Goal: Task Accomplishment & Management: Complete application form

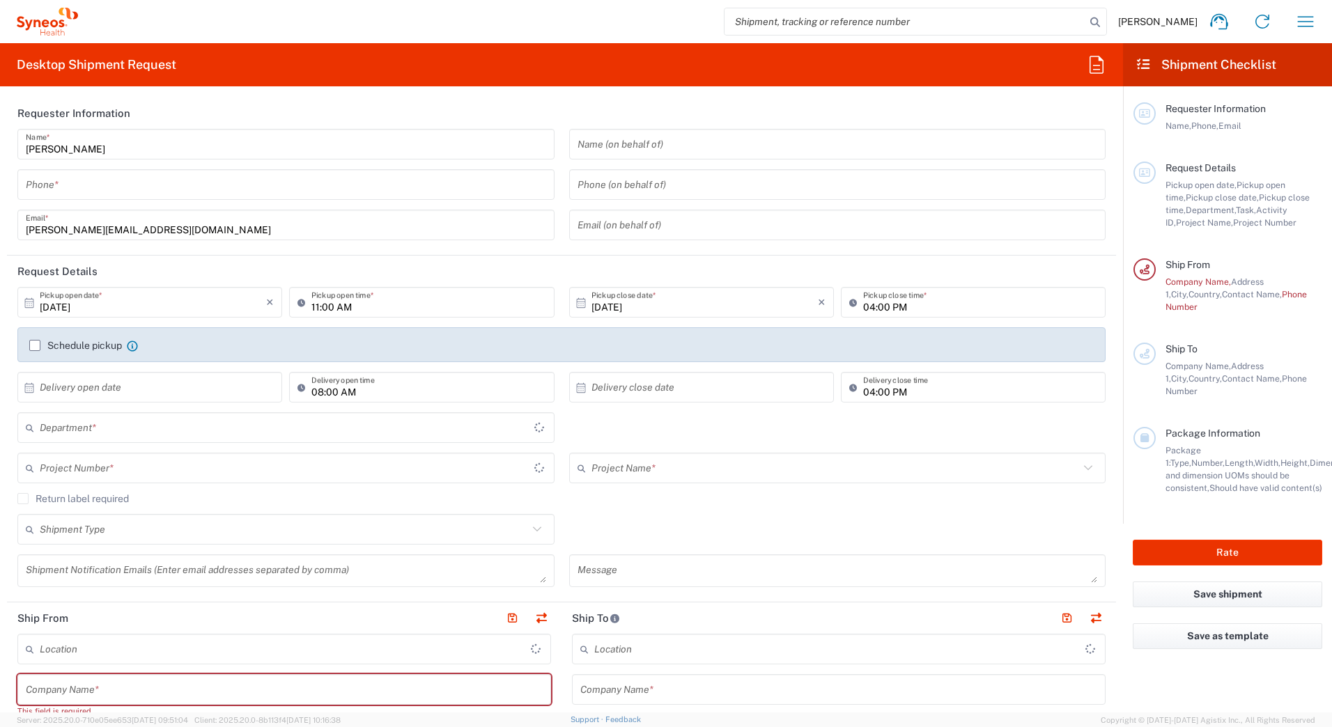
type input "3229"
type input "Czechia"
type input "Syneos Health CZ s.r.o"
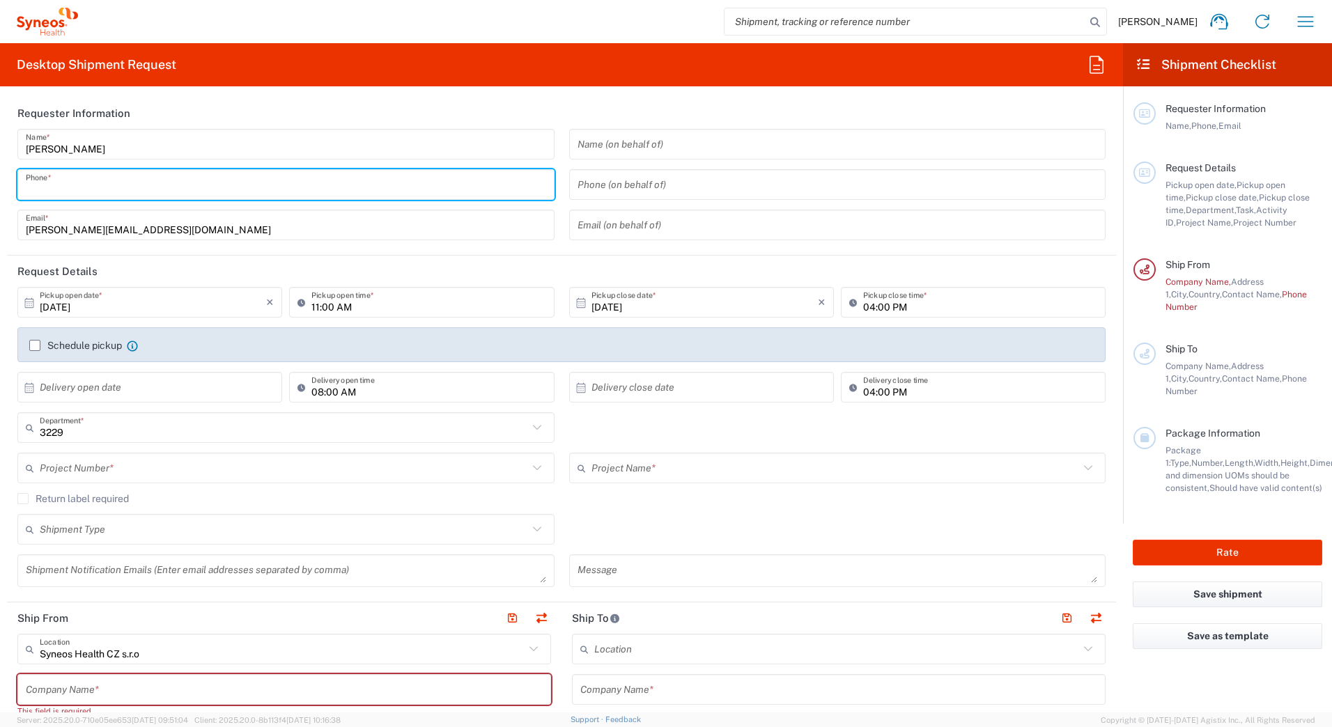
click at [339, 179] on input "tel" at bounding box center [286, 185] width 520 height 24
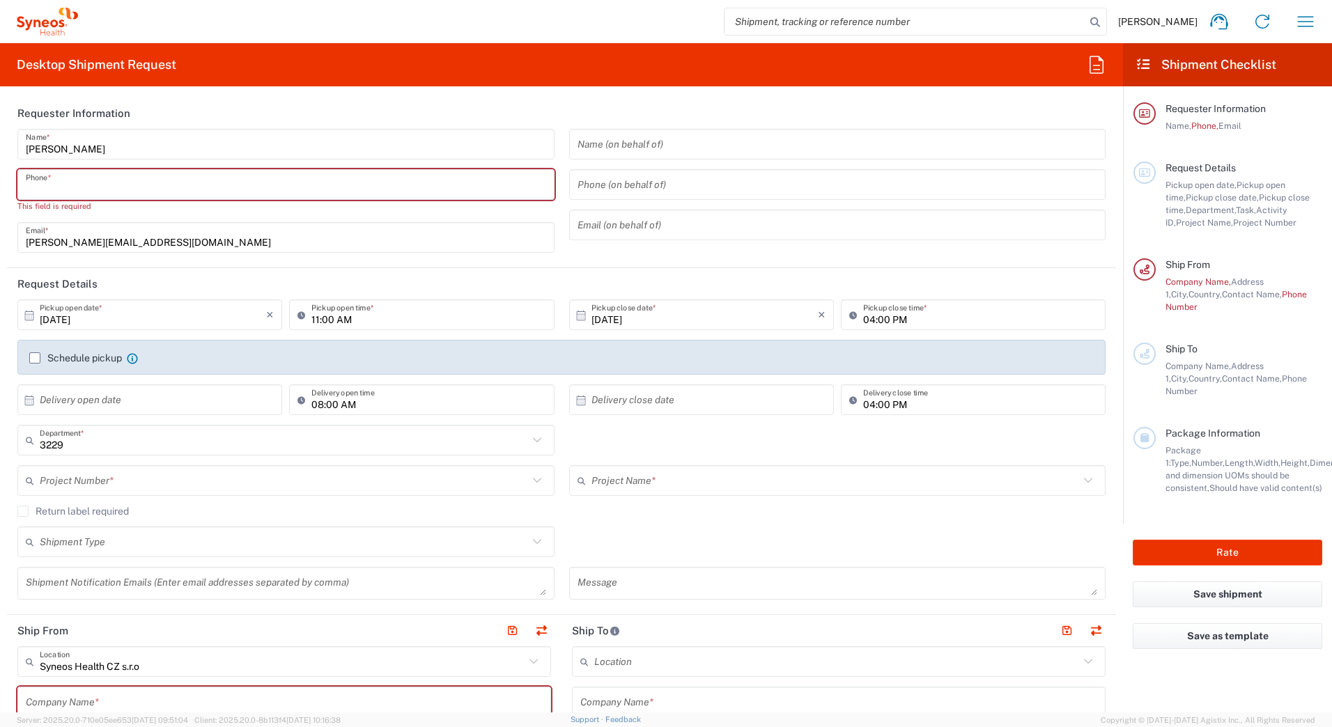
click at [115, 183] on input "tel" at bounding box center [286, 185] width 520 height 24
paste input "778 729 174"
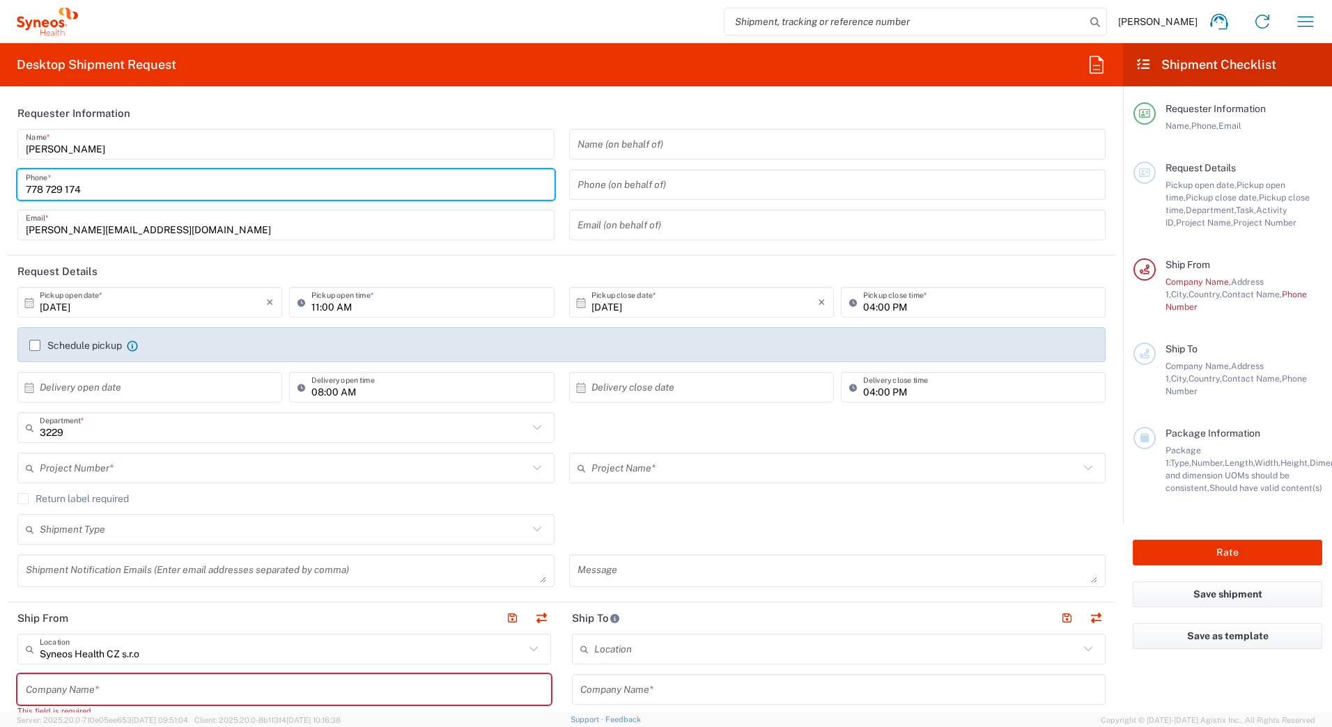
type input "778 729 174"
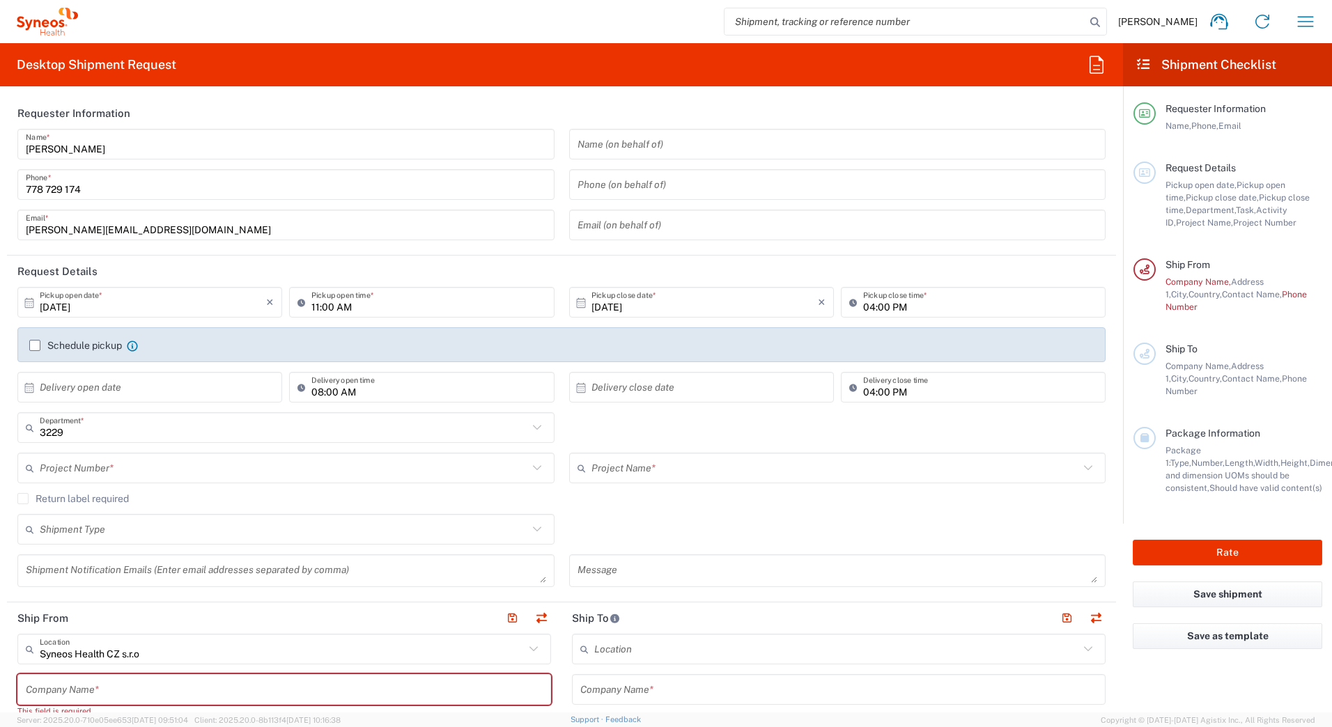
click at [35, 344] on label "Schedule pickup" at bounding box center [75, 345] width 93 height 11
click at [35, 346] on input "Schedule pickup" at bounding box center [35, 346] width 0 height 0
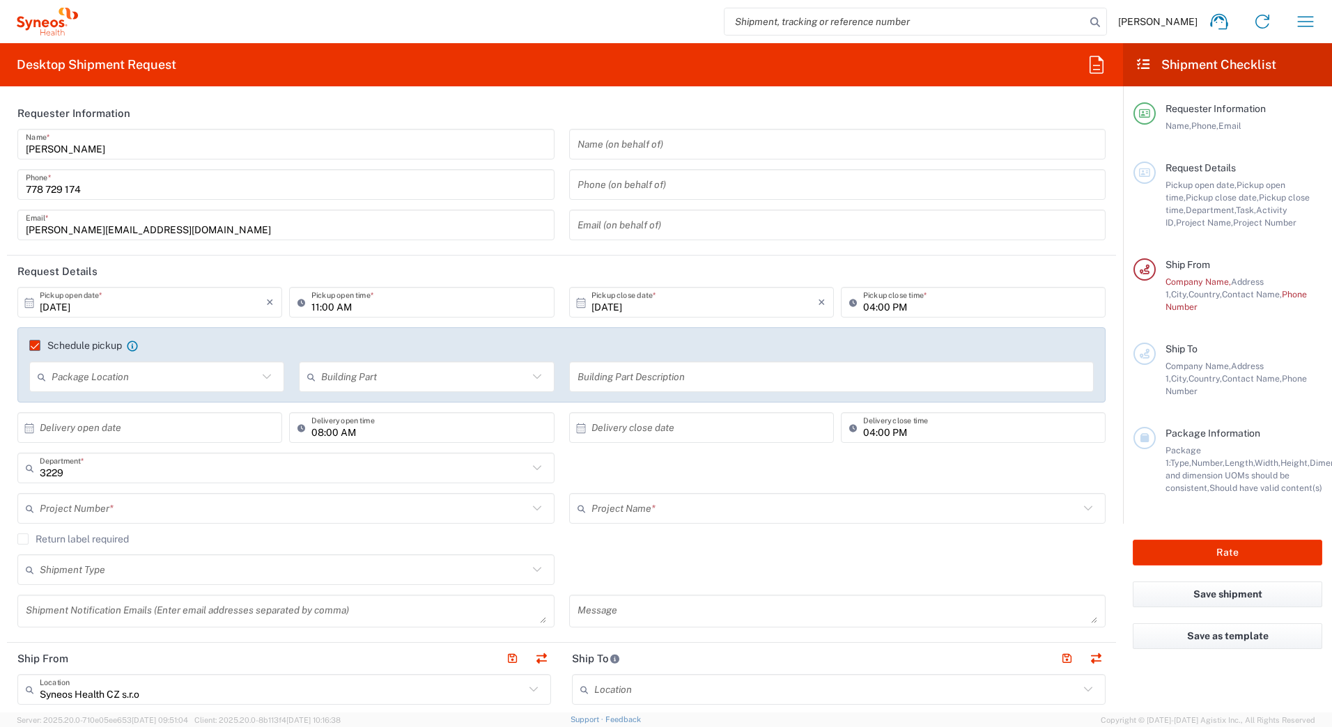
click at [265, 378] on icon at bounding box center [267, 377] width 18 height 18
click at [364, 378] on input "text" at bounding box center [424, 377] width 206 height 24
click at [323, 479] on span "Floor" at bounding box center [423, 476] width 250 height 22
type input "Floor"
click at [676, 385] on input "text" at bounding box center [831, 377] width 509 height 24
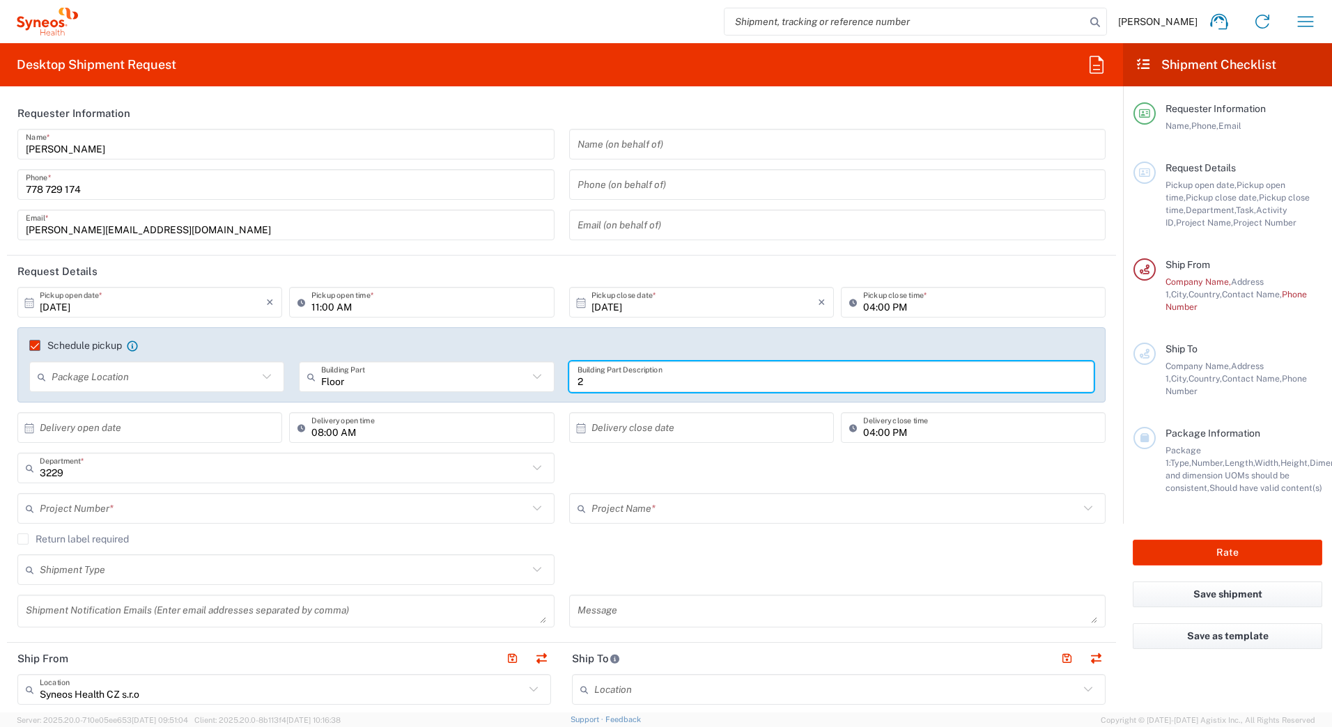
type input "2"
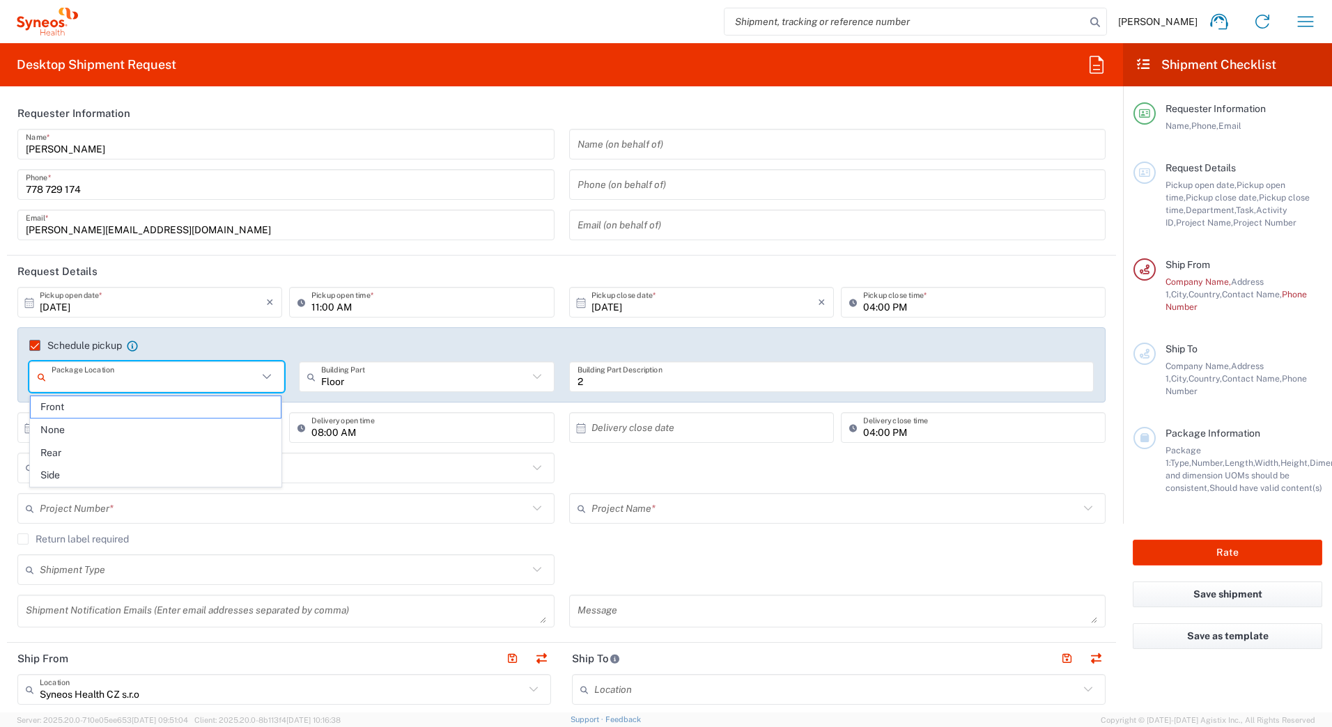
click at [115, 380] on input "text" at bounding box center [155, 377] width 206 height 24
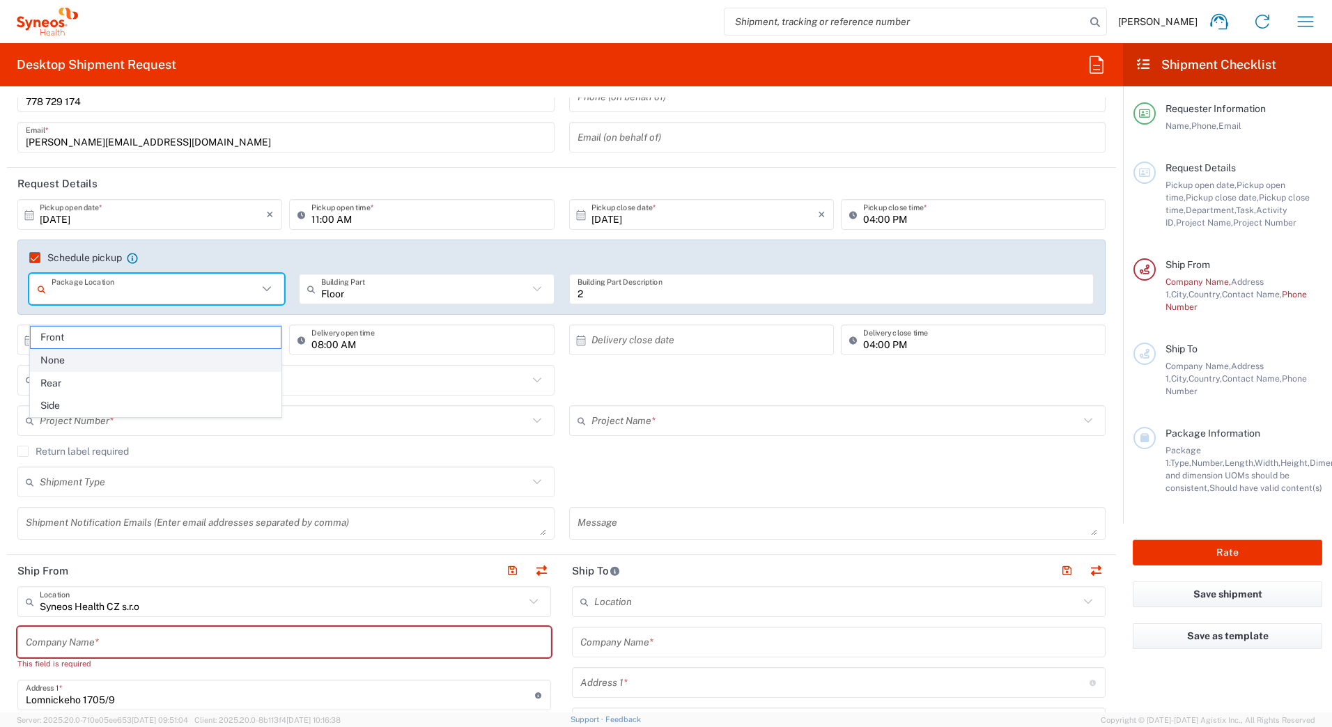
scroll to position [139, 0]
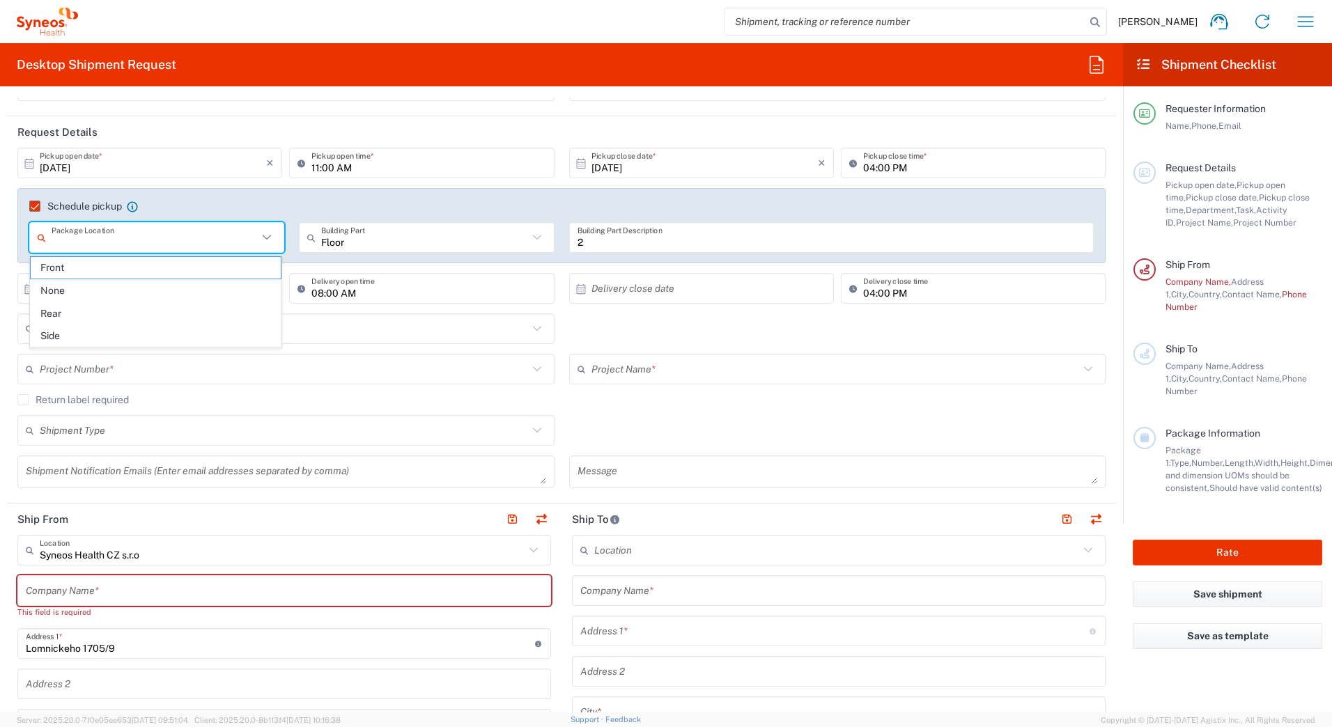
click at [128, 238] on input "text" at bounding box center [155, 238] width 206 height 24
click at [118, 233] on input "text" at bounding box center [155, 238] width 206 height 24
click at [86, 290] on span "None" at bounding box center [156, 291] width 250 height 22
type input "None"
click at [61, 332] on input "text" at bounding box center [284, 329] width 488 height 24
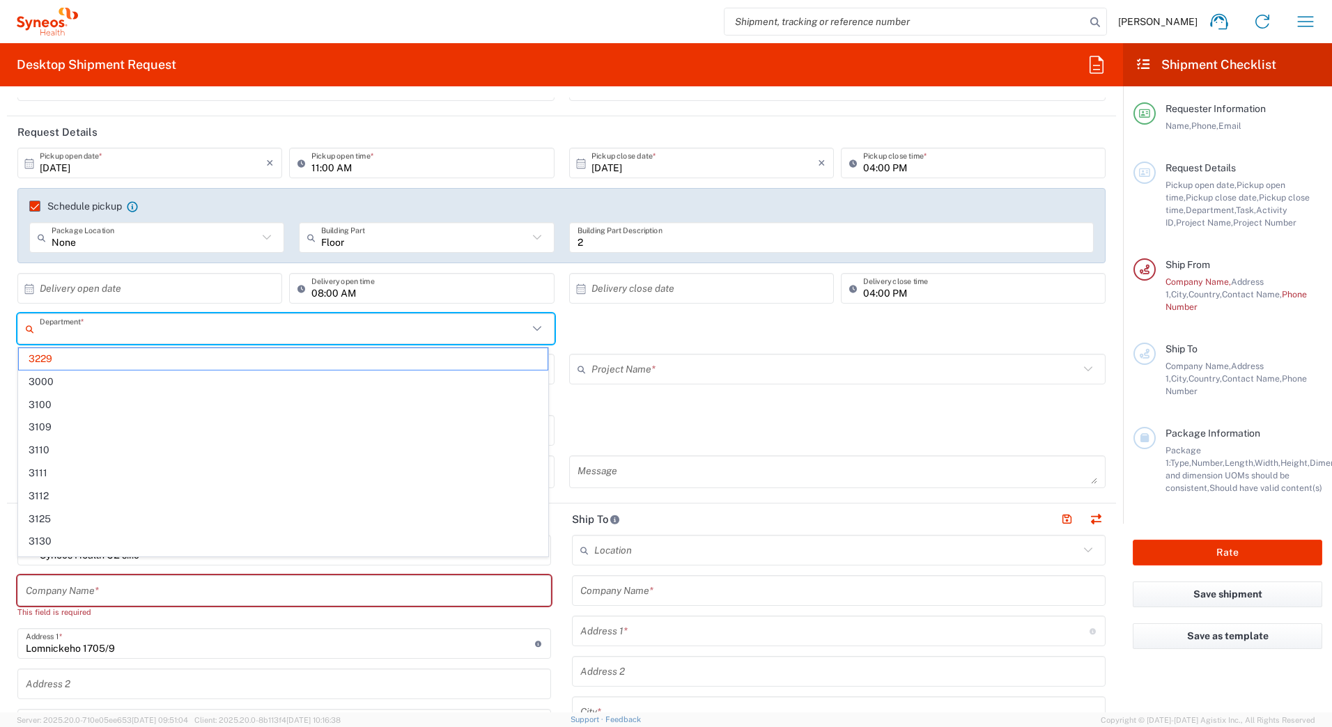
click at [96, 334] on input "text" at bounding box center [284, 329] width 488 height 24
type input "4510"
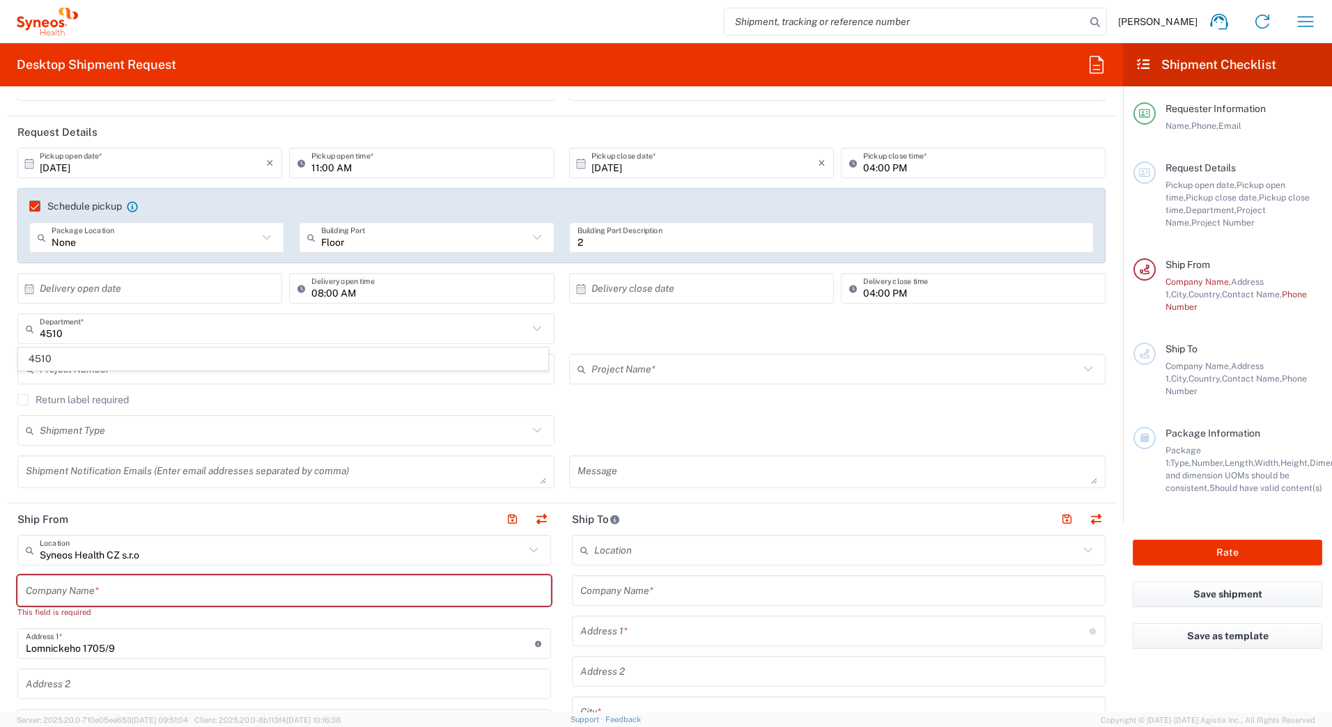
click at [670, 325] on div "4510 Department * 4510" at bounding box center [561, 333] width 1103 height 40
click at [127, 333] on input "text" at bounding box center [284, 329] width 488 height 24
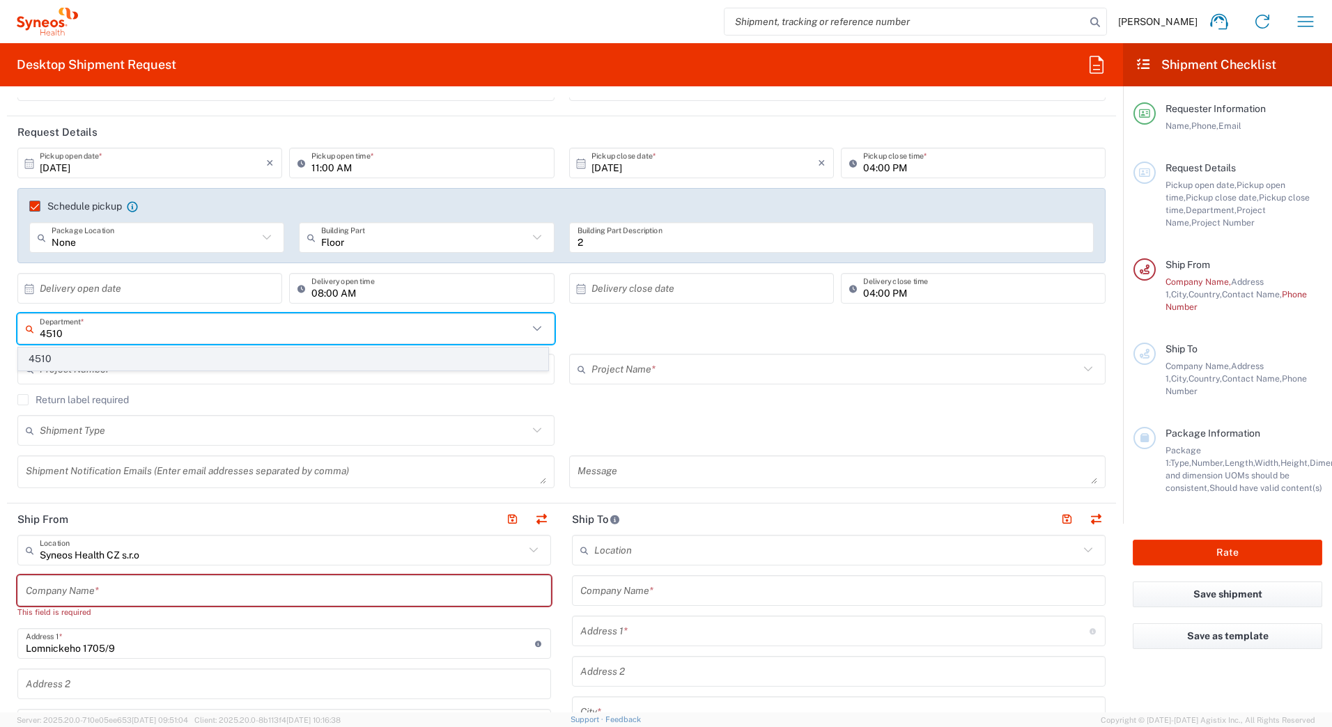
type input "4510"
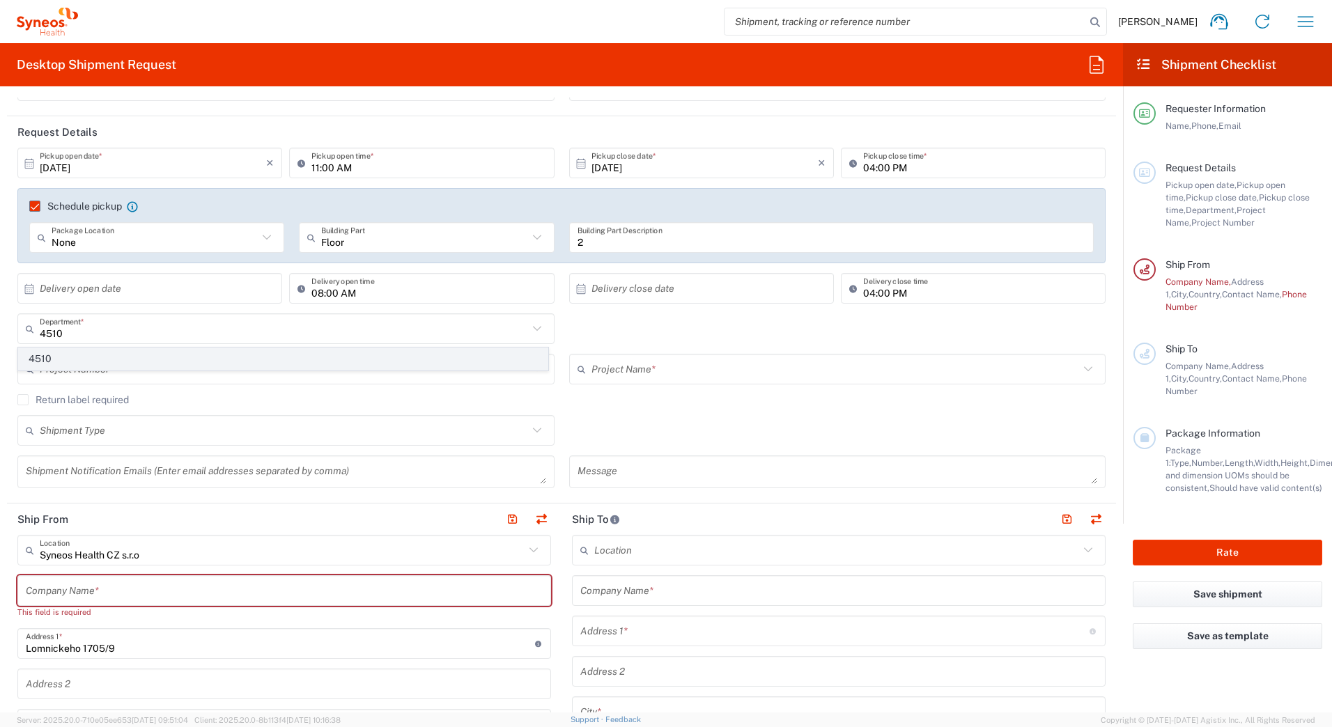
click at [39, 359] on span "4510" at bounding box center [283, 359] width 529 height 22
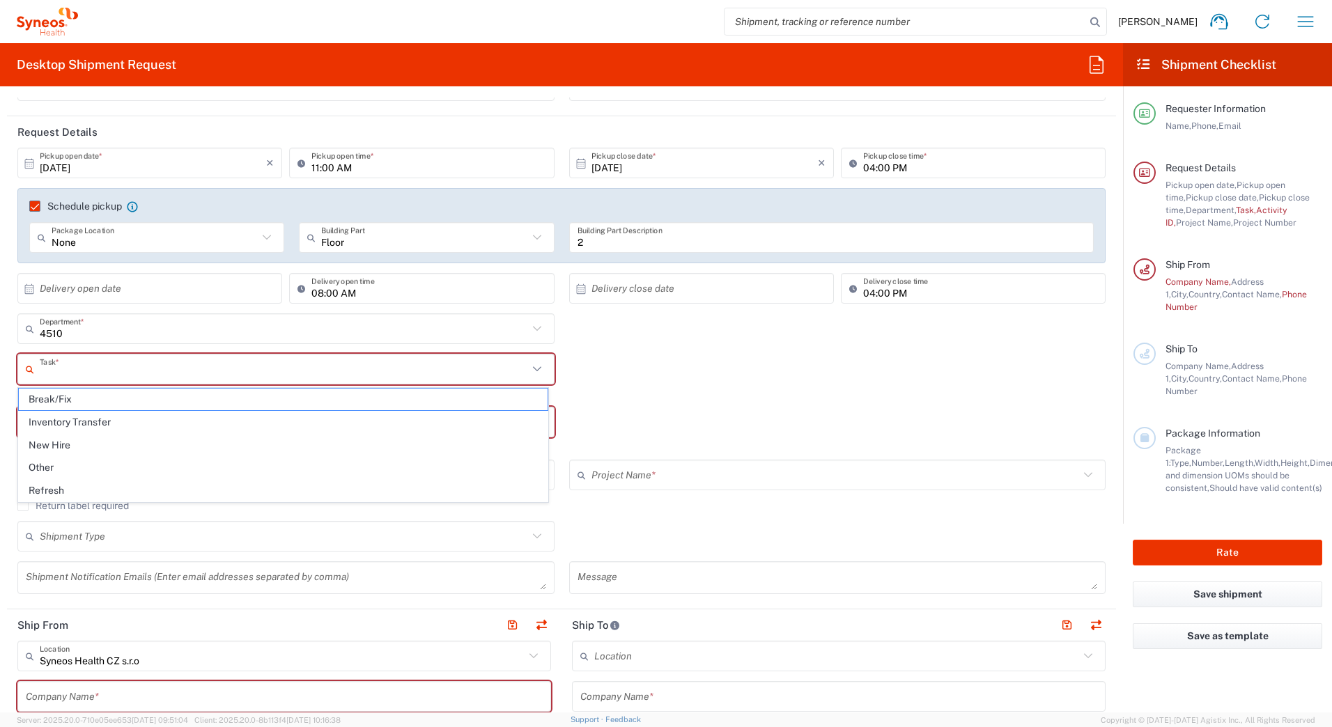
click at [170, 364] on input "text" at bounding box center [284, 369] width 488 height 24
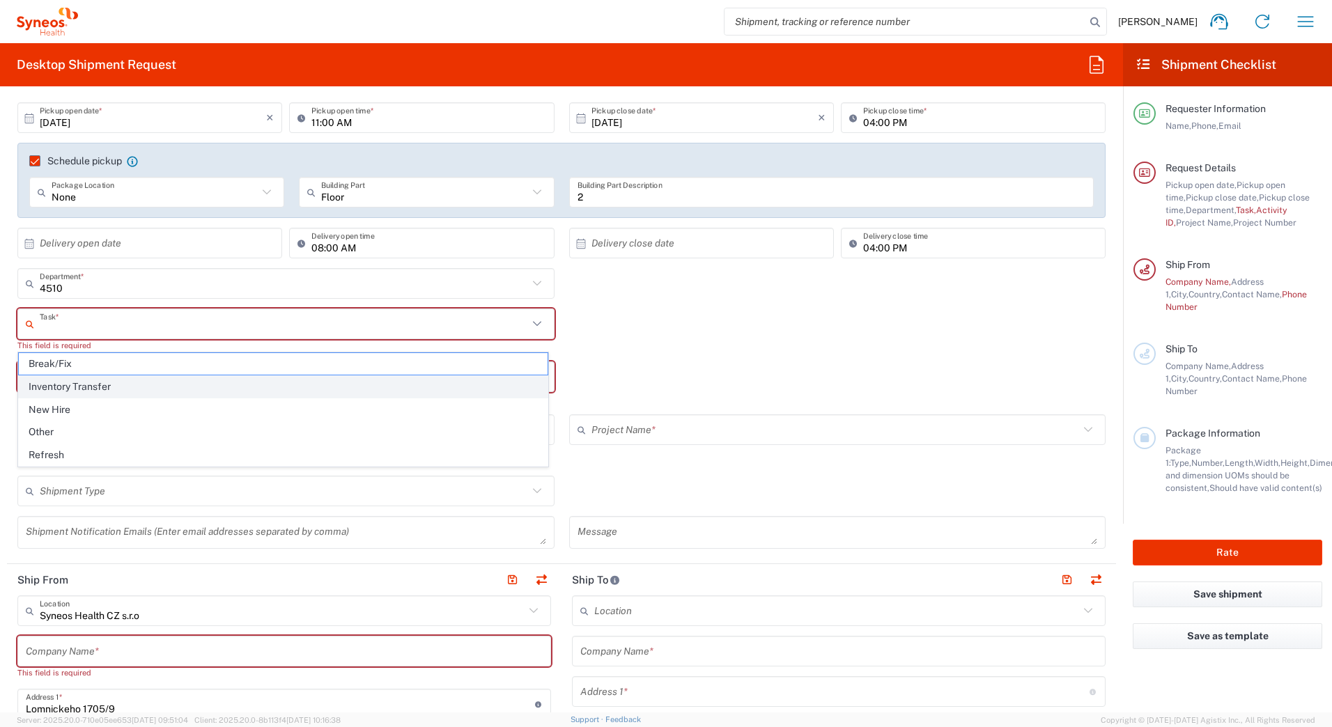
scroll to position [209, 0]
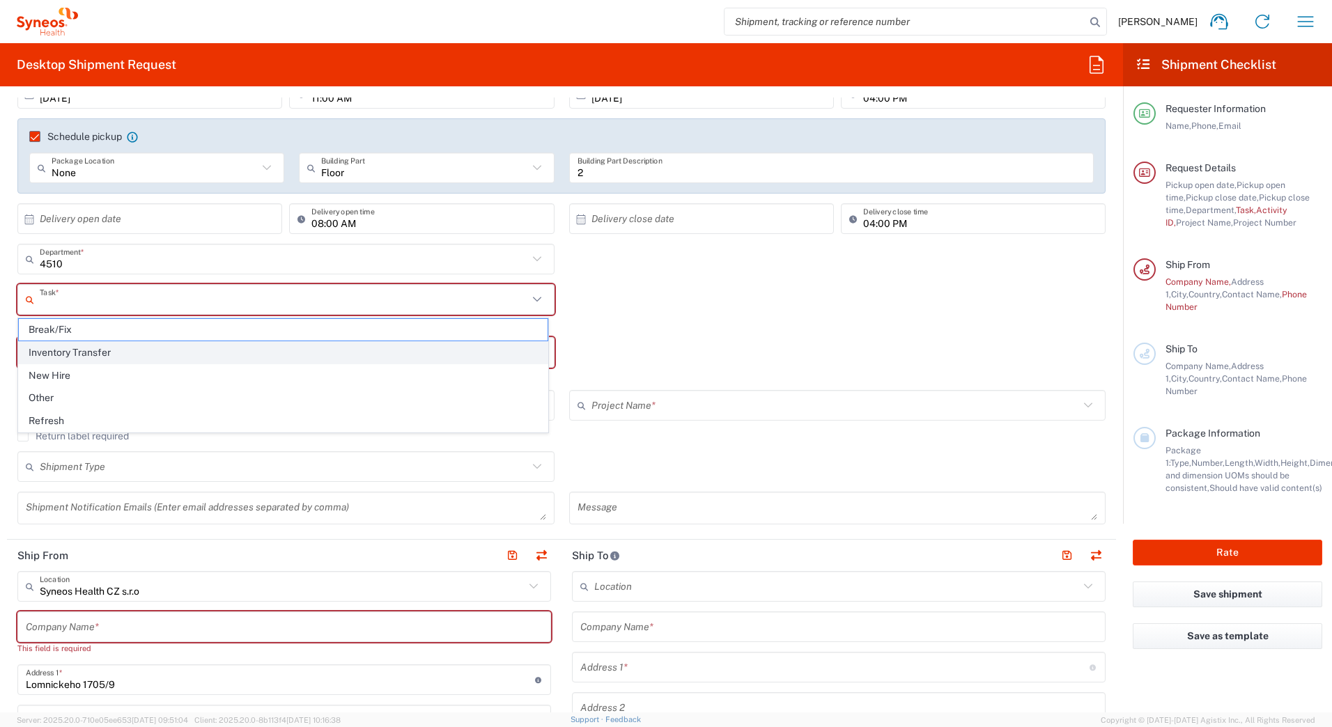
click at [100, 353] on span "Inventory Transfer" at bounding box center [283, 353] width 529 height 22
type input "Inventory Transfer"
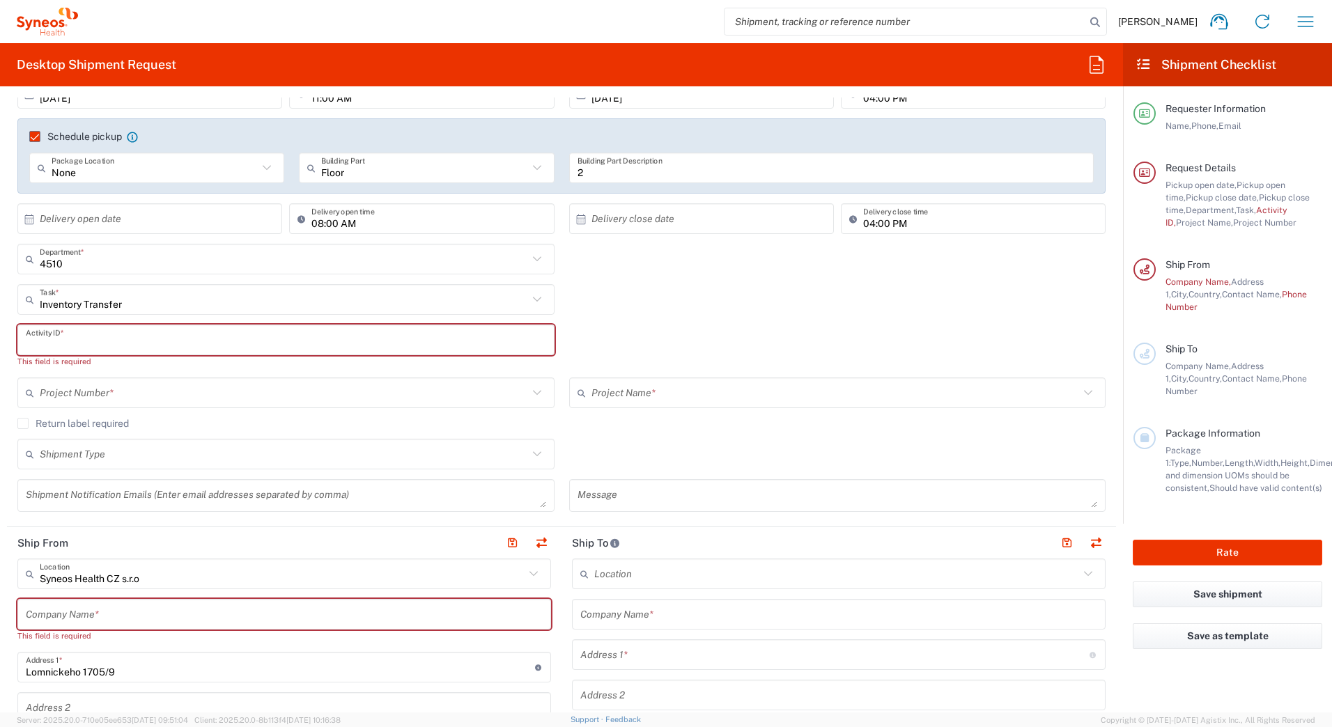
click at [141, 340] on input "text" at bounding box center [286, 340] width 520 height 24
click at [141, 341] on input "text" at bounding box center [286, 340] width 520 height 24
click at [141, 343] on input "text" at bounding box center [286, 340] width 520 height 24
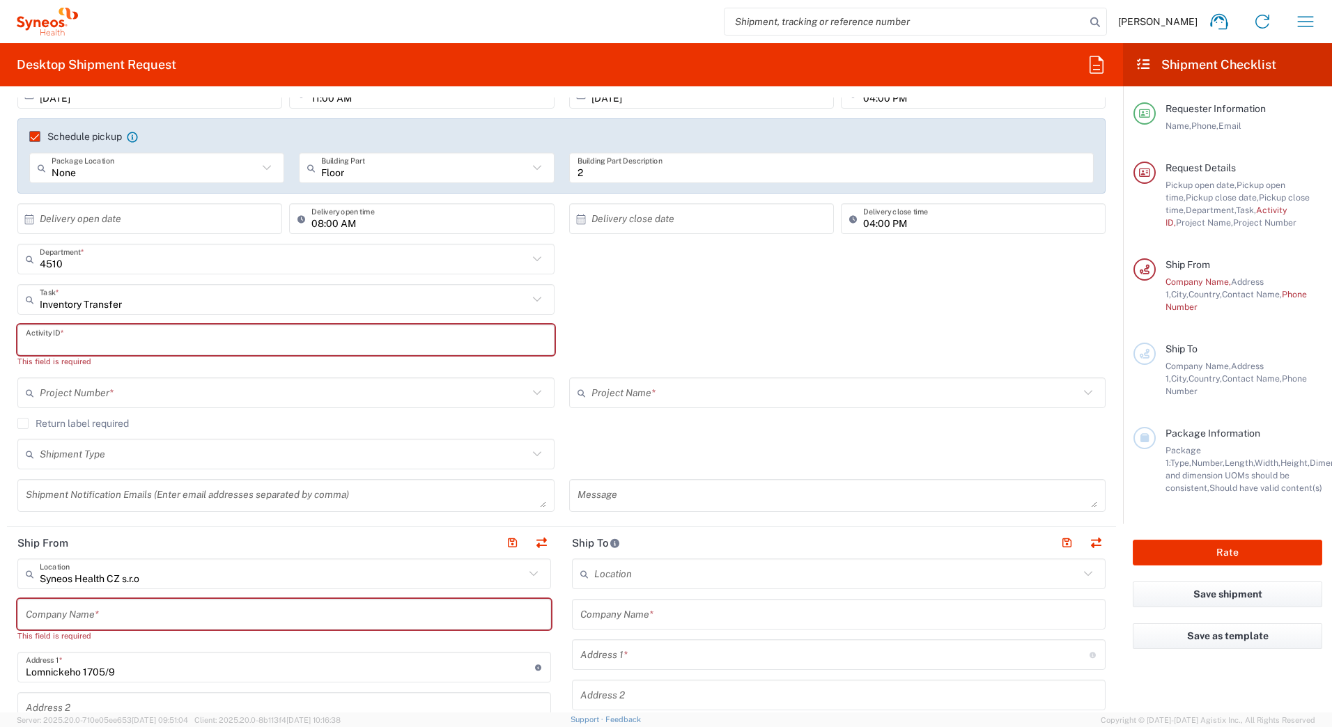
click at [99, 352] on input "text" at bounding box center [286, 340] width 520 height 24
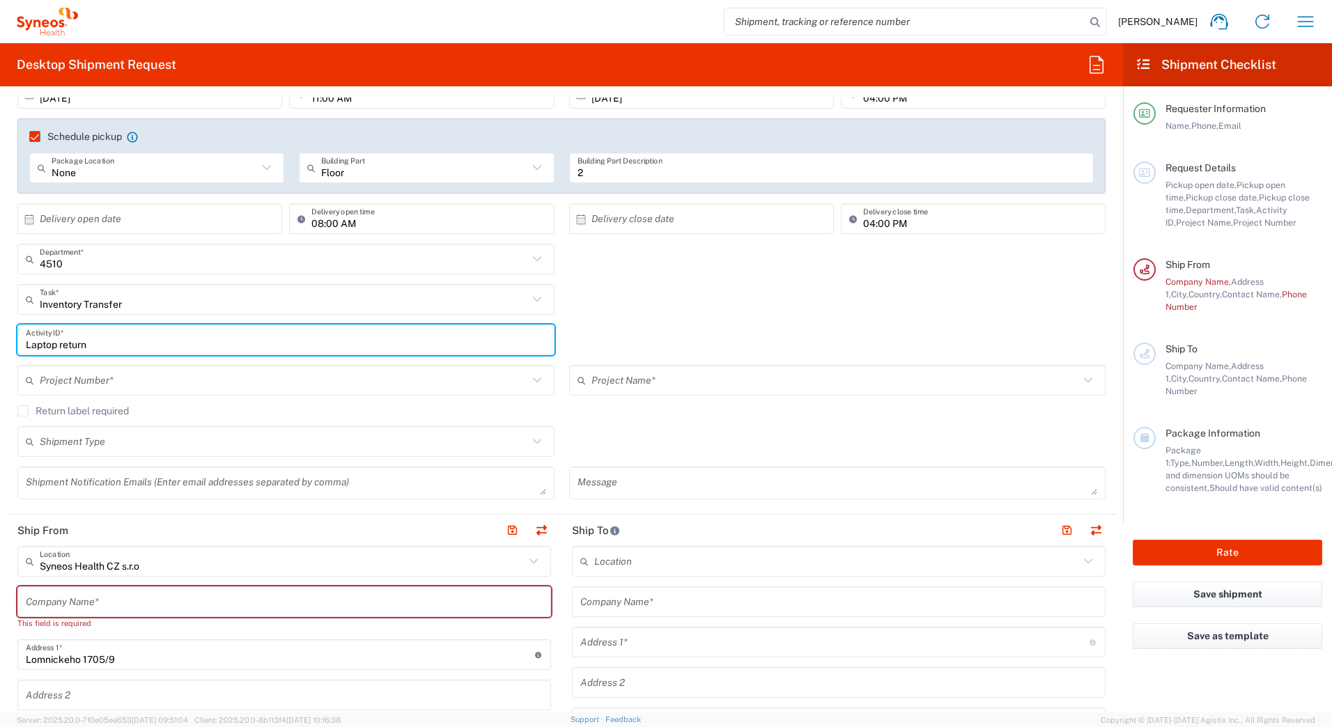
type input "Laptop return"
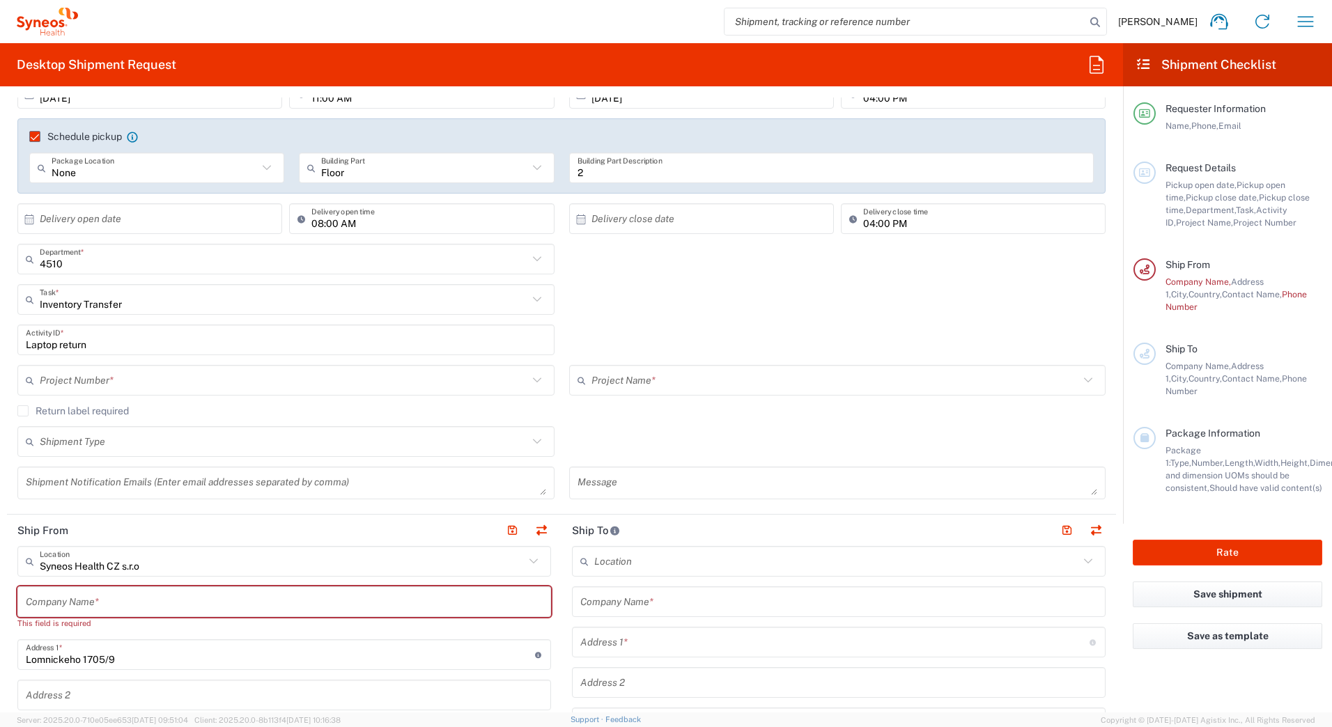
click at [662, 302] on div "Inventory Transfer Task * Break/Fix Inventory Transfer New Hire Other Refresh" at bounding box center [561, 304] width 1103 height 40
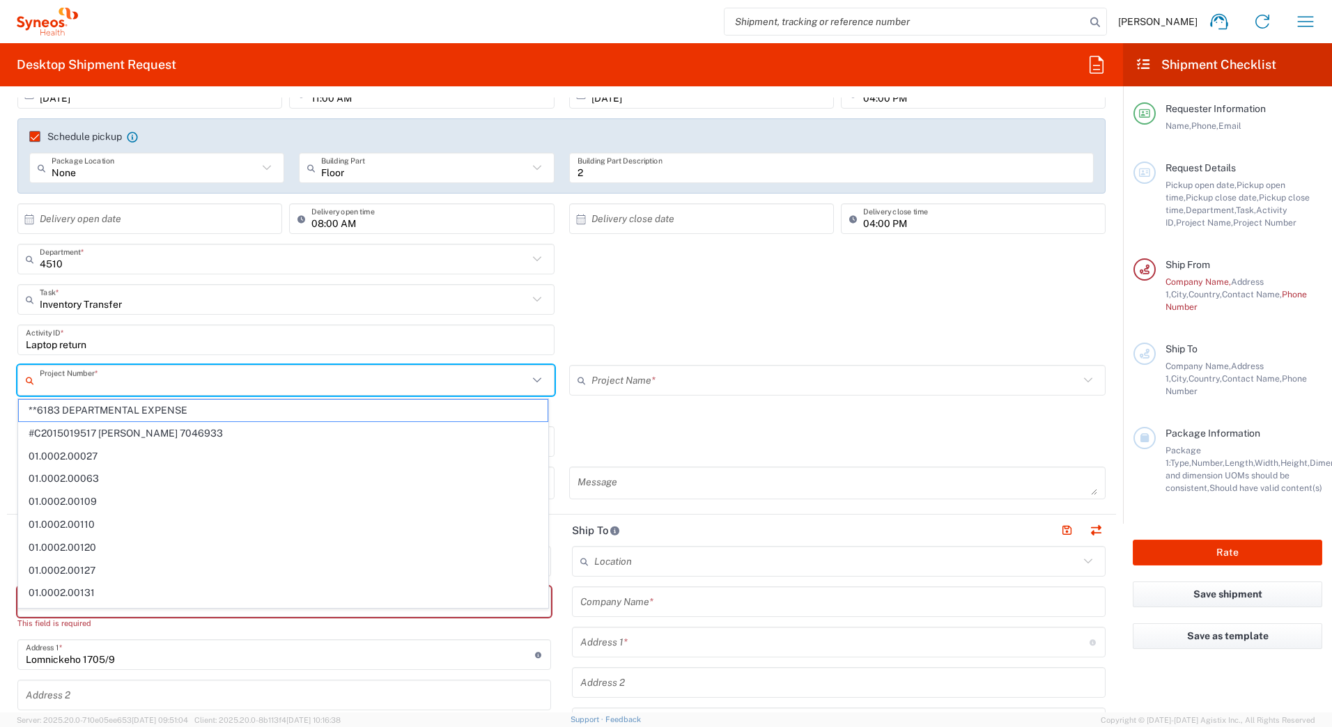
click at [159, 383] on input "text" at bounding box center [284, 381] width 488 height 24
click at [815, 311] on div "Inventory Transfer Task * Break/Fix Inventory Transfer New Hire Other Refresh" at bounding box center [561, 304] width 1103 height 40
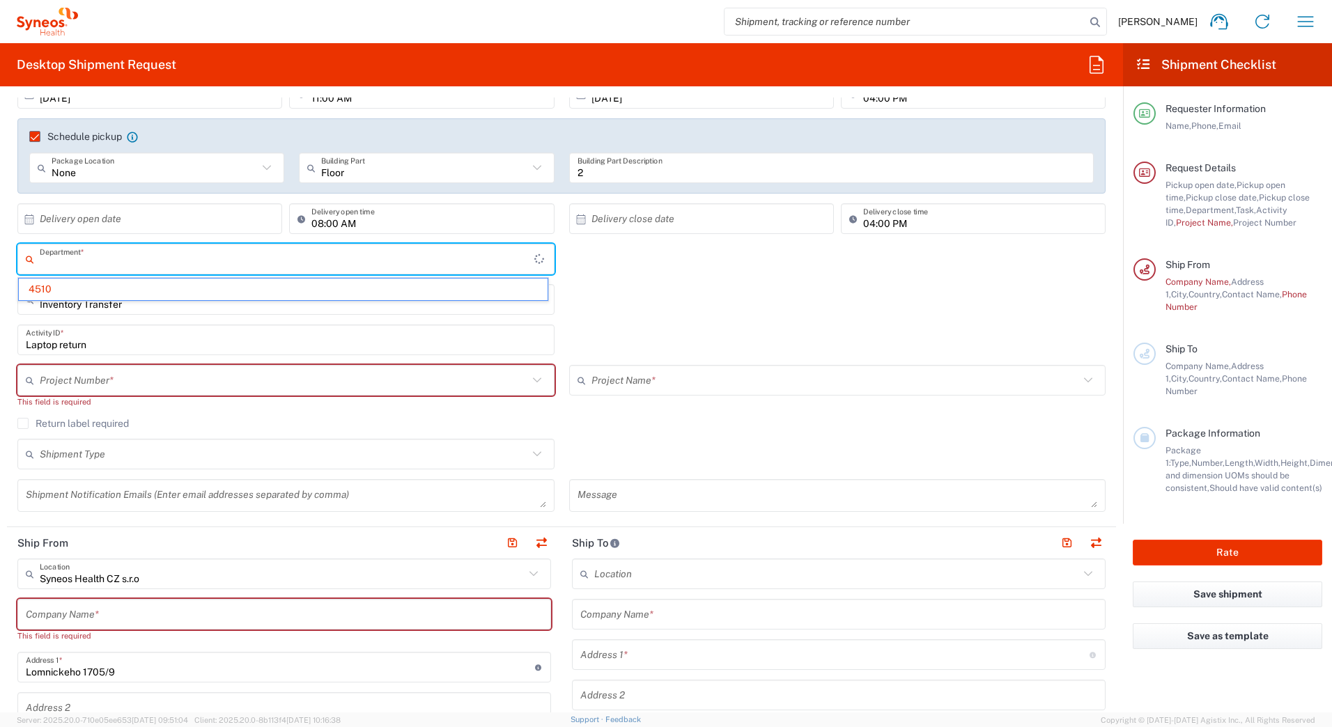
drag, startPoint x: 72, startPoint y: 265, endPoint x: 32, endPoint y: 263, distance: 39.7
click at [32, 263] on div "Department *" at bounding box center [285, 259] width 537 height 31
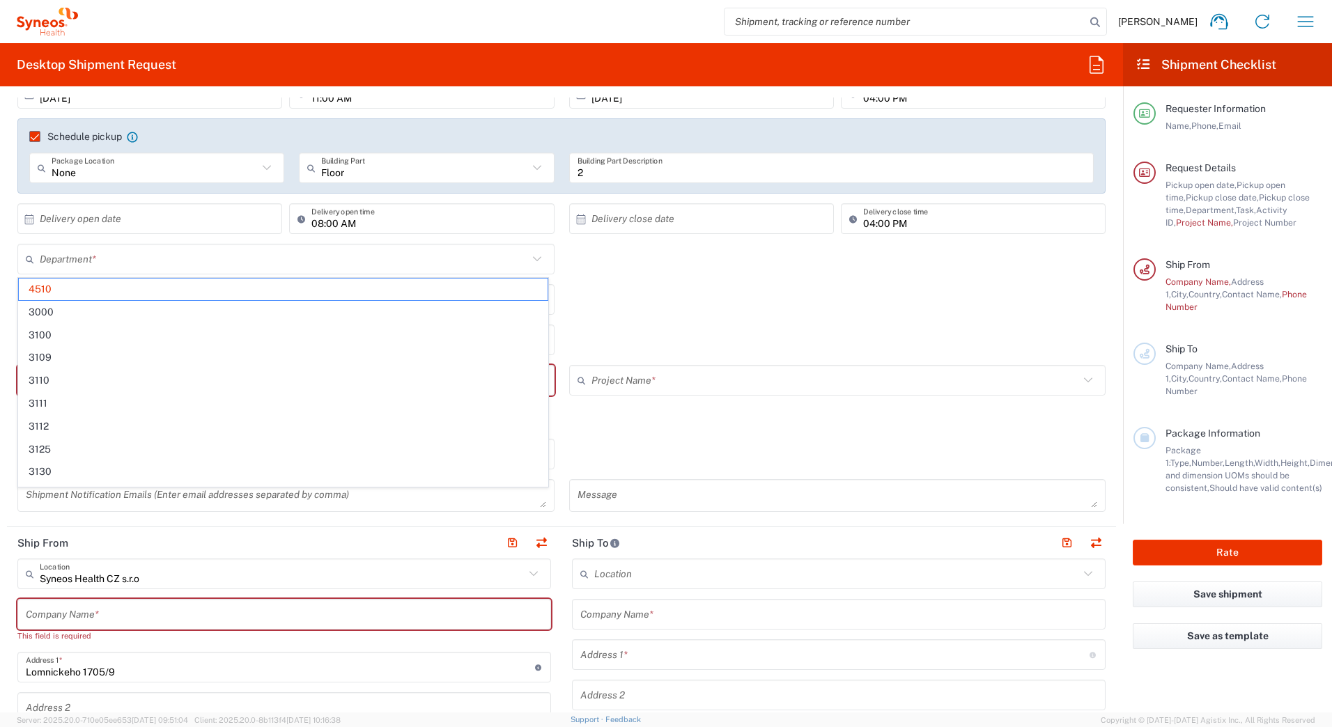
drag, startPoint x: 40, startPoint y: 286, endPoint x: 134, endPoint y: 433, distance: 174.5
click at [849, 308] on div "Inventory Transfer Task * Break/Fix Inventory Transfer New Hire Other Refresh" at bounding box center [561, 304] width 1103 height 40
type input "4510"
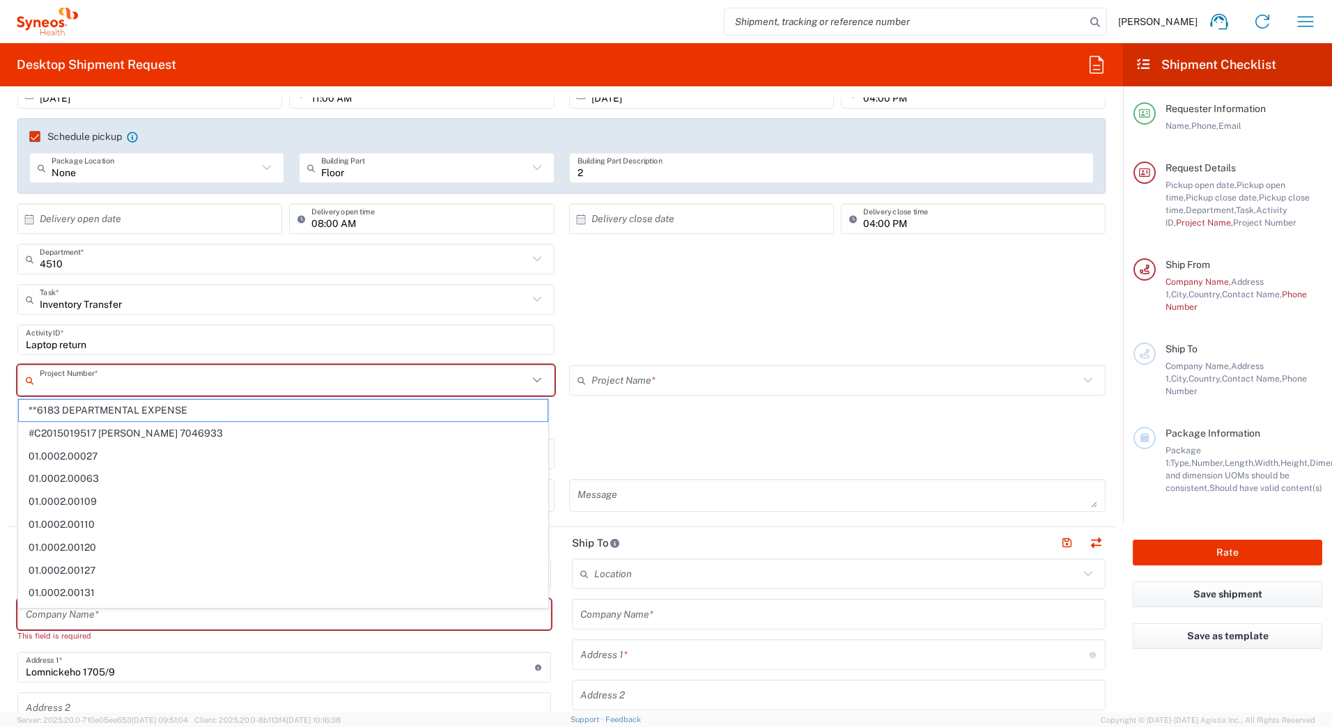
click at [137, 380] on input "text" at bounding box center [284, 381] width 488 height 24
type input "4510"
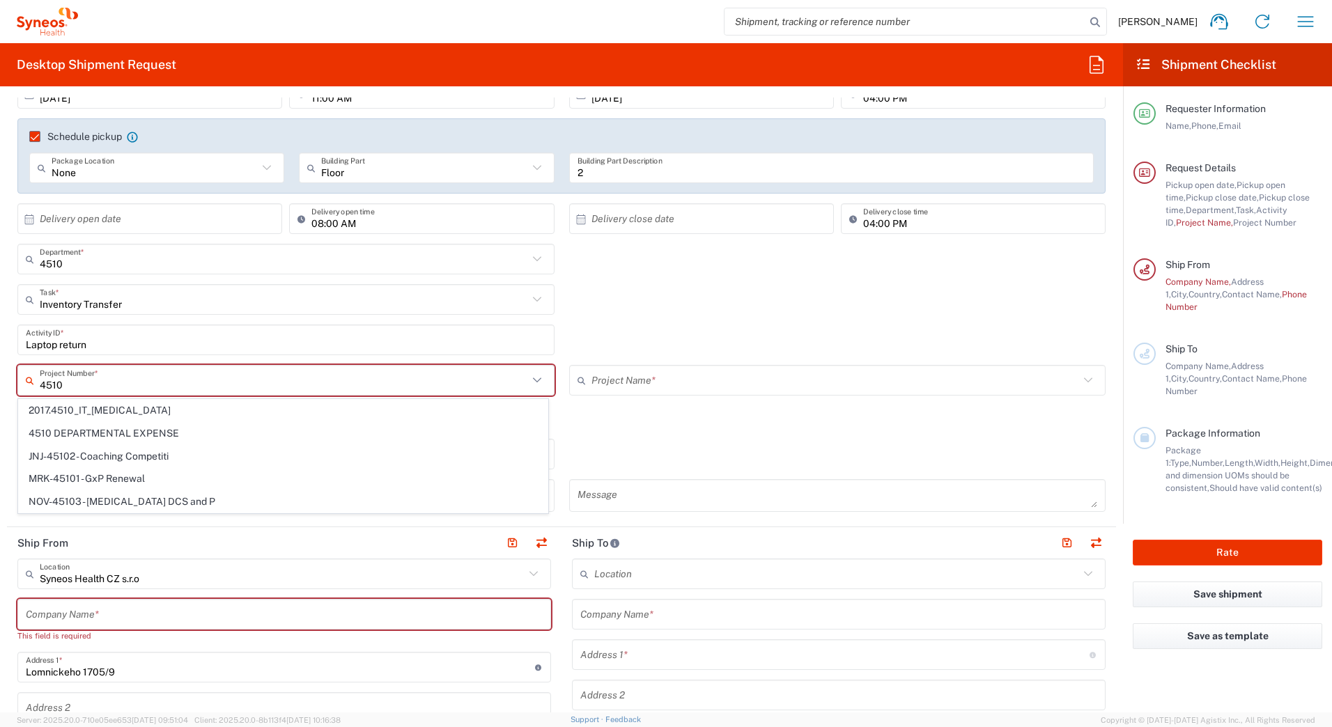
drag, startPoint x: 86, startPoint y: 385, endPoint x: -3, endPoint y: 380, distance: 88.6
click at [0, 380] on html "[PERSON_NAME] Home Shipment estimator Shipment tracking Desktop shipment reques…" at bounding box center [666, 363] width 1332 height 727
click at [782, 313] on div "Inventory Transfer Task * Break/Fix Inventory Transfer New Hire Other Refresh" at bounding box center [561, 304] width 1103 height 40
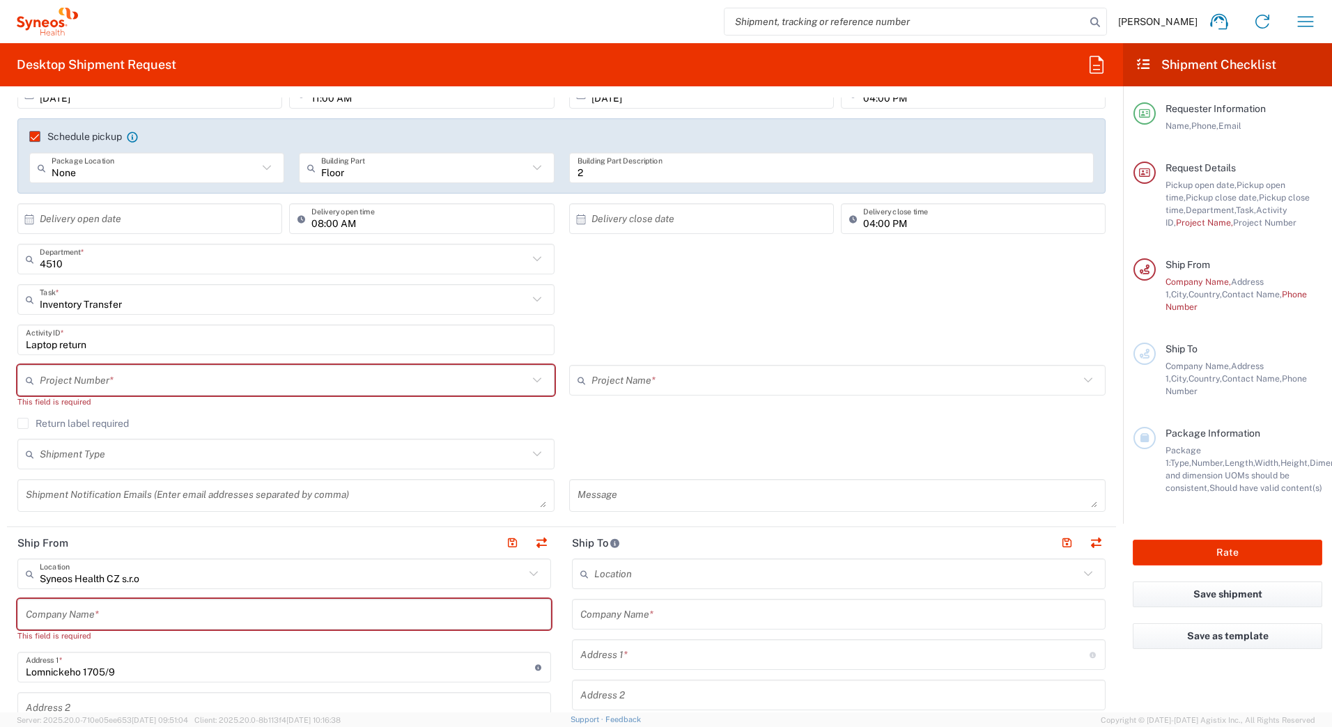
click at [121, 378] on input "text" at bounding box center [284, 381] width 488 height 24
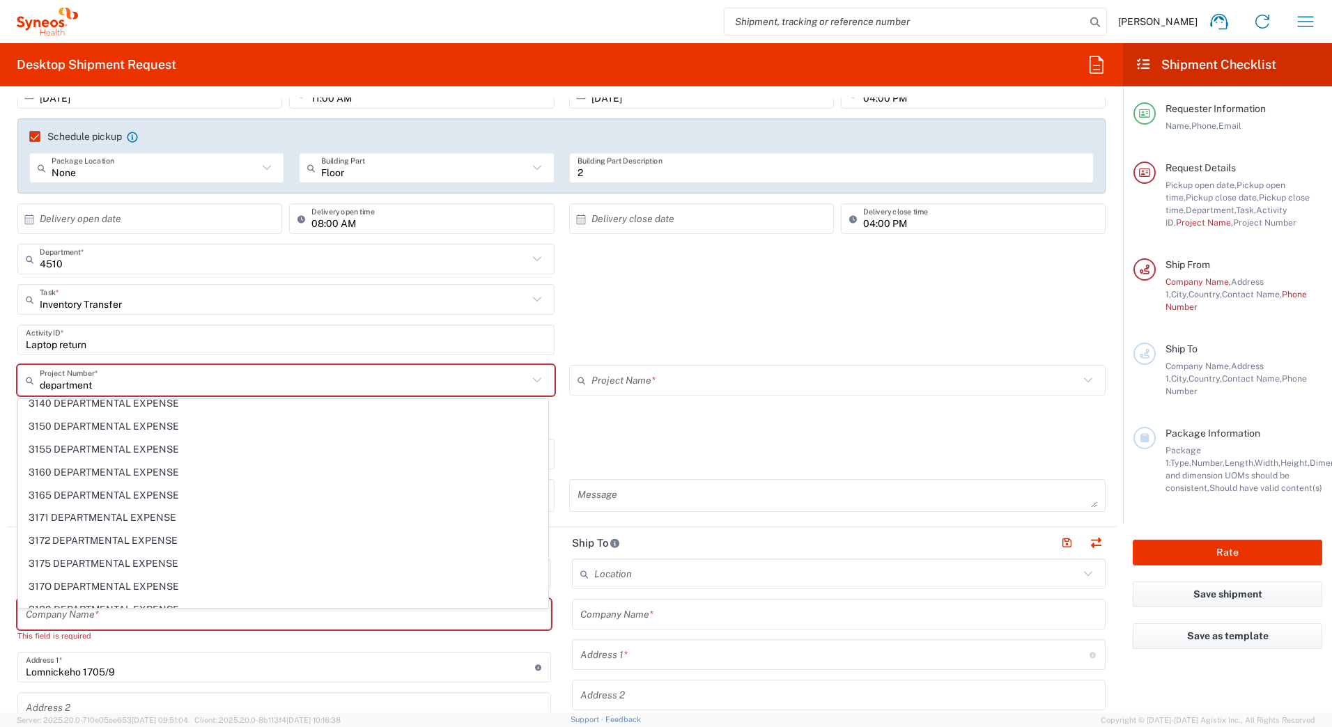
scroll to position [0, 0]
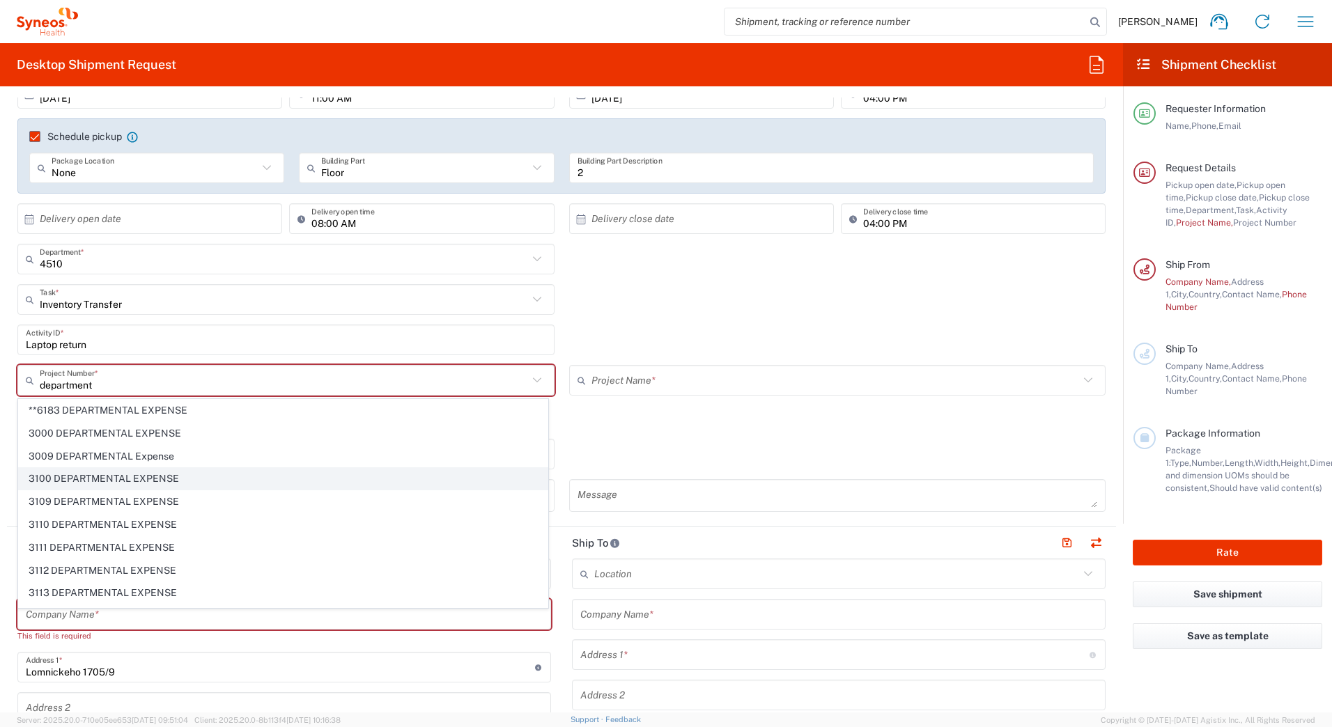
click at [128, 472] on span "3100 DEPARTMENTAL EXPENSE" at bounding box center [283, 479] width 529 height 22
type input "3100 DEPARTMENTAL EXPENSE"
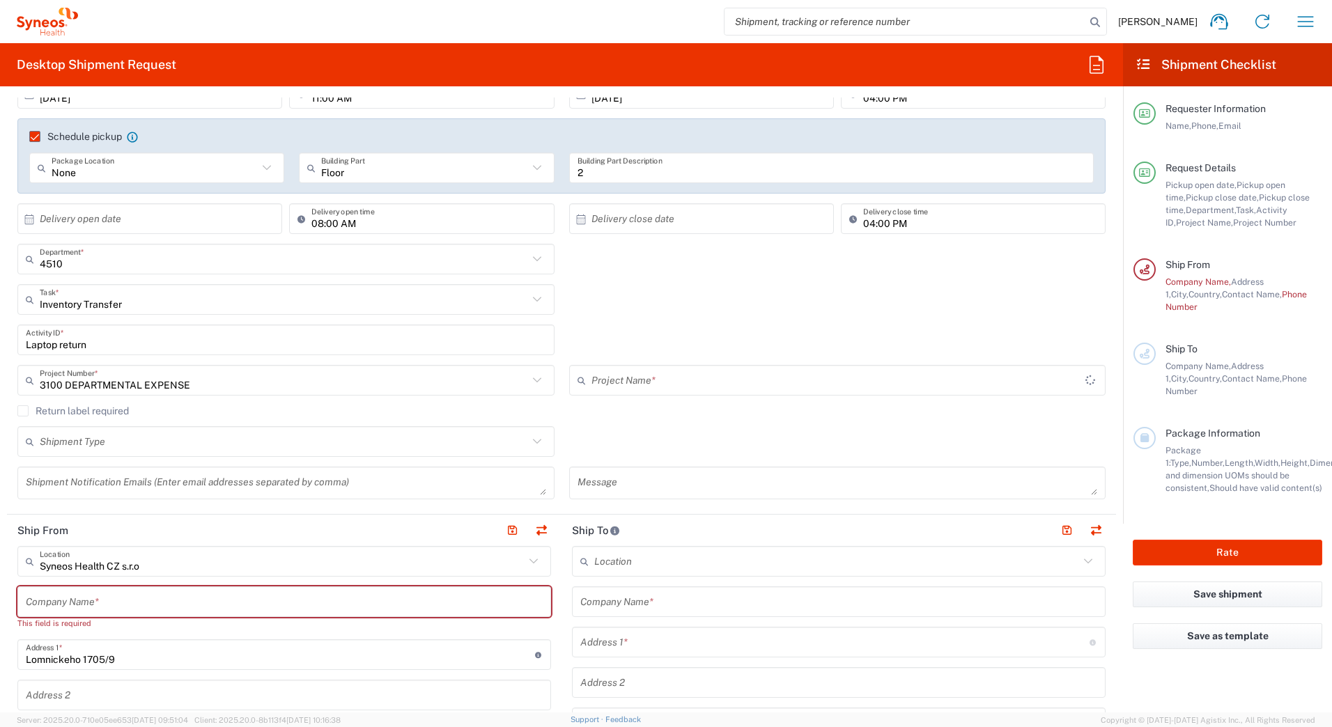
type input "3100 DEPARTMENTAL EXPENSE"
click at [722, 387] on input "text" at bounding box center [835, 381] width 488 height 24
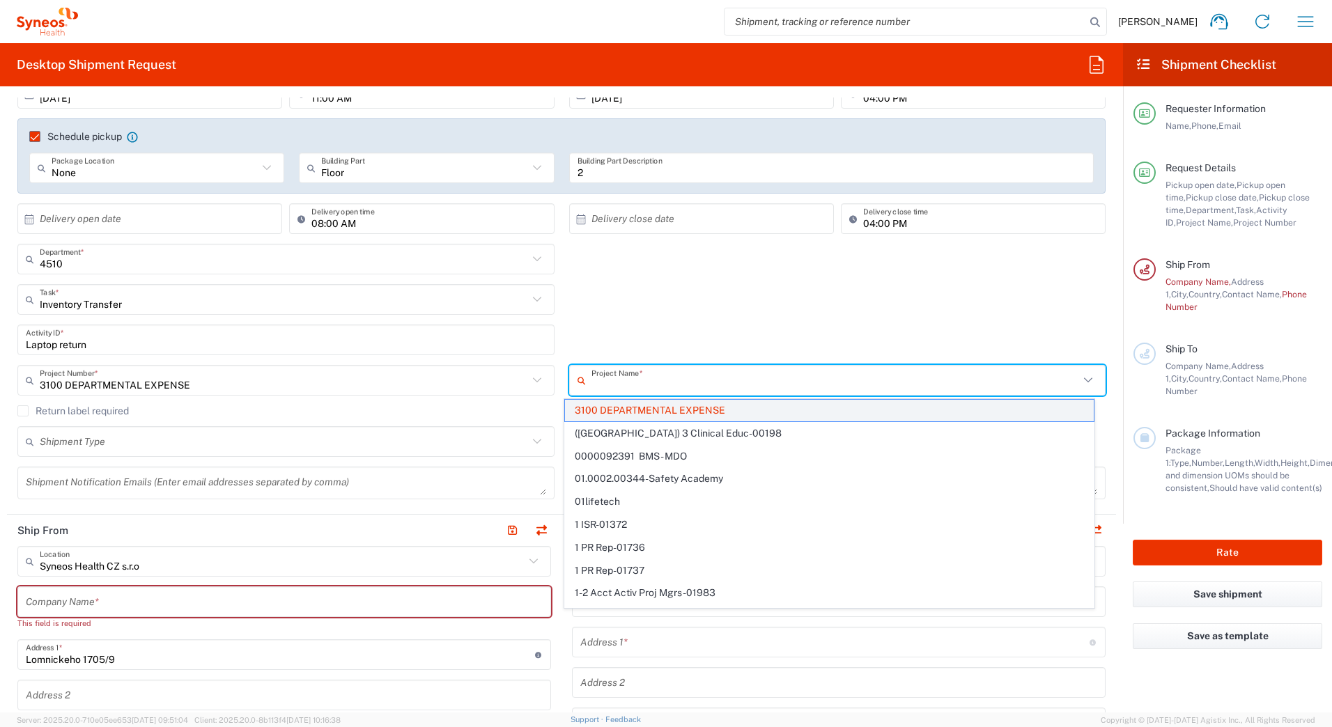
click at [688, 405] on span "3100 DEPARTMENTAL EXPENSE" at bounding box center [829, 411] width 529 height 22
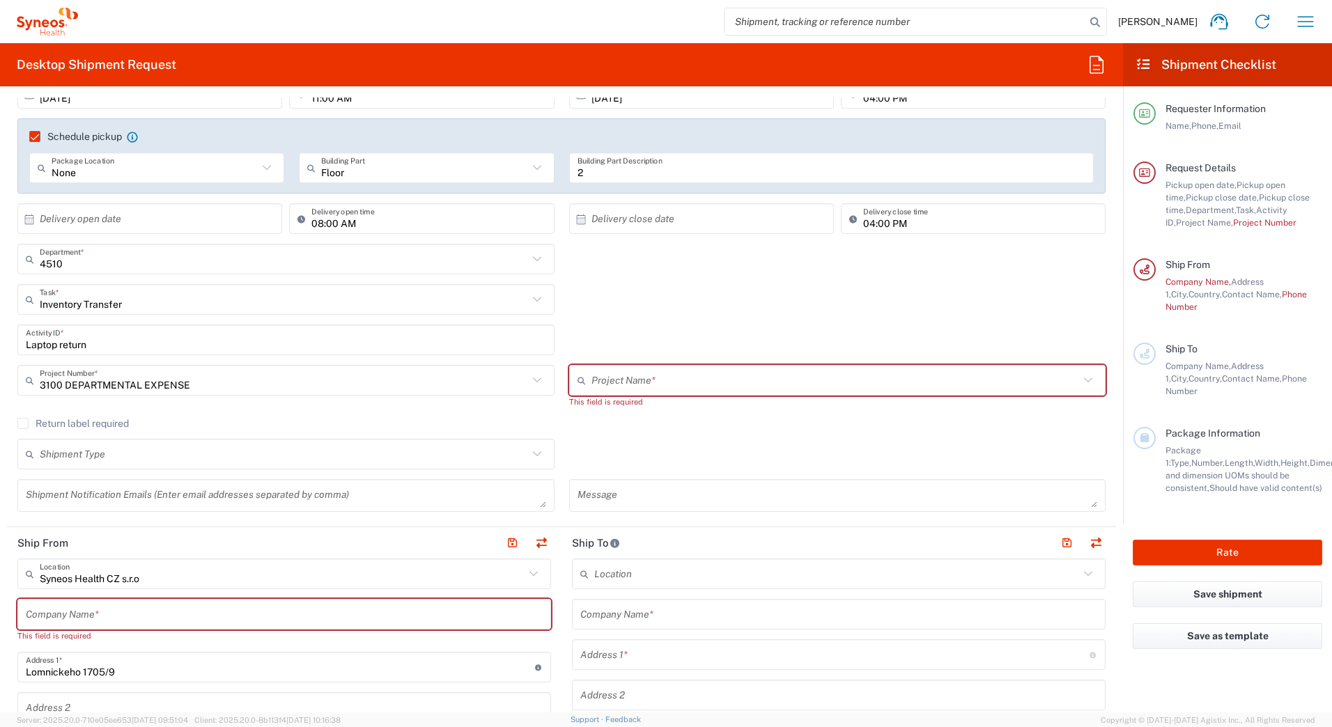
click at [617, 376] on input "text" at bounding box center [835, 381] width 488 height 24
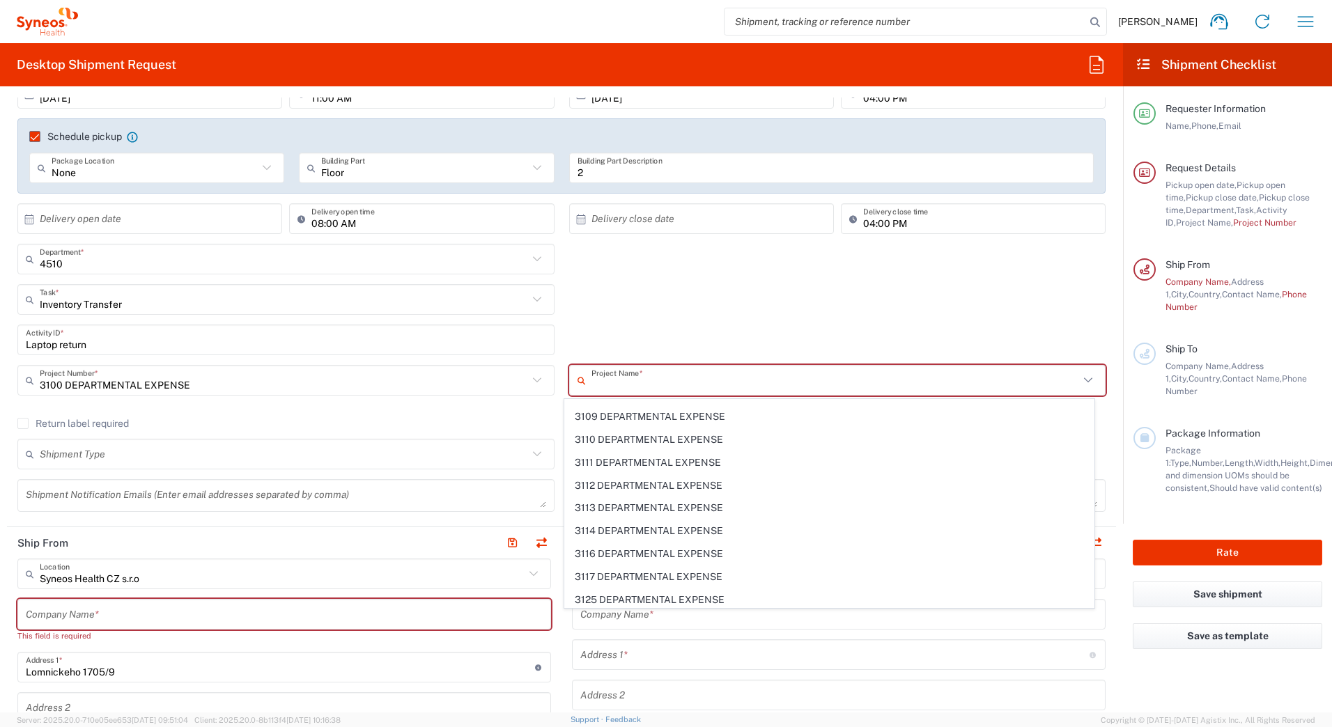
scroll to position [2926, 0]
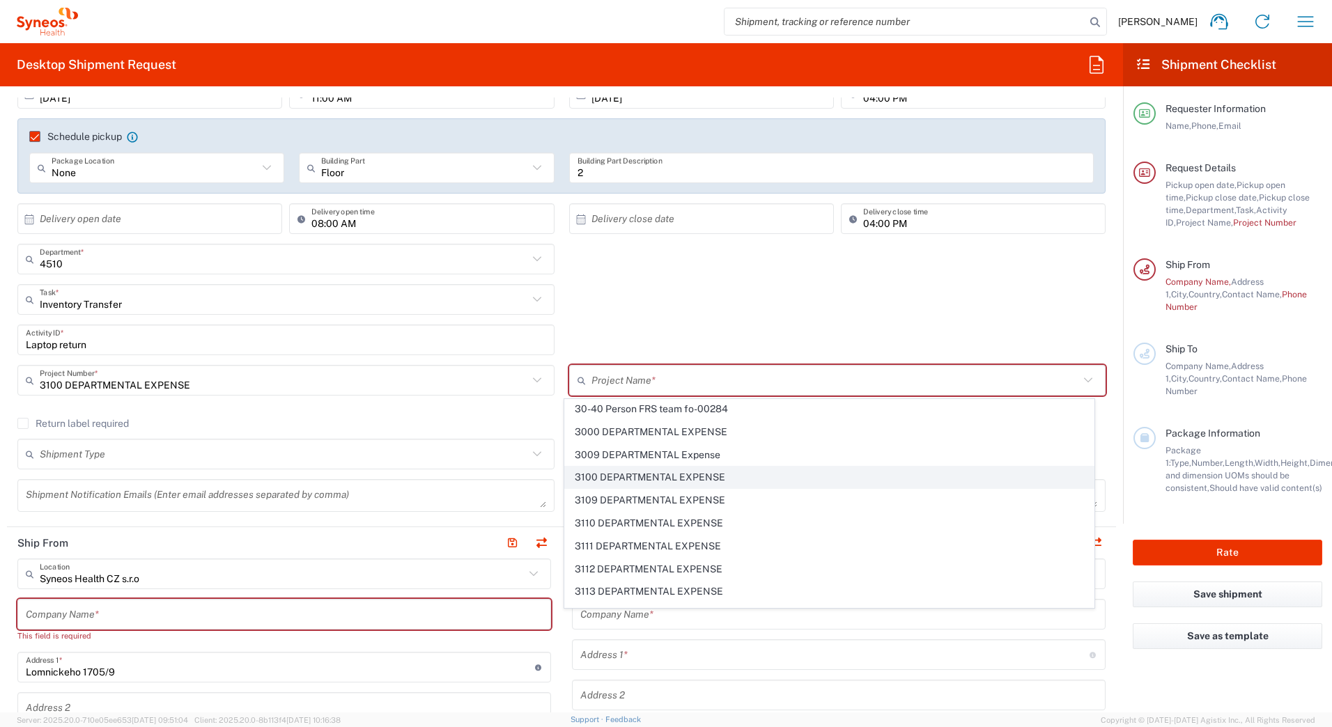
click at [658, 477] on span "3100 DEPARTMENTAL EXPENSE" at bounding box center [829, 478] width 529 height 22
type input "3100 DEPARTMENTAL EXPENSE"
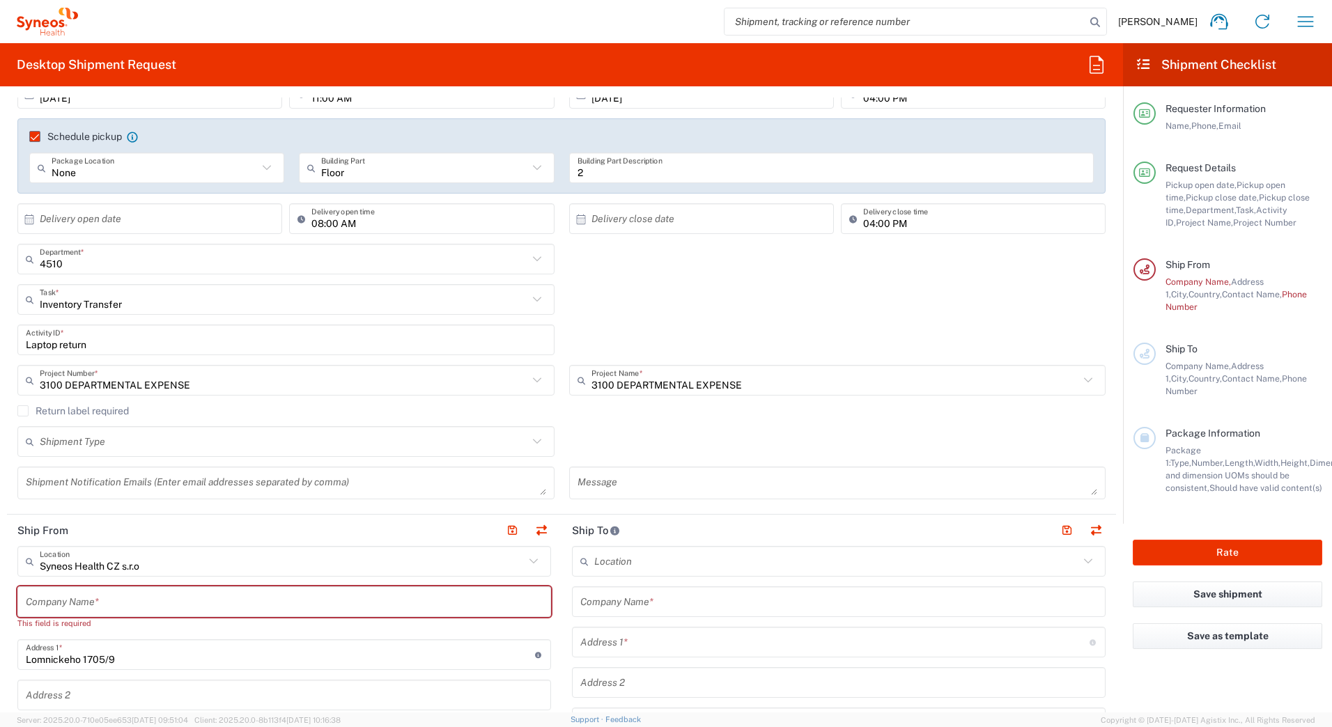
type input "3100 DEPARTMENTAL EXPENSE"
click at [277, 444] on input "text" at bounding box center [284, 442] width 488 height 24
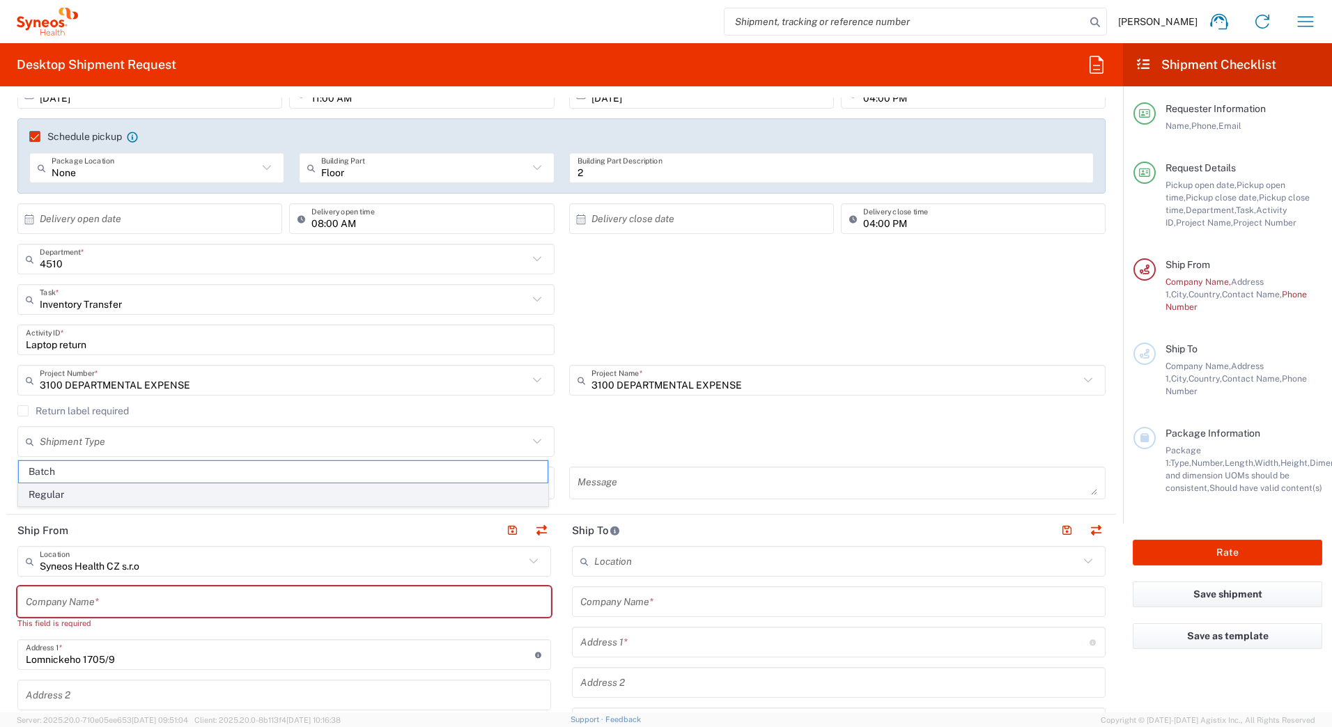
click at [216, 497] on span "Regular" at bounding box center [283, 495] width 529 height 22
type input "Regular"
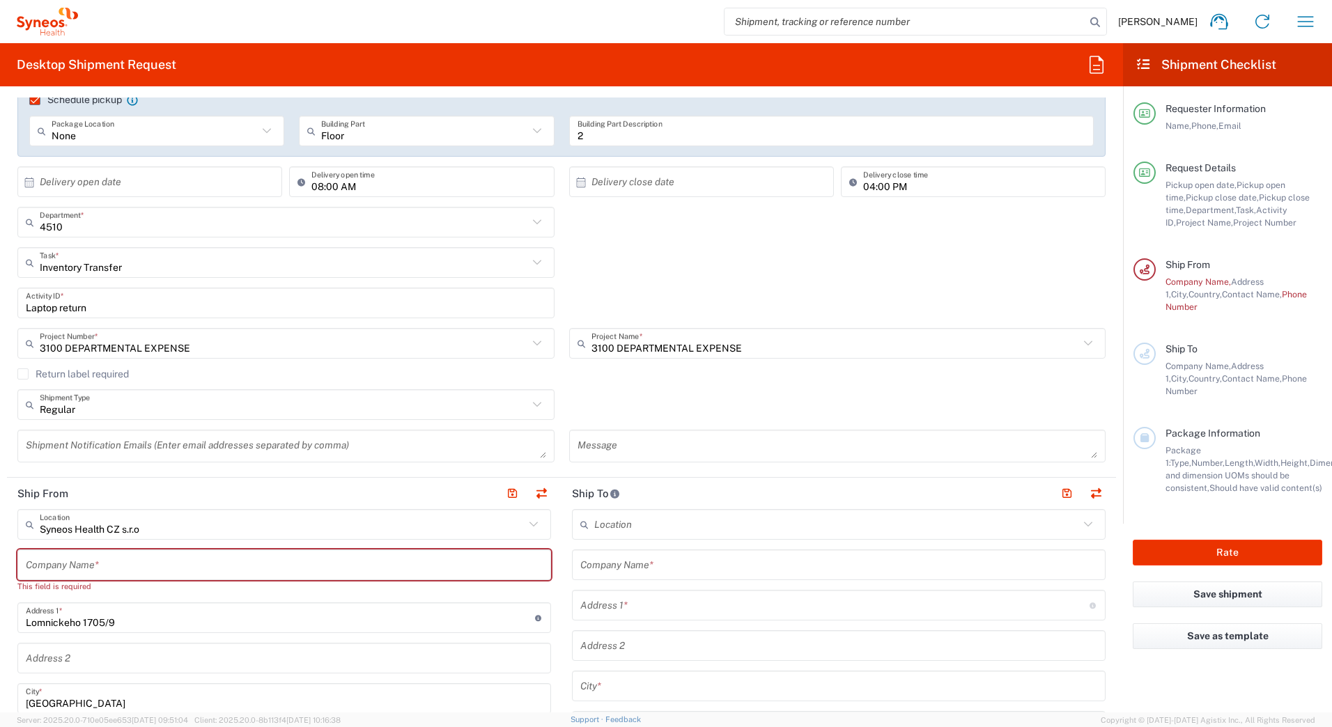
scroll to position [279, 0]
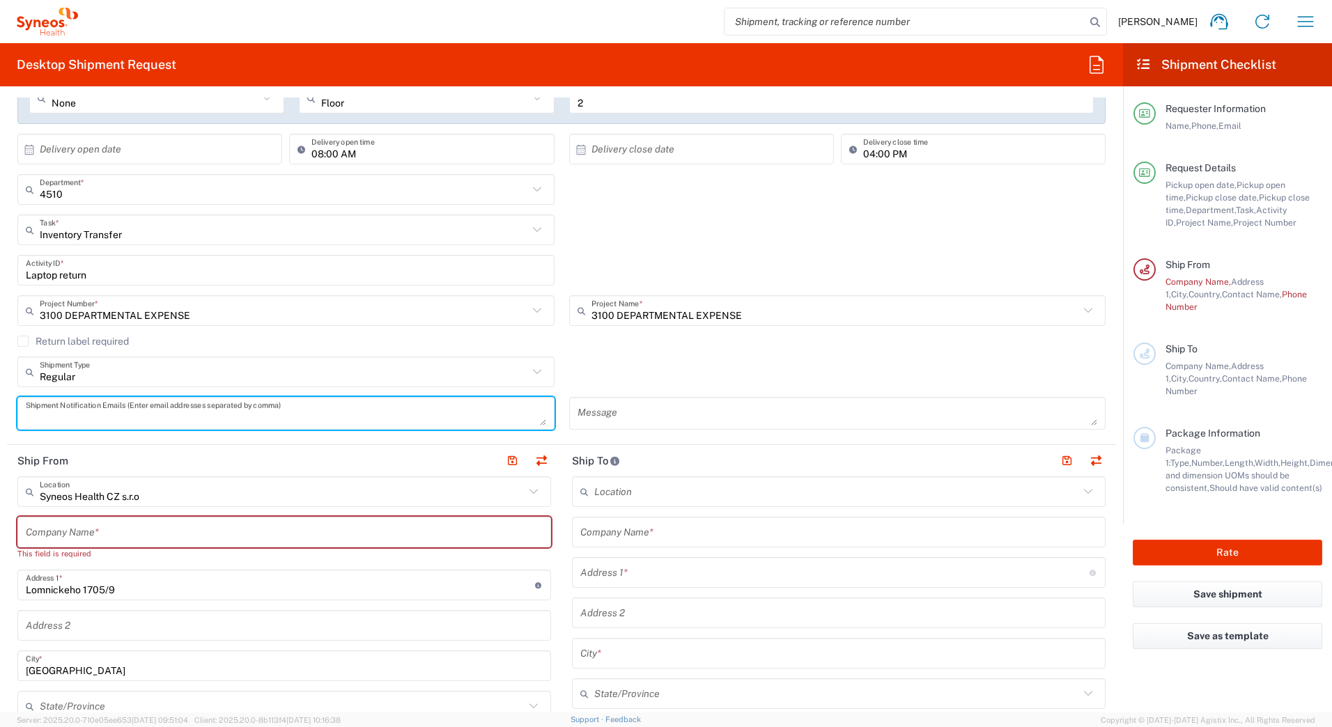
click at [332, 417] on textarea at bounding box center [286, 413] width 520 height 24
click at [332, 416] on textarea at bounding box center [286, 413] width 520 height 24
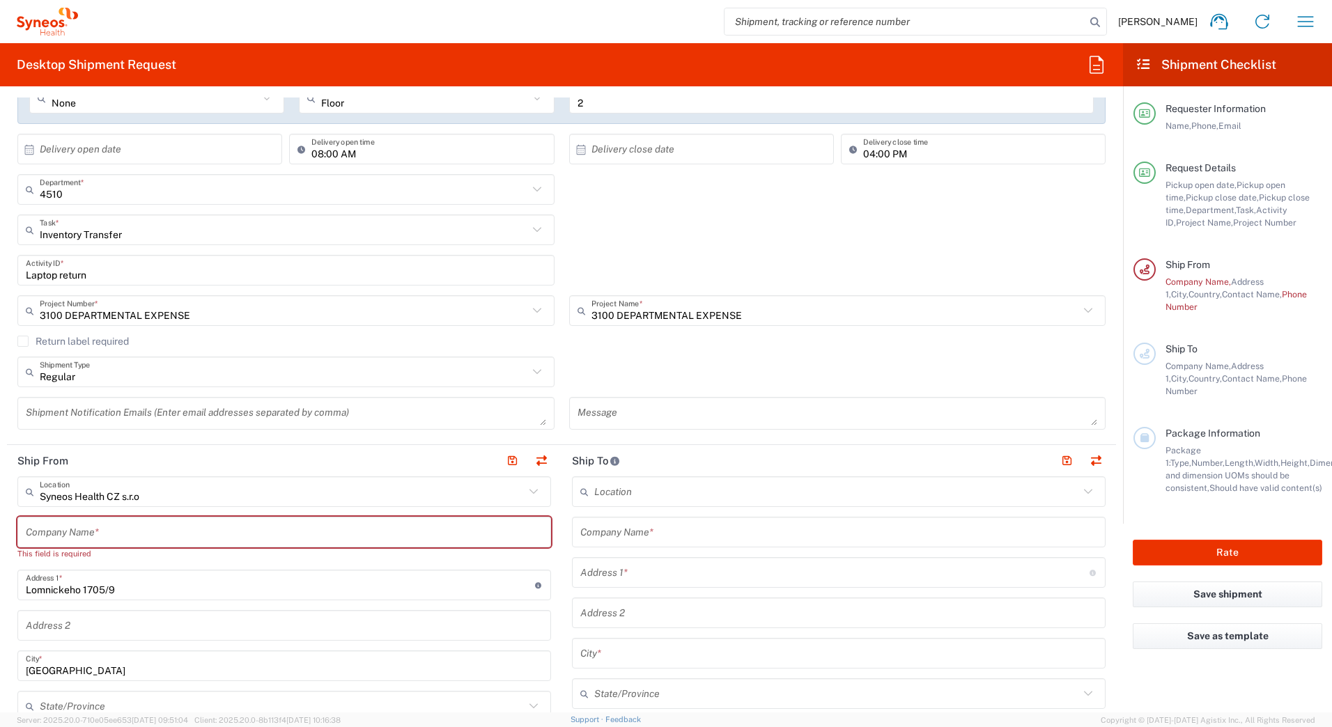
click at [119, 416] on textarea at bounding box center [286, 413] width 520 height 24
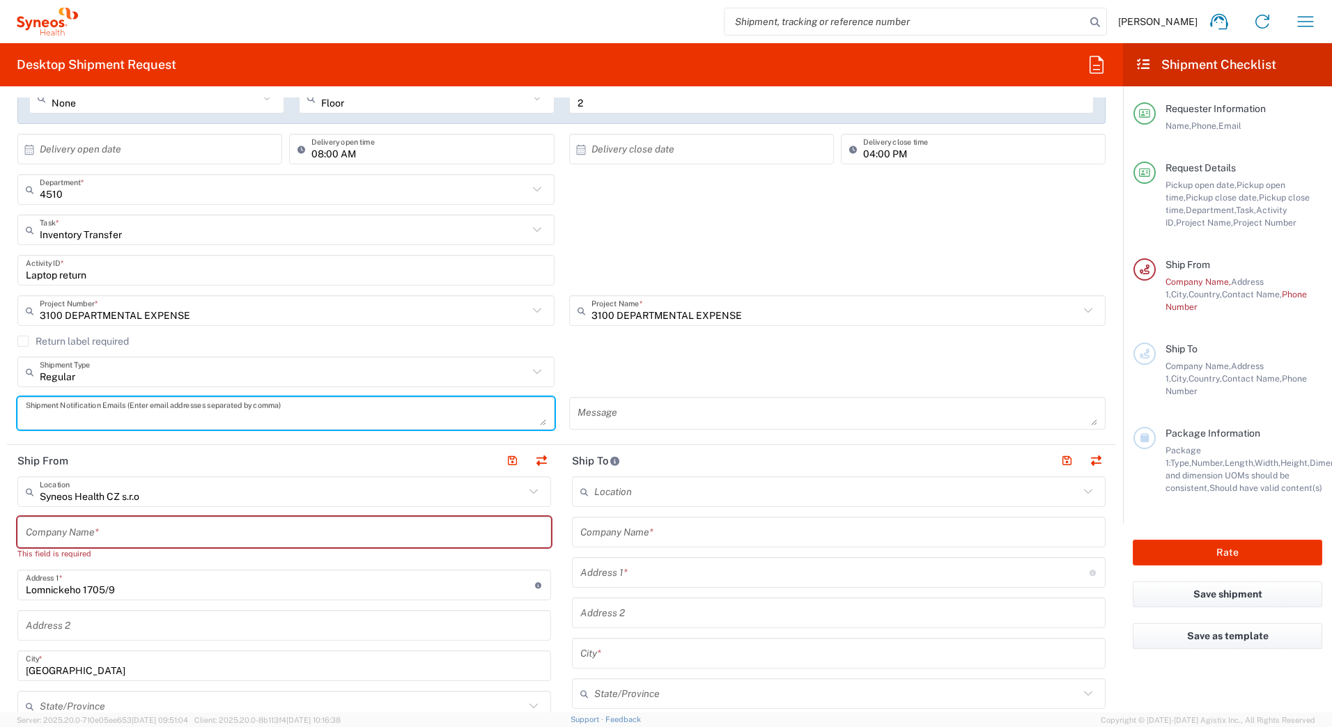
paste textarea "[PERSON_NAME][EMAIL_ADDRESS][DOMAIN_NAME]"
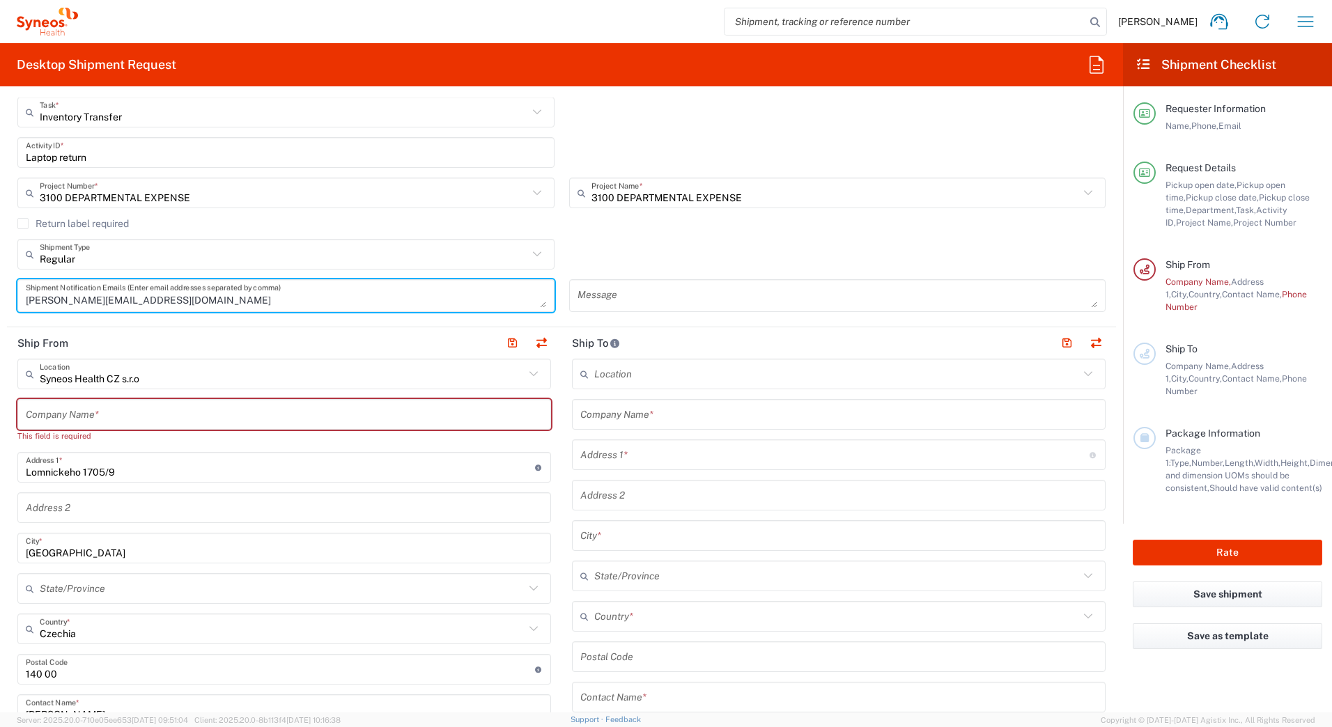
scroll to position [418, 0]
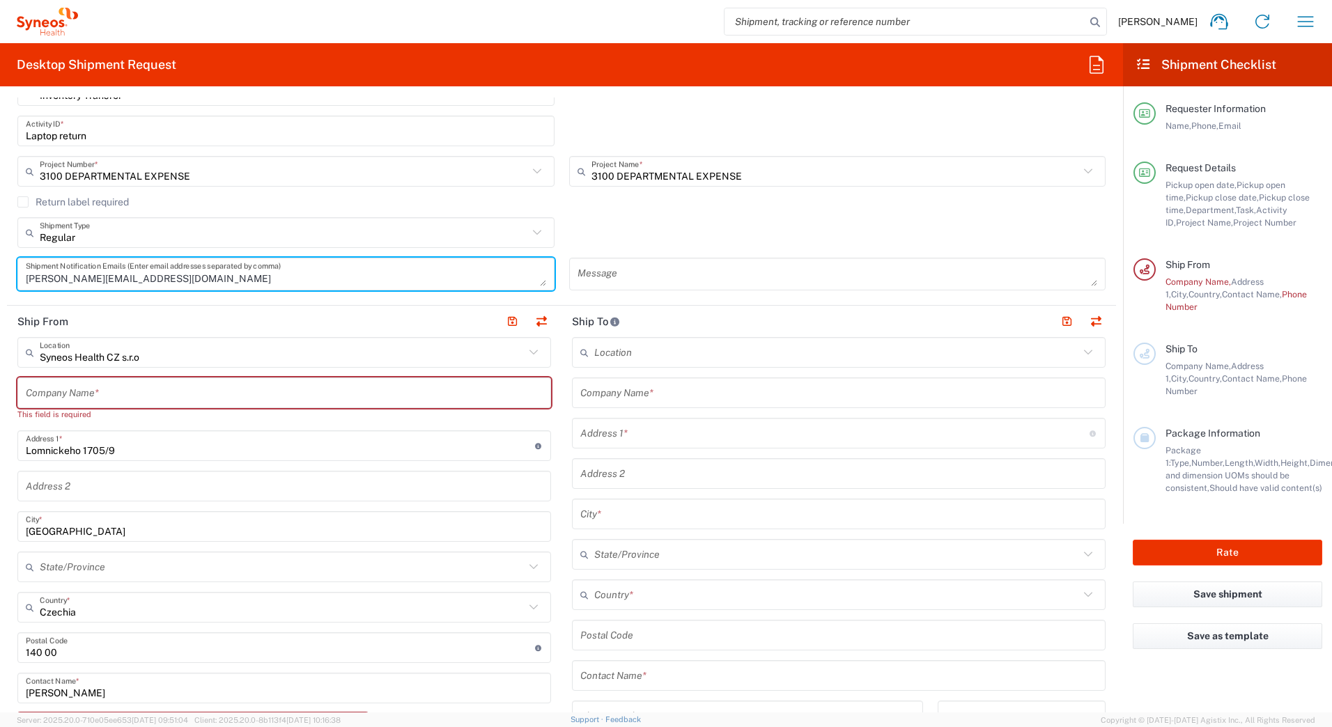
type textarea "[PERSON_NAME][EMAIL_ADDRESS][DOMAIN_NAME]"
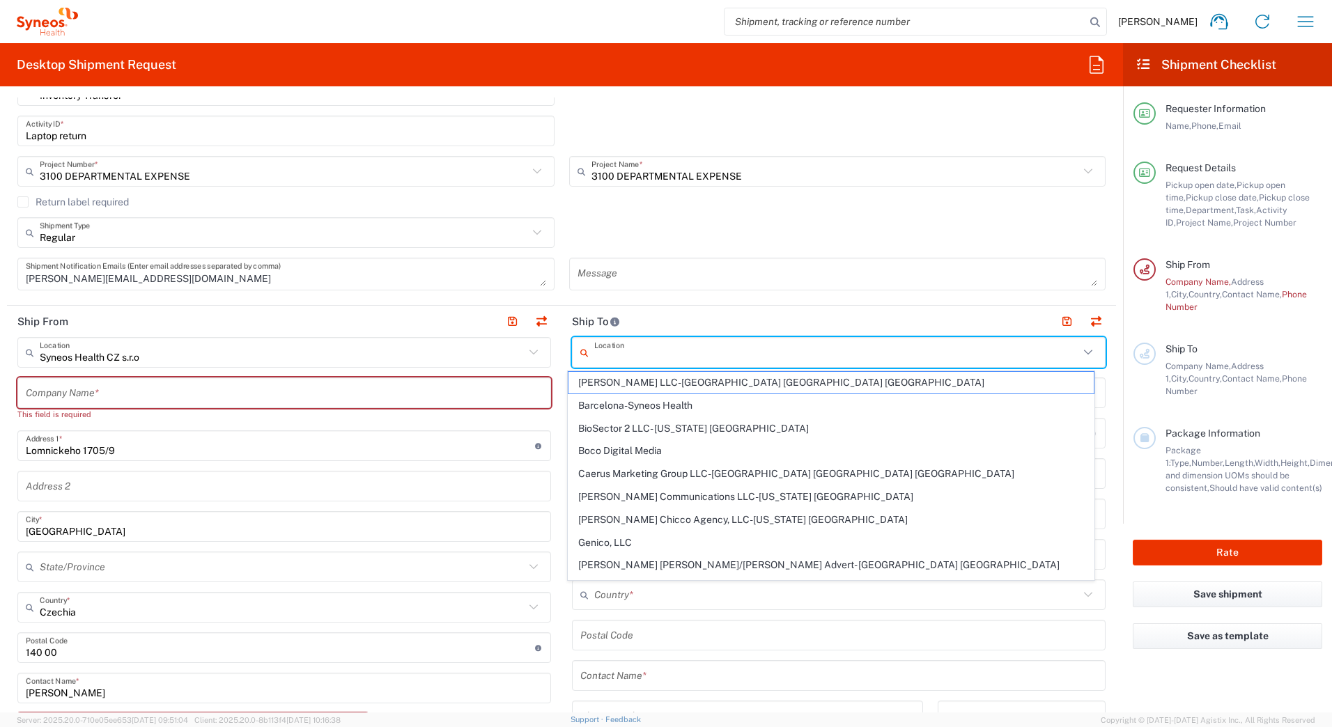
click at [759, 358] on input "text" at bounding box center [836, 353] width 485 height 24
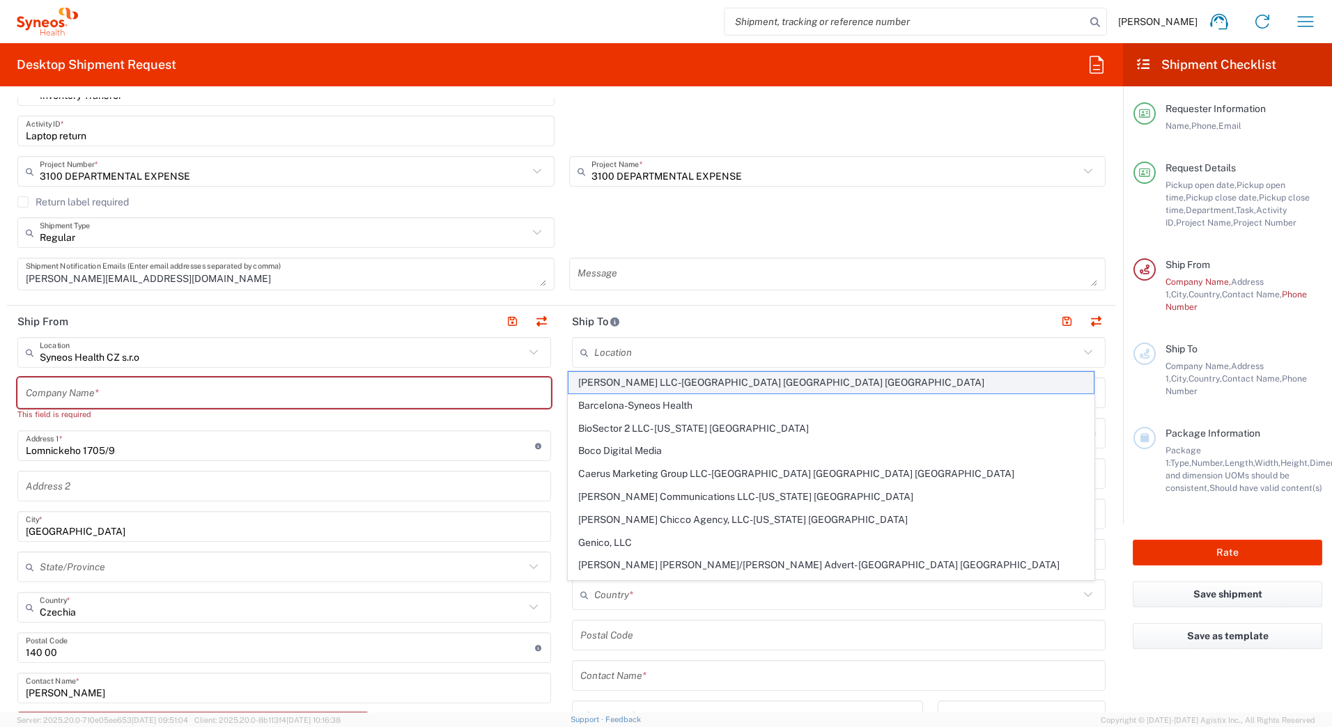
click at [644, 378] on span "[PERSON_NAME] LLC-[GEOGRAPHIC_DATA] [GEOGRAPHIC_DATA] [GEOGRAPHIC_DATA]" at bounding box center [831, 383] width 526 height 22
type input "[PERSON_NAME] LLC-[GEOGRAPHIC_DATA] [GEOGRAPHIC_DATA] [GEOGRAPHIC_DATA]"
type input "[PERSON_NAME] LLC"
type input "1030 Sync St"
type input "Morrisville"
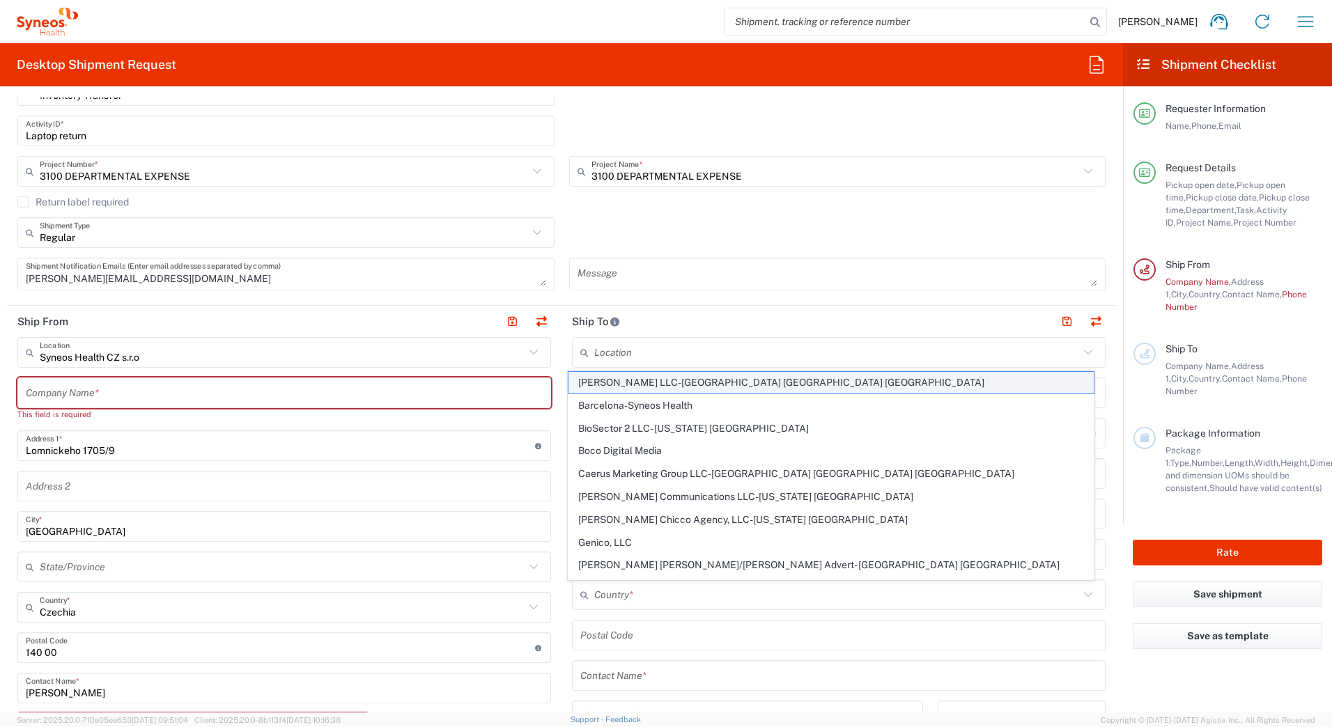
type input "[GEOGRAPHIC_DATA]"
type input "27560"
type input "Sender/Shipper"
type input "Delivery Duty Paid"
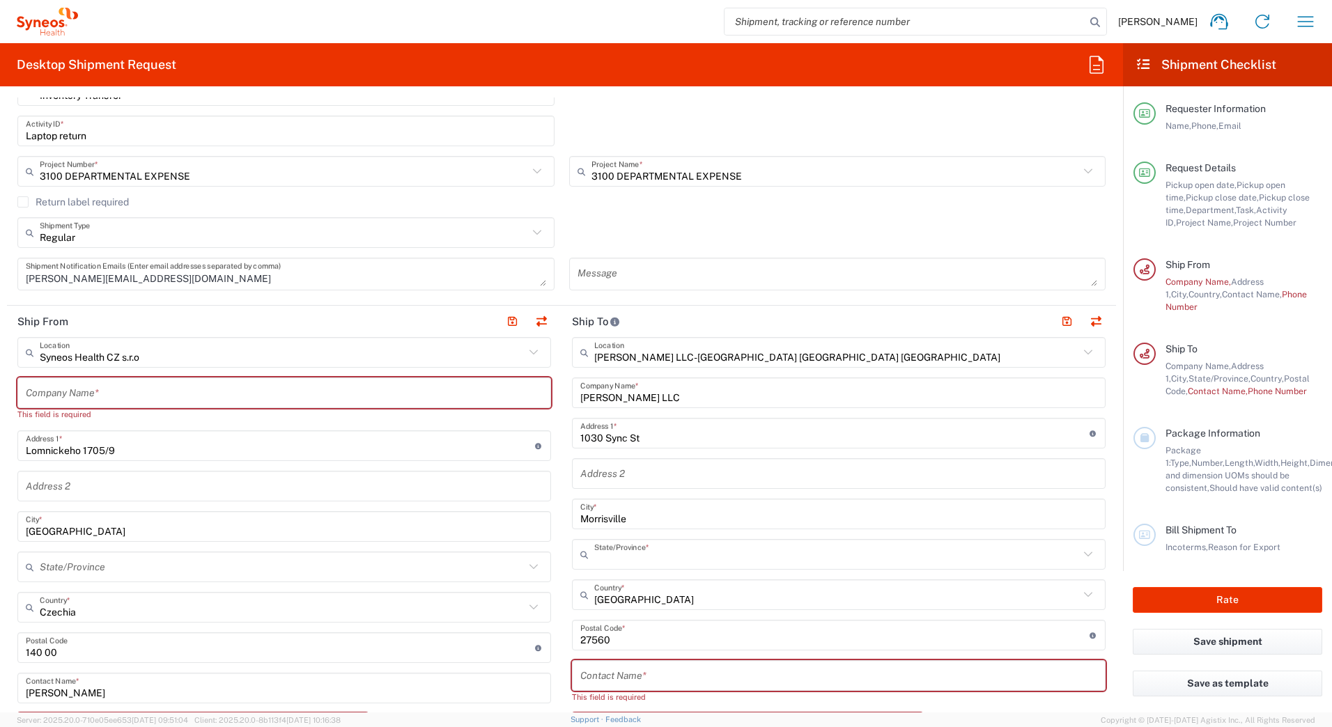
type input "[US_STATE]"
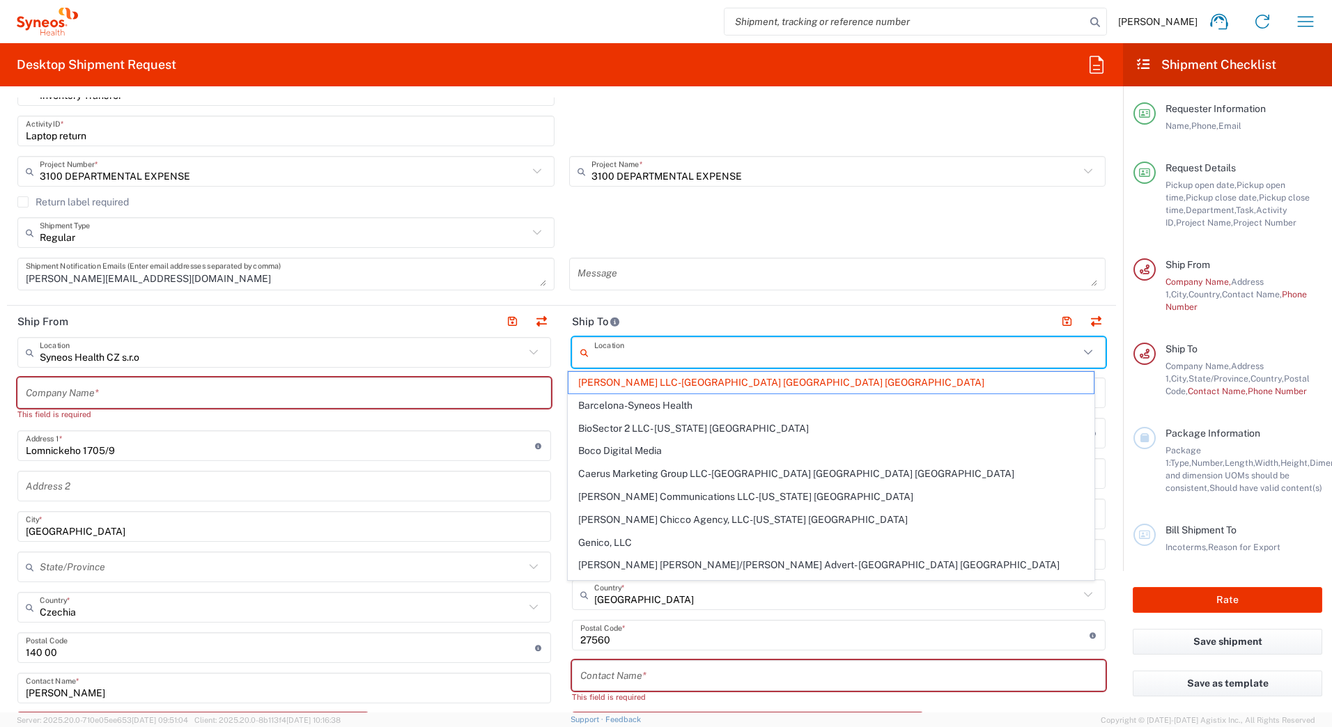
drag, startPoint x: 644, startPoint y: 378, endPoint x: 805, endPoint y: 348, distance: 163.0
click at [805, 348] on input "text" at bounding box center [836, 353] width 485 height 24
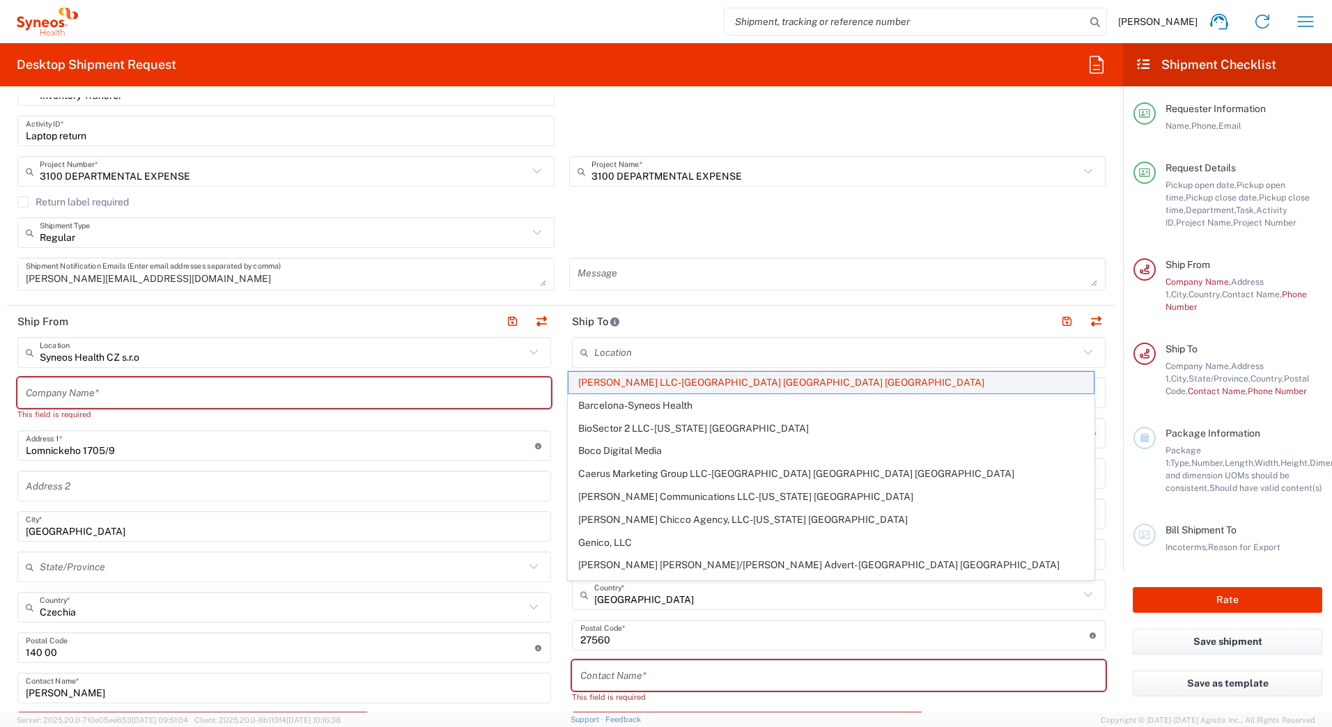
click at [807, 376] on span "[PERSON_NAME] LLC-[GEOGRAPHIC_DATA] [GEOGRAPHIC_DATA] [GEOGRAPHIC_DATA]" at bounding box center [831, 383] width 526 height 22
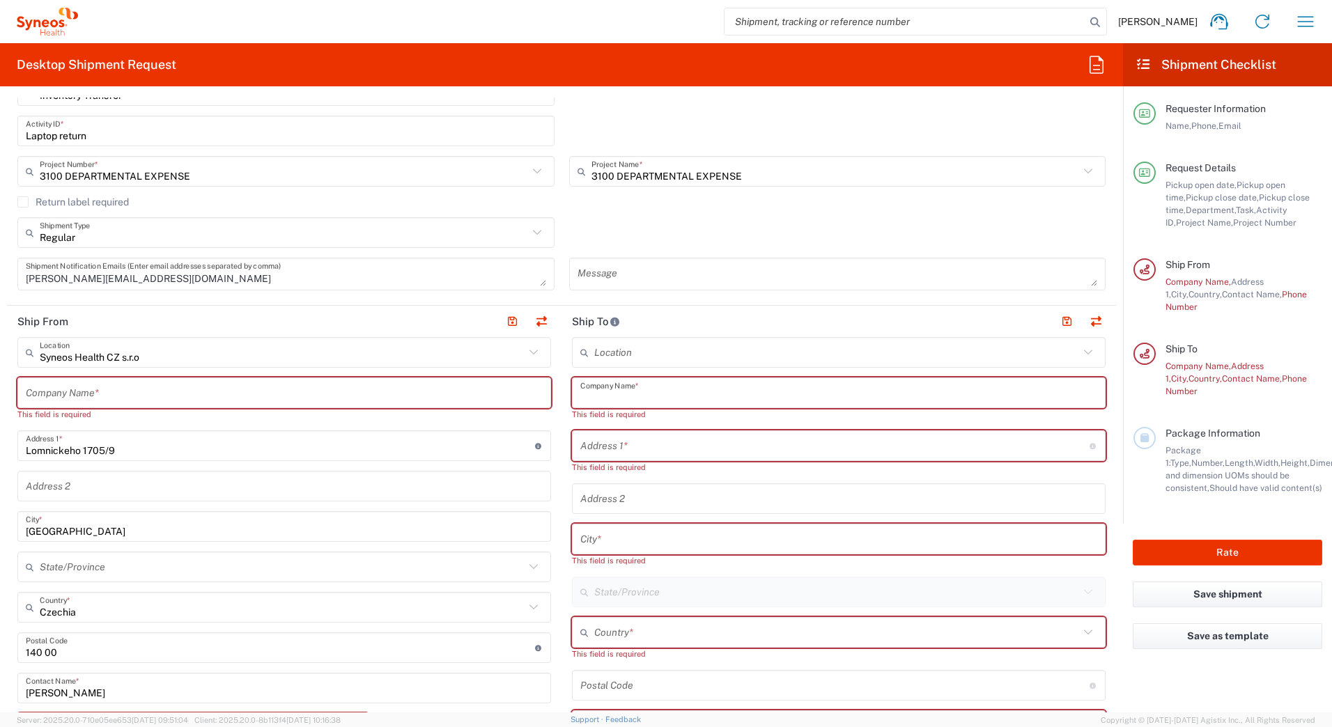
paste input "Hungary [GEOGRAPHIC_DATA], [GEOGRAPHIC_DATA]"
type input "Hungary [GEOGRAPHIC_DATA], [GEOGRAPHIC_DATA]"
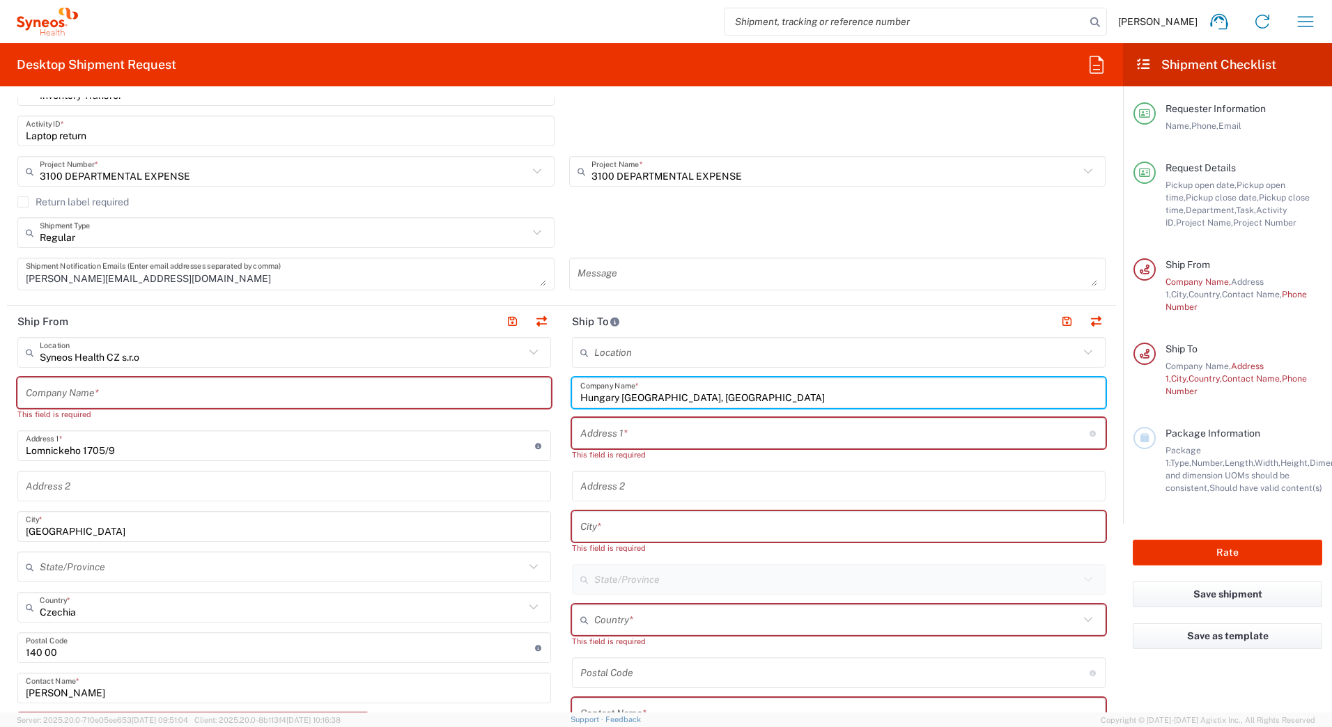
drag, startPoint x: 763, startPoint y: 396, endPoint x: 489, endPoint y: 401, distance: 273.8
click at [489, 401] on div "Ship From Syneos Health CZ s.r.o Location Syneos Health CZ s.r.o [PERSON_NAME] …" at bounding box center [561, 670] width 1109 height 728
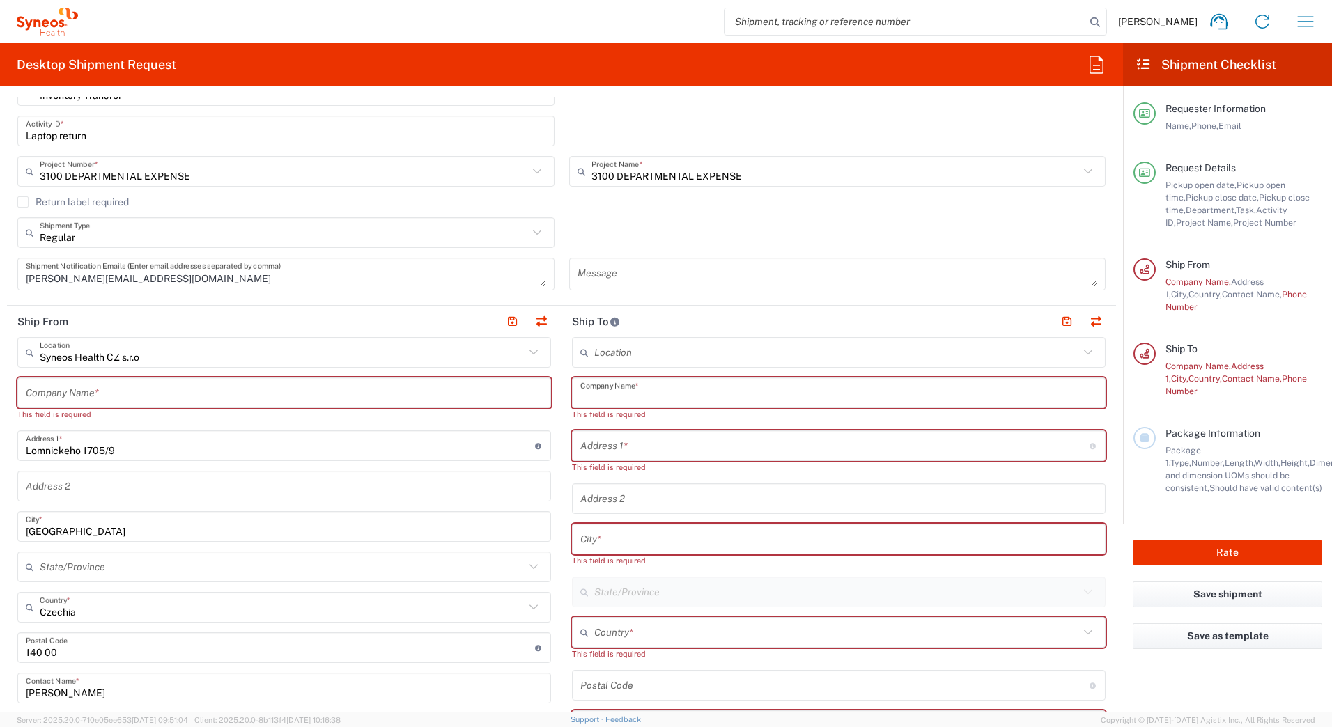
paste input "Syneos Health"
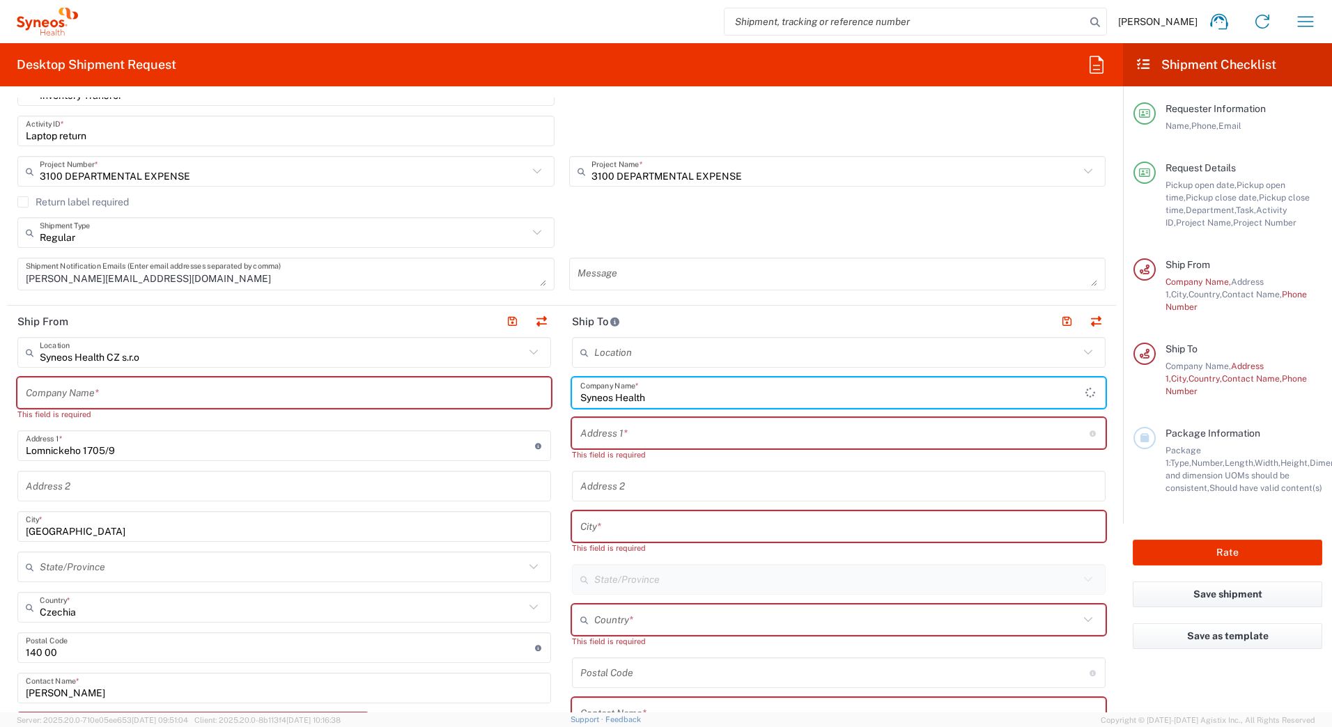
type input "Syneos Health"
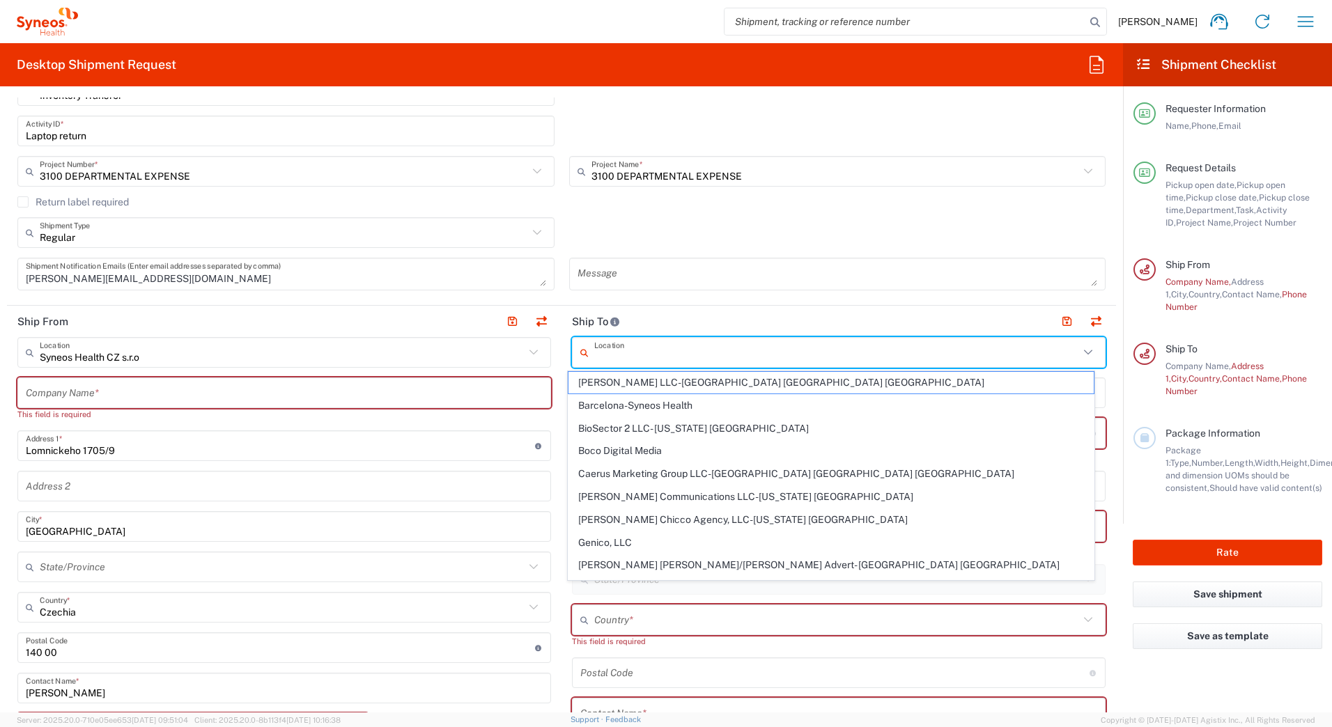
click at [671, 355] on input "text" at bounding box center [836, 353] width 485 height 24
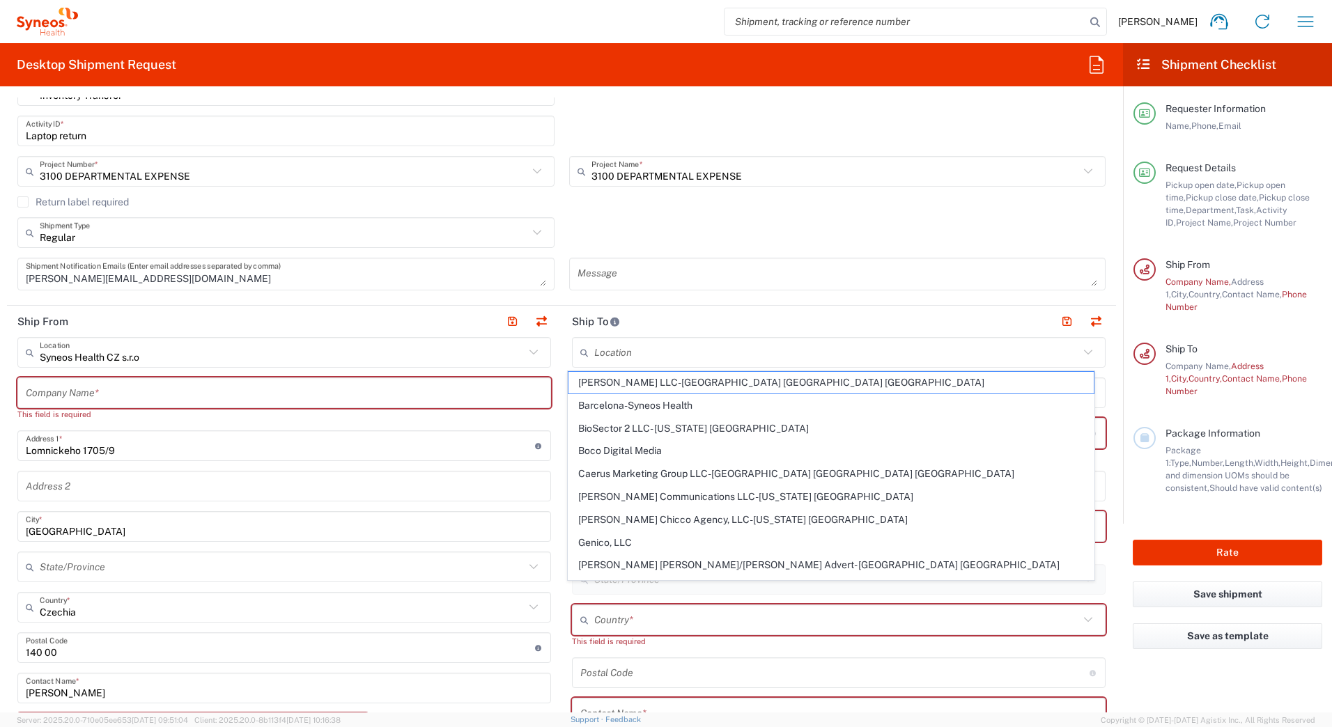
click at [844, 623] on input "text" at bounding box center [836, 620] width 485 height 24
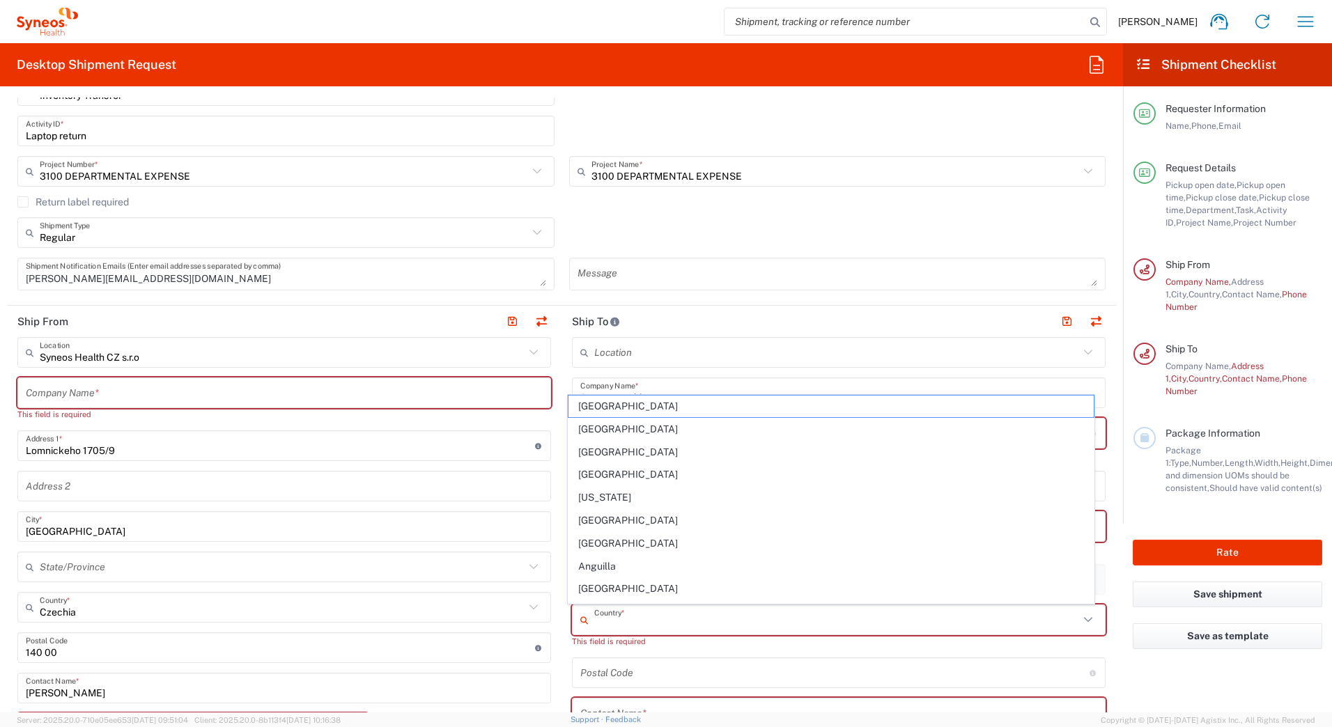
paste input "[GEOGRAPHIC_DATA]"
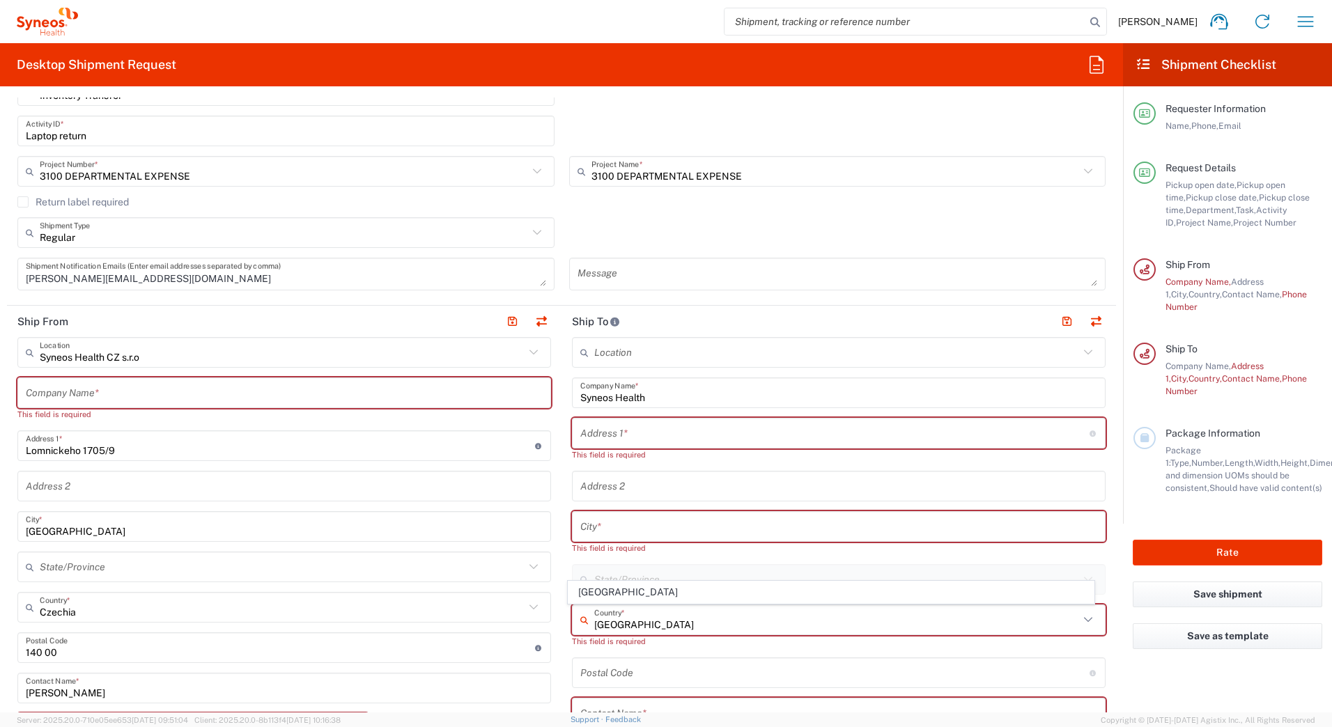
type input "[GEOGRAPHIC_DATA]"
click at [1106, 566] on form "Requester Information [PERSON_NAME] Name * [PHONE_NUMBER] Phone * [PERSON_NAME]…" at bounding box center [561, 405] width 1123 height 615
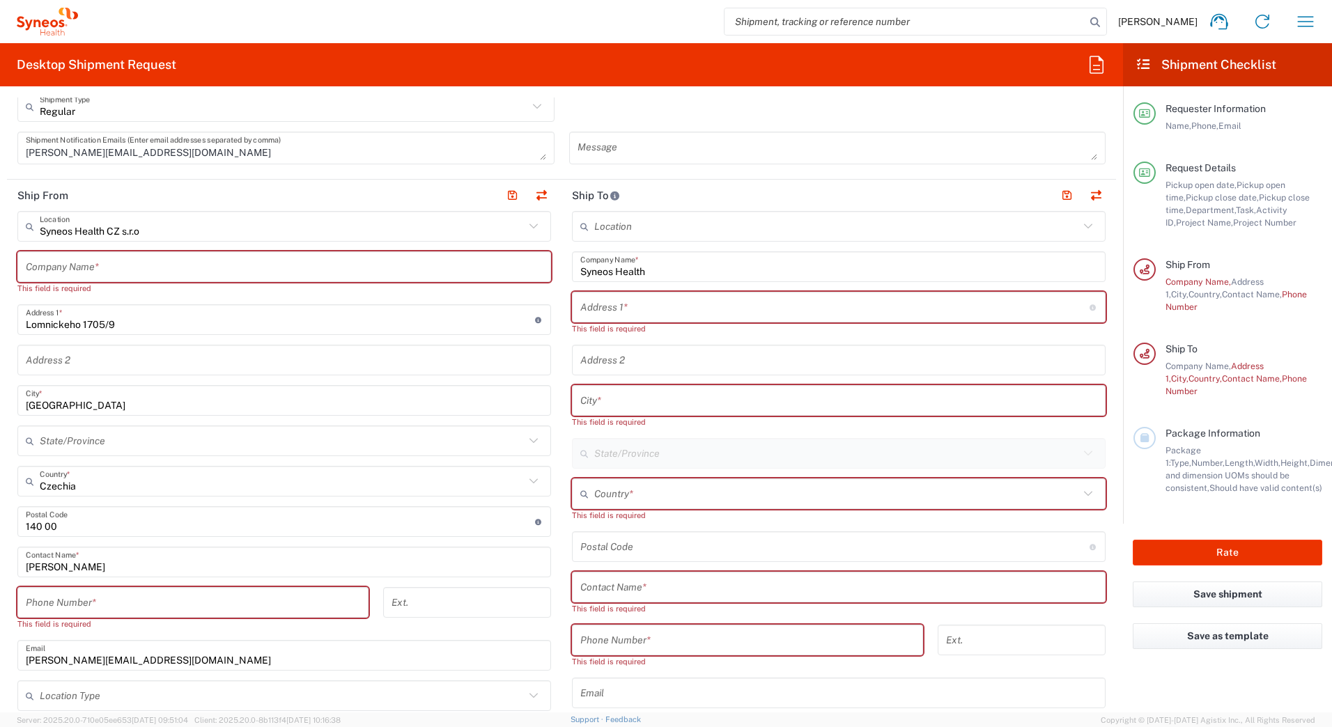
scroll to position [557, 0]
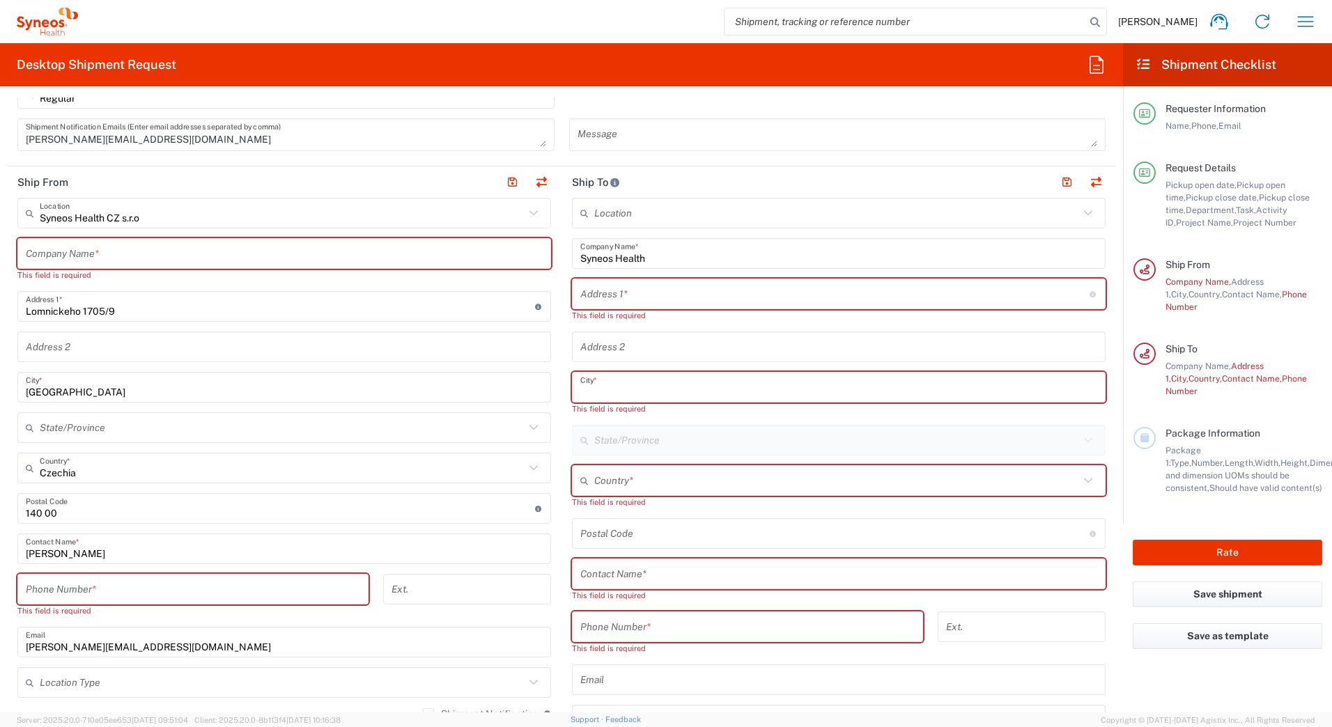
paste input "[GEOGRAPHIC_DATA]"
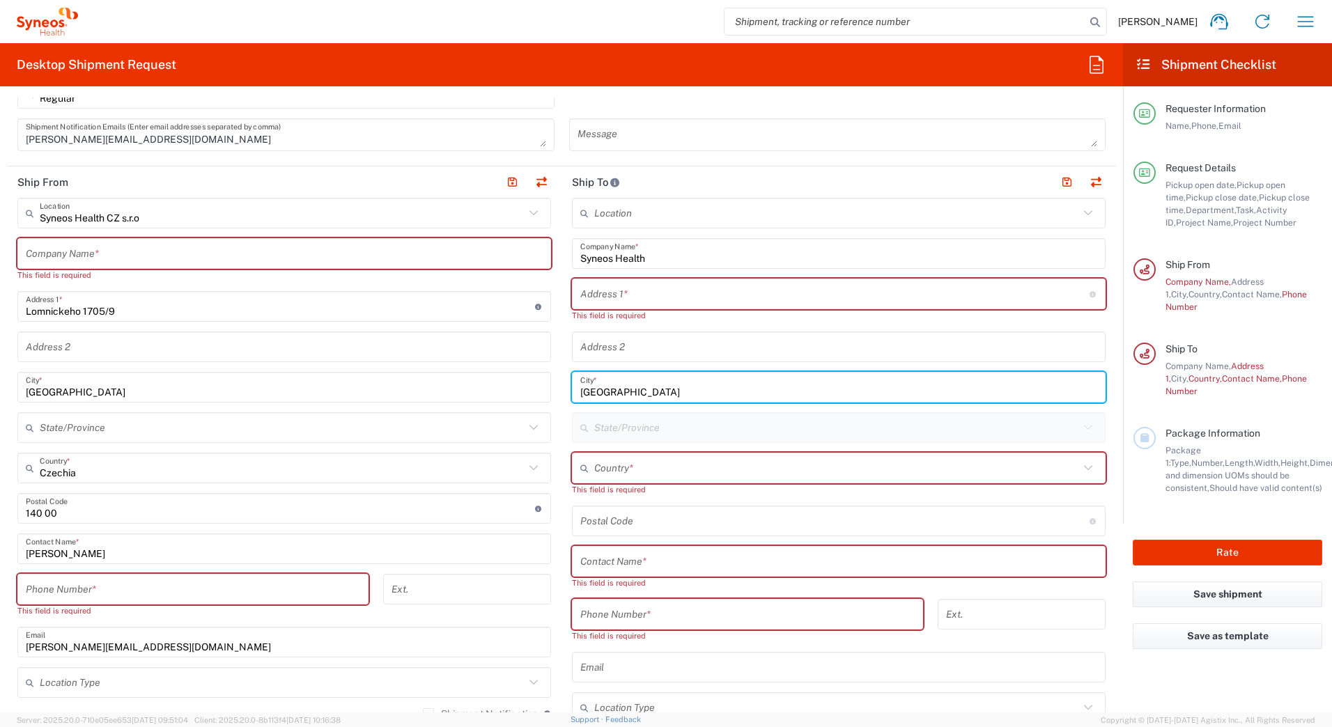
type input "[GEOGRAPHIC_DATA]"
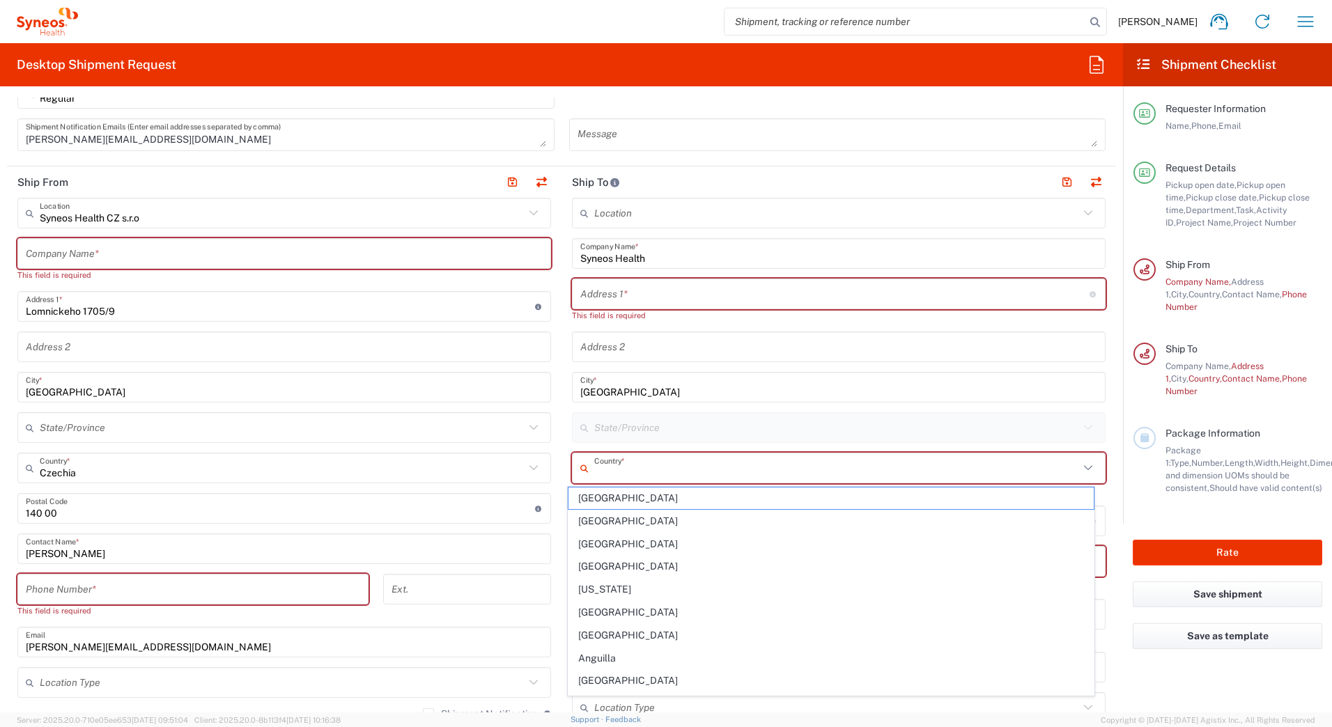
click at [667, 467] on input "text" at bounding box center [836, 468] width 485 height 24
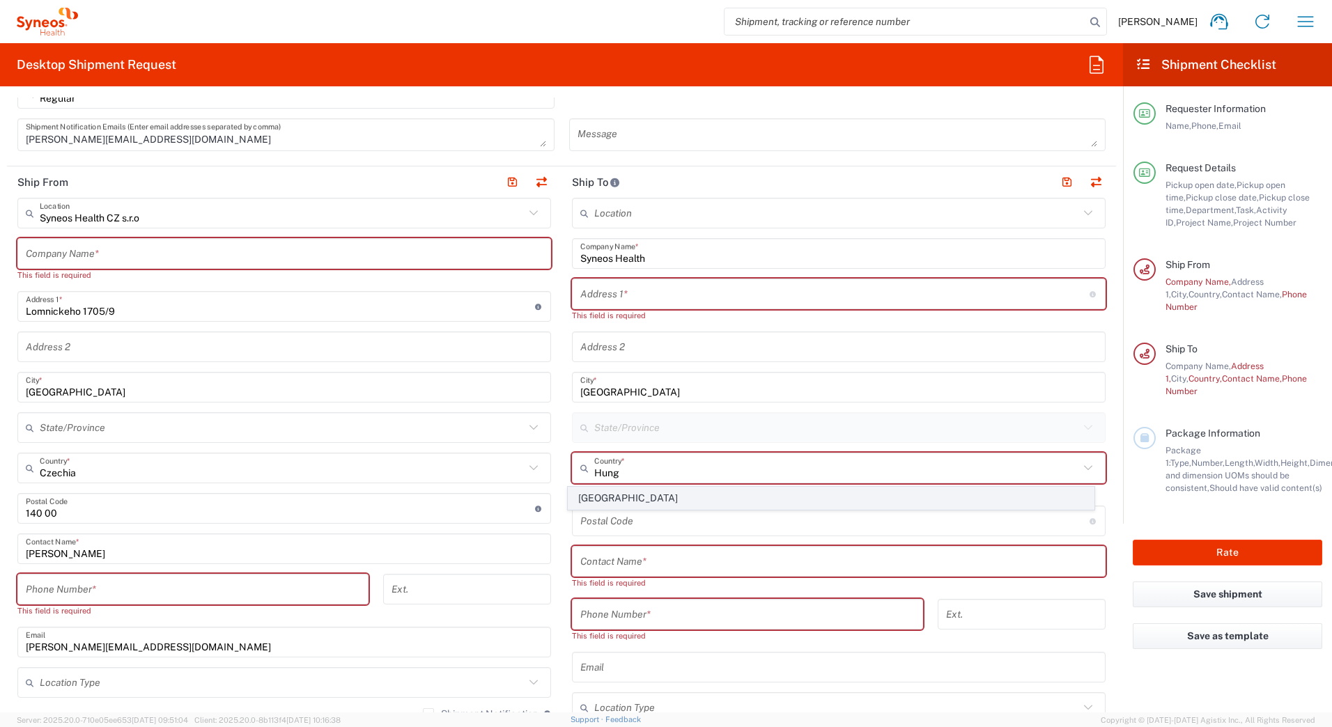
click at [622, 497] on span "[GEOGRAPHIC_DATA]" at bounding box center [831, 499] width 526 height 22
type input "[GEOGRAPHIC_DATA]"
type input "Sender/Shipper"
type input "Delivery Duty Paid"
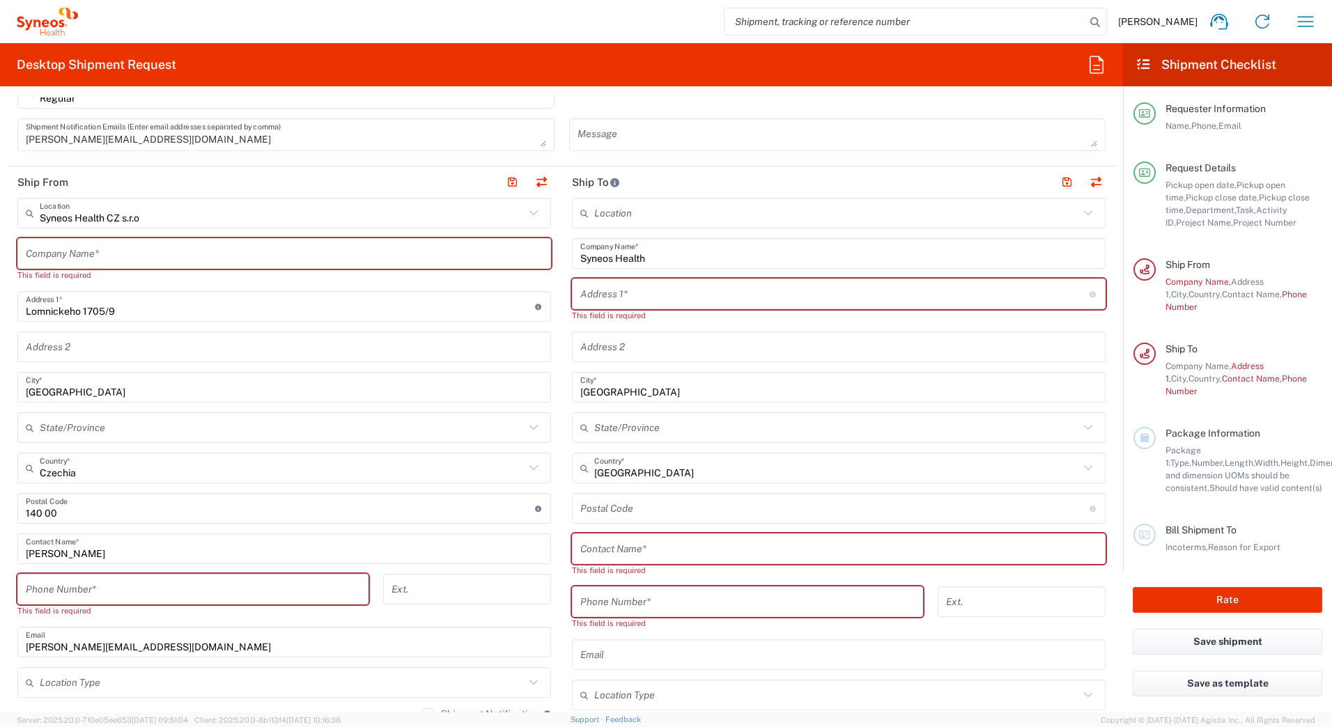
click at [679, 292] on input "text" at bounding box center [834, 294] width 509 height 24
paste input "Irinyi [PERSON_NAME] [STREET_ADDRESS]"
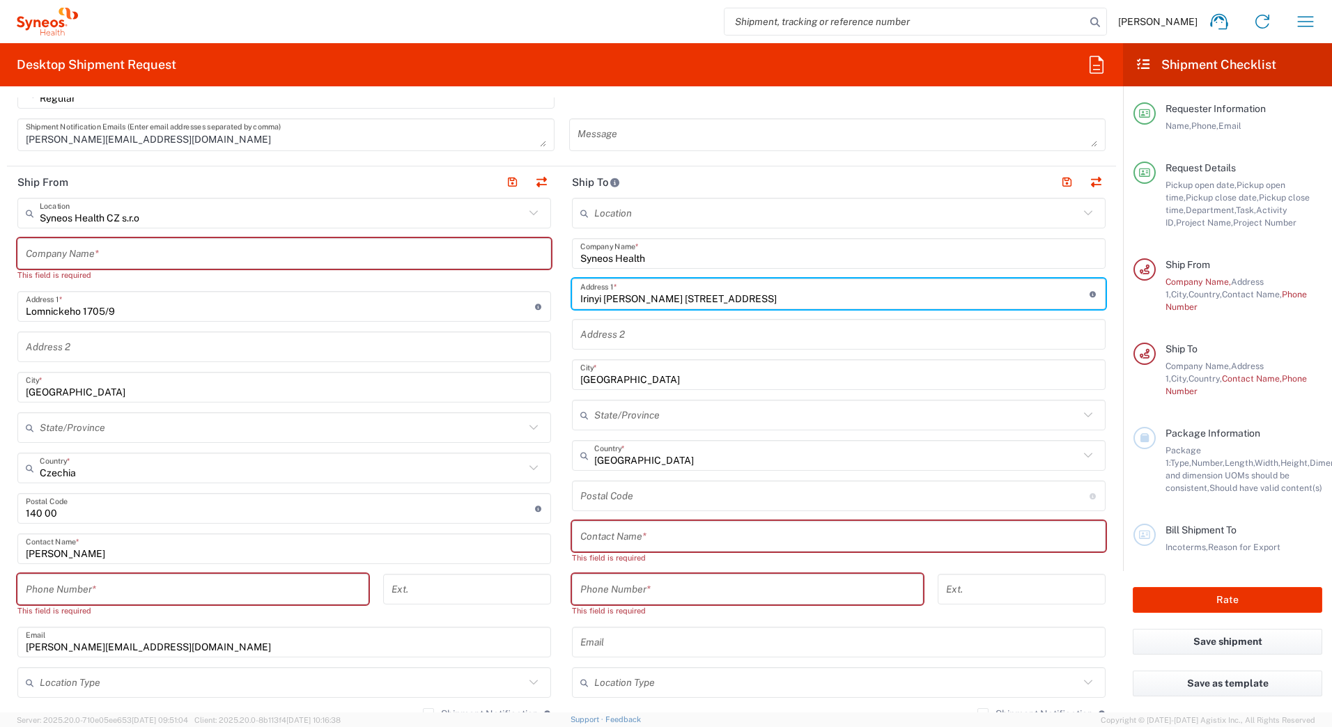
type input "Irinyi [PERSON_NAME] [STREET_ADDRESS]"
click at [551, 324] on main "Syneos Health CZ s.r.o Location Syneos Health CZ s.r.o [PERSON_NAME] LLC-[GEOGR…" at bounding box center [284, 543] width 555 height 691
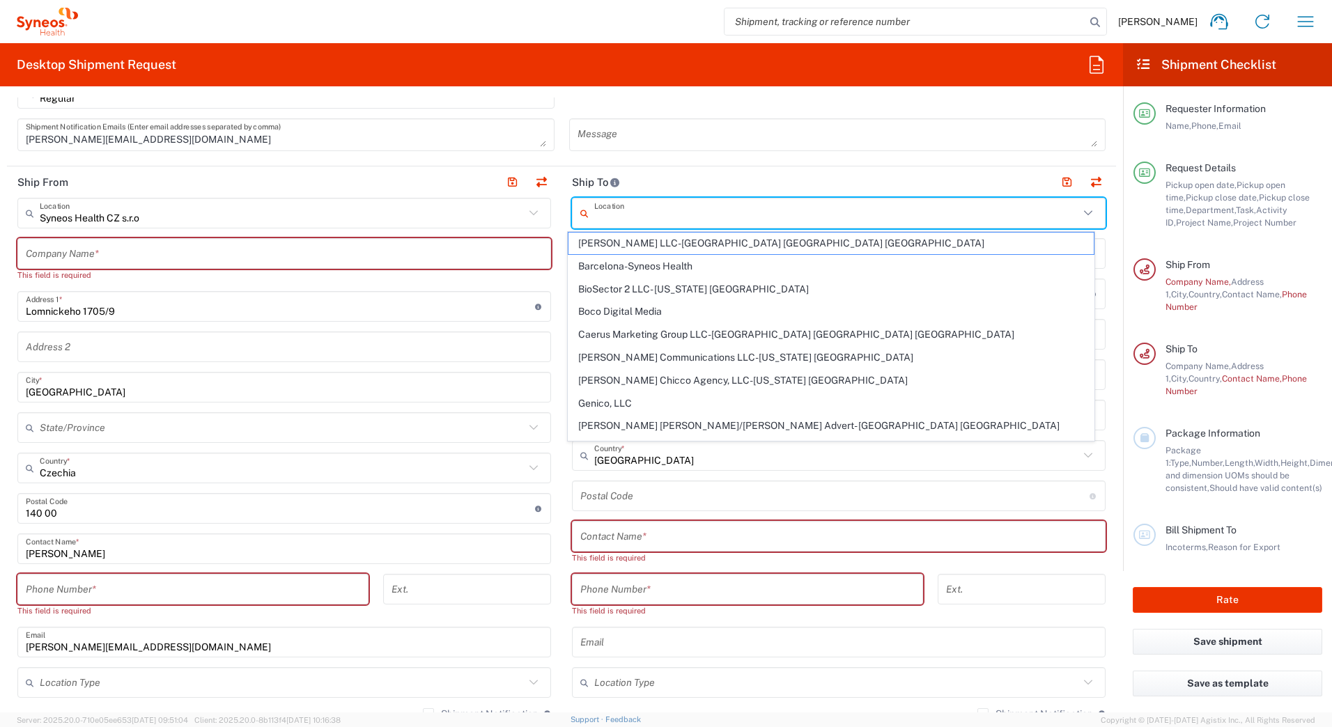
paste input "Syneos Health"
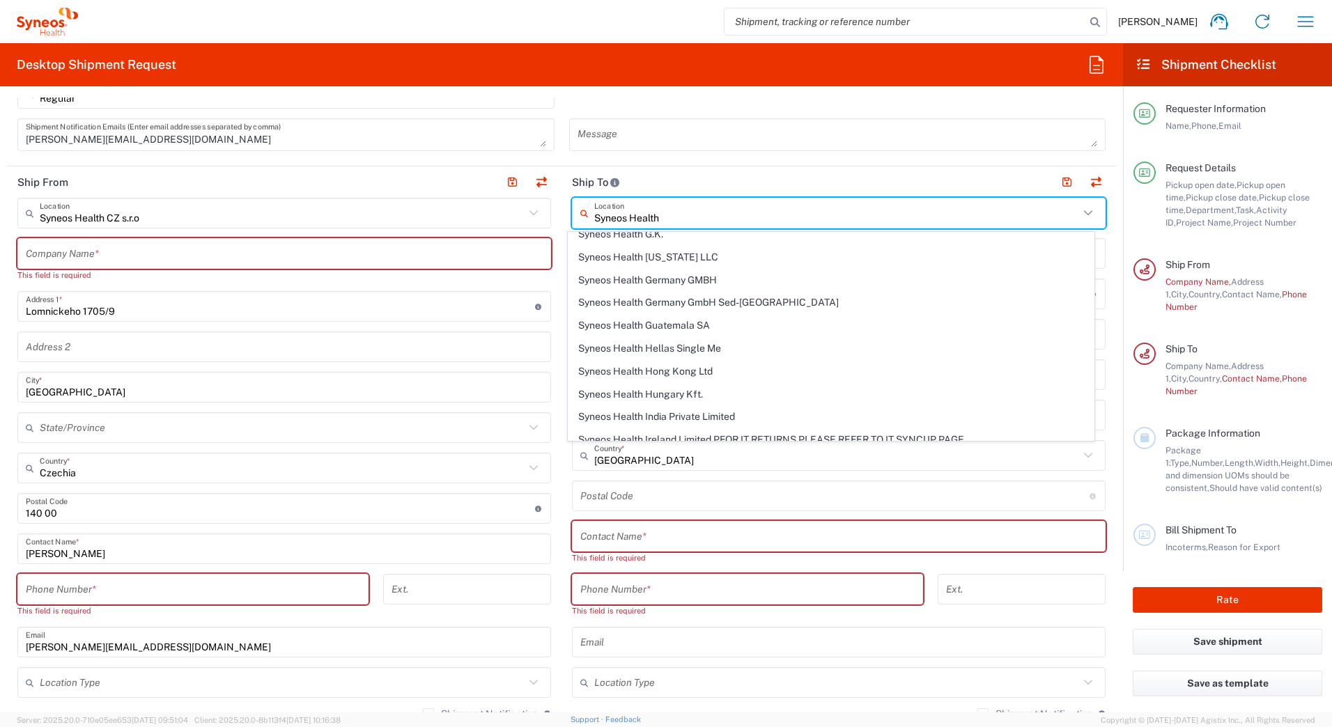
scroll to position [906, 0]
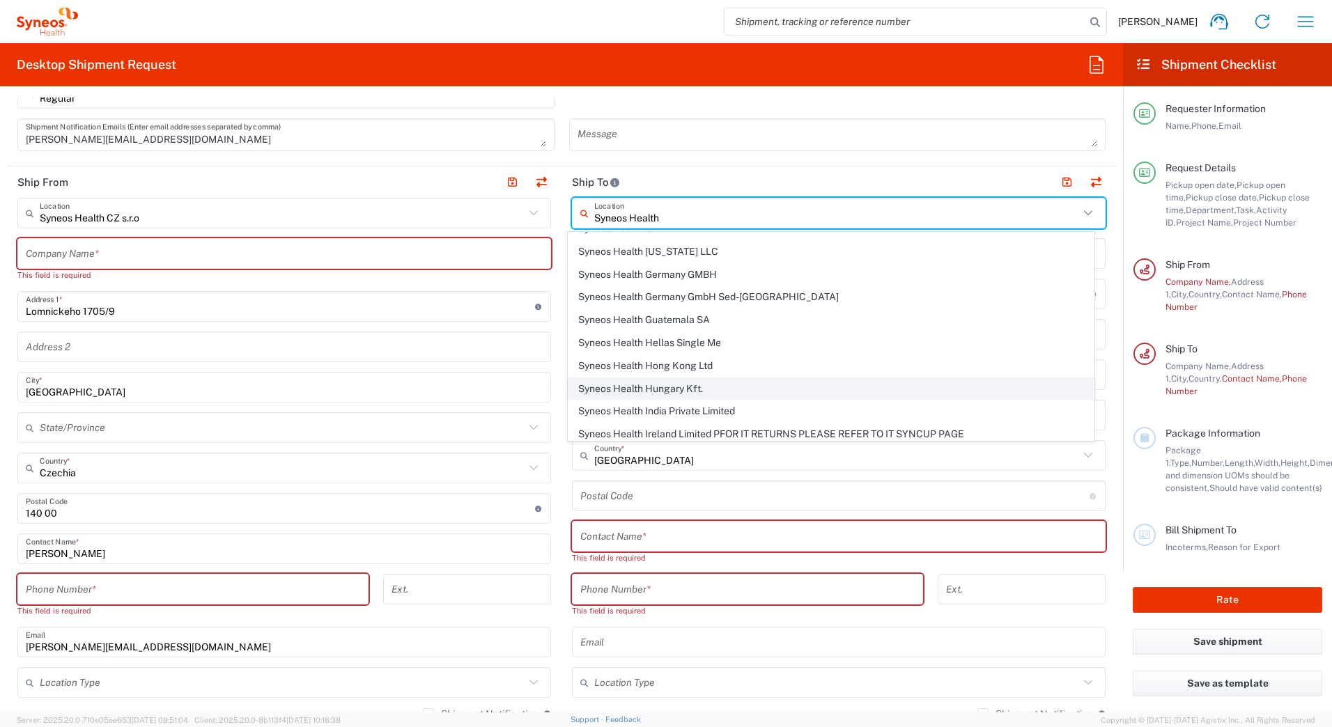
click at [691, 388] on span "Syneos Health Hungary Kft." at bounding box center [831, 389] width 526 height 22
type input "Syneos Health Hungary Kft."
type input "Science Park, [PERSON_NAME] 4-20"
type input "B building, 2nd floor"
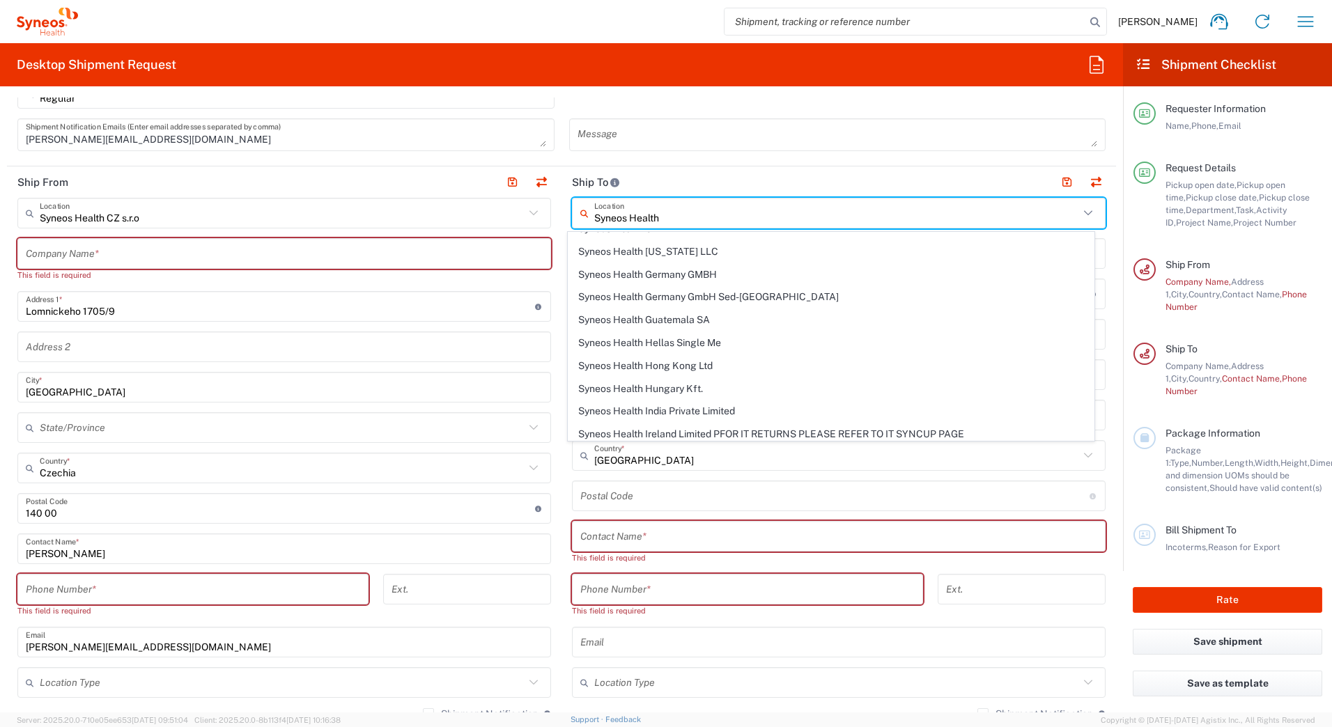
type input "[GEOGRAPHIC_DATA]"
type input "1117"
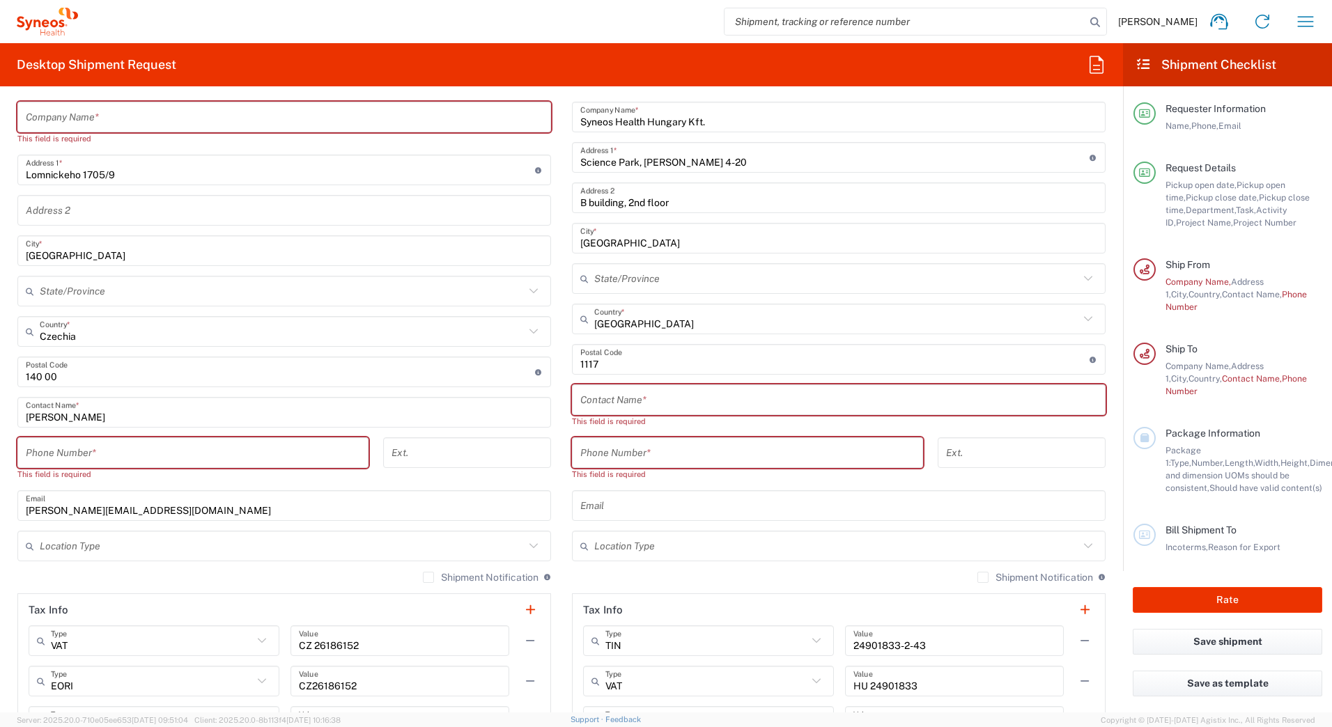
scroll to position [697, 0]
paste input "[PERSON_NAME]"
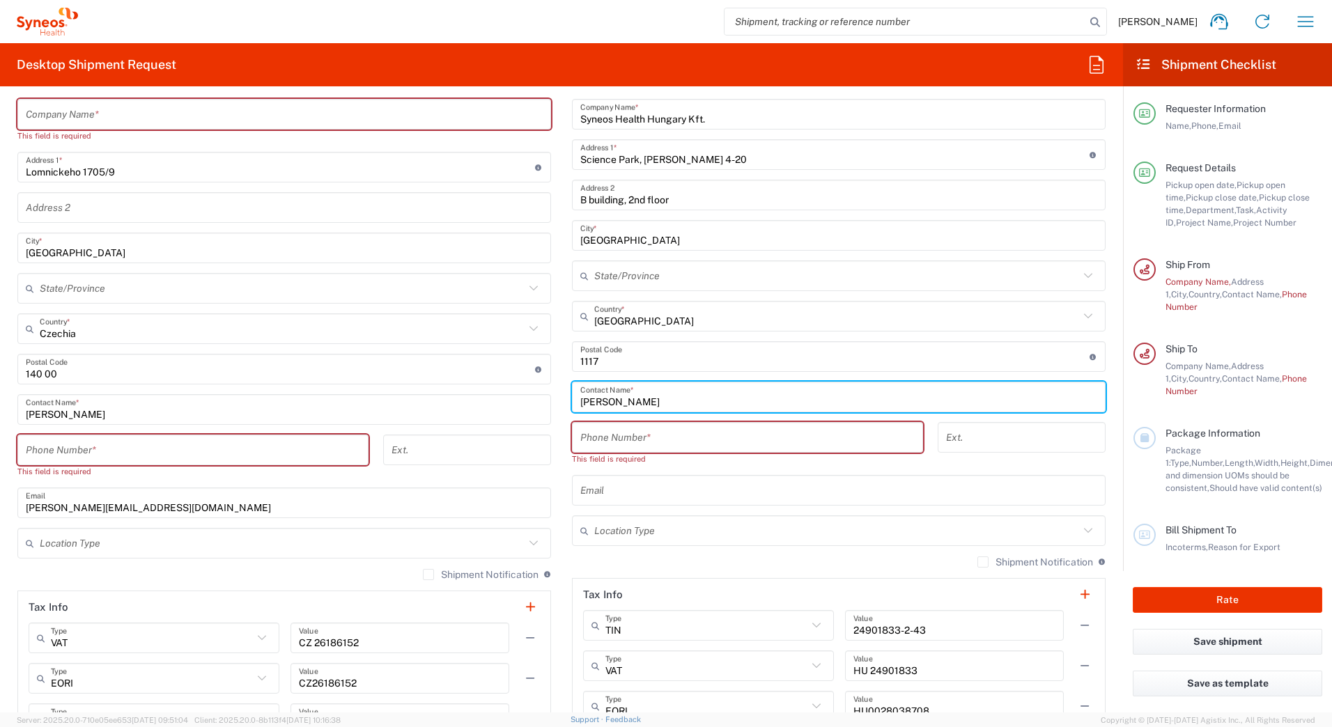
type input "[PERSON_NAME]"
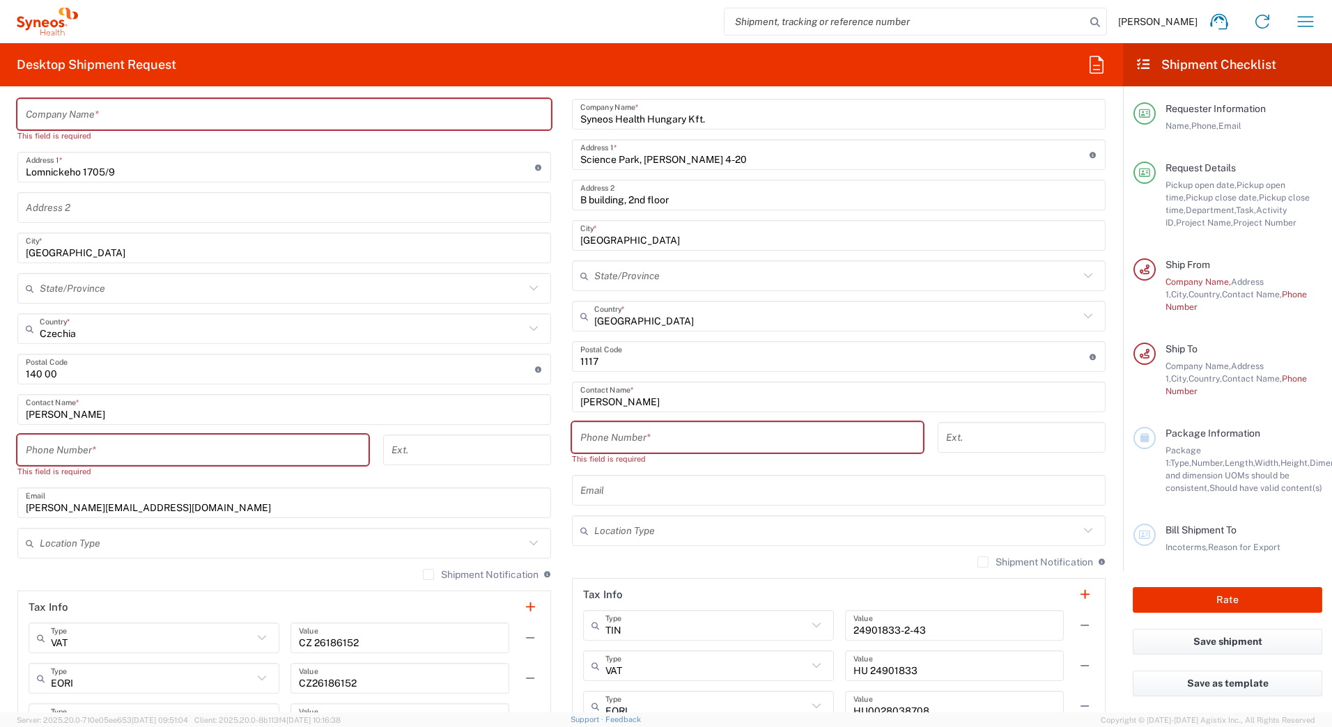
click at [679, 439] on input "tel" at bounding box center [747, 438] width 334 height 24
paste input "[PHONE_NUMBER]"
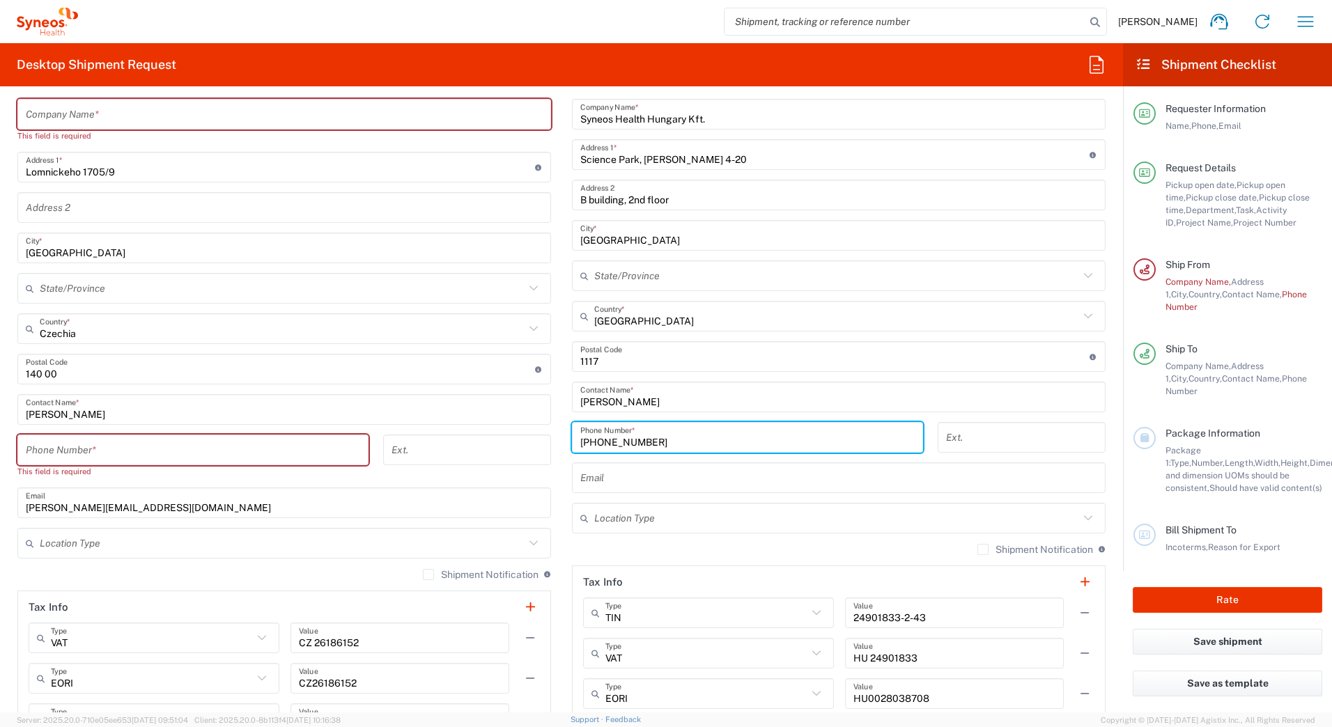
type input "[PHONE_NUMBER]"
click at [666, 481] on input "text" at bounding box center [838, 478] width 517 height 24
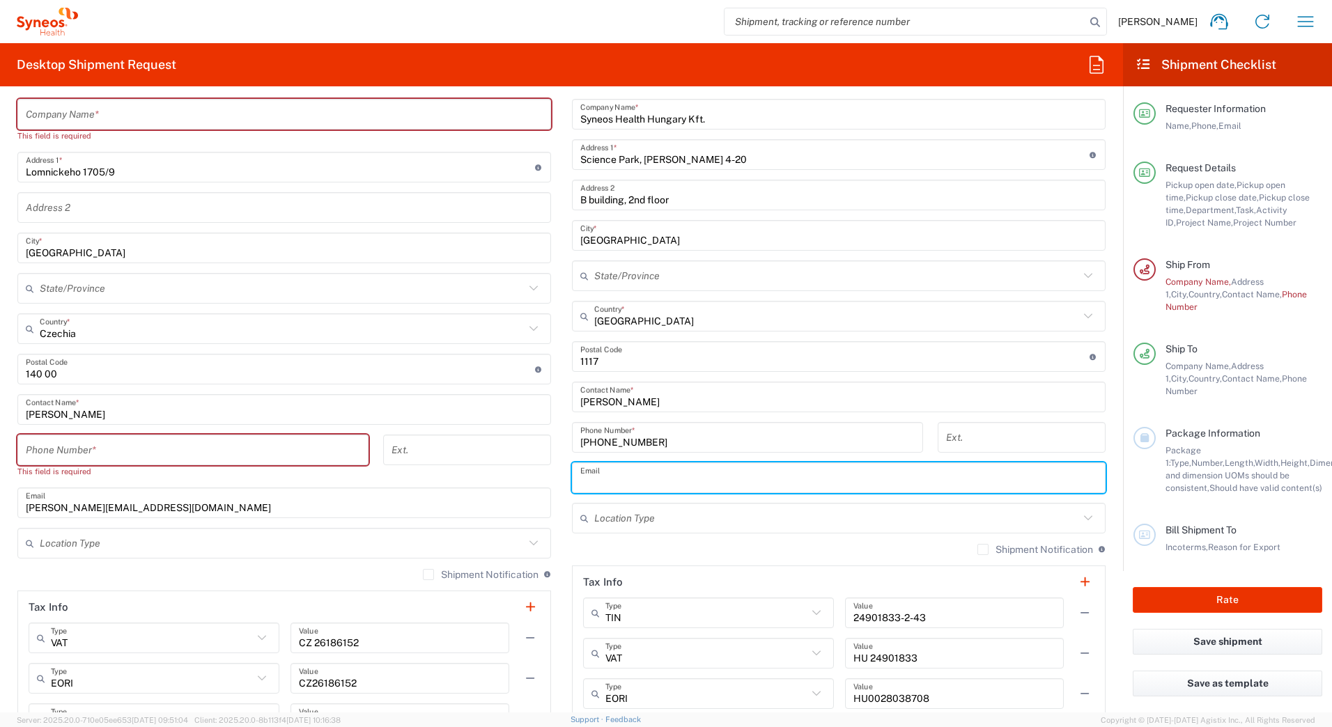
paste input "[EMAIL_ADDRESS][PERSON_NAME][DOMAIN_NAME]"
type input "[EMAIL_ADDRESS][PERSON_NAME][DOMAIN_NAME]"
click at [1112, 456] on form "Requester Information [PERSON_NAME] Name * [PHONE_NUMBER] Phone * [PERSON_NAME]…" at bounding box center [561, 405] width 1123 height 615
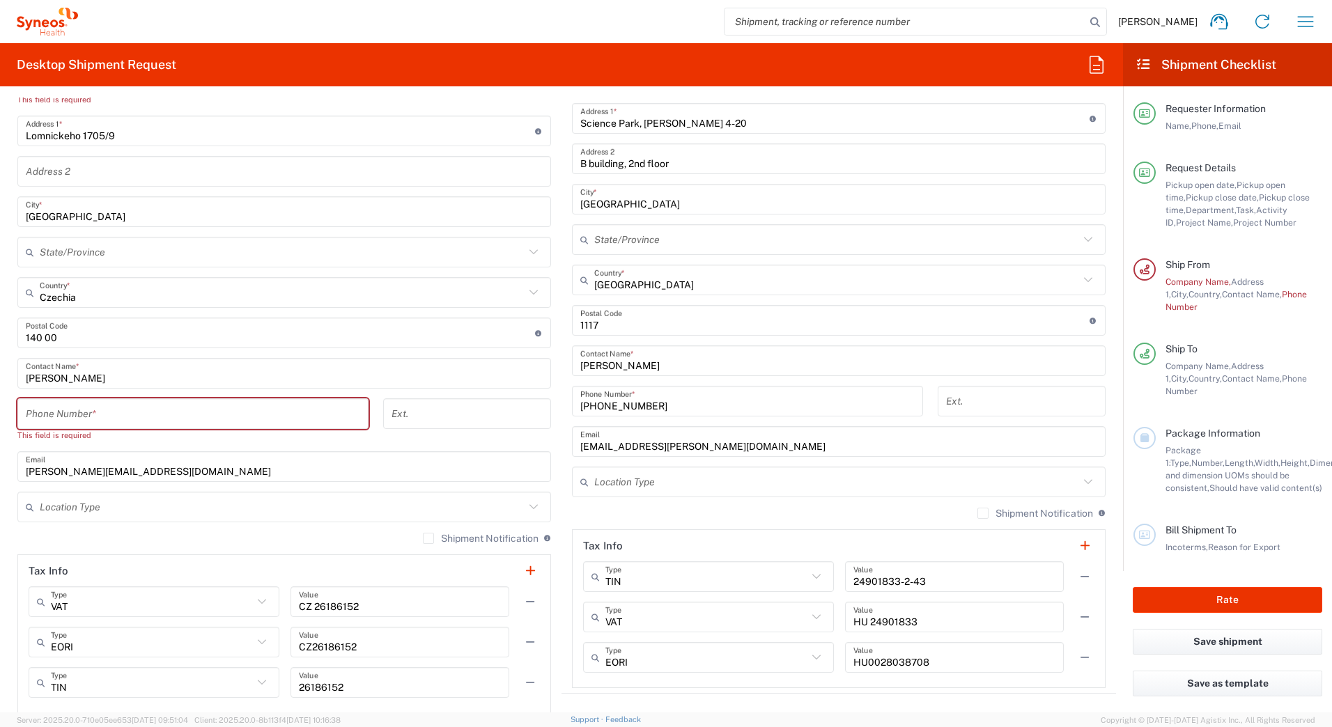
scroll to position [836, 0]
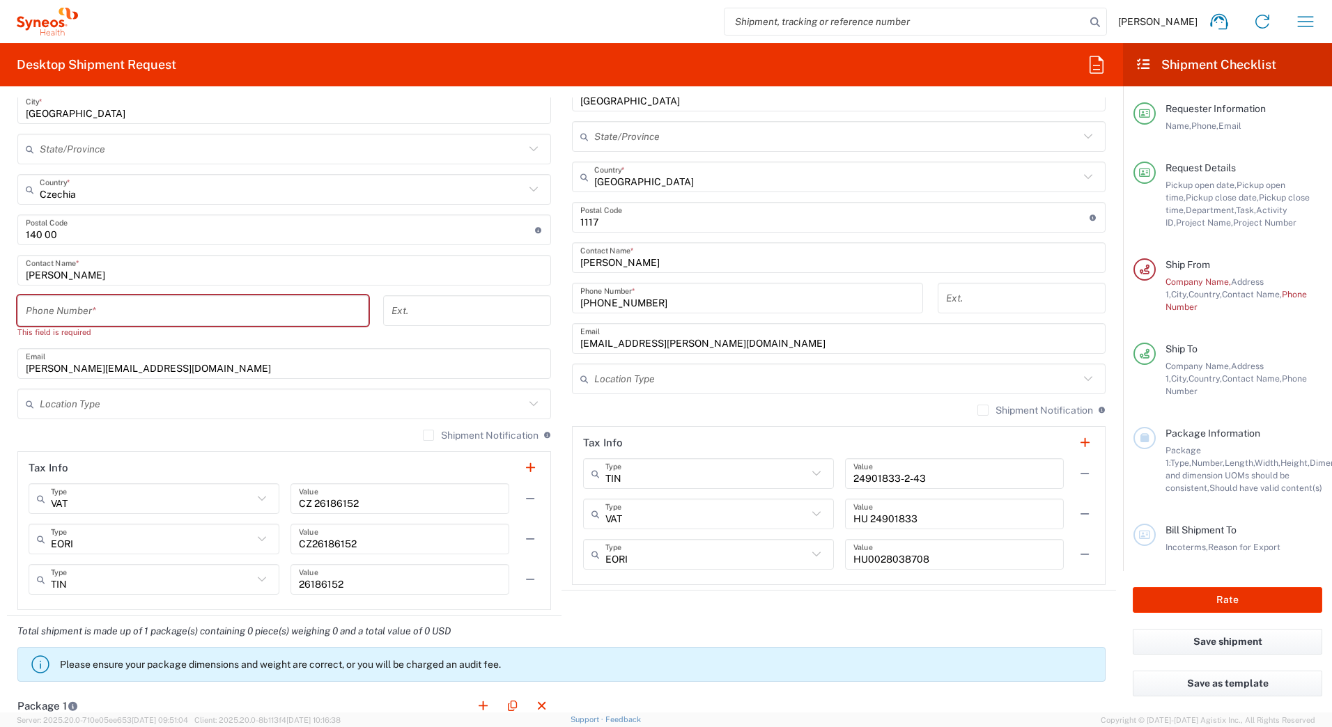
click at [199, 312] on input "tel" at bounding box center [193, 311] width 334 height 24
type input "608307488"
type input "[PERSON_NAME][EMAIL_ADDRESS][DOMAIN_NAME]"
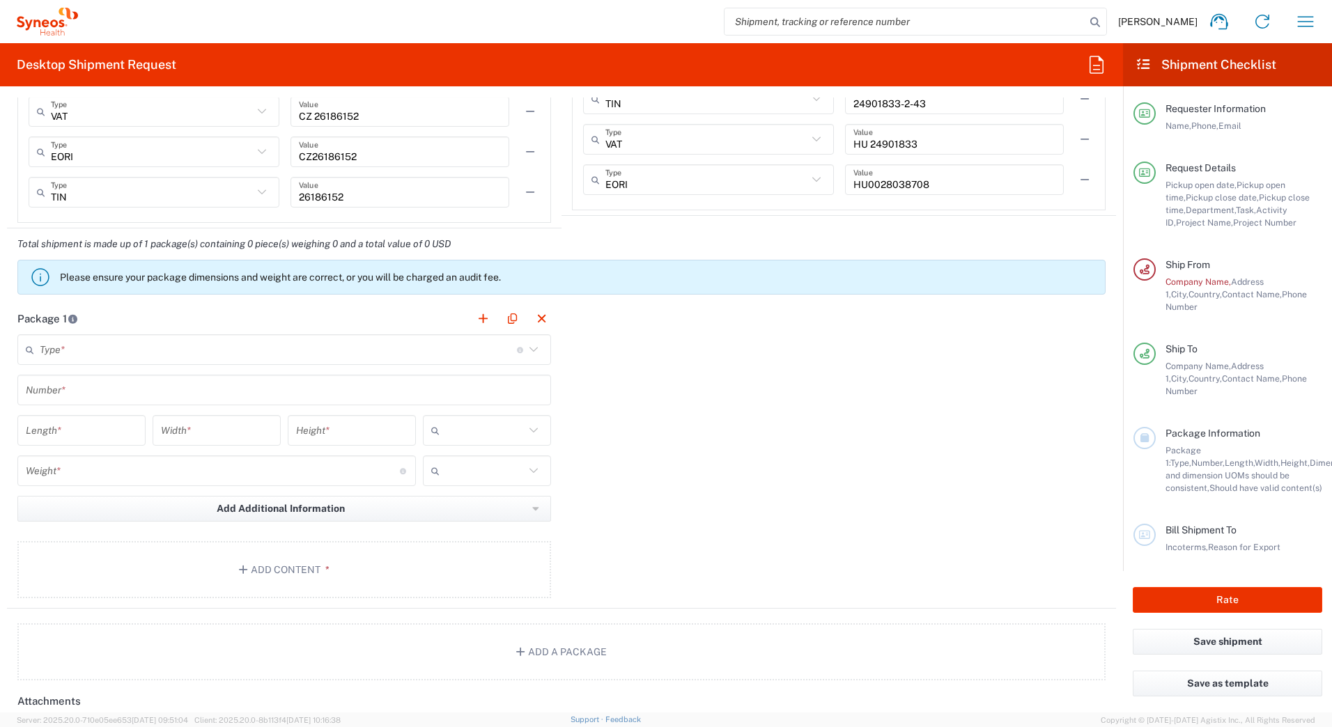
scroll to position [1254, 0]
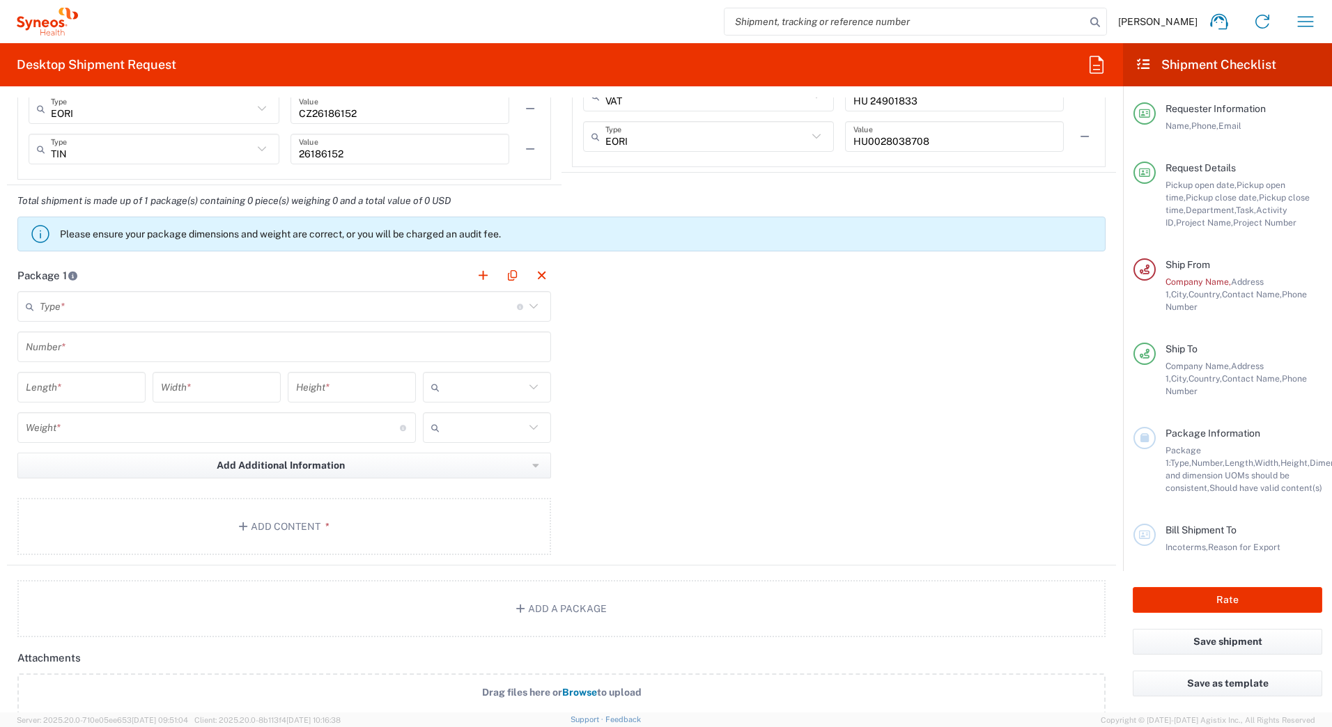
click at [231, 301] on input "text" at bounding box center [278, 307] width 477 height 24
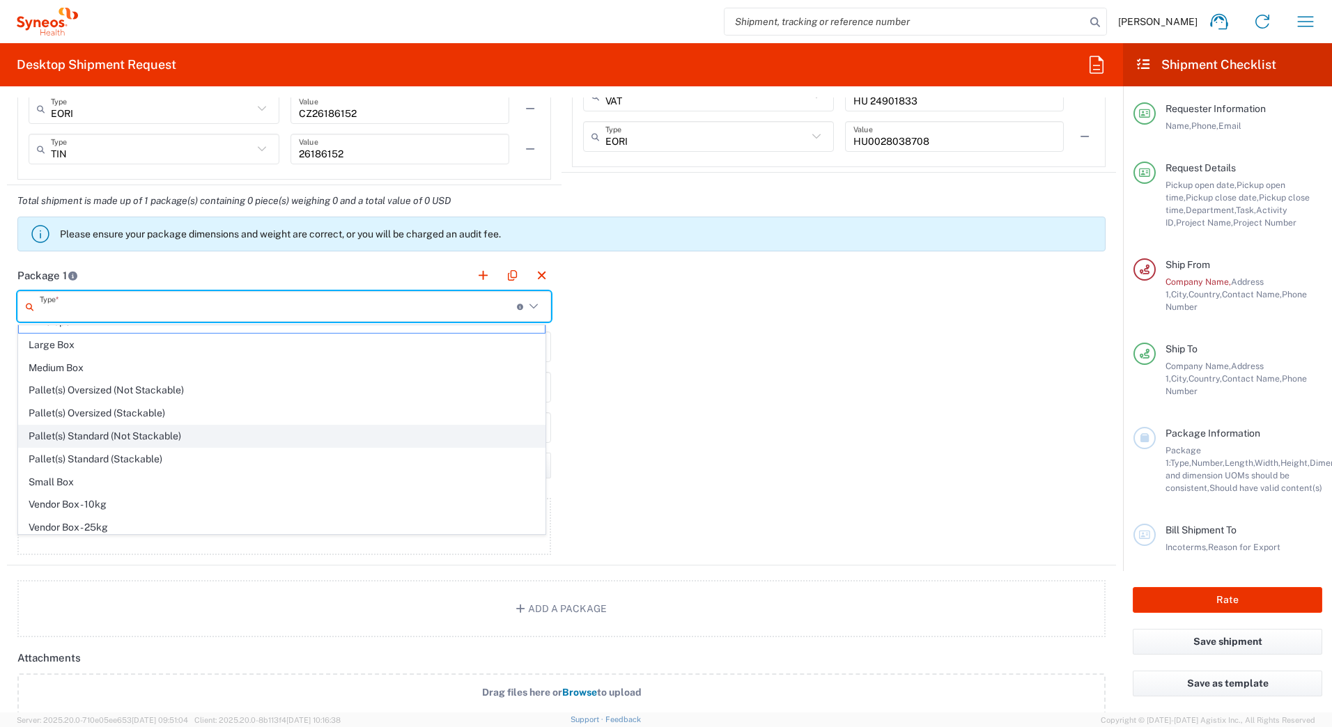
scroll to position [0, 0]
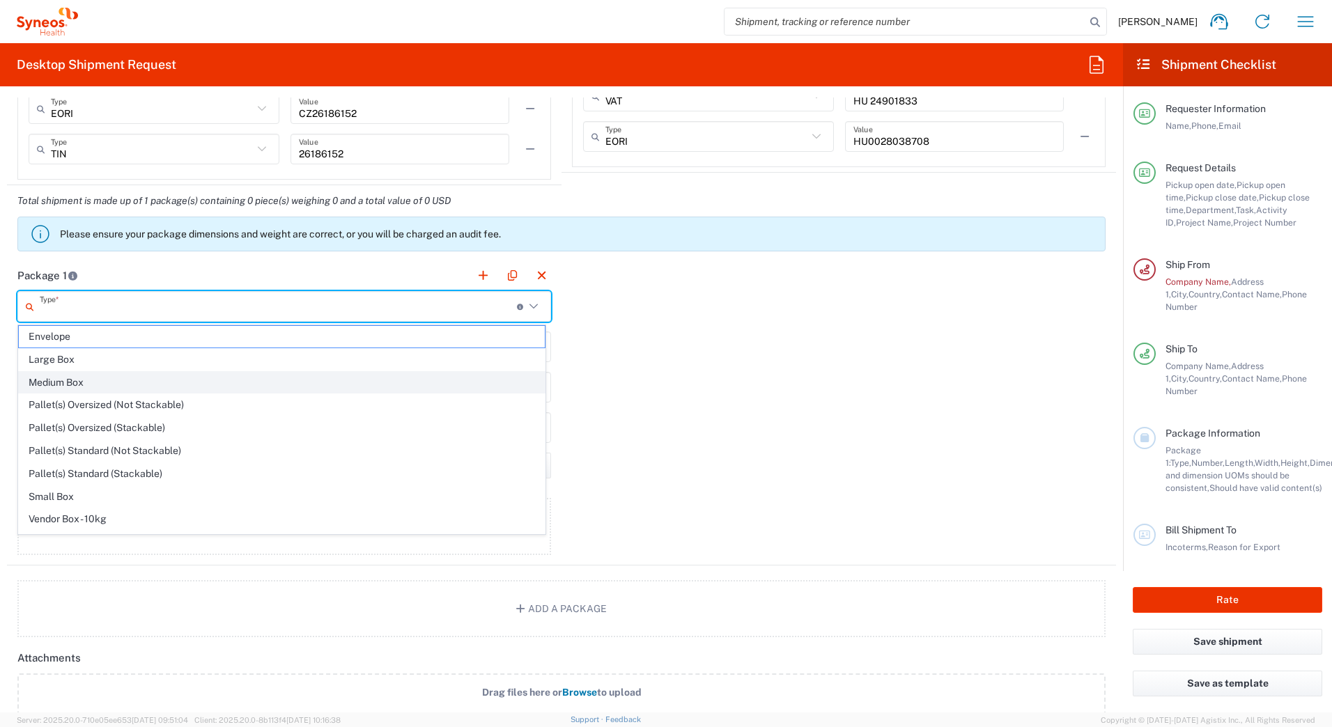
click at [71, 382] on span "Medium Box" at bounding box center [282, 383] width 526 height 22
type input "Medium Box"
type input "13"
type input "11.5"
type input "2.5"
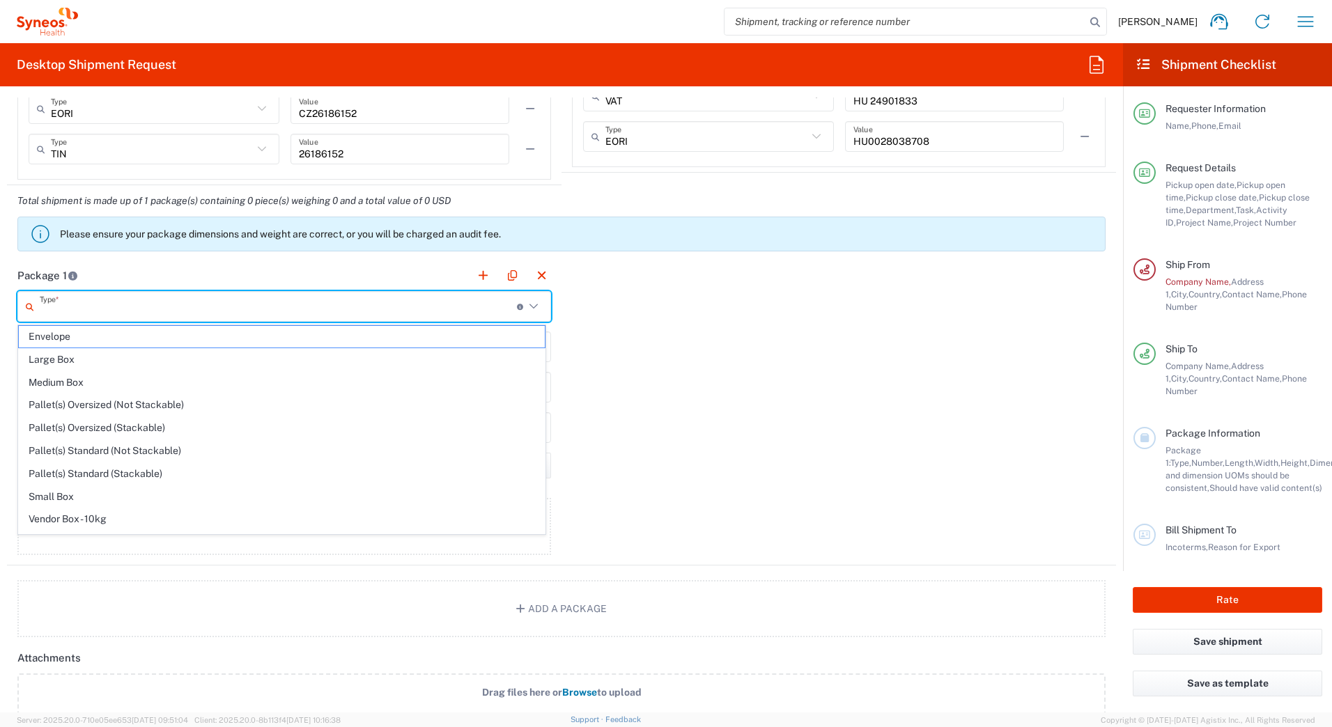
type input "in"
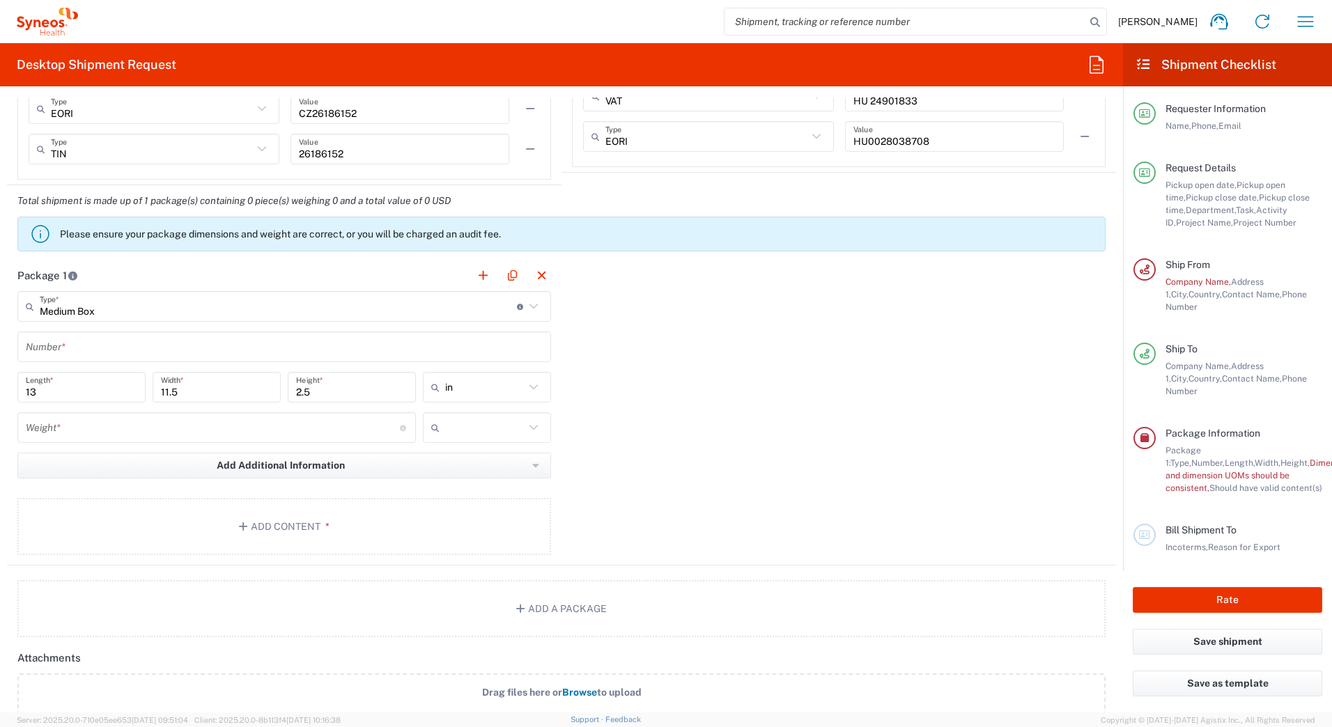
click at [532, 387] on icon at bounding box center [534, 387] width 18 height 18
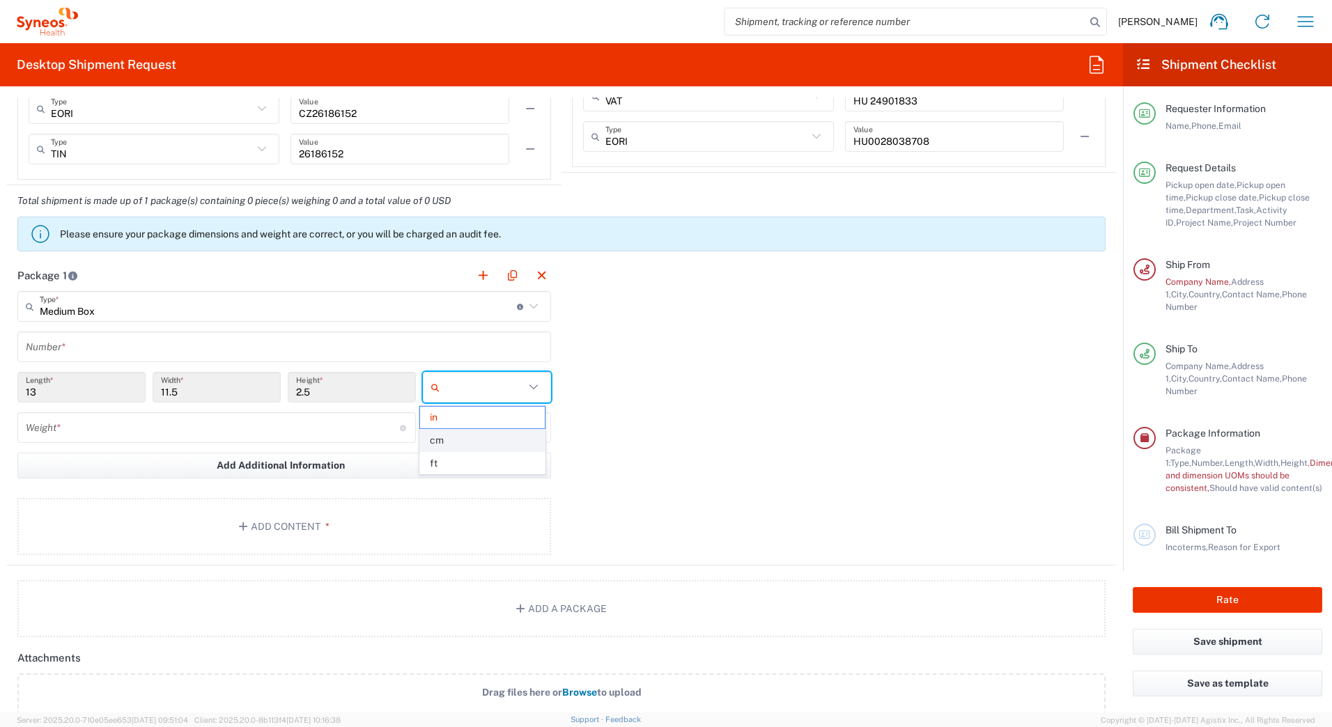
click at [460, 439] on span "cm" at bounding box center [482, 441] width 124 height 22
type input "33.02"
type input "29.21"
type input "6.35"
type input "cm"
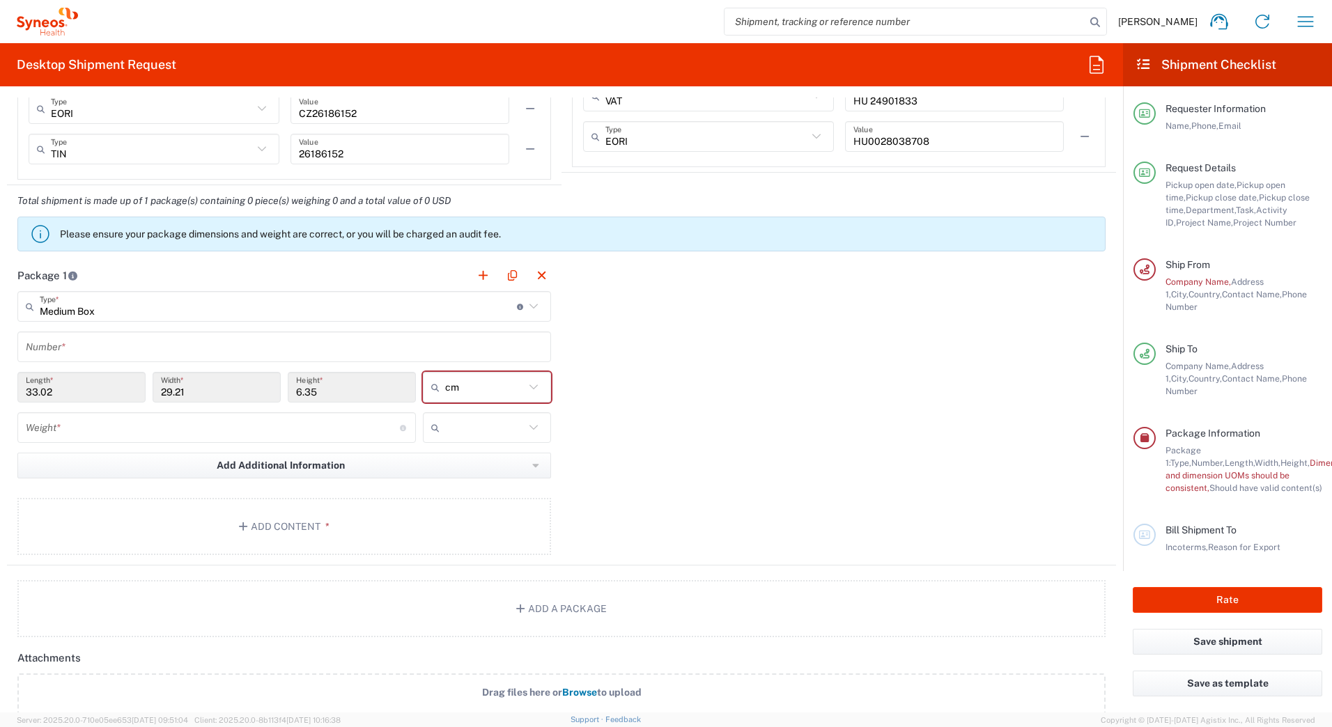
click at [308, 437] on input "number" at bounding box center [213, 428] width 374 height 24
click at [302, 434] on input "number" at bounding box center [213, 428] width 374 height 24
type input "3"
click at [804, 365] on div "Package 1 Medium Box Type * Material used to package goods Envelope Large Box M…" at bounding box center [561, 413] width 1109 height 306
click at [716, 372] on div "Package 1 Medium Box Type * Material used to package goods Envelope Large Box M…" at bounding box center [561, 413] width 1109 height 306
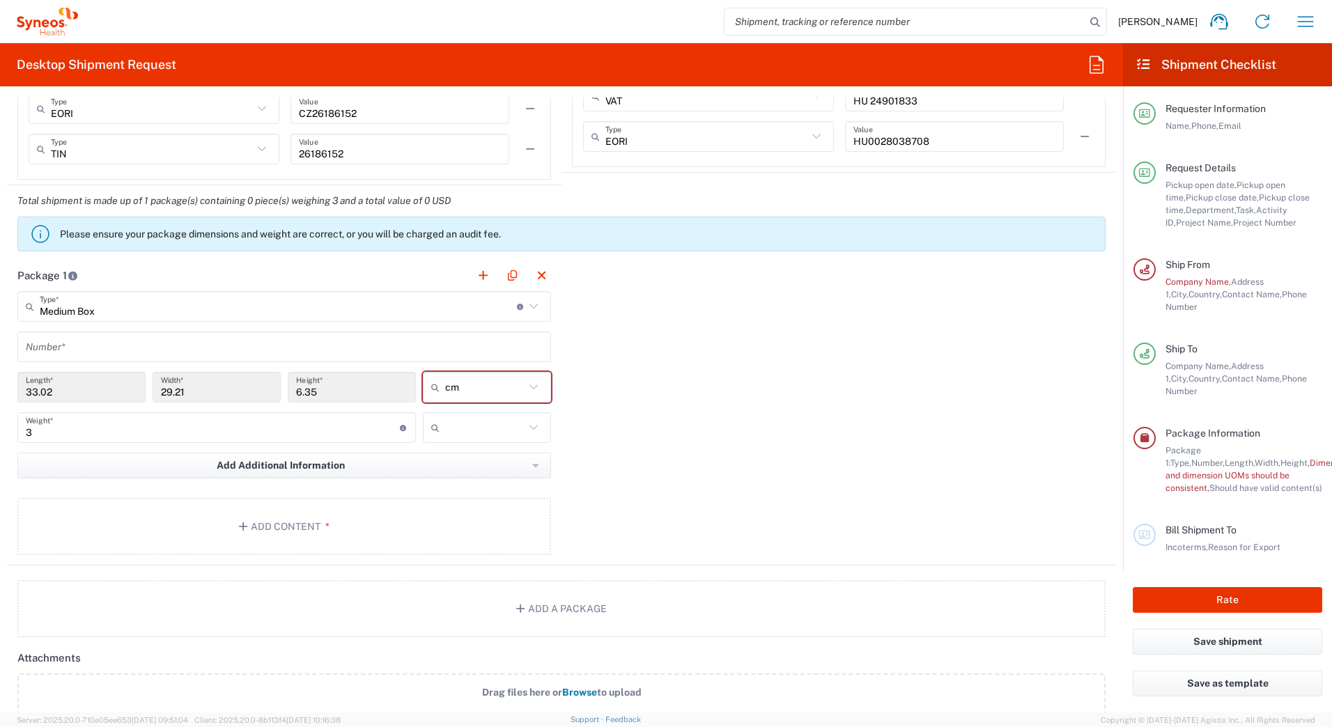
click at [529, 428] on icon at bounding box center [533, 427] width 8 height 5
click at [469, 461] on span "kgs" at bounding box center [482, 458] width 124 height 22
type input "kgs"
click at [711, 426] on div "Package 1 Medium Box Type * Material used to package goods Envelope Large Box M…" at bounding box center [561, 413] width 1109 height 306
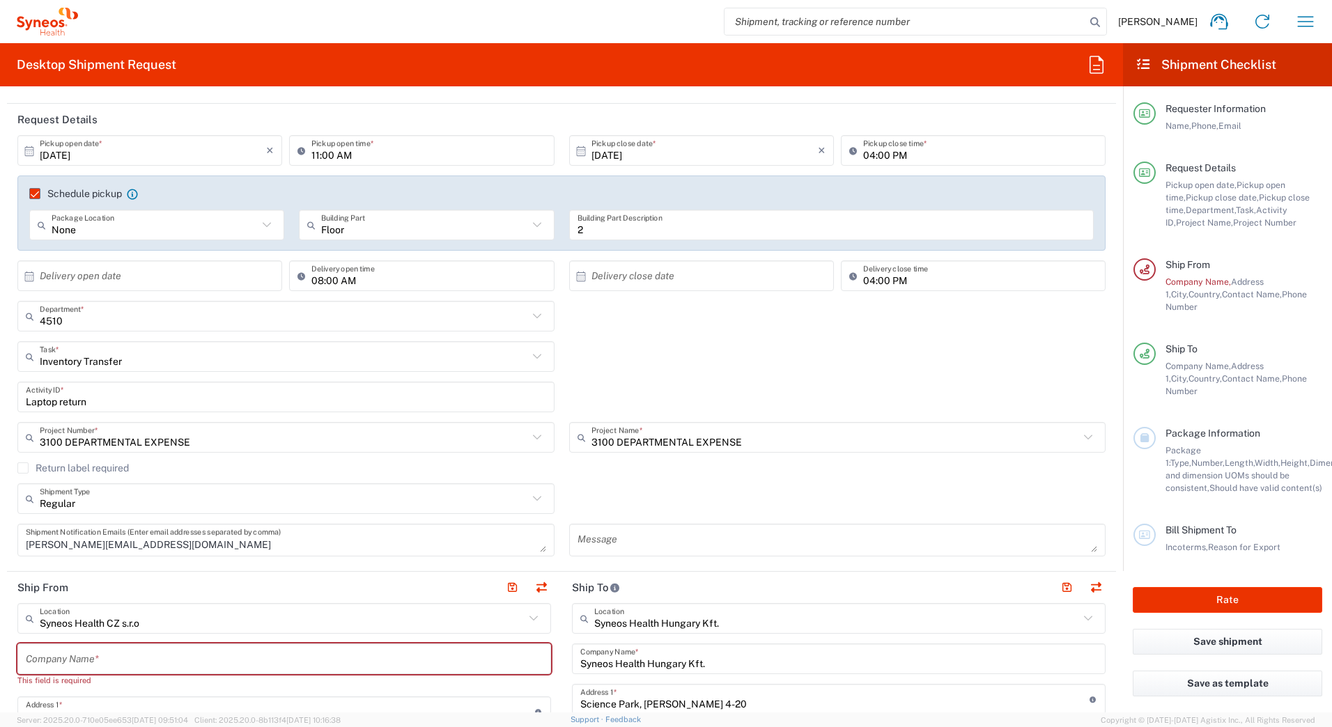
scroll to position [209, 0]
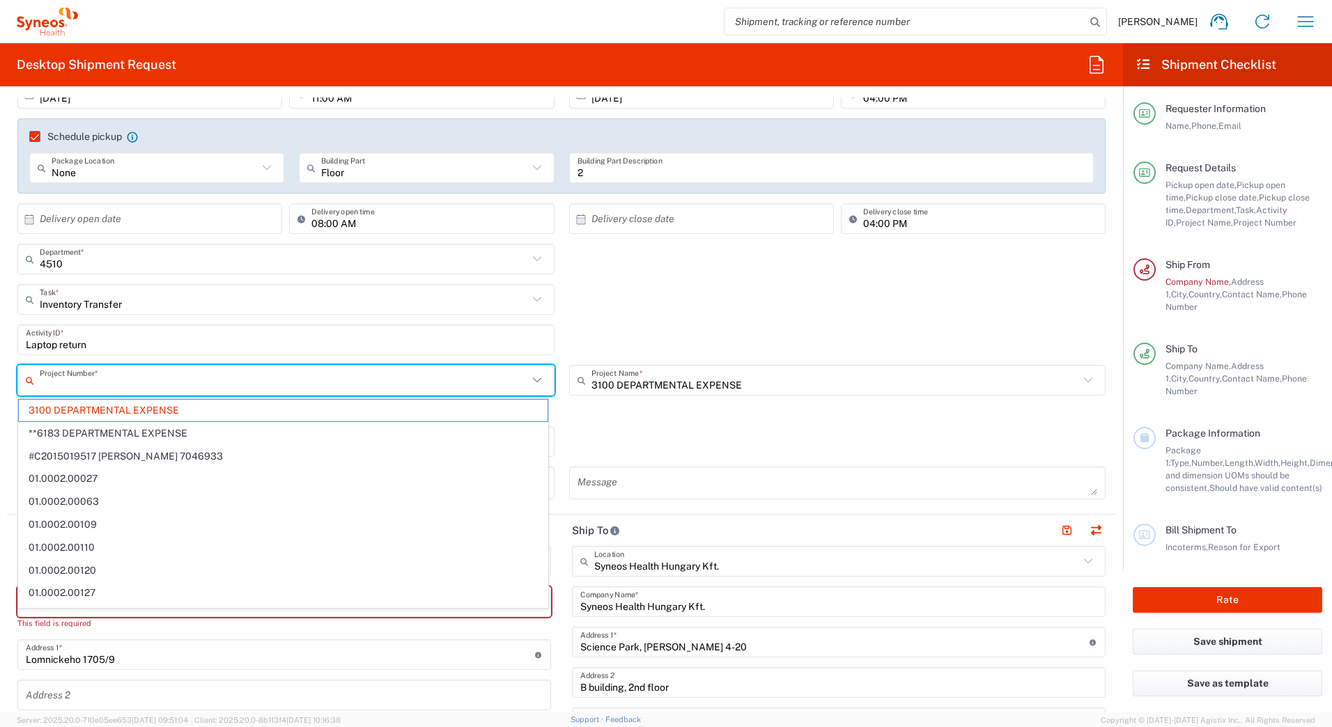
click at [60, 385] on input "text" at bounding box center [284, 381] width 488 height 24
click at [57, 385] on input "text" at bounding box center [284, 381] width 488 height 24
type input "4510"
type input "3100 DEPARTMENTAL EXPENSE"
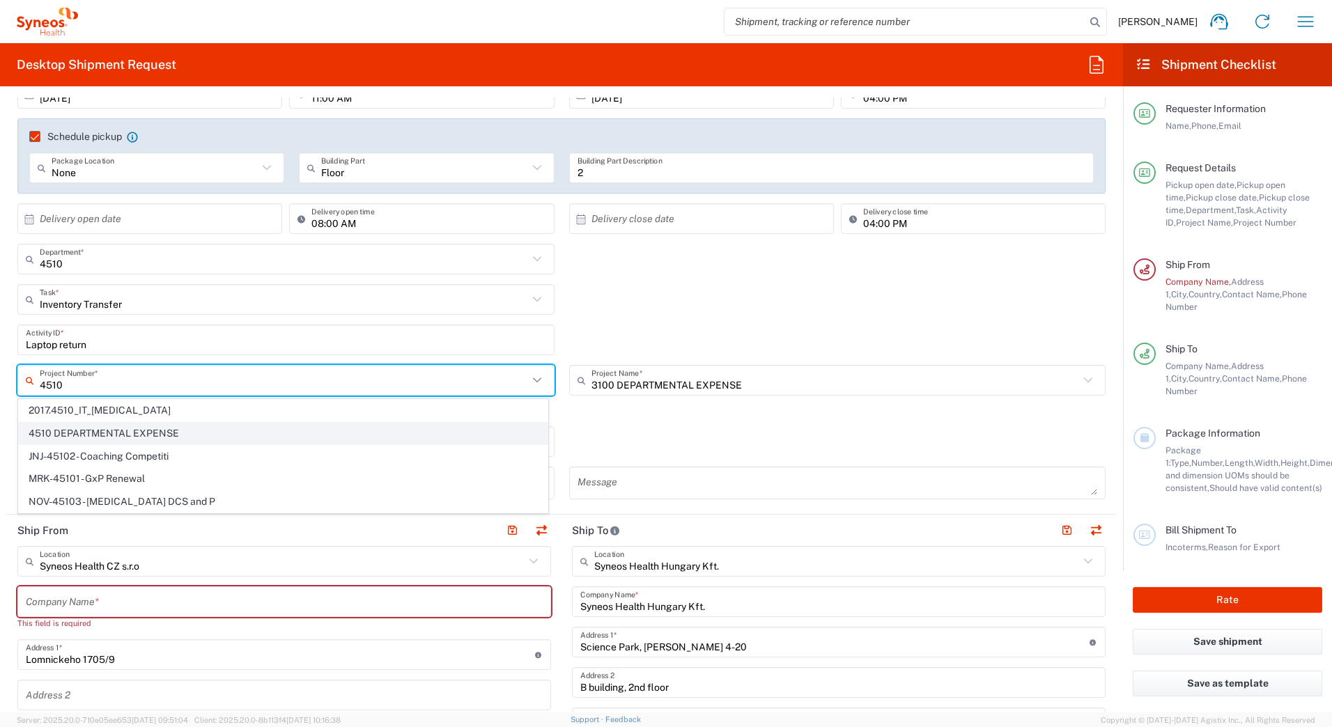
click at [137, 437] on span "4510 DEPARTMENTAL EXPENSE" at bounding box center [283, 434] width 529 height 22
type input "4510 DEPARTMENTAL EXPENSE"
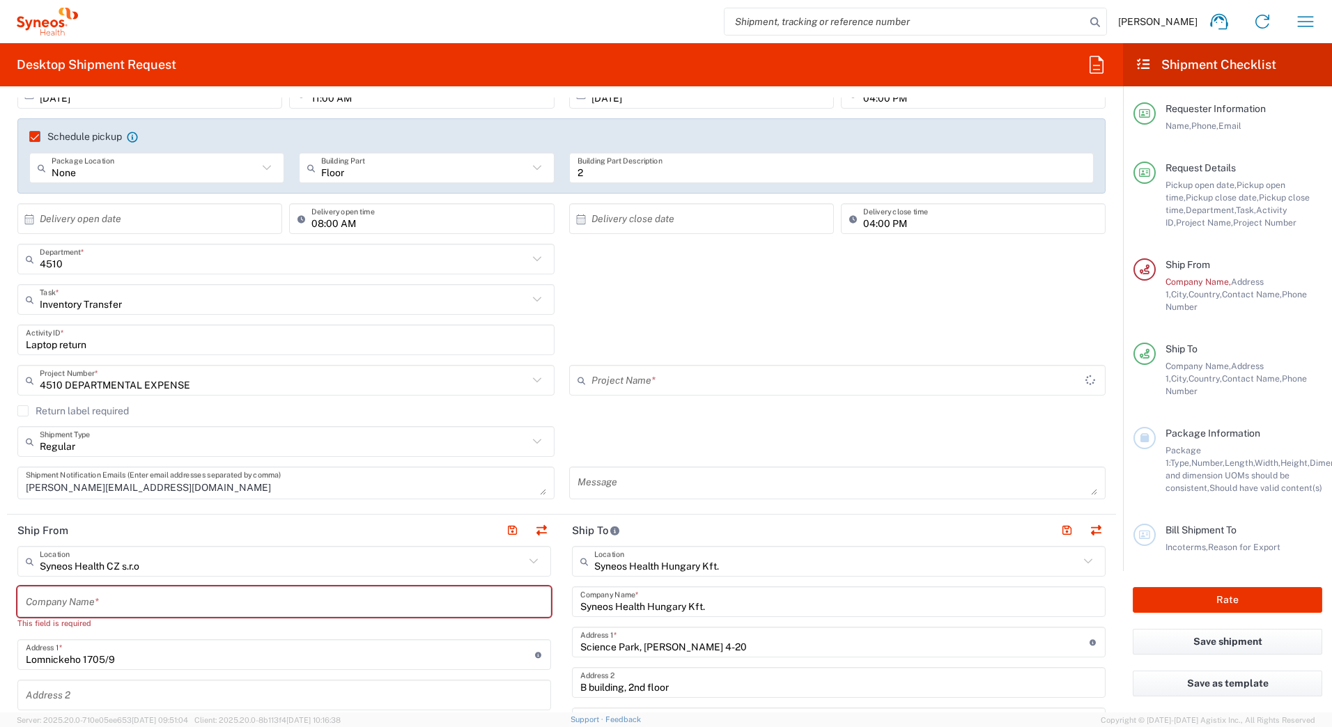
type input "4510 DEPARTMENTAL EXPENSE"
click at [798, 316] on div "Inventory Transfer Task * Break/Fix Inventory Transfer New Hire Other Refresh" at bounding box center [561, 304] width 1103 height 40
click at [664, 304] on div "Inventory Transfer Task * Break/Fix Inventory Transfer New Hire Other Refresh" at bounding box center [561, 304] width 1103 height 40
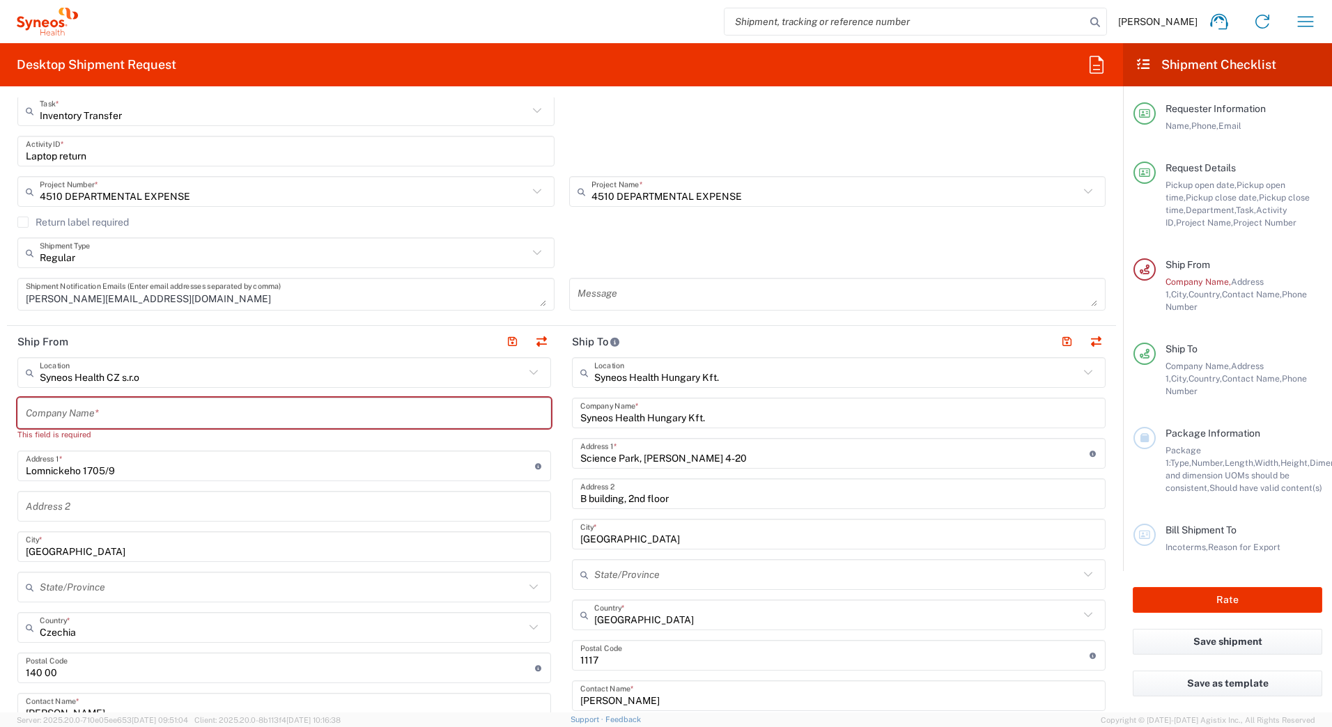
scroll to position [418, 0]
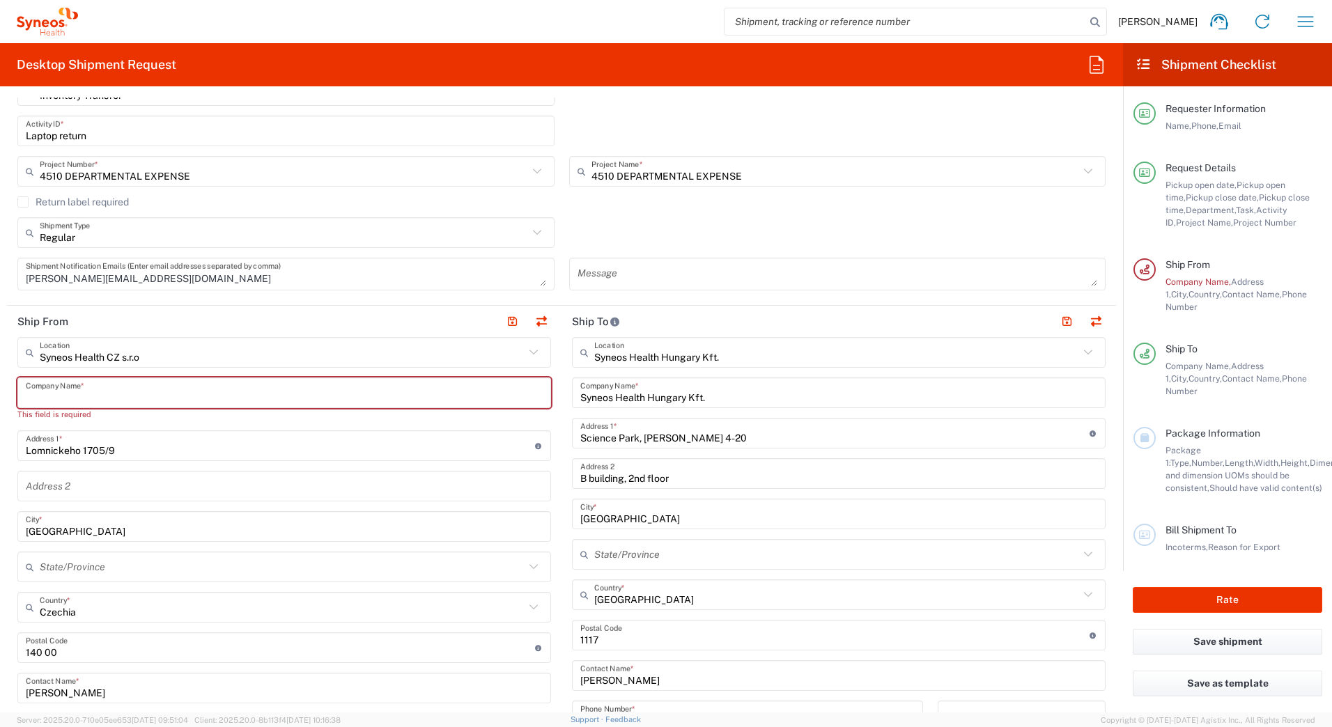
click at [169, 397] on input "text" at bounding box center [284, 393] width 517 height 24
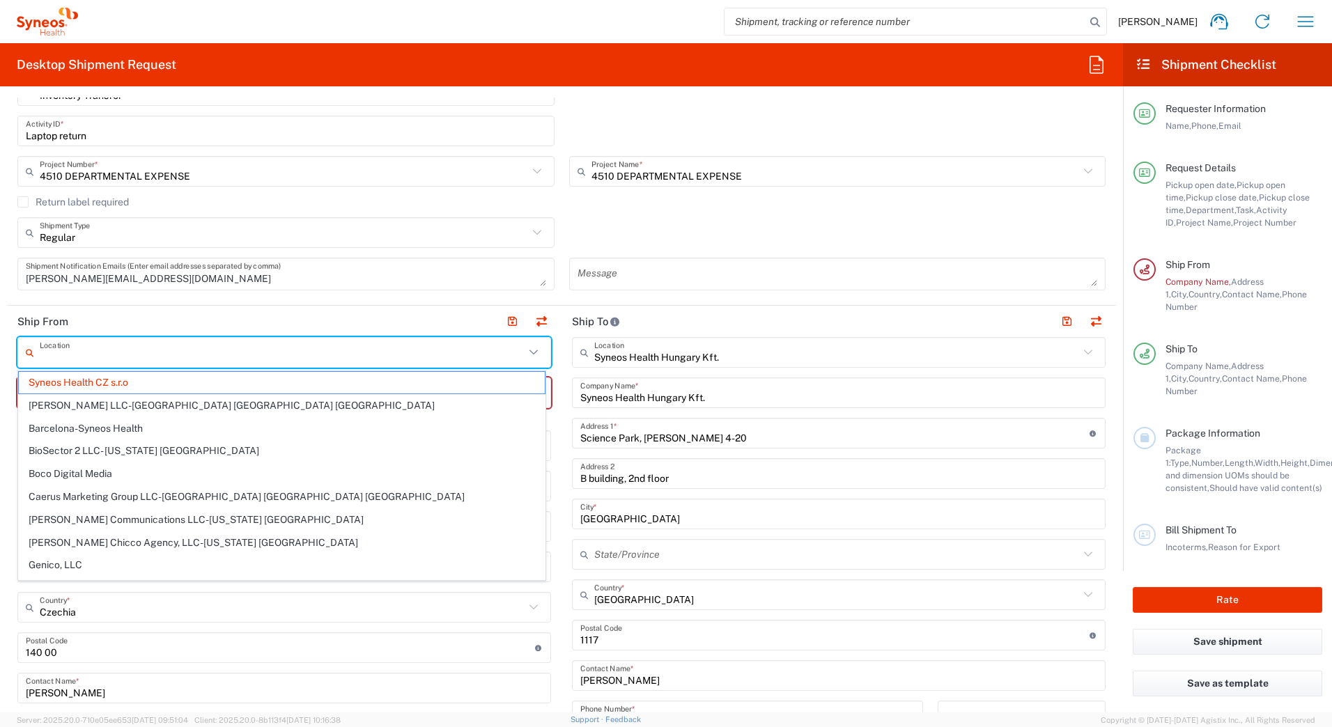
drag, startPoint x: 154, startPoint y: 357, endPoint x: 75, endPoint y: 357, distance: 79.4
click at [75, 357] on input "text" at bounding box center [282, 353] width 485 height 24
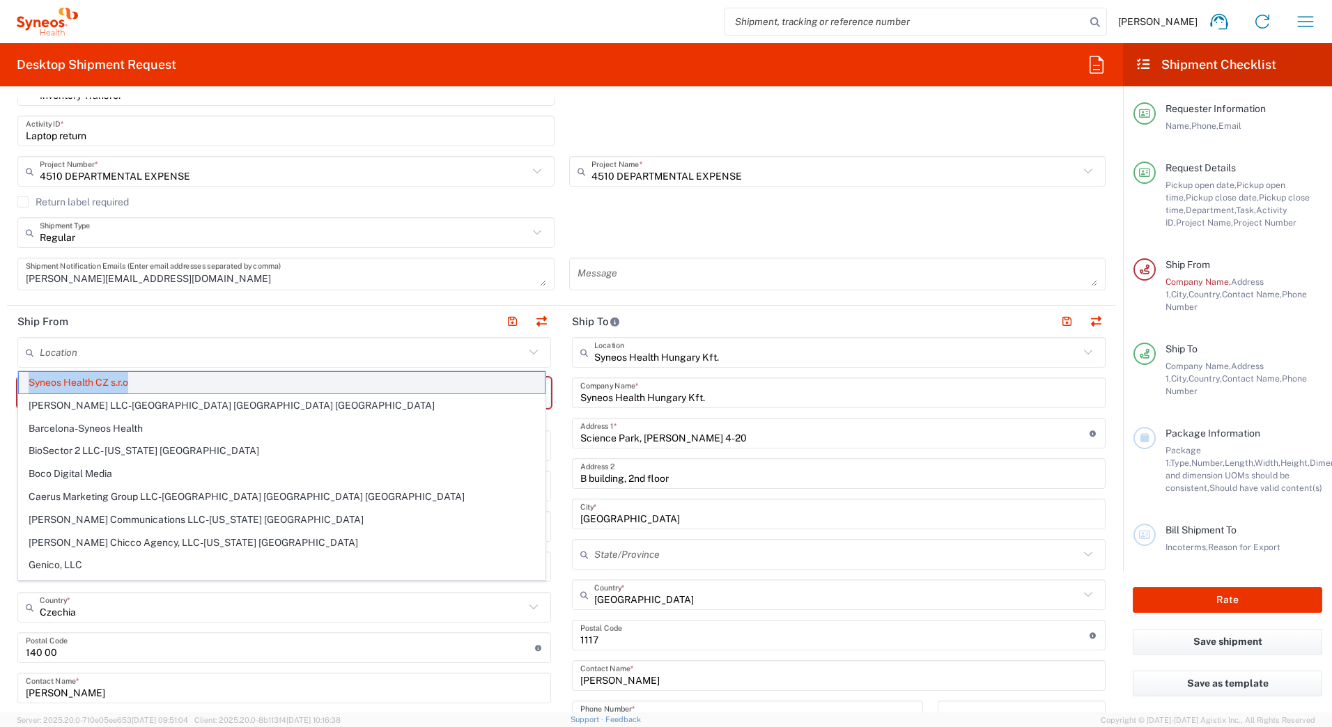
drag, startPoint x: 140, startPoint y: 378, endPoint x: 29, endPoint y: 383, distance: 110.9
click at [29, 383] on span "Syneos Health CZ s.r.o" at bounding box center [282, 383] width 526 height 22
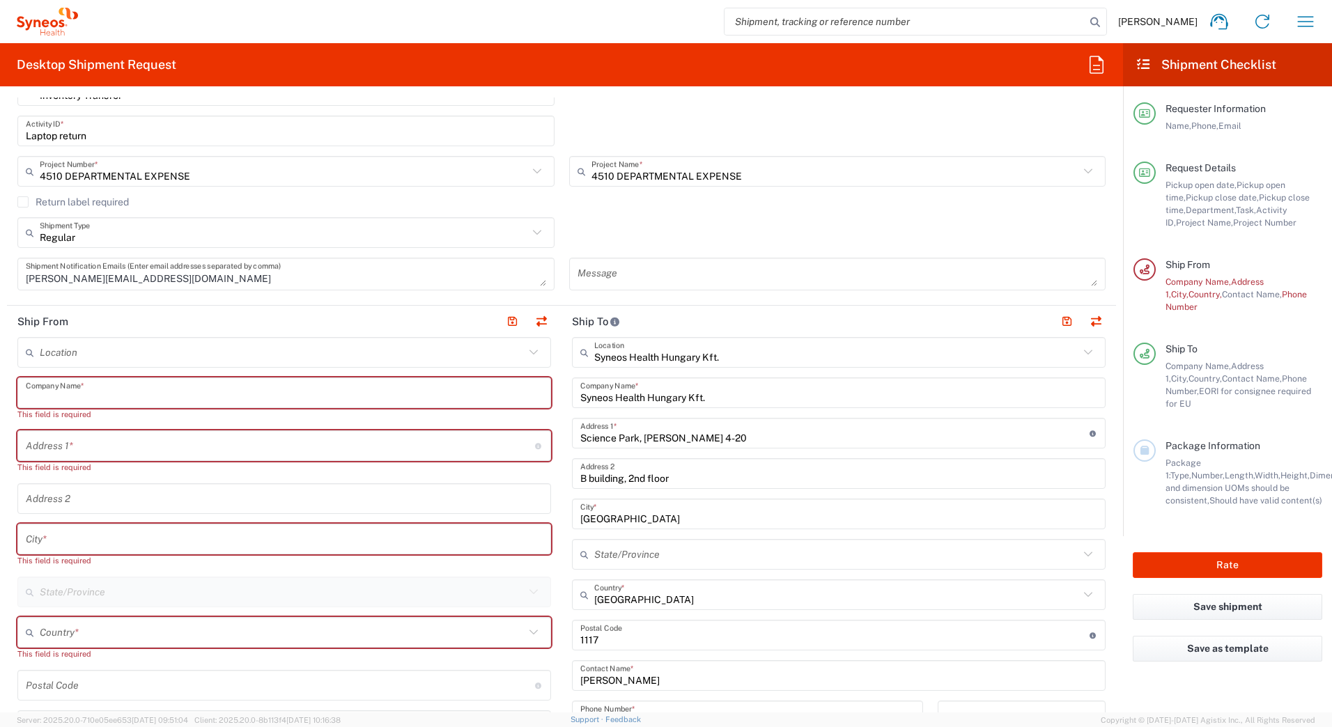
drag, startPoint x: 29, startPoint y: 383, endPoint x: 553, endPoint y: 268, distance: 536.5
click at [750, 234] on div "Regular Shipment Type Batch Regular" at bounding box center [561, 237] width 1103 height 40
drag, startPoint x: 132, startPoint y: 394, endPoint x: 162, endPoint y: 390, distance: 30.8
click at [132, 394] on input "text" at bounding box center [284, 393] width 517 height 24
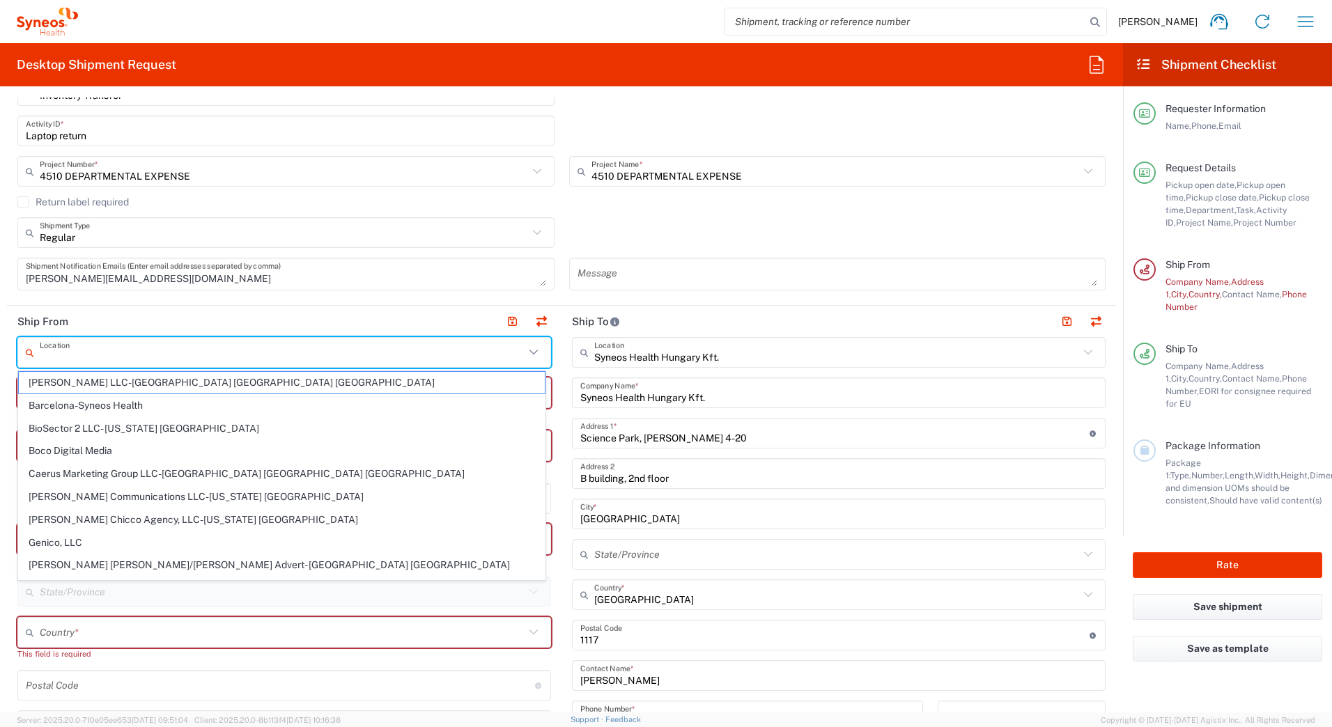
click at [134, 357] on input "text" at bounding box center [282, 353] width 485 height 24
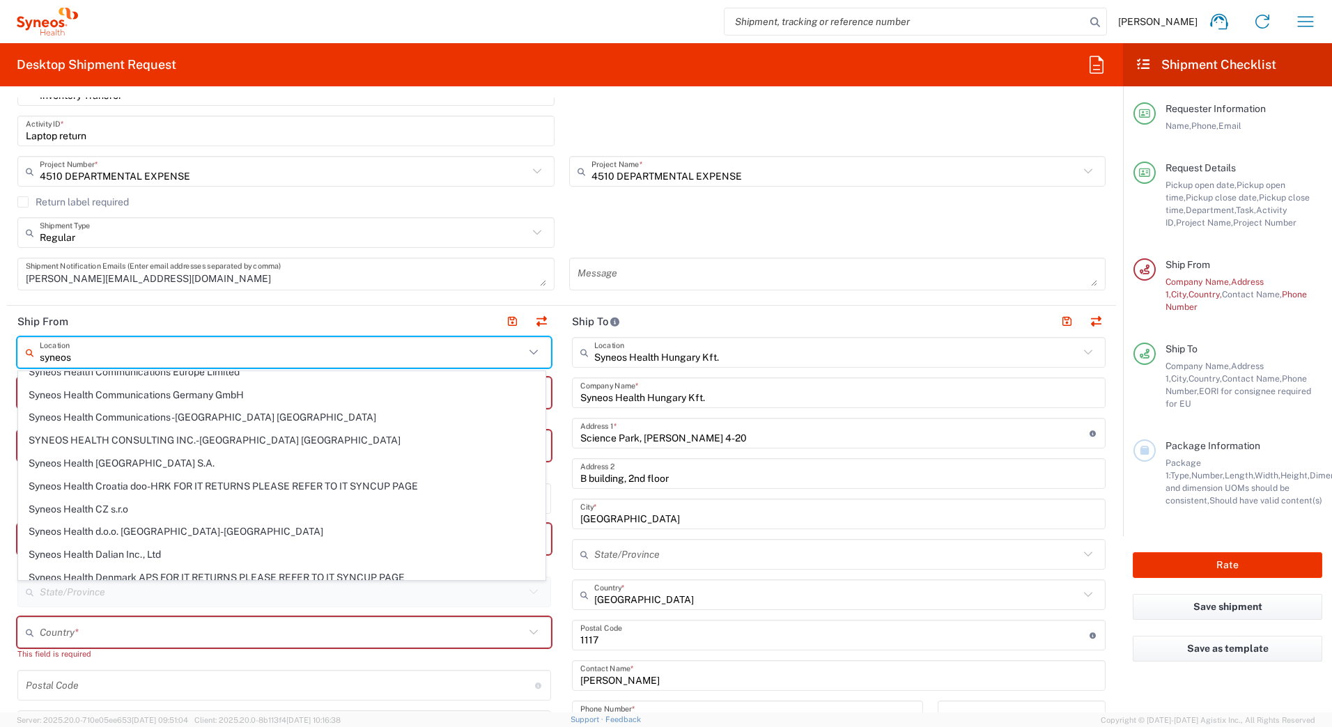
scroll to position [627, 0]
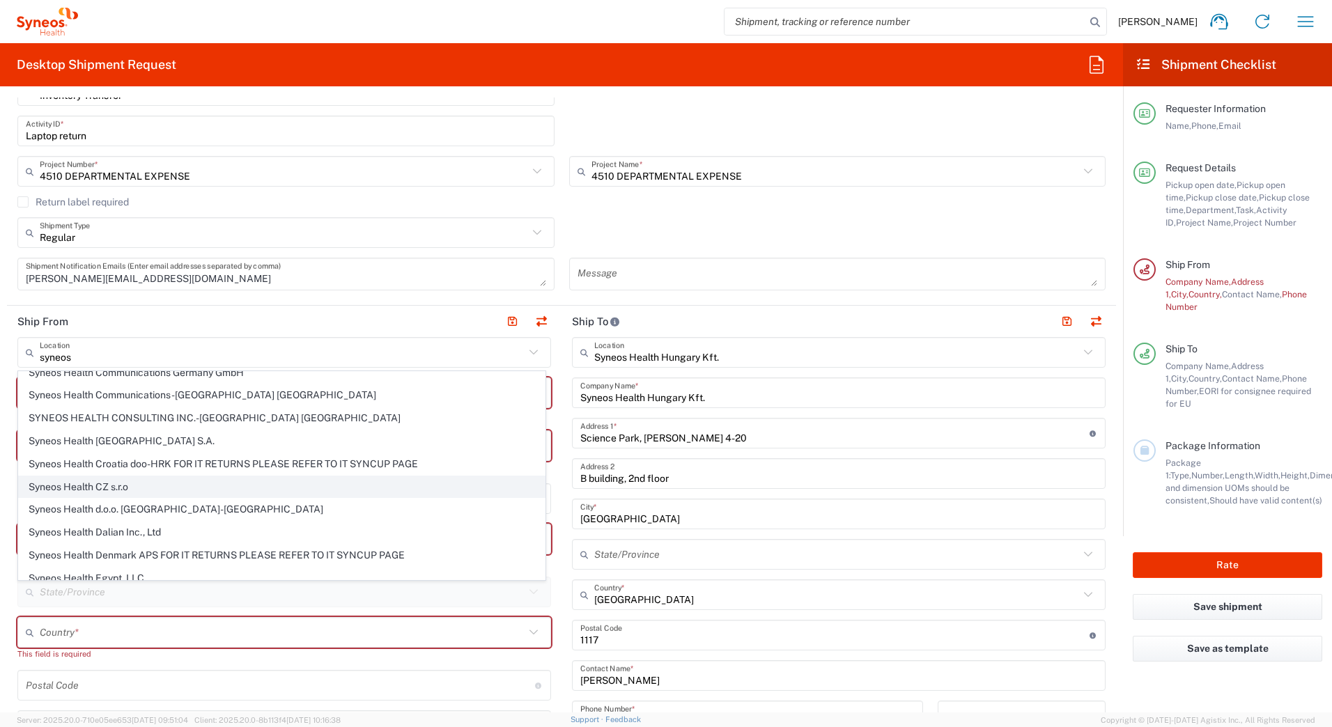
click at [120, 486] on span "Syneos Health CZ s.r.o" at bounding box center [282, 487] width 526 height 22
type input "Syneos Health CZ s.r.o"
type input "Lomnickeho 1705/9"
type input "[GEOGRAPHIC_DATA]"
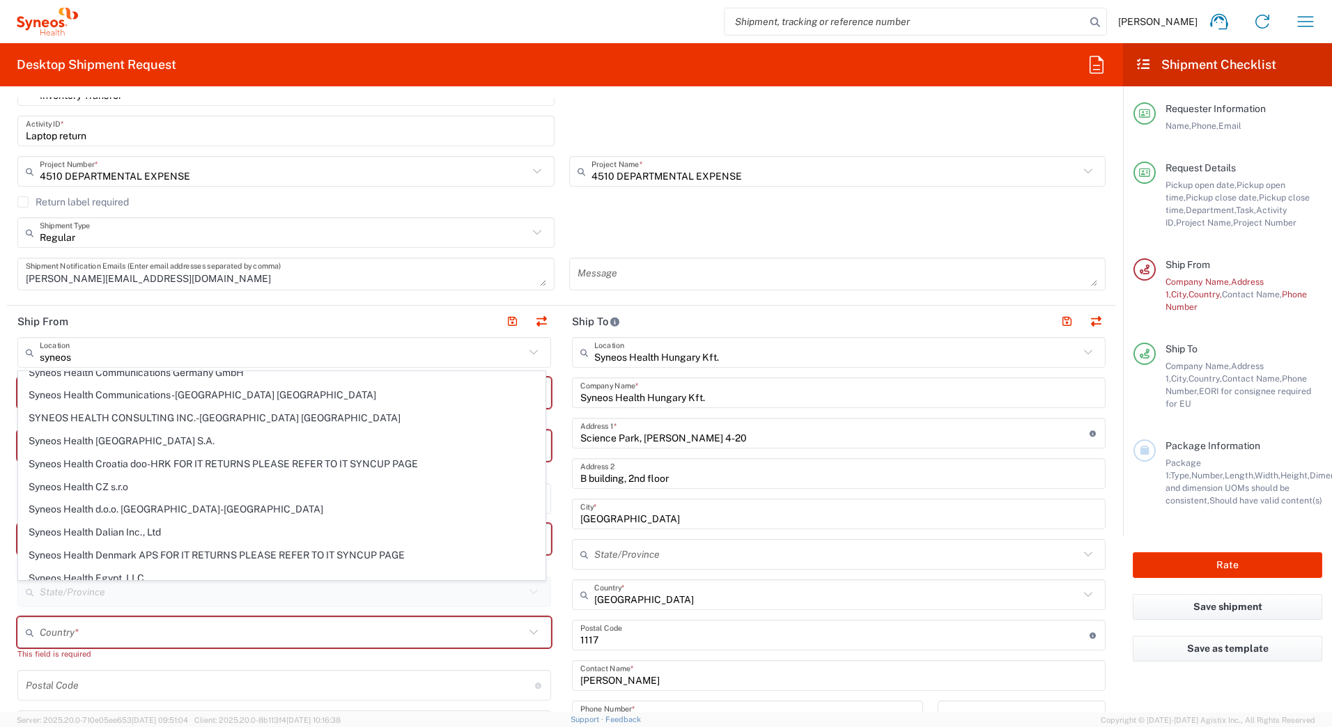
type input "Czechia"
type input "140 00"
type input "Sender/Shipper"
type input "Delivery Duty Paid"
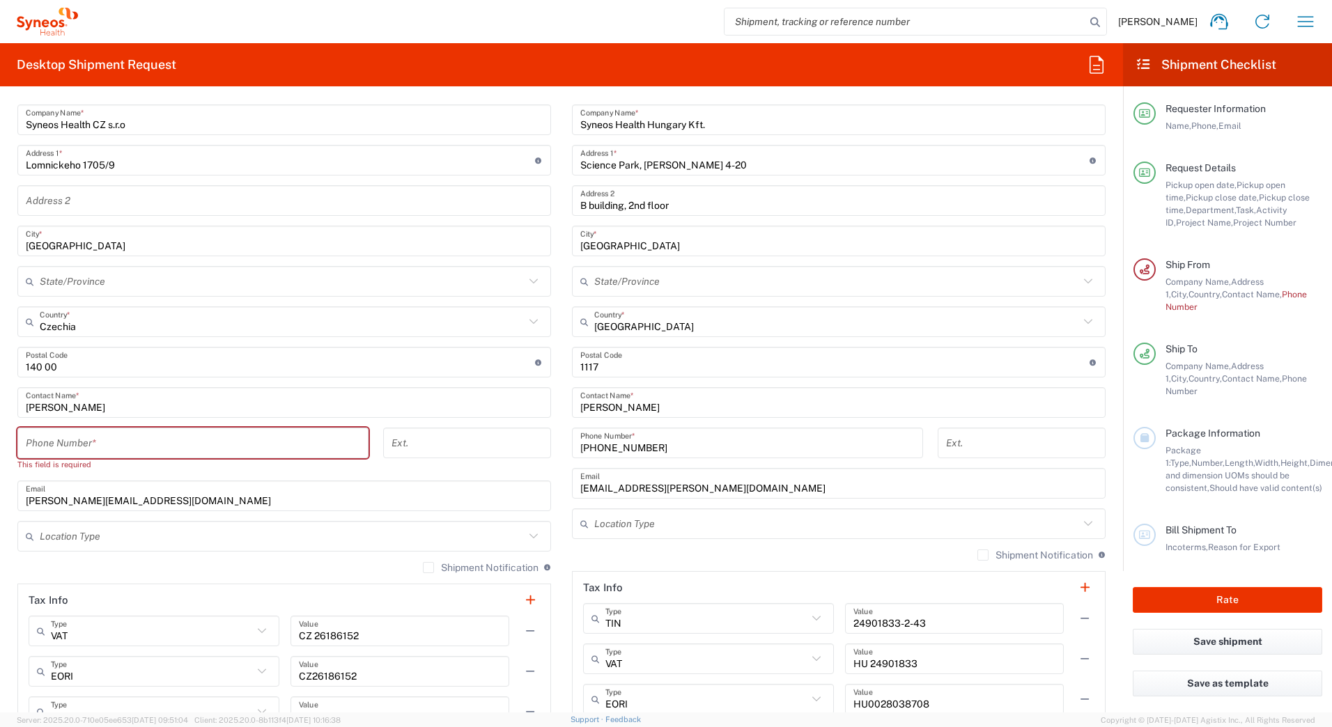
scroll to position [697, 0]
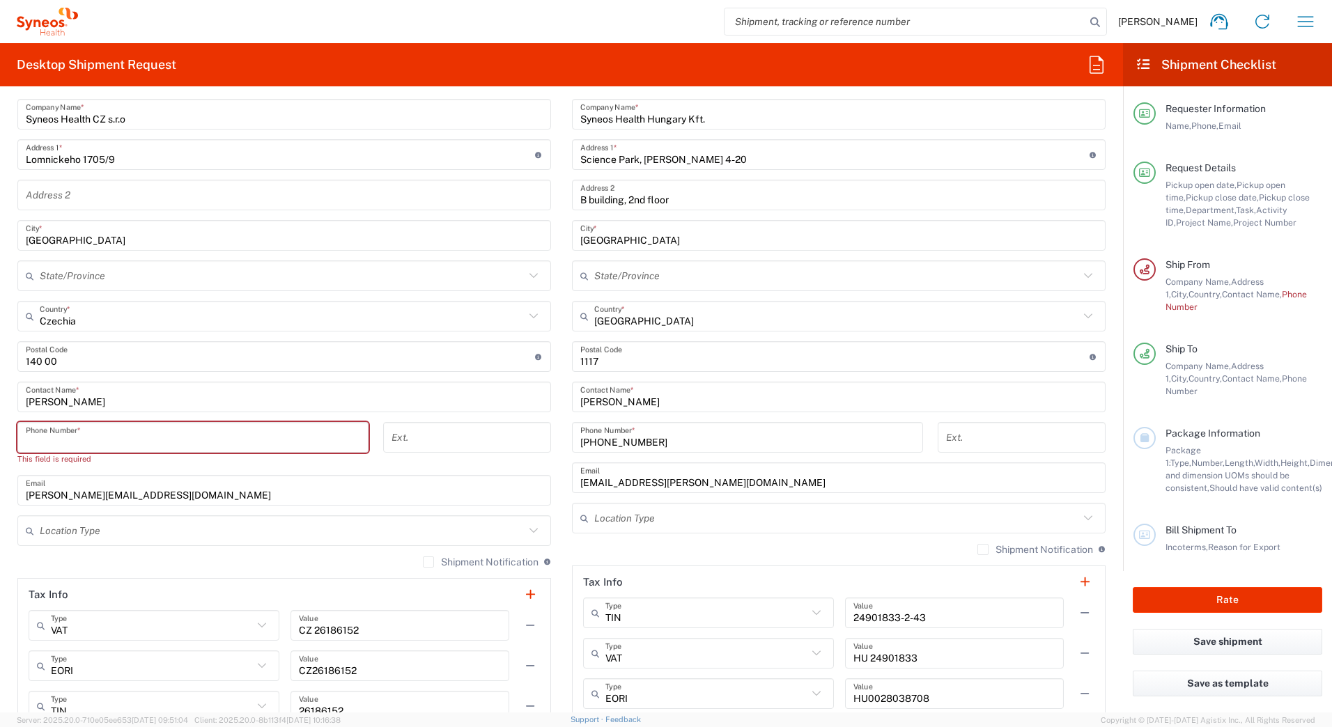
drag, startPoint x: 217, startPoint y: 440, endPoint x: 168, endPoint y: 437, distance: 48.8
click at [168, 437] on input "tel" at bounding box center [193, 438] width 334 height 24
type input "608307488"
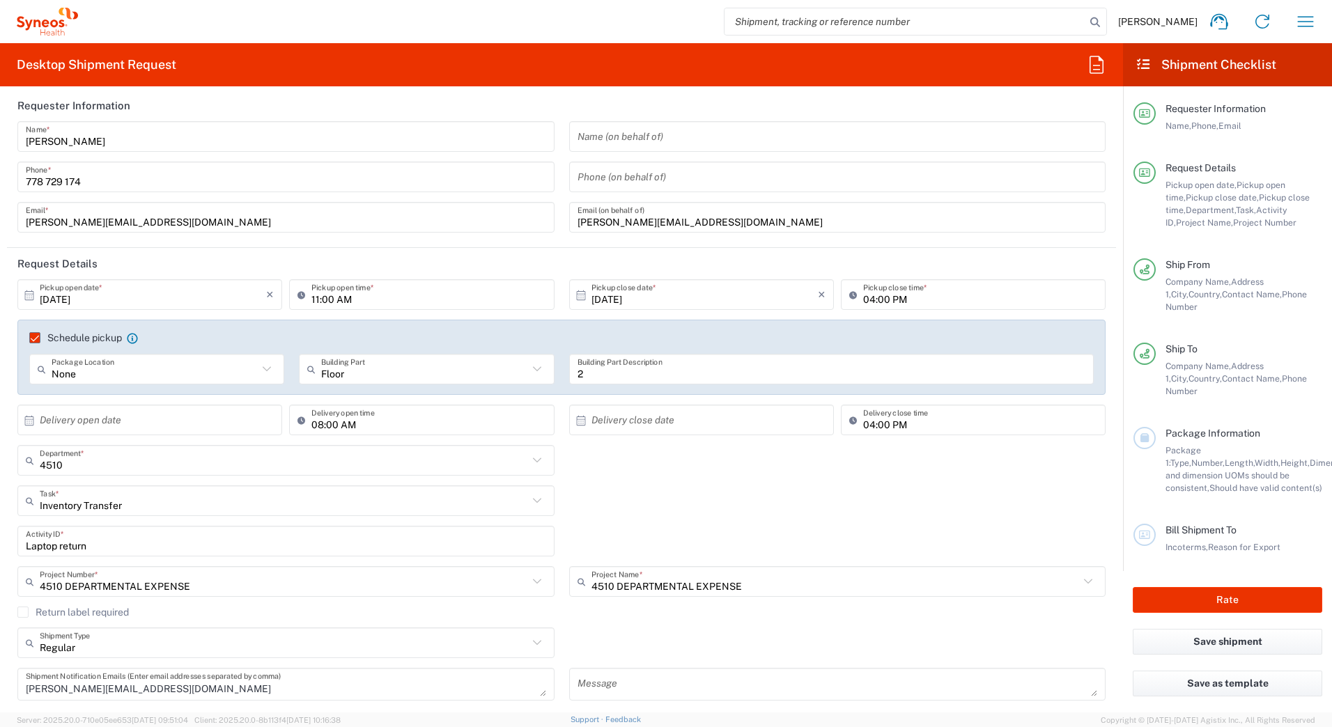
scroll to position [0, 0]
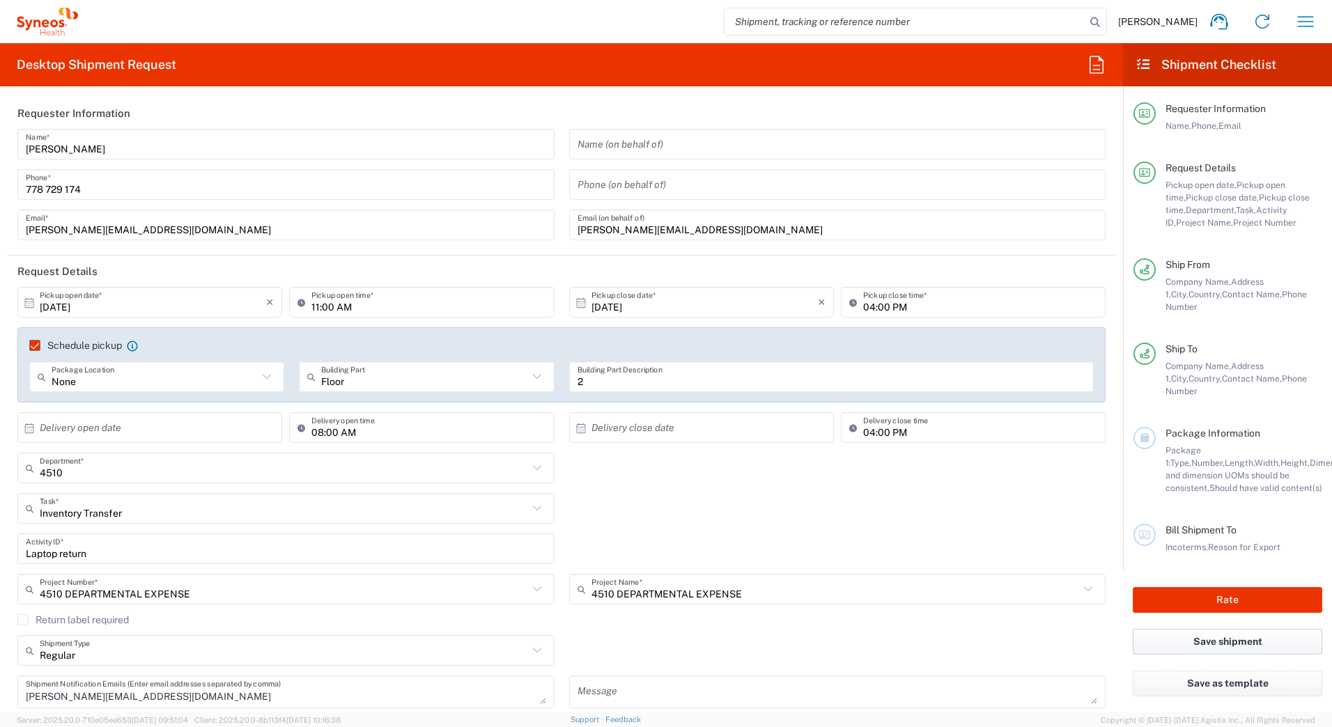
click at [1210, 629] on button "Save shipment" at bounding box center [1227, 642] width 189 height 26
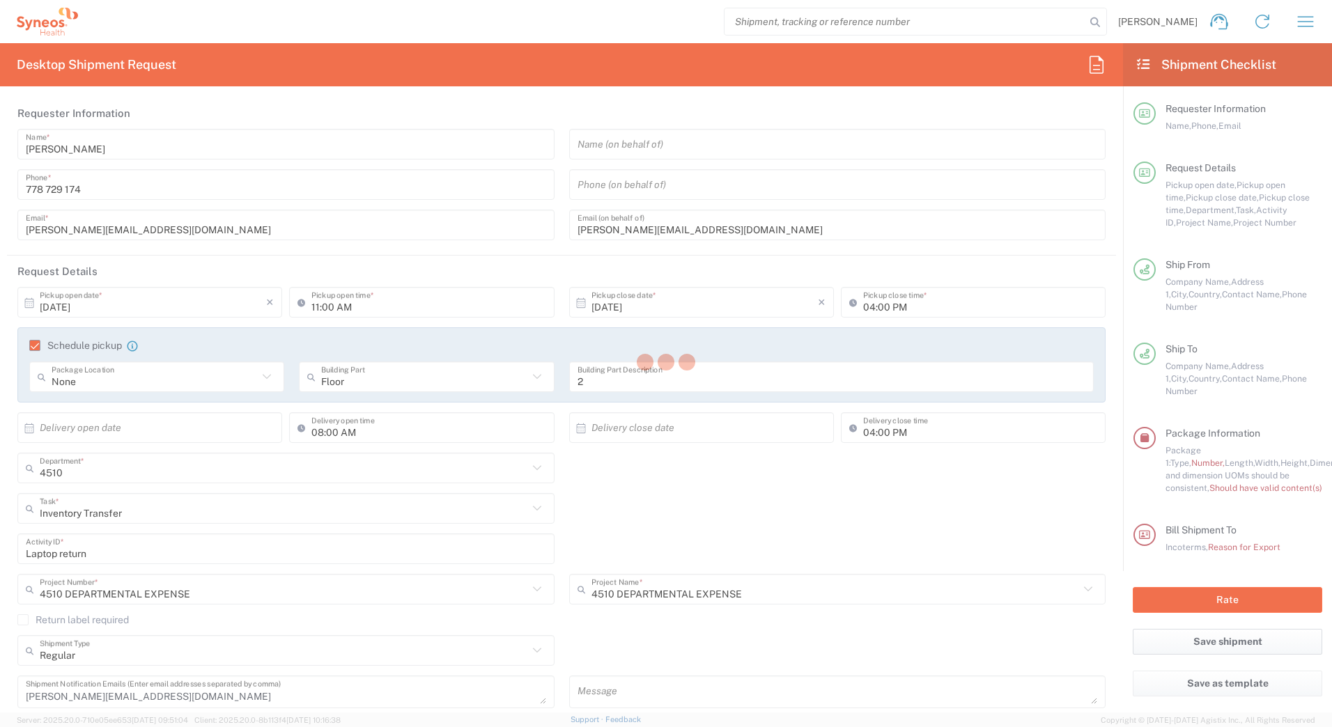
type input "4510 DEPARTMENTAL EXPENSE"
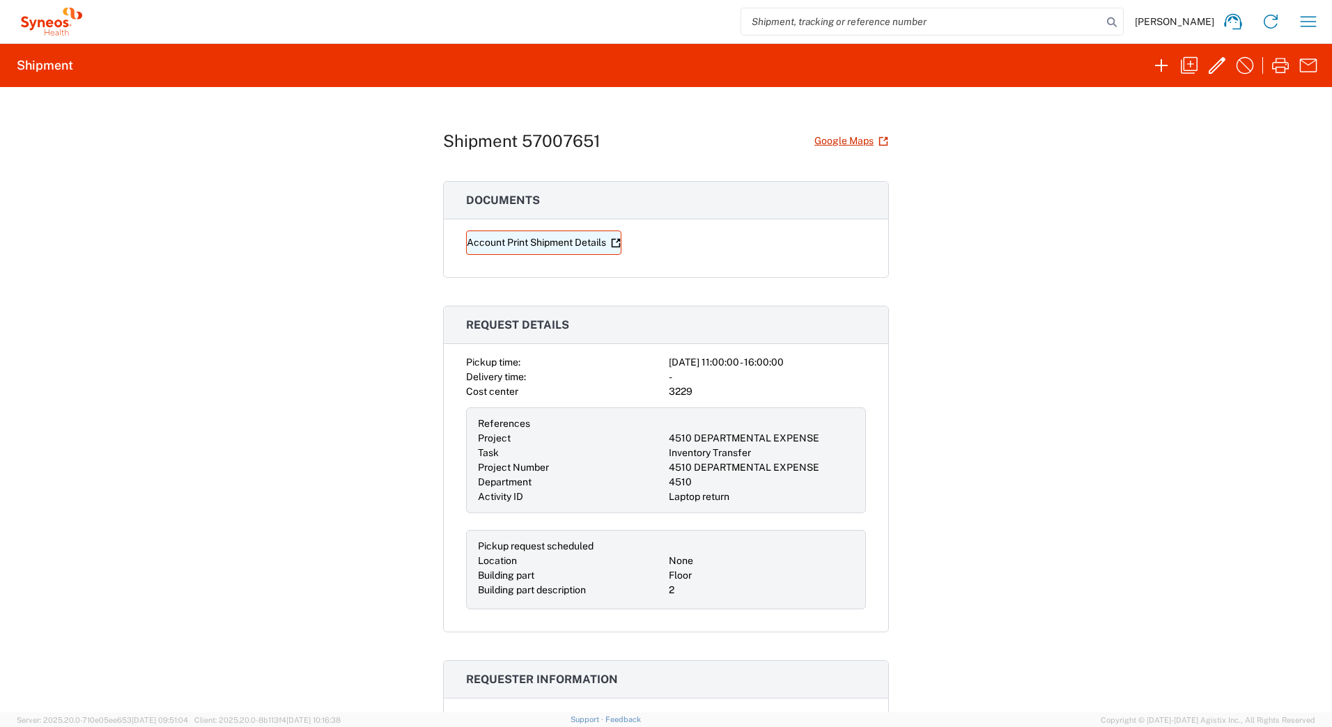
click at [513, 242] on link "Account Print Shipment Details" at bounding box center [543, 243] width 155 height 24
click at [1212, 65] on icon "button" at bounding box center [1217, 65] width 22 height 22
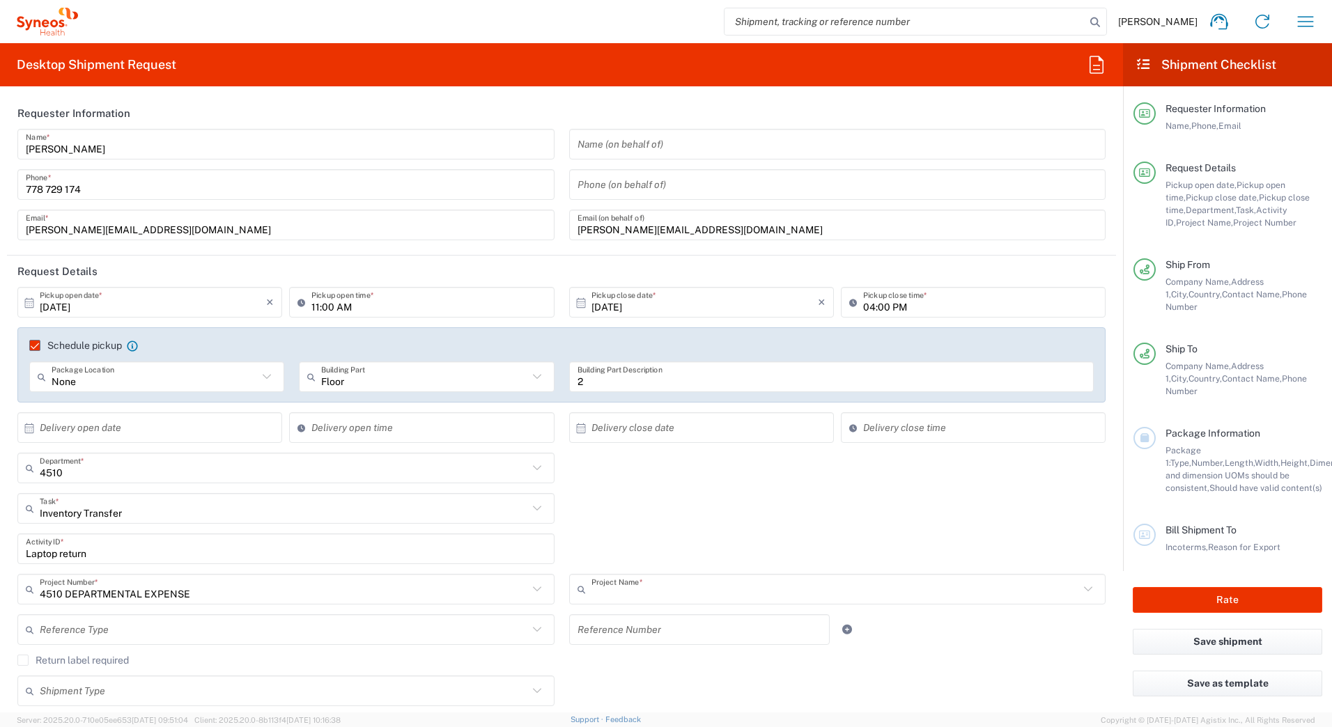
type input "4510 DEPARTMENTAL EXPENSE"
type input "Medium Box"
click at [1250, 444] on div "Package 1: Type, Number, Length, Width, Height, Dimension, Weight, Weight and d…" at bounding box center [1243, 469] width 157 height 50
click at [1207, 428] on span "Package Information" at bounding box center [1212, 433] width 95 height 11
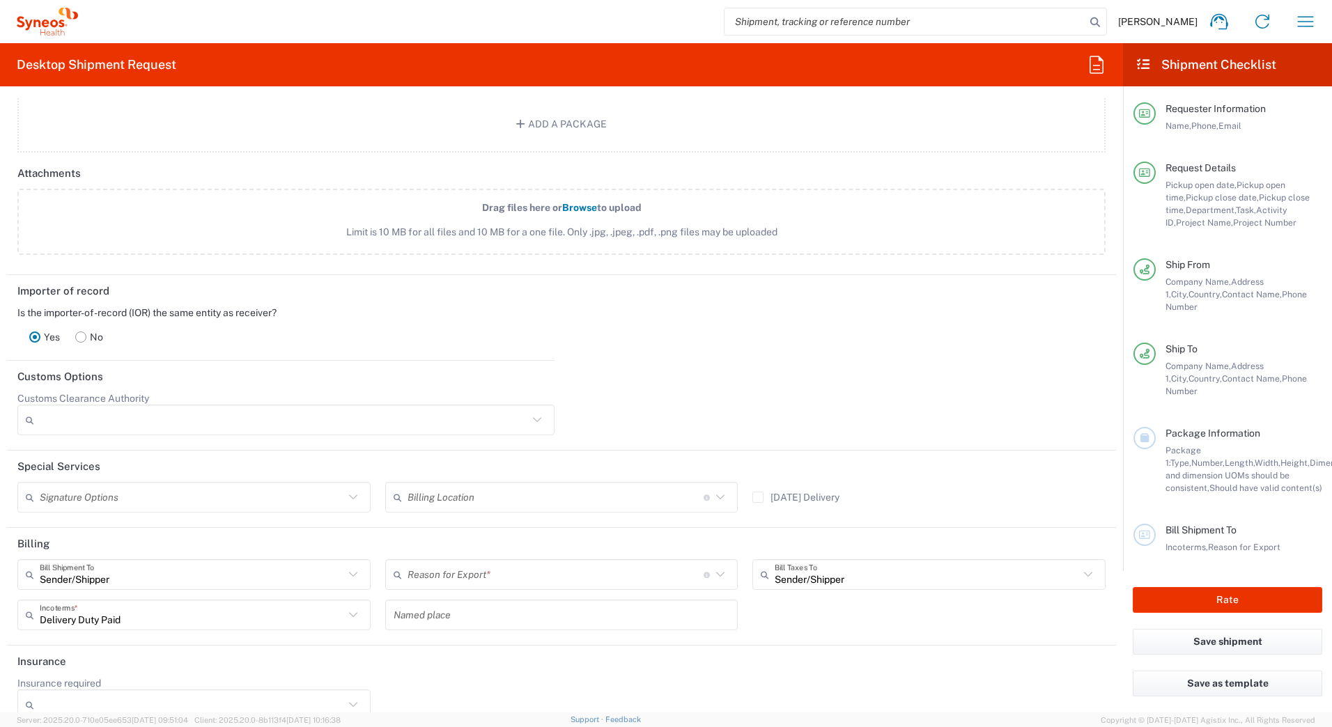
scroll to position [1790, 0]
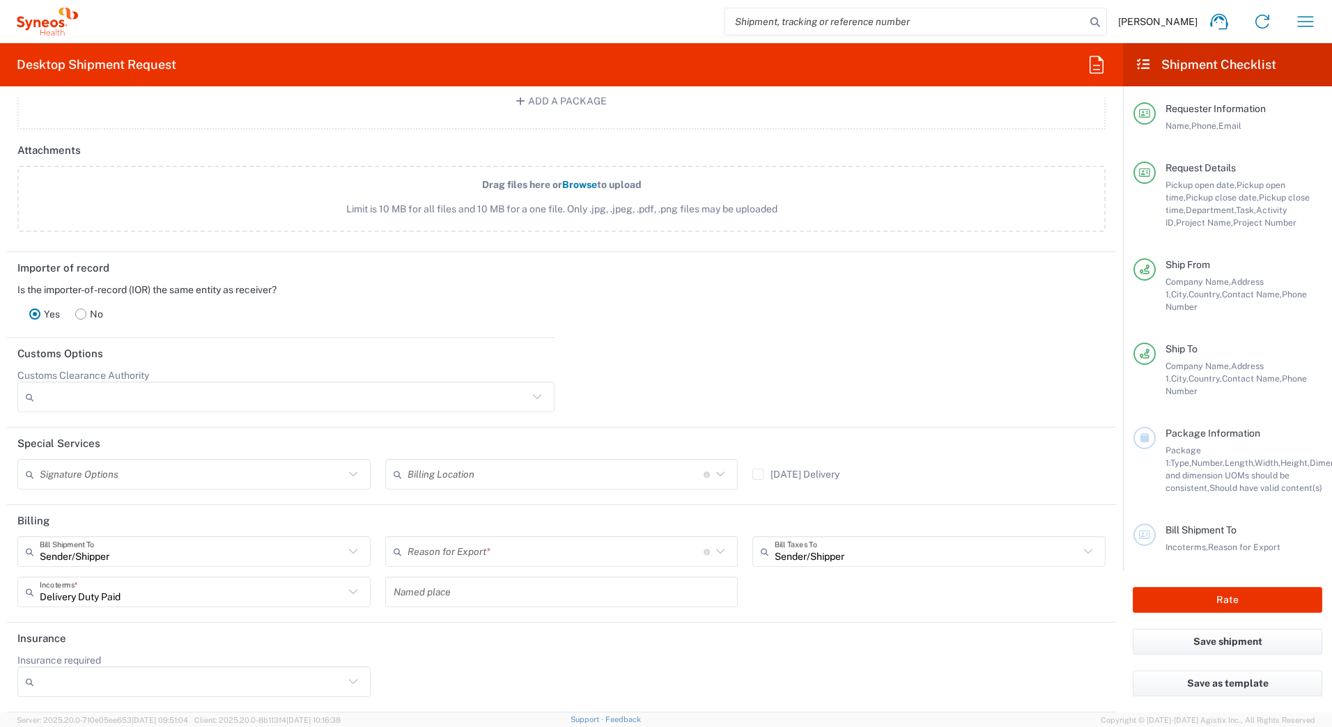
click at [1209, 458] on span "Weight and dimension UOMs should be consistent," at bounding box center [1288, 476] width 246 height 36
click at [1207, 458] on span "Weight and dimension UOMs should be consistent," at bounding box center [1288, 476] width 246 height 36
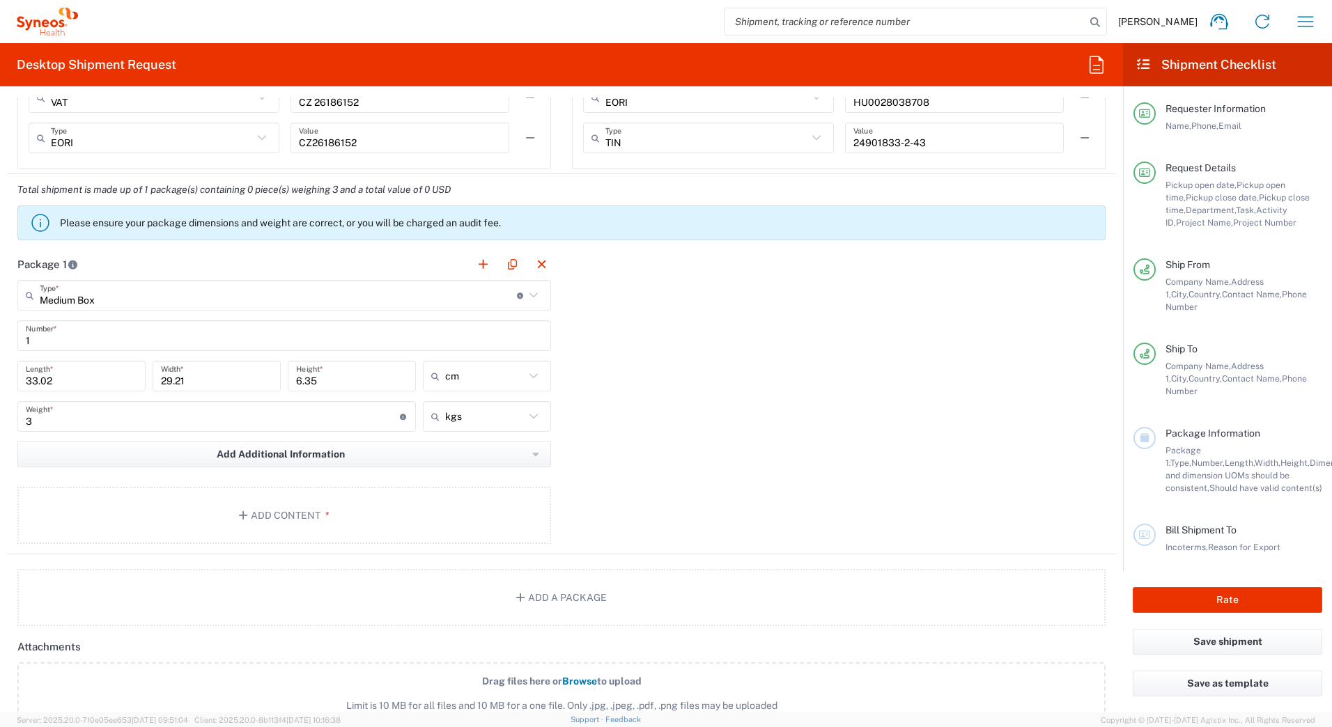
scroll to position [1302, 0]
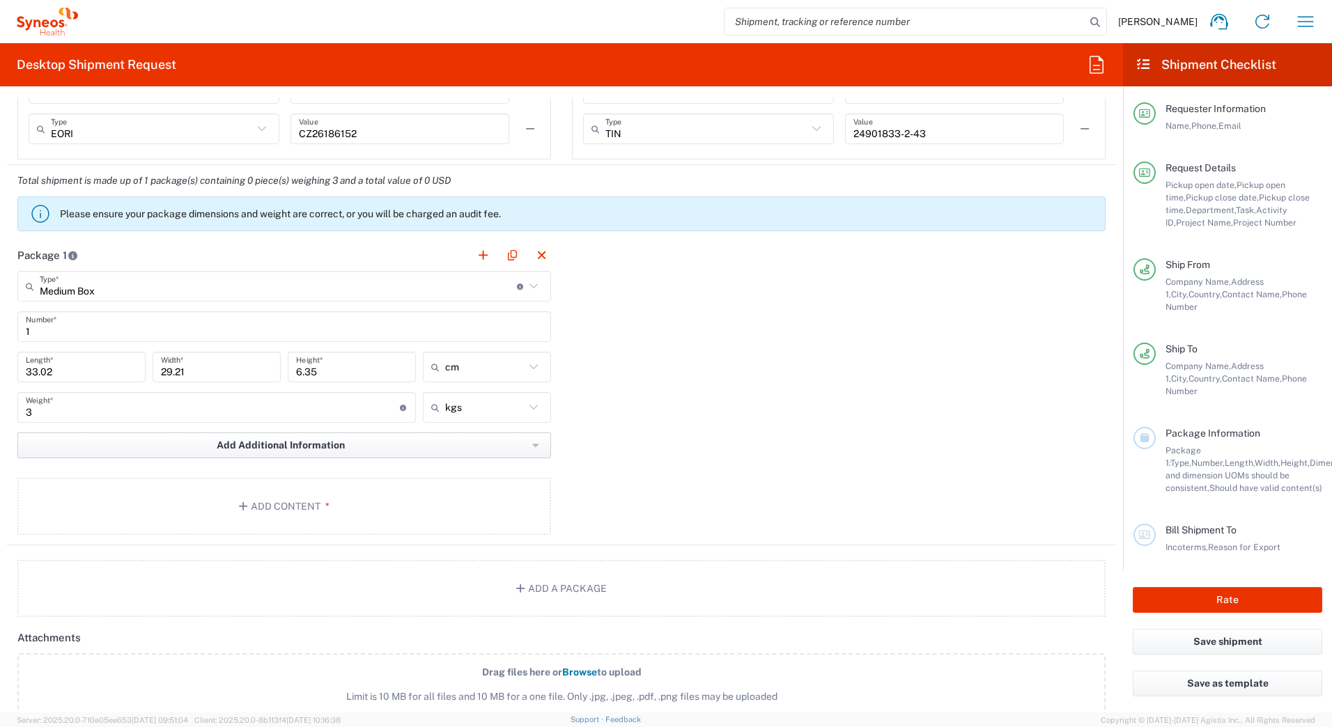
click at [326, 448] on span "Add Additional Information" at bounding box center [281, 445] width 128 height 13
click at [777, 406] on div "Package 1 Medium Box Type * Material used to package goods Medium Box Envelope …" at bounding box center [561, 393] width 1109 height 306
click at [698, 417] on div "Package 1 Medium Box Type * Material used to package goods Medium Box Envelope …" at bounding box center [561, 393] width 1109 height 306
click at [306, 509] on button "Add Content *" at bounding box center [284, 506] width 534 height 57
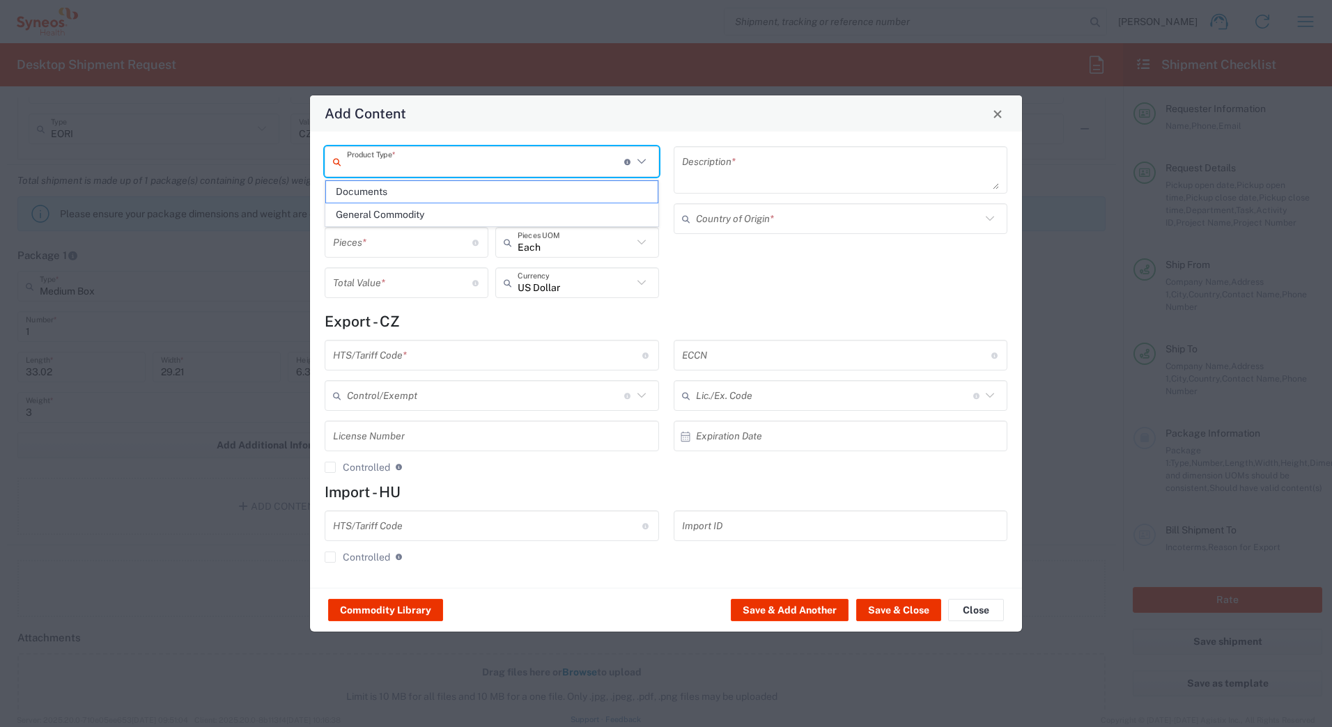
click at [529, 166] on input "text" at bounding box center [485, 162] width 277 height 24
click at [403, 217] on span "General Commodity" at bounding box center [492, 215] width 332 height 22
type input "General Commodity"
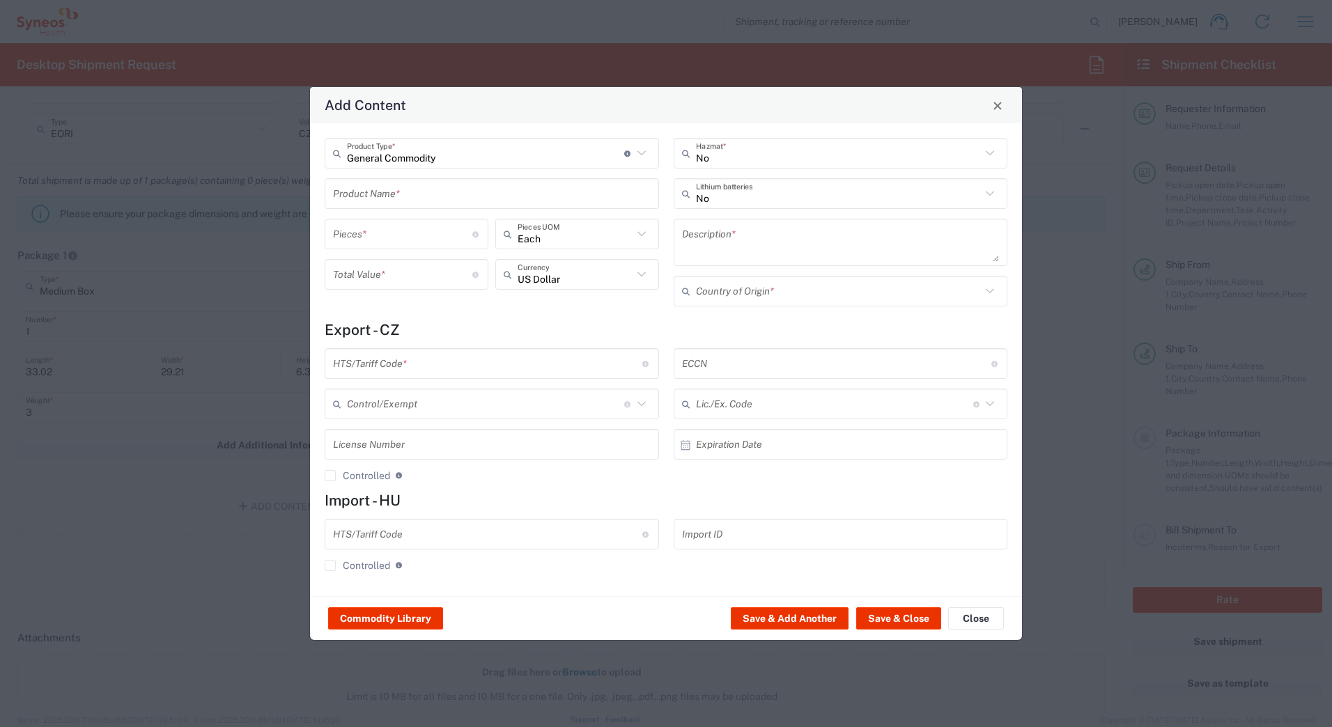
click at [411, 233] on input "number" at bounding box center [402, 234] width 139 height 24
type input "1"
click at [430, 196] on input "text" at bounding box center [492, 194] width 318 height 24
type input "Old laptop"
click at [653, 112] on div "Add Content" at bounding box center [666, 105] width 712 height 36
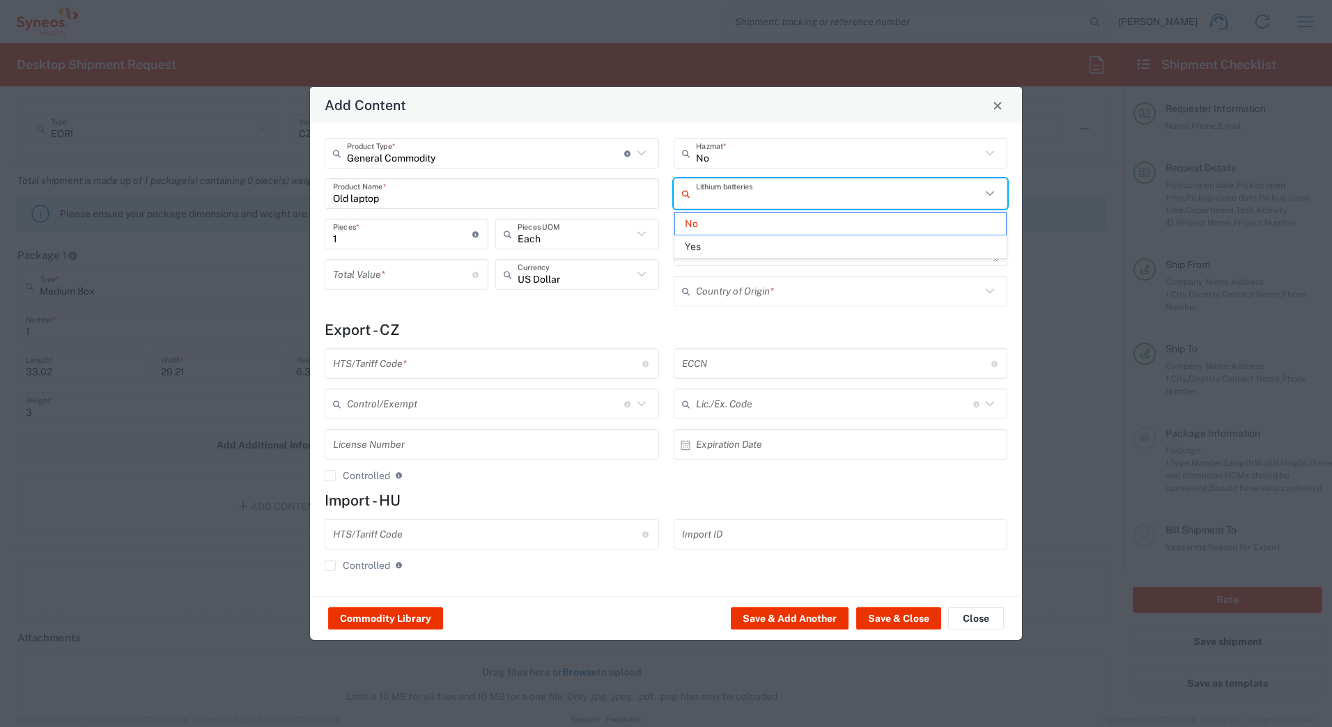
click at [780, 201] on input "text" at bounding box center [839, 194] width 286 height 24
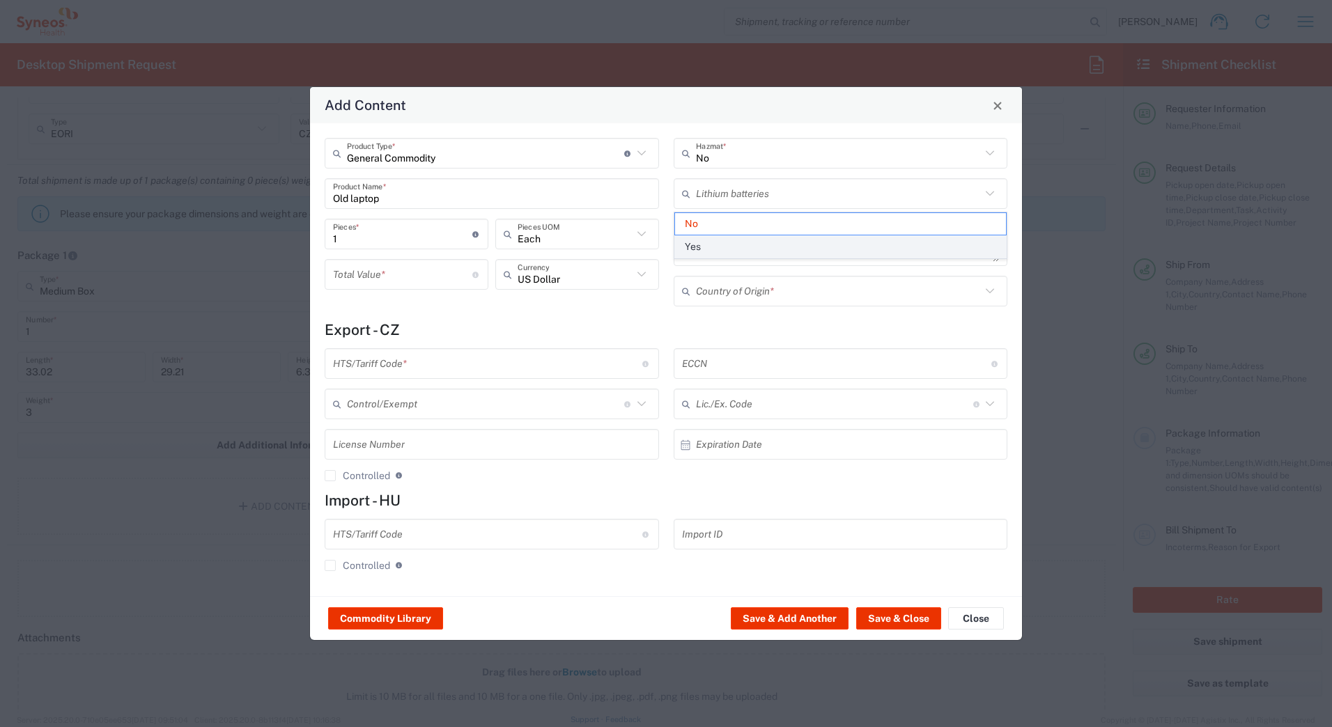
click at [705, 248] on span "Yes" at bounding box center [841, 247] width 332 height 22
type input "Yes"
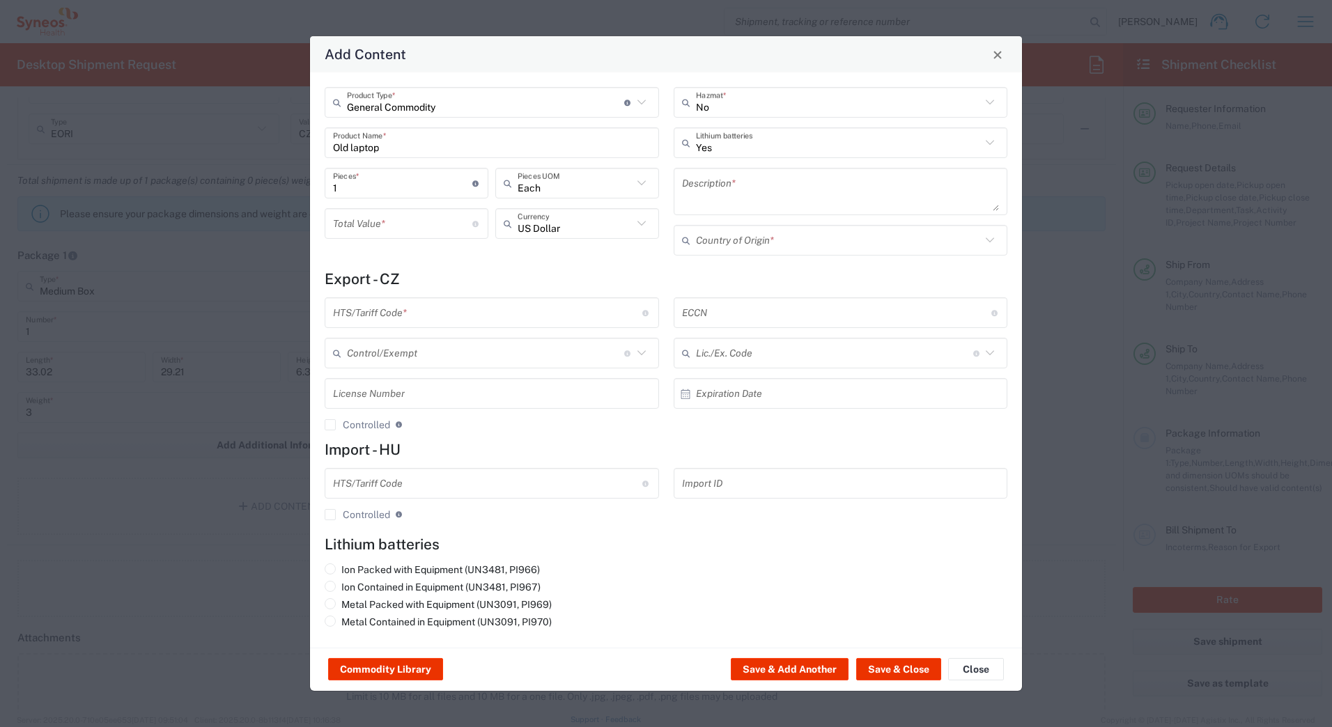
click at [406, 226] on input "number" at bounding box center [402, 223] width 139 height 24
type input "10"
click at [656, 274] on h4 "Export - CZ" at bounding box center [666, 278] width 683 height 17
click at [455, 313] on input "text" at bounding box center [487, 313] width 309 height 24
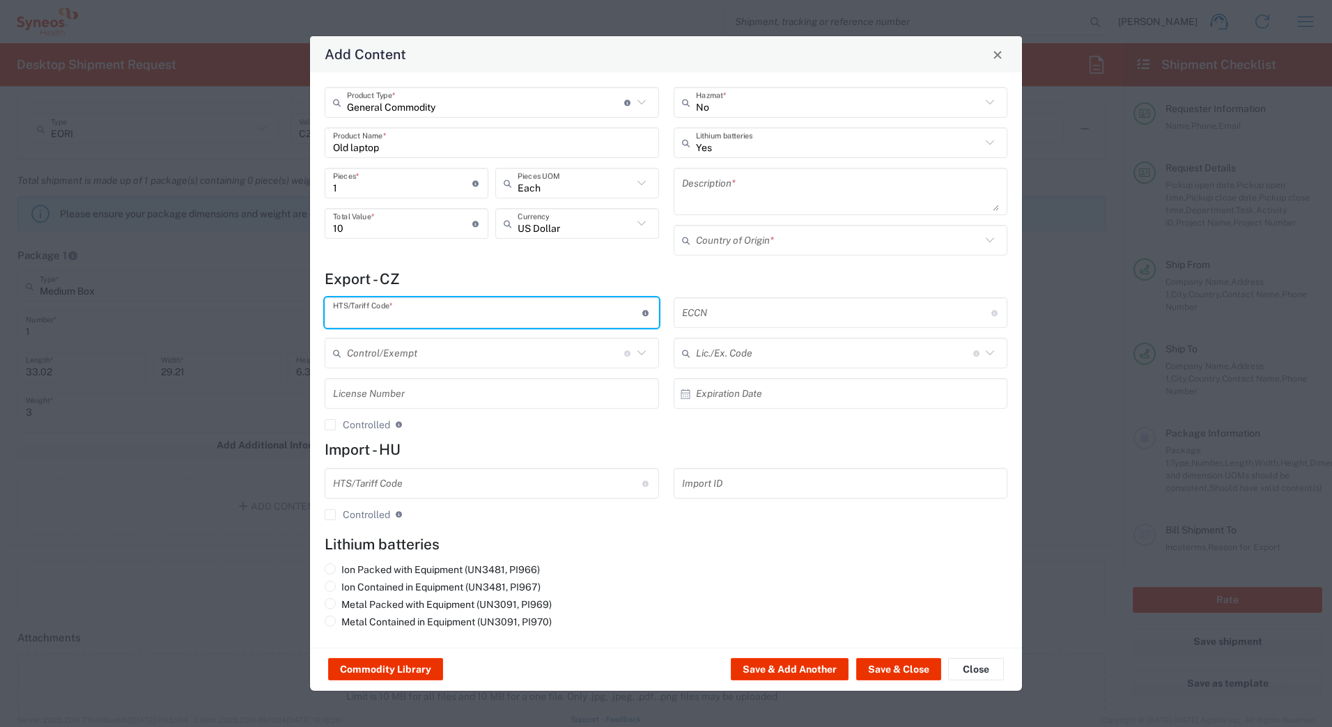
click at [566, 268] on div "General Commodity Product Type * Document: Paper document generated internally …" at bounding box center [666, 359] width 712 height 575
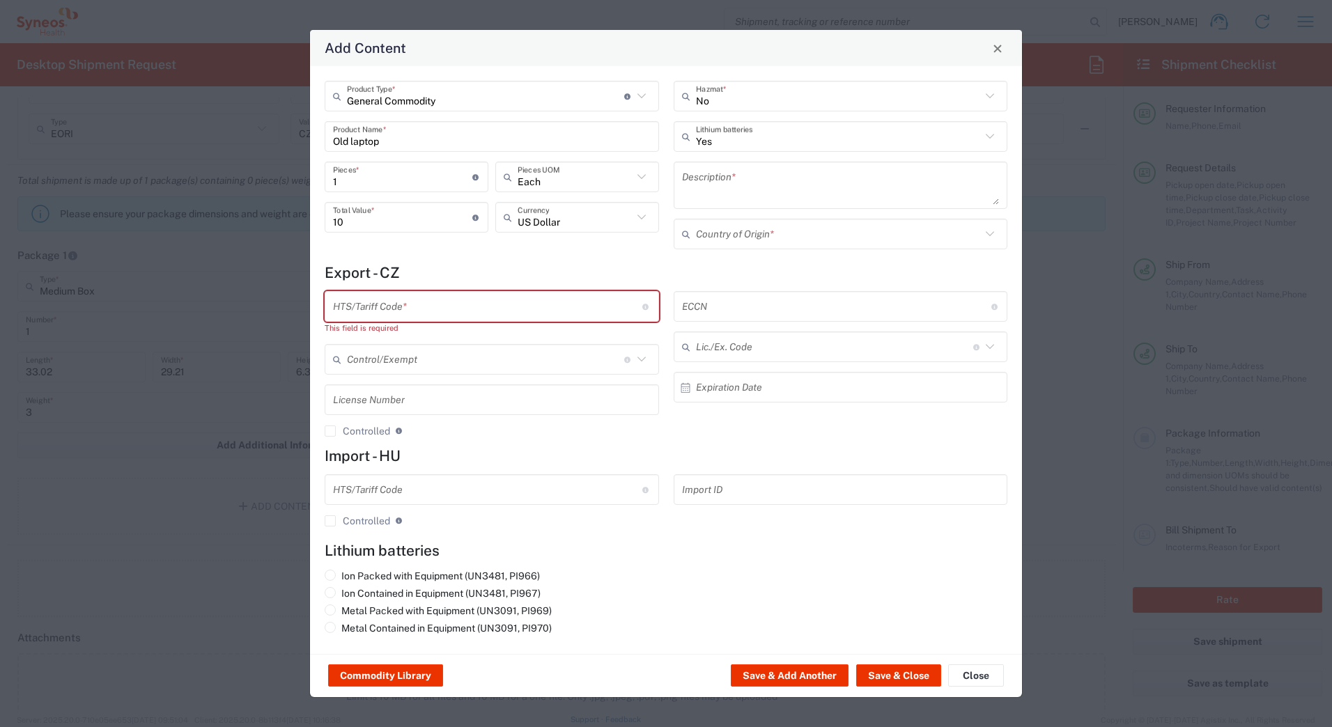
click at [388, 144] on input "Old laptop" at bounding box center [492, 136] width 318 height 24
drag, startPoint x: 391, startPoint y: 143, endPoint x: 297, endPoint y: 127, distance: 94.6
click at [297, 127] on div "Add Content General Commodity Product Type * Document: Paper document generated…" at bounding box center [666, 363] width 1332 height 727
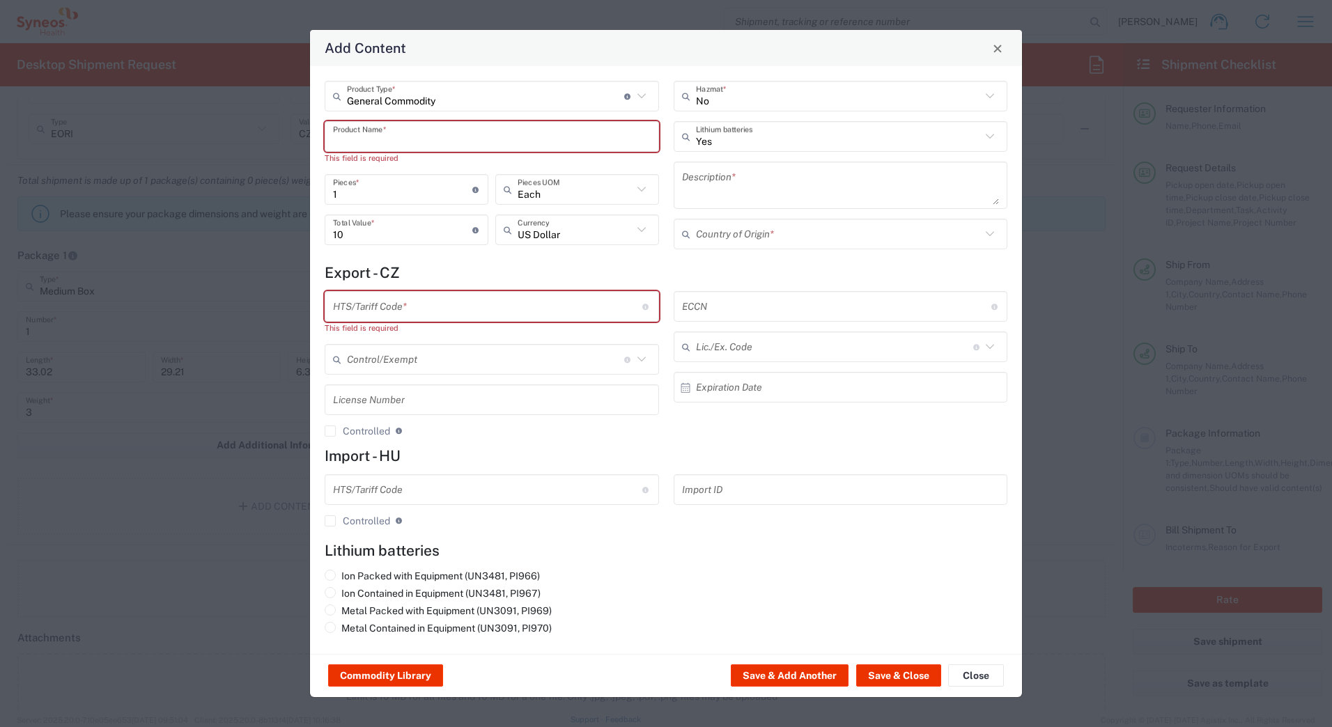
click at [378, 137] on input "text" at bounding box center [492, 136] width 318 height 24
click at [394, 139] on input "text" at bounding box center [492, 136] width 318 height 24
click at [792, 56] on div "Add Content" at bounding box center [666, 48] width 712 height 36
click at [372, 142] on input "text" at bounding box center [492, 136] width 318 height 24
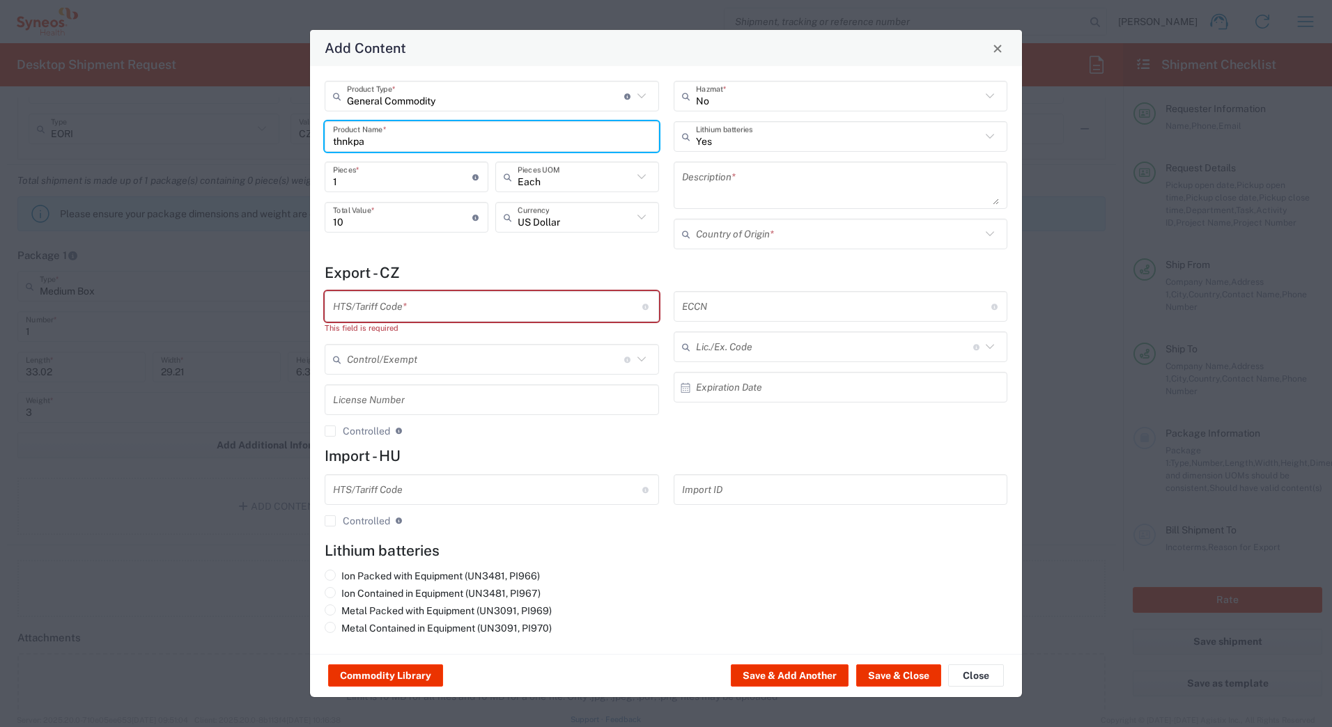
drag, startPoint x: 373, startPoint y: 145, endPoint x: 341, endPoint y: 144, distance: 31.4
click at [341, 144] on input "thnkpa" at bounding box center [492, 136] width 318 height 24
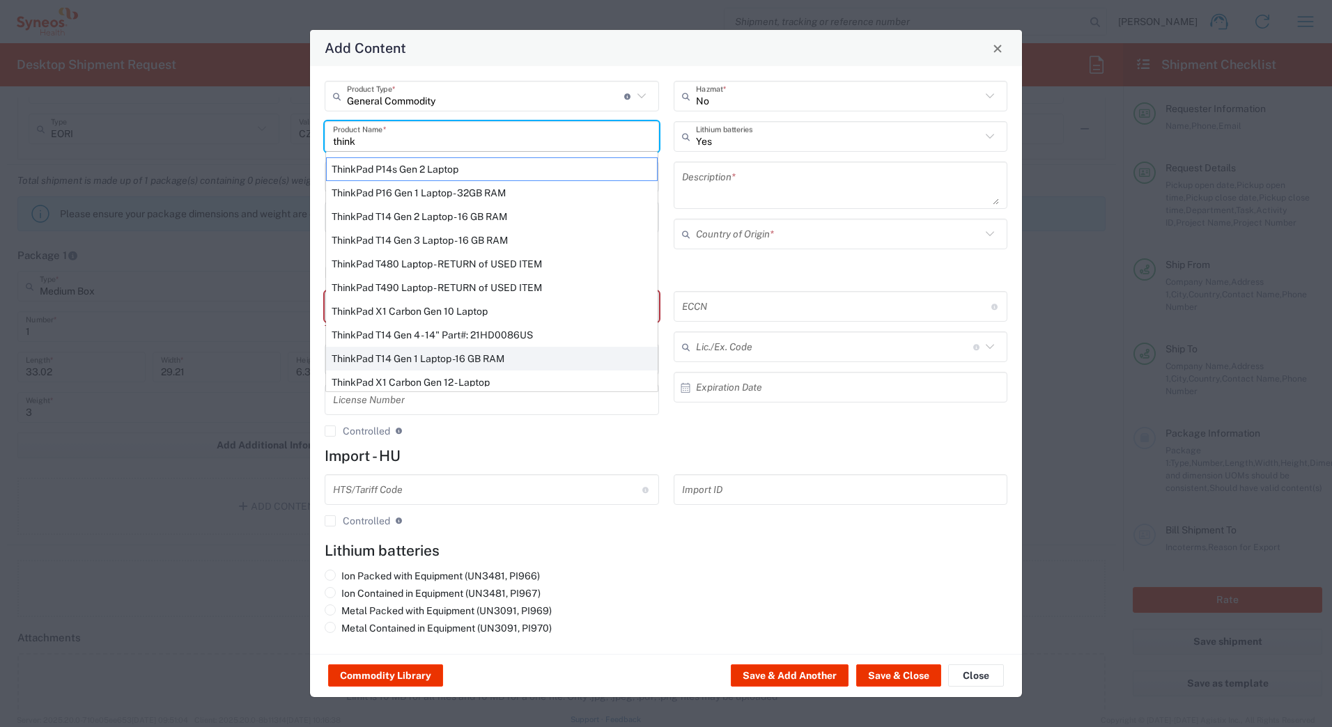
click at [418, 355] on div "ThinkPad T14 Gen 1 Laptop -16 GB RAM" at bounding box center [492, 359] width 332 height 24
type input "ThinkPad T14 Gen 1 Laptop -16 GB RAM"
type textarea "Intel Core i5-10210U- 14"- 512 GB SSD"
type input "[GEOGRAPHIC_DATA]"
type input "8471300100"
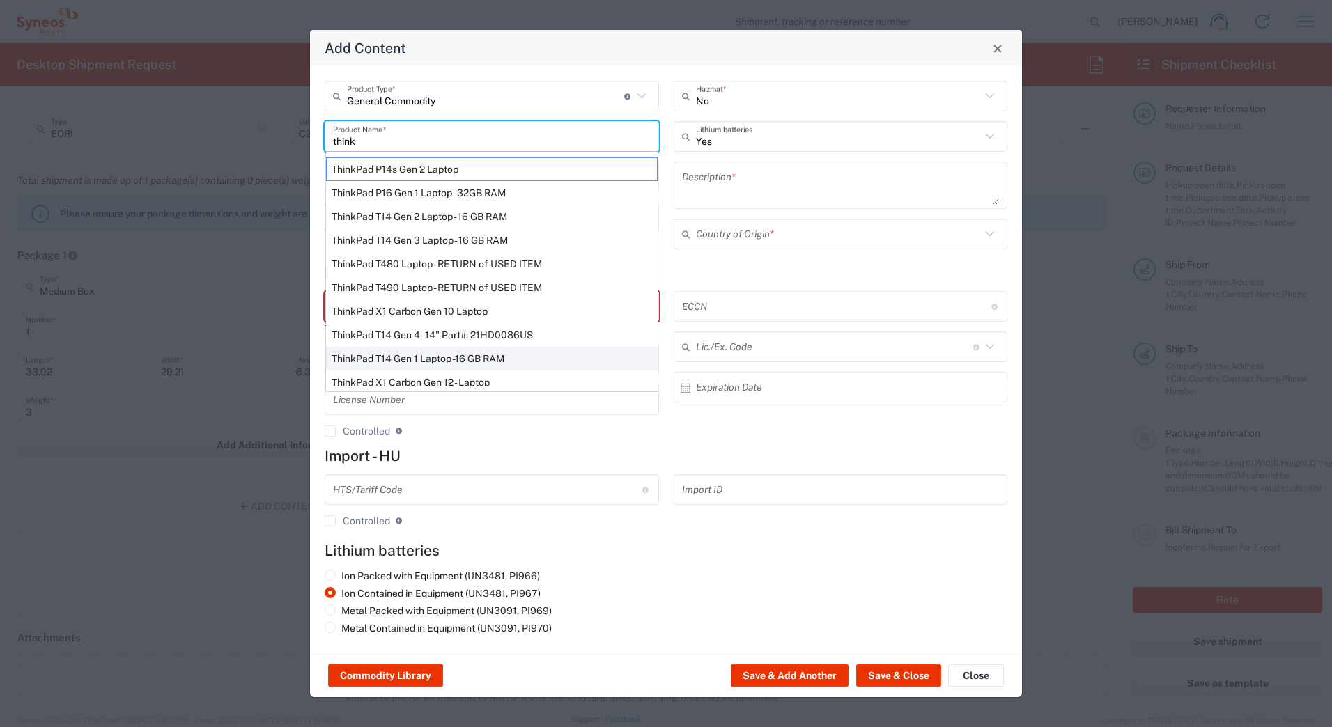
type input "BIS"
type input "5A992.c"
type input "Yes"
radio input "true"
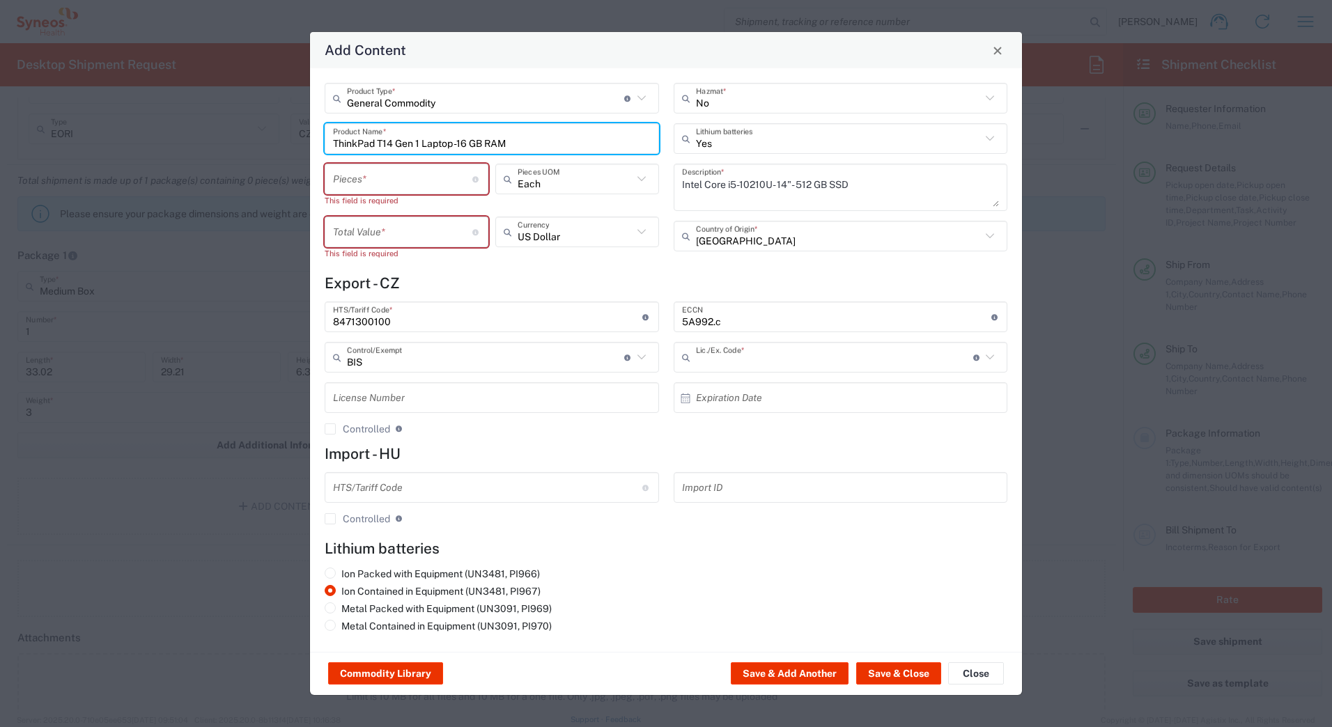
type input "NLR - No License Required"
click at [422, 183] on input "number" at bounding box center [402, 178] width 139 height 24
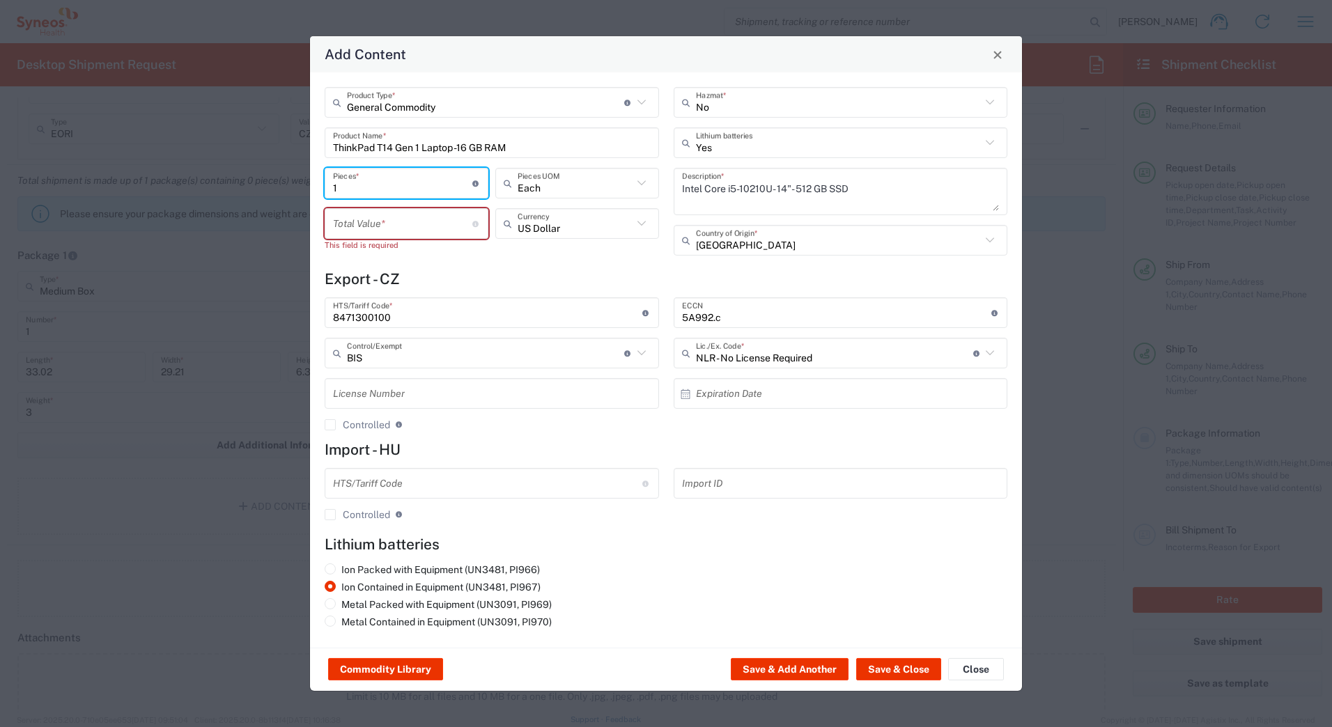
type input "1"
click at [438, 226] on input "number" at bounding box center [402, 223] width 139 height 24
click at [566, 263] on div "General Commodity Product Type * Document: Paper document generated internally …" at bounding box center [492, 176] width 349 height 178
click at [371, 230] on input "10" at bounding box center [402, 223] width 139 height 24
click at [336, 226] on input "120" at bounding box center [402, 223] width 139 height 24
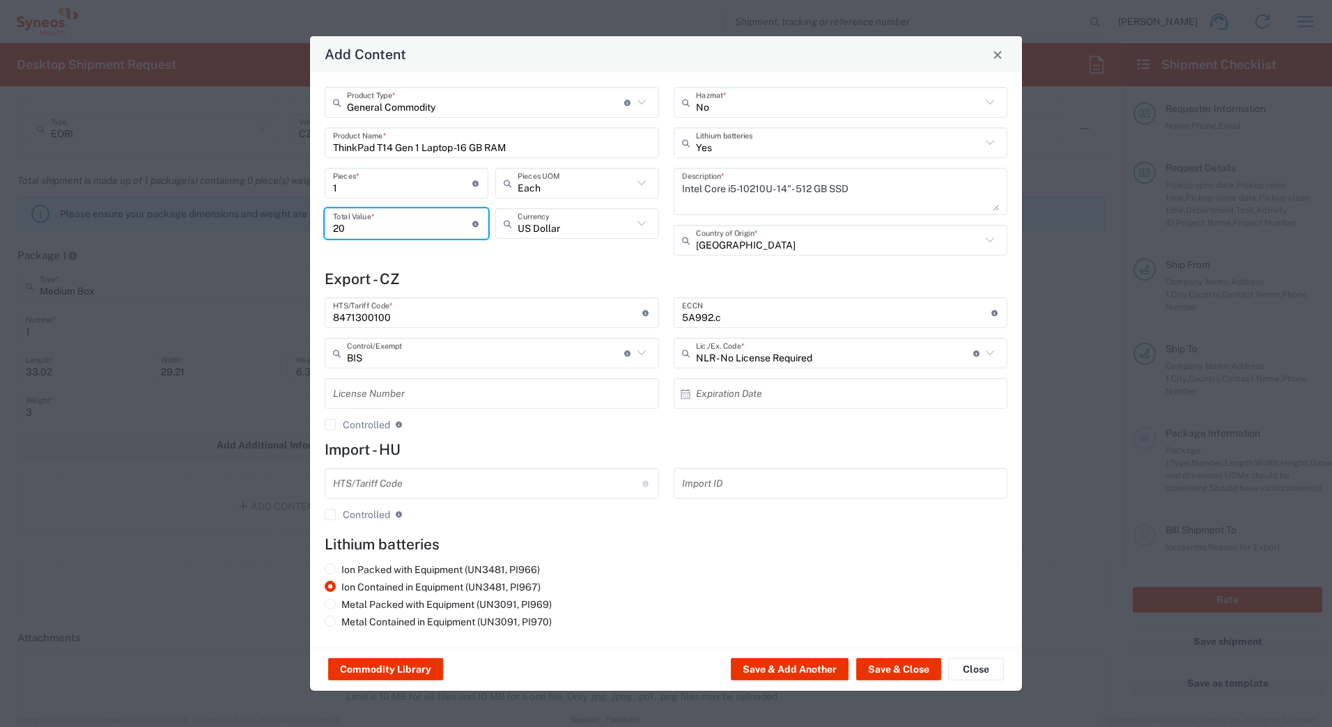
type input "20"
click at [477, 274] on h4 "Export - CZ" at bounding box center [666, 278] width 683 height 17
click at [903, 672] on button "Save & Close" at bounding box center [898, 669] width 85 height 22
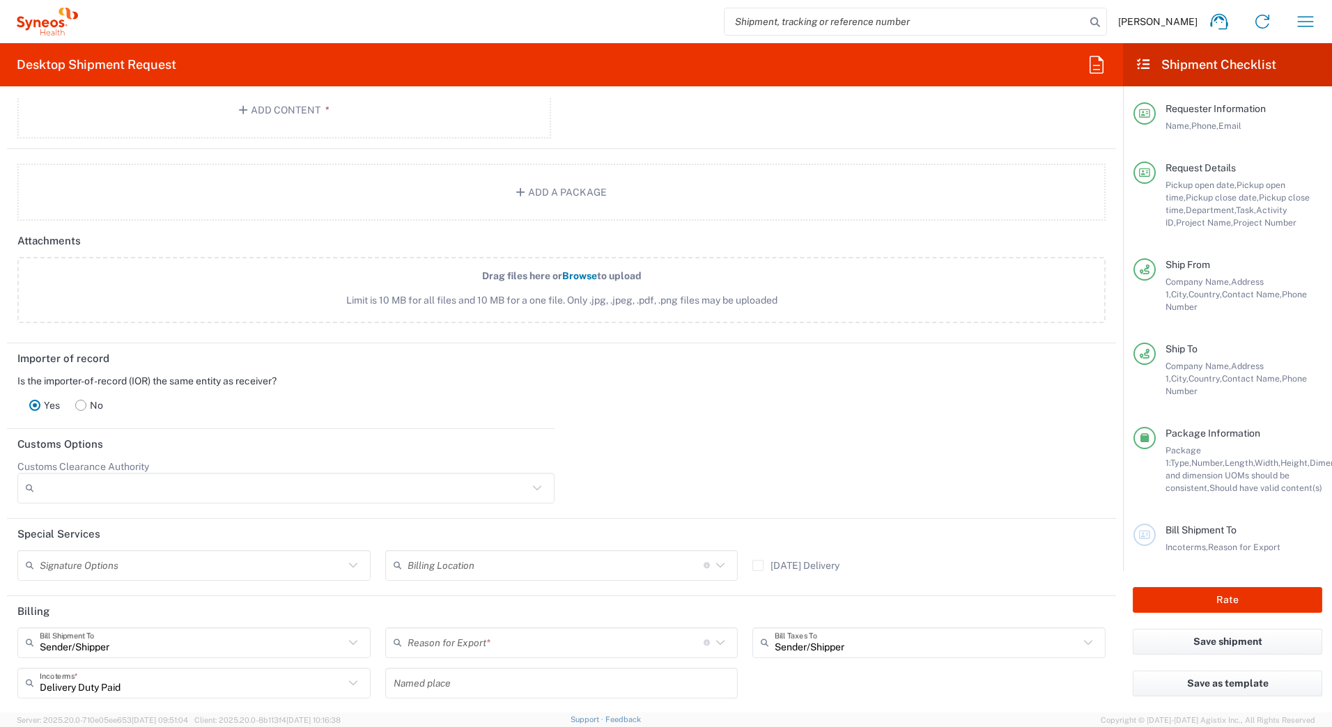
scroll to position [1872, 0]
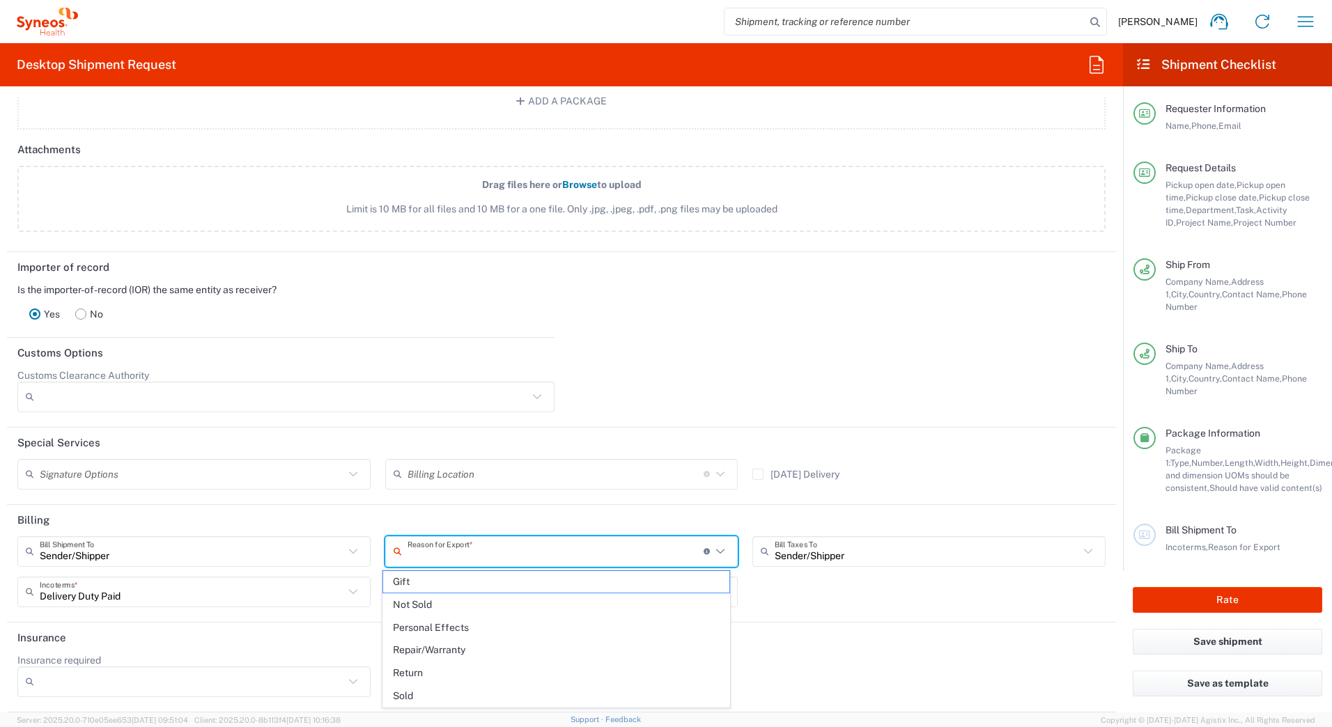
click at [516, 560] on input "text" at bounding box center [556, 551] width 296 height 24
click at [439, 669] on span "Return" at bounding box center [556, 673] width 347 height 22
type input "Return"
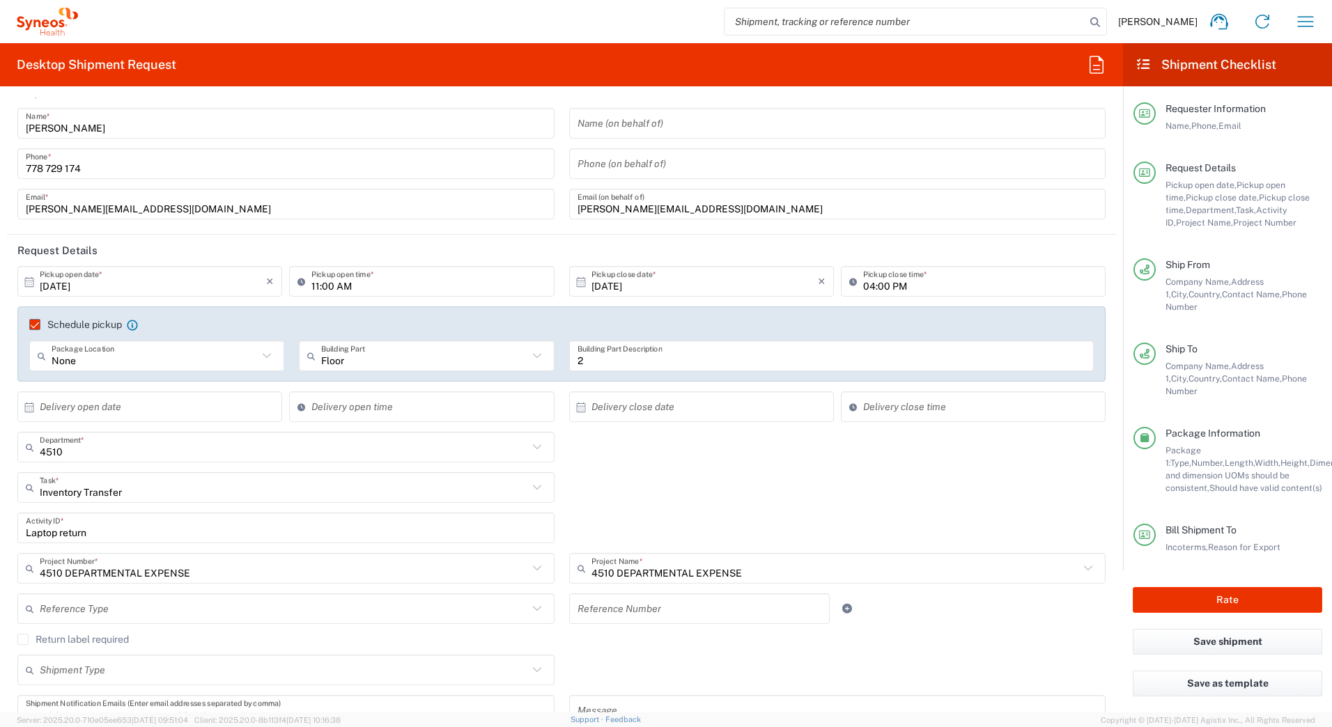
scroll to position [0, 0]
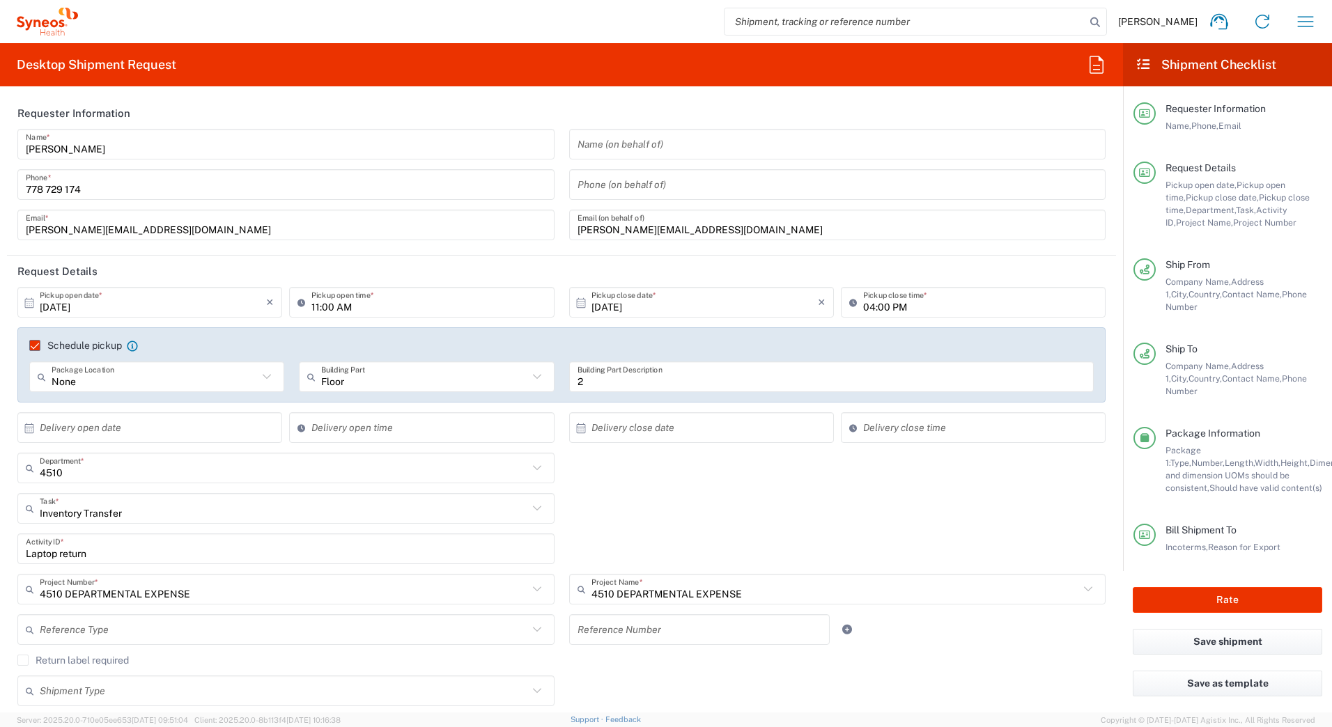
click at [27, 304] on icon at bounding box center [29, 303] width 13 height 13
click at [33, 345] on label "Schedule pickup" at bounding box center [75, 345] width 93 height 11
click at [29, 346] on input "Schedule pickup" at bounding box center [29, 346] width 0 height 0
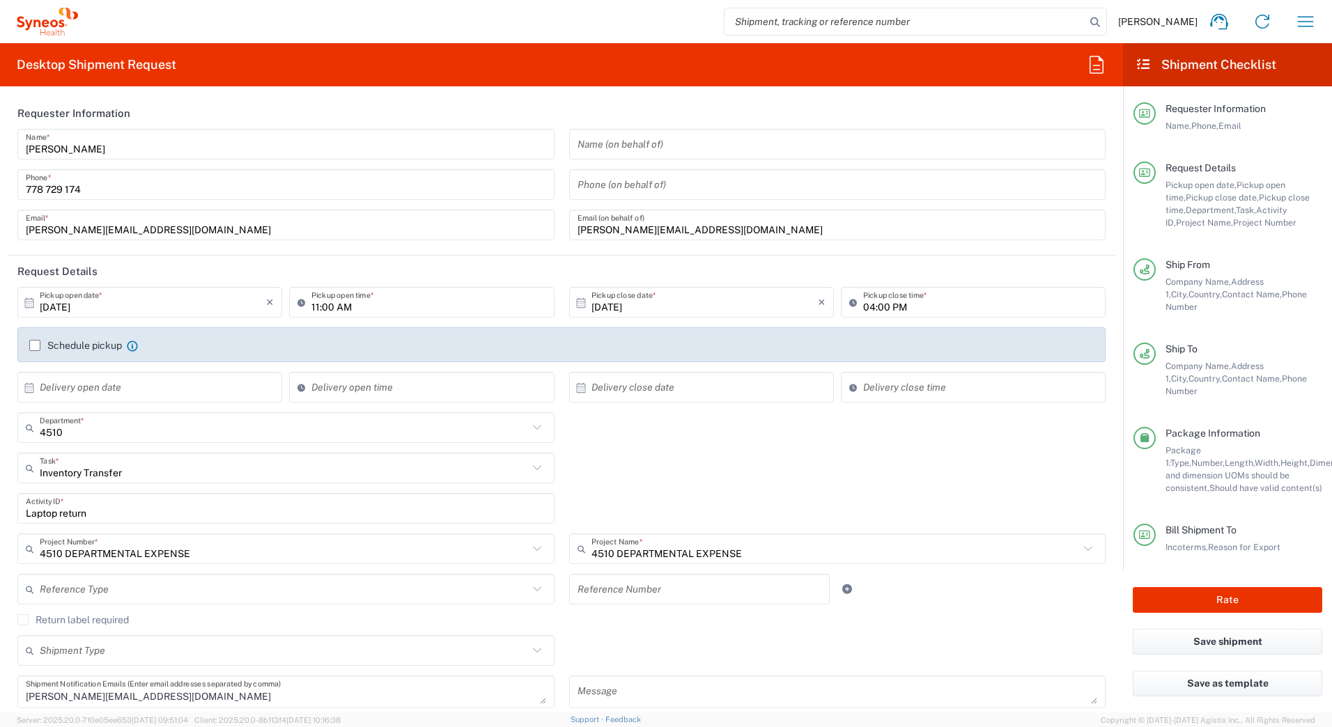
click at [35, 345] on label "Schedule pickup" at bounding box center [75, 345] width 93 height 11
click at [35, 346] on input "Schedule pickup" at bounding box center [35, 346] width 0 height 0
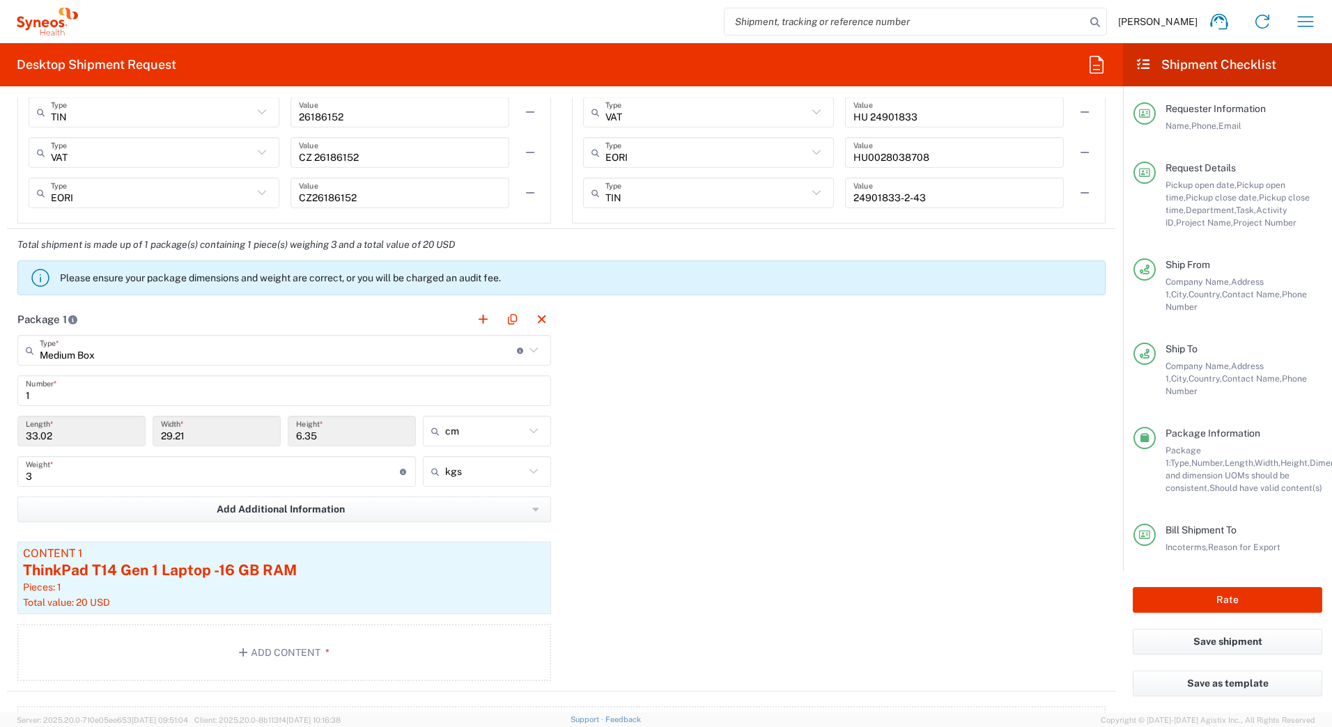
scroll to position [1602, 0]
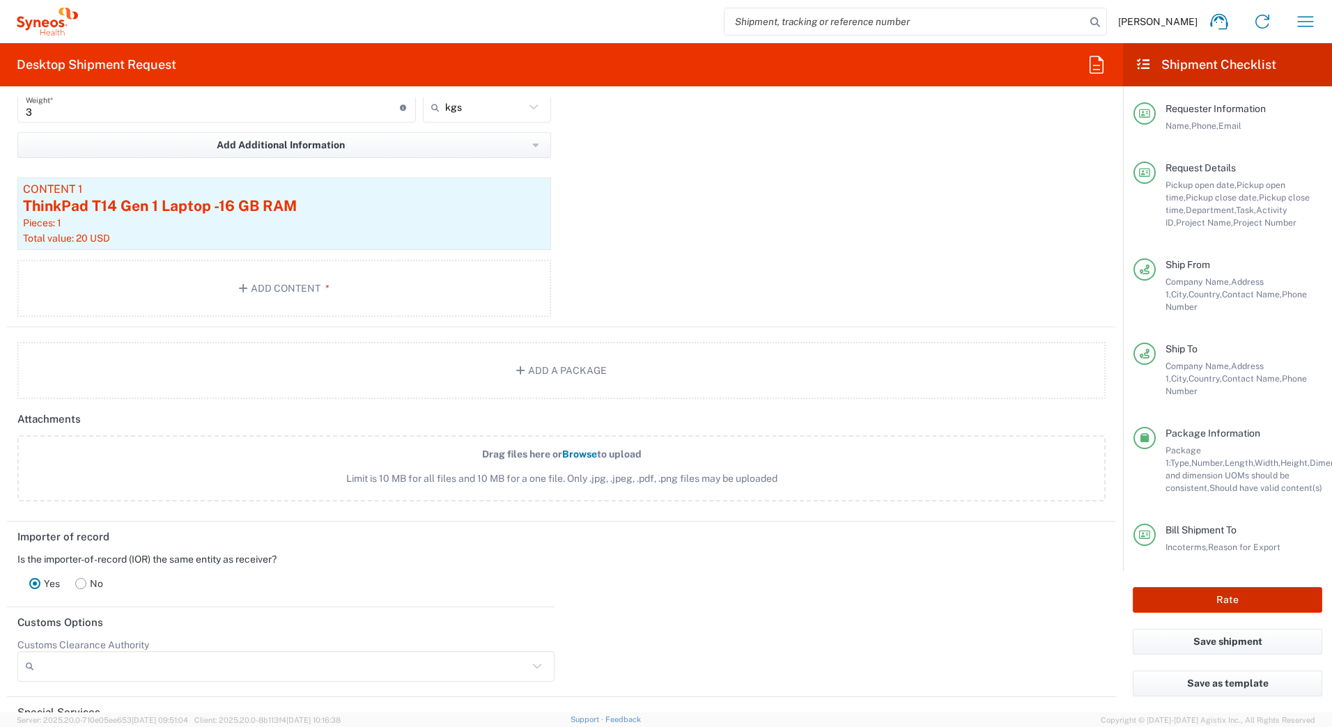
drag, startPoint x: 1206, startPoint y: 581, endPoint x: 1194, endPoint y: 573, distance: 14.5
click at [1206, 587] on button "Rate" at bounding box center [1227, 600] width 189 height 26
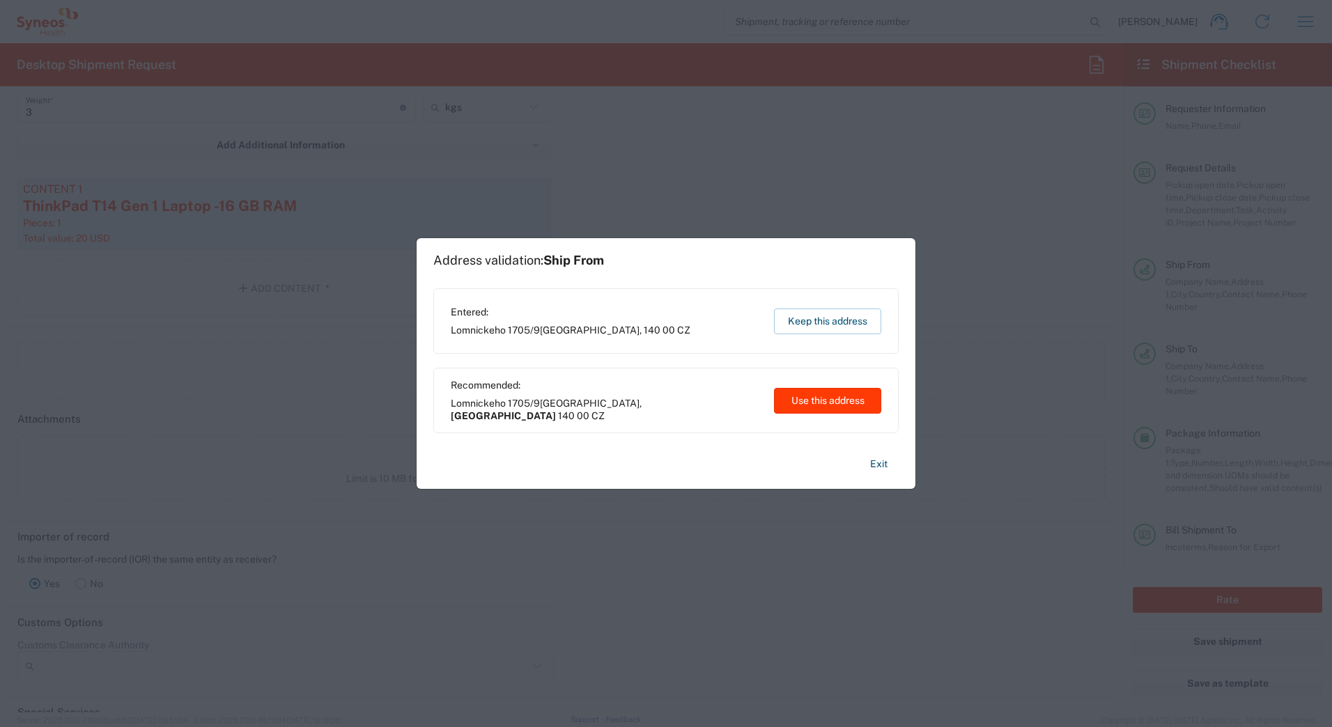
click at [807, 404] on button "Use this address" at bounding box center [827, 401] width 107 height 26
type input "[GEOGRAPHIC_DATA]"
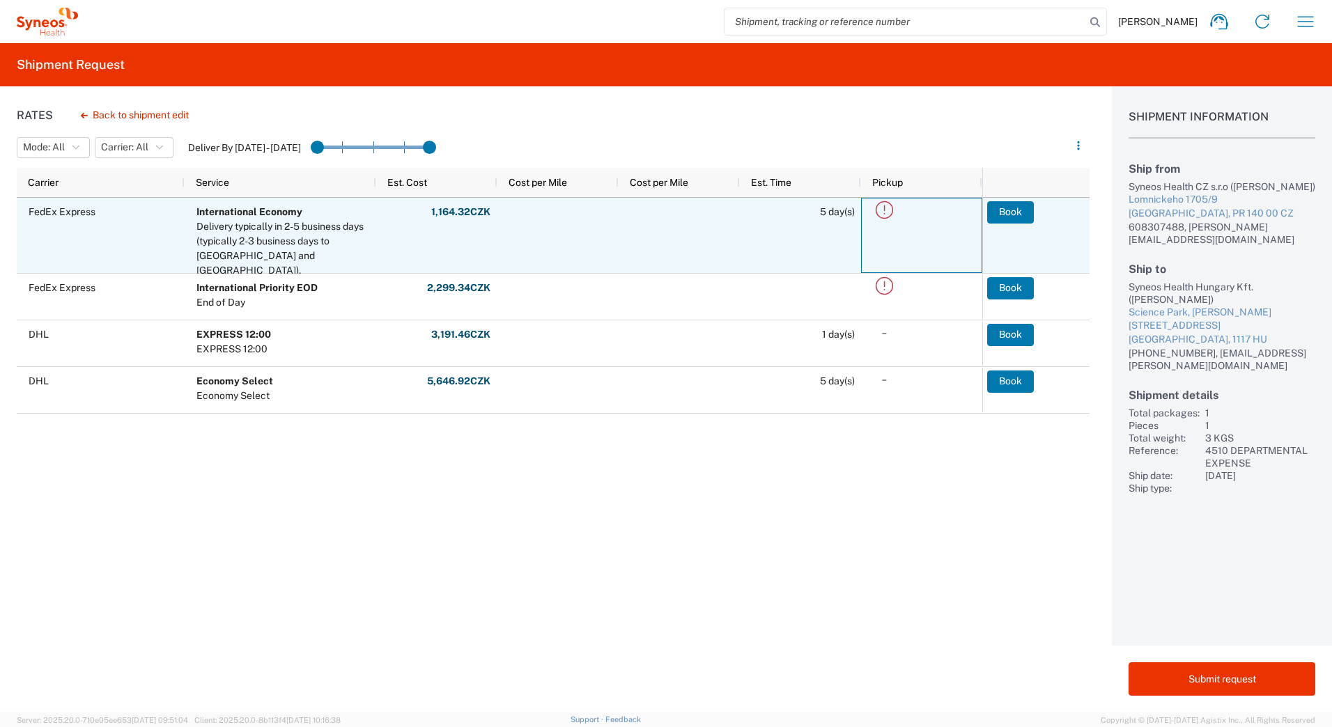
click at [887, 211] on icon at bounding box center [884, 210] width 23 height 23
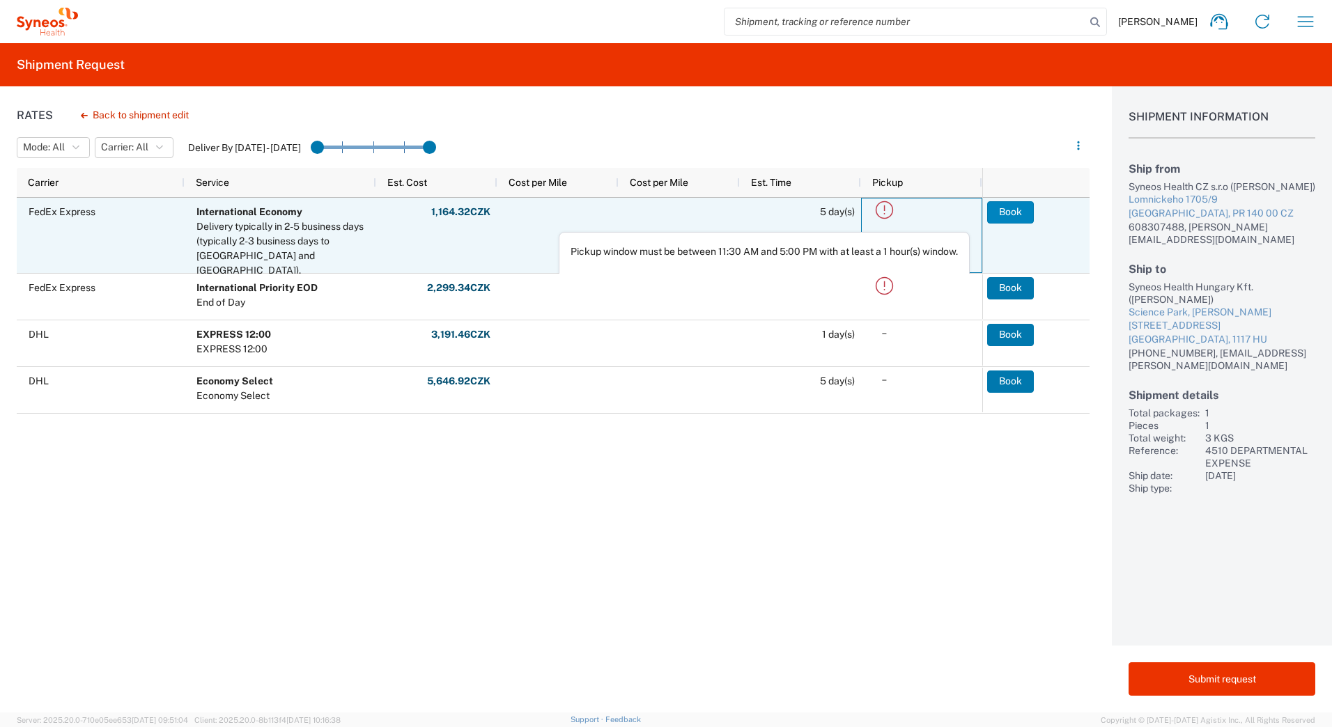
click at [1021, 209] on button "Book" at bounding box center [1010, 212] width 47 height 22
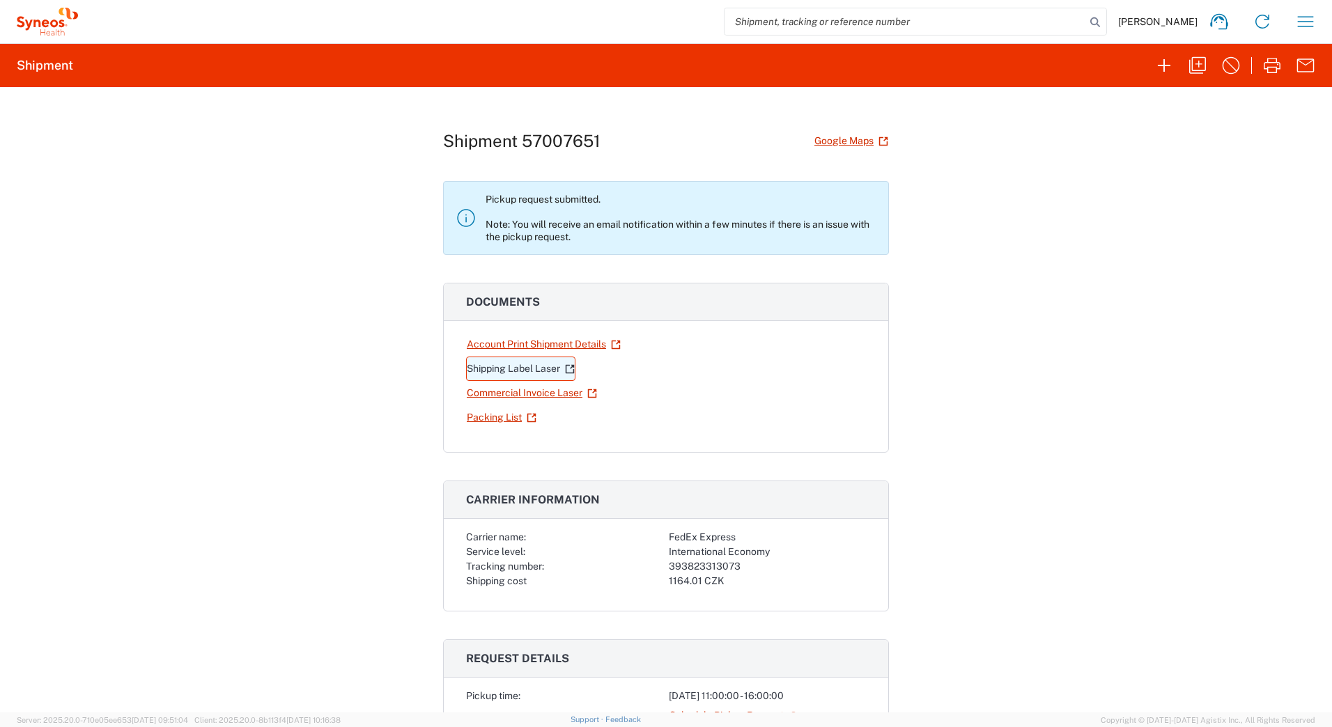
click at [529, 370] on link "Shipping Label Laser" at bounding box center [520, 369] width 109 height 24
click at [997, 236] on div "Shipment 57007651 Google Maps Pickup request submitted. Note: You will receive …" at bounding box center [666, 400] width 1332 height 626
click at [668, 137] on div "Shipment 57007651 Google Maps" at bounding box center [666, 141] width 446 height 24
click at [1305, 24] on icon "button" at bounding box center [1305, 21] width 22 height 22
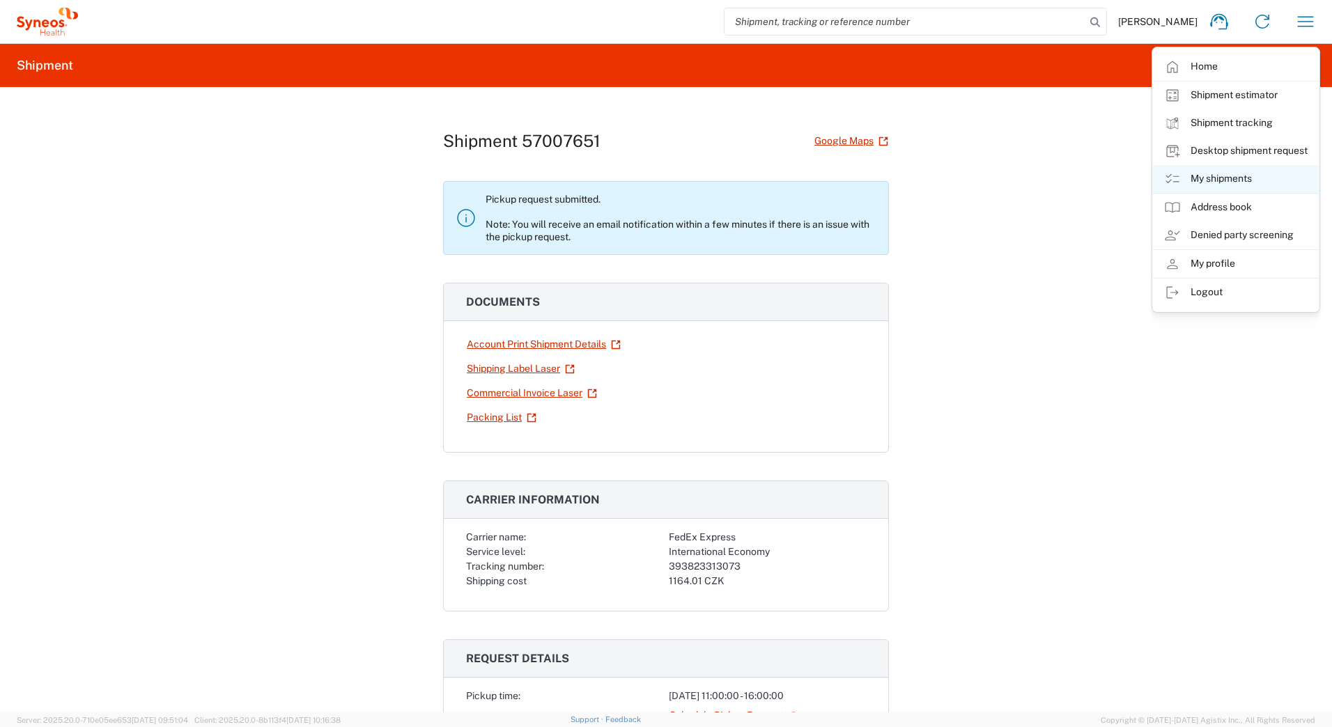
click at [1226, 176] on link "My shipments" at bounding box center [1236, 179] width 166 height 28
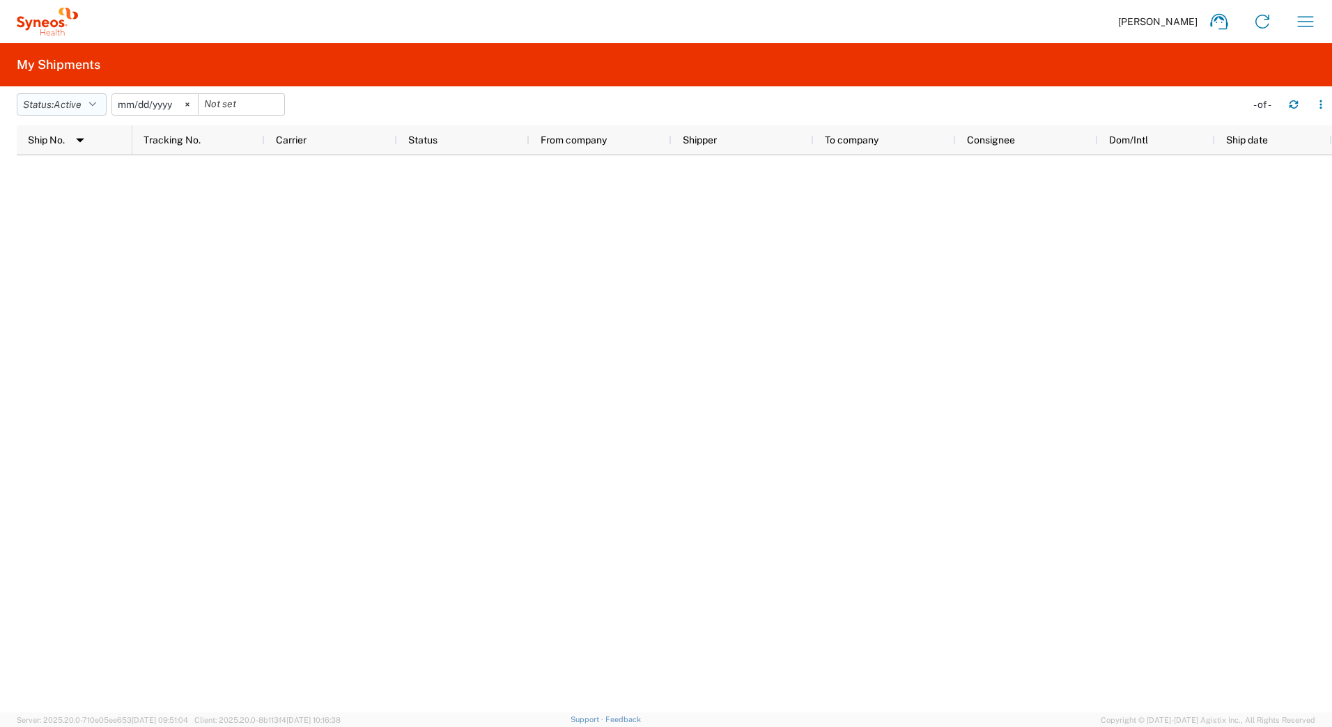
click at [96, 101] on icon "button" at bounding box center [92, 105] width 7 height 10
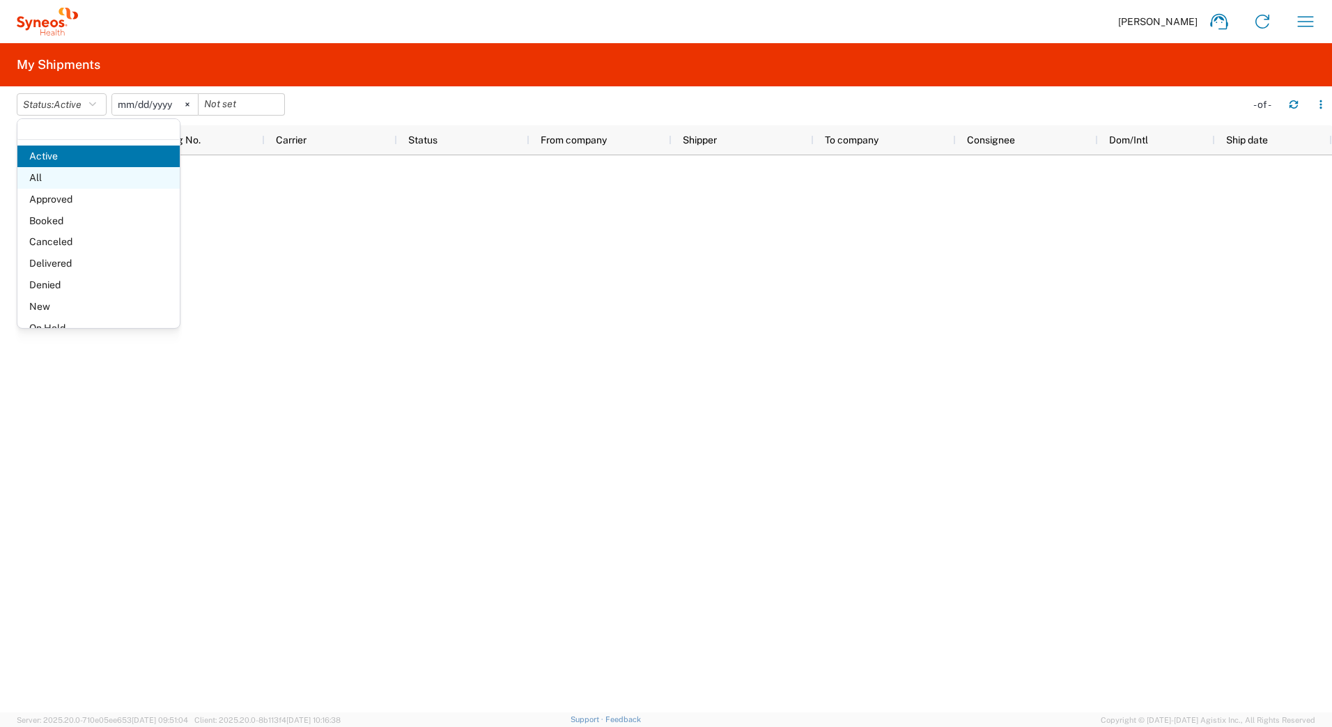
click at [67, 178] on span "All" at bounding box center [98, 178] width 162 height 22
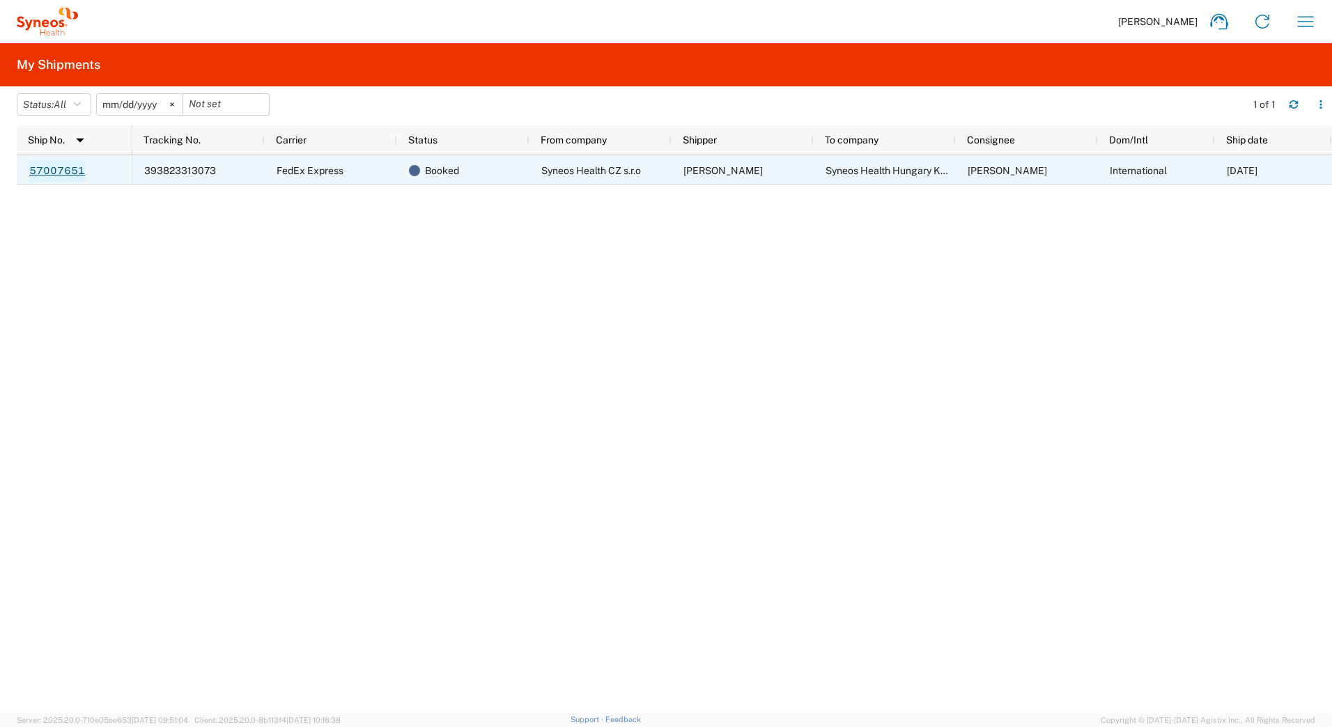
click at [62, 171] on link "57007651" at bounding box center [57, 171] width 57 height 22
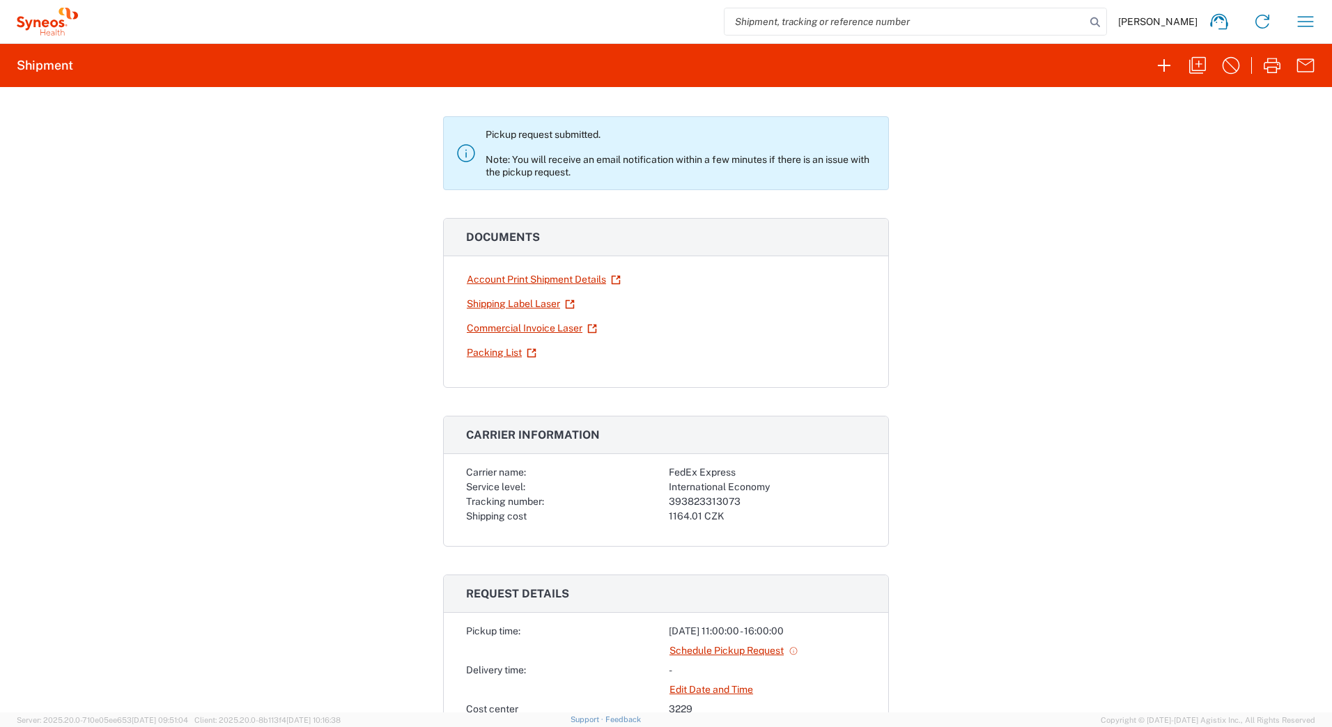
scroll to position [348, 0]
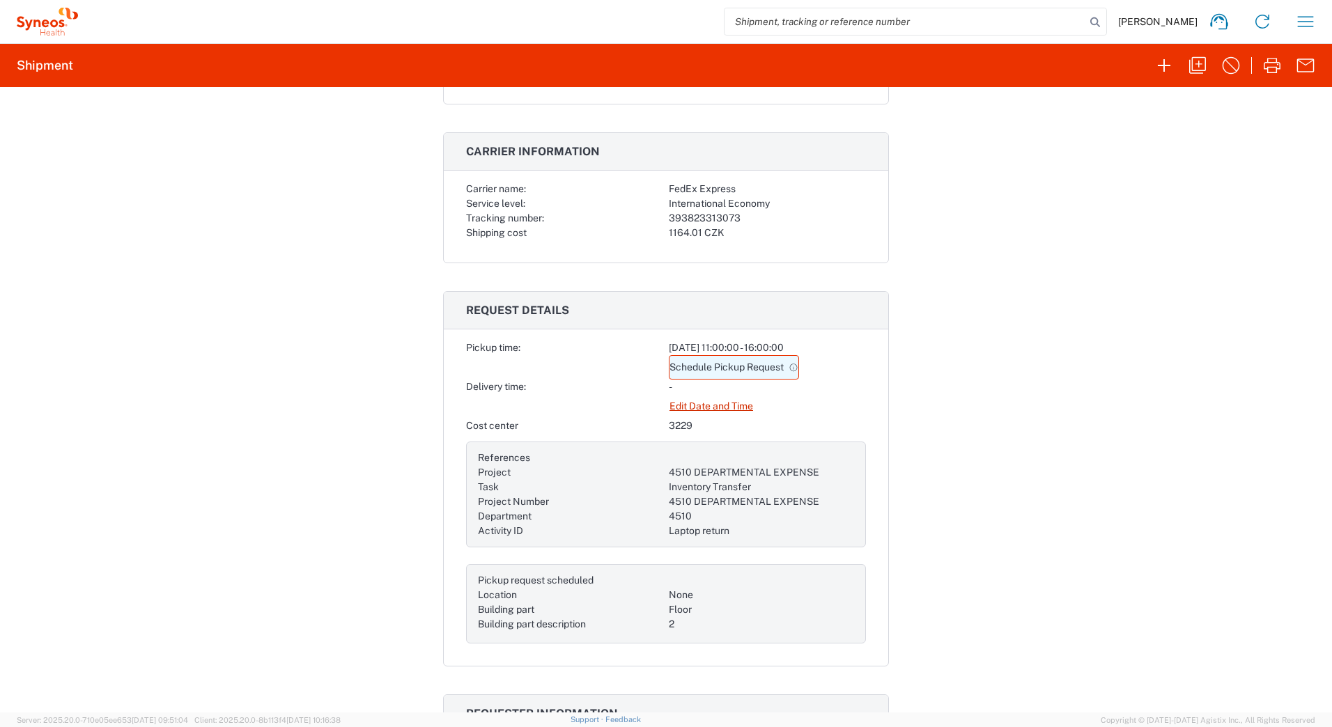
click at [692, 366] on link "Schedule Pickup Request" at bounding box center [734, 367] width 130 height 24
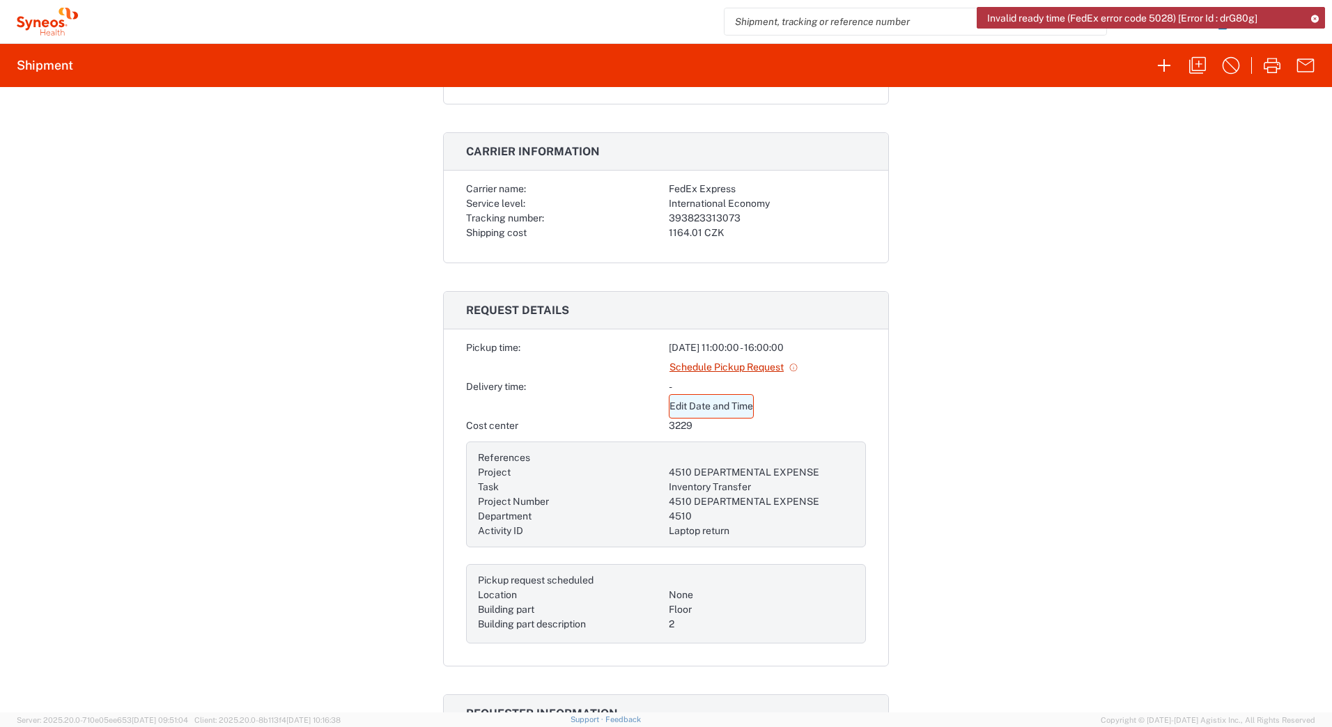
click at [713, 405] on link "Edit Date and Time" at bounding box center [711, 406] width 85 height 24
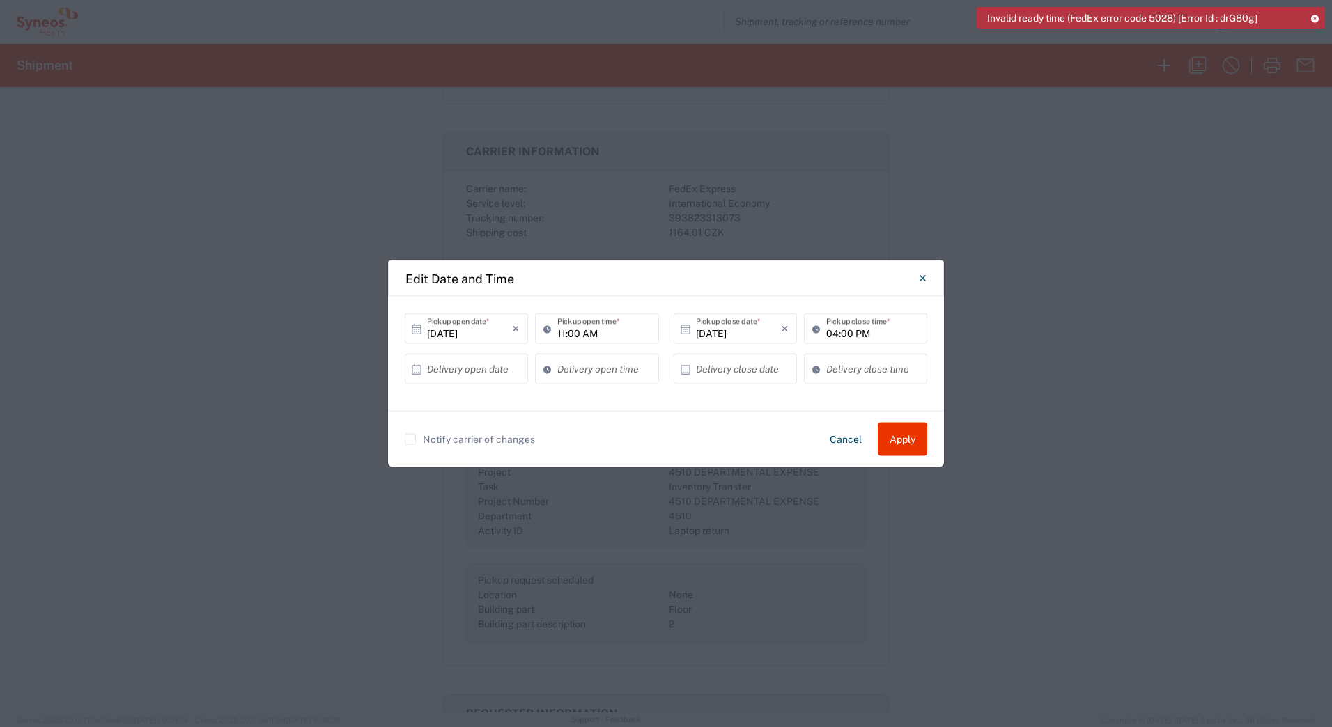
click at [589, 333] on input "11:00 AM" at bounding box center [603, 328] width 93 height 24
click at [566, 332] on input "11:00 AM" at bounding box center [603, 328] width 93 height 24
type input "12:00 AM"
click at [858, 335] on input "04:00 PM" at bounding box center [872, 328] width 93 height 24
click at [837, 334] on input "04:00 PM" at bounding box center [872, 328] width 93 height 24
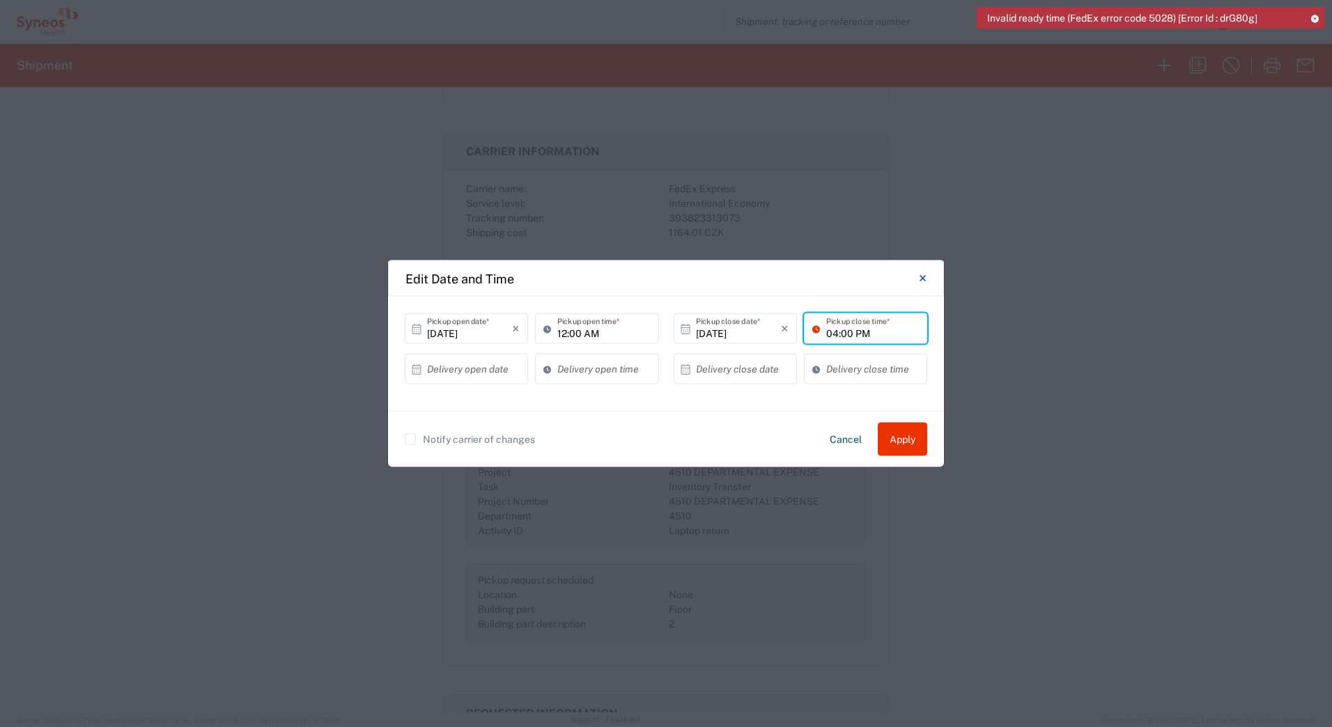
click at [835, 331] on input "04:00 PM" at bounding box center [872, 328] width 93 height 24
click at [826, 332] on input "6:00 PM" at bounding box center [872, 328] width 93 height 24
click at [828, 330] on input "6:00 PM" at bounding box center [872, 328] width 93 height 24
type input "06:00 PM"
click at [896, 442] on button "Apply" at bounding box center [902, 439] width 49 height 33
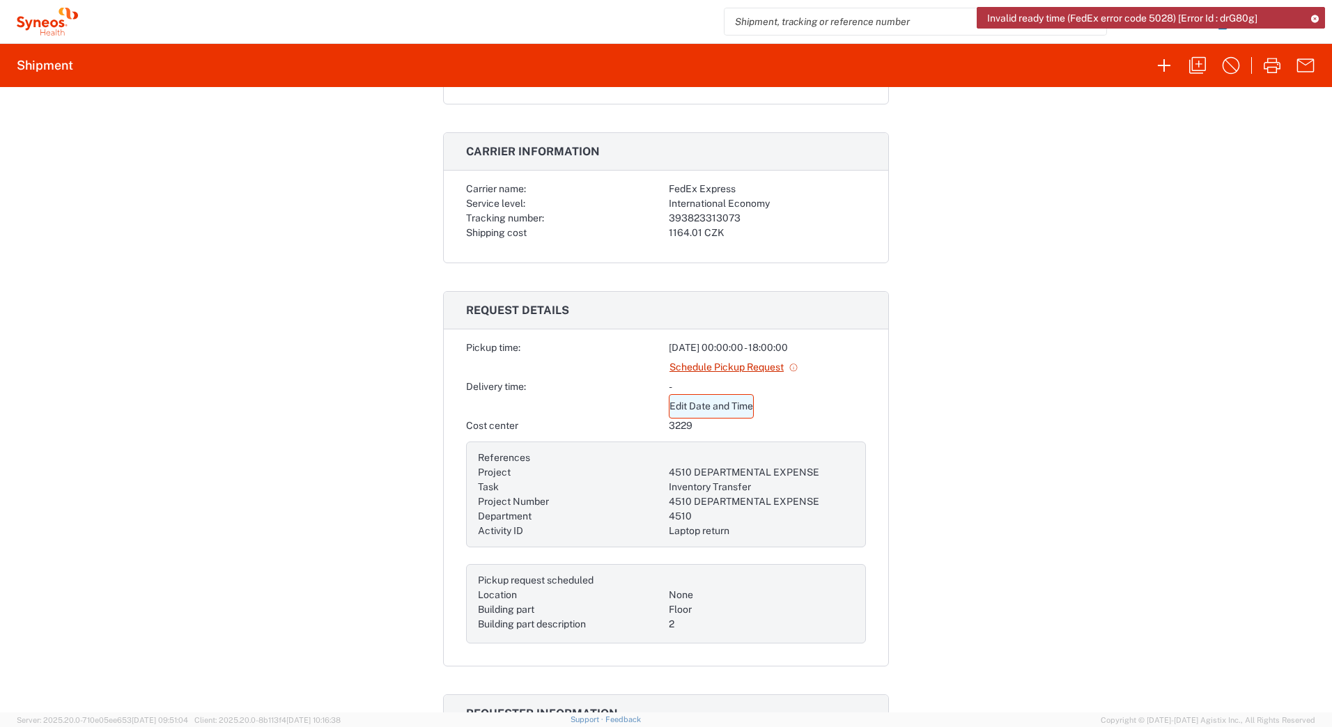
click at [731, 405] on link "Edit Date and Time" at bounding box center [711, 406] width 85 height 24
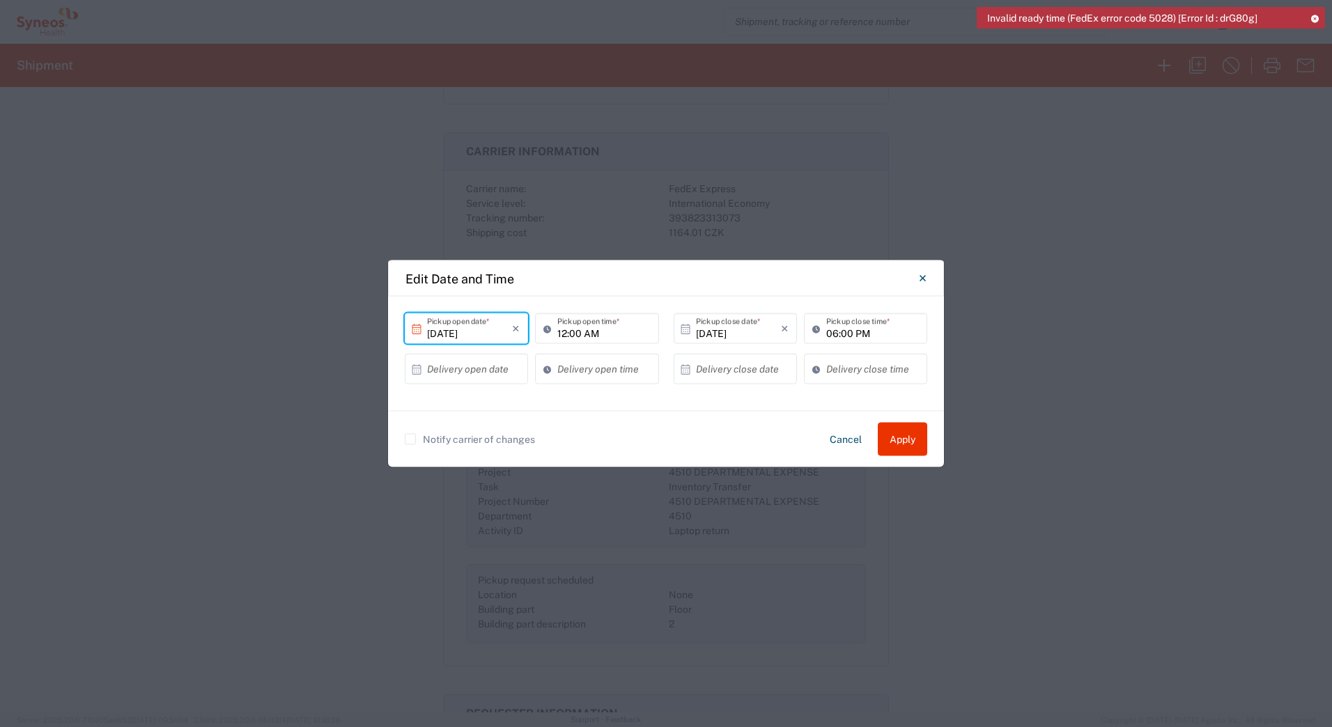
click at [461, 329] on input "[DATE]" at bounding box center [469, 328] width 85 height 24
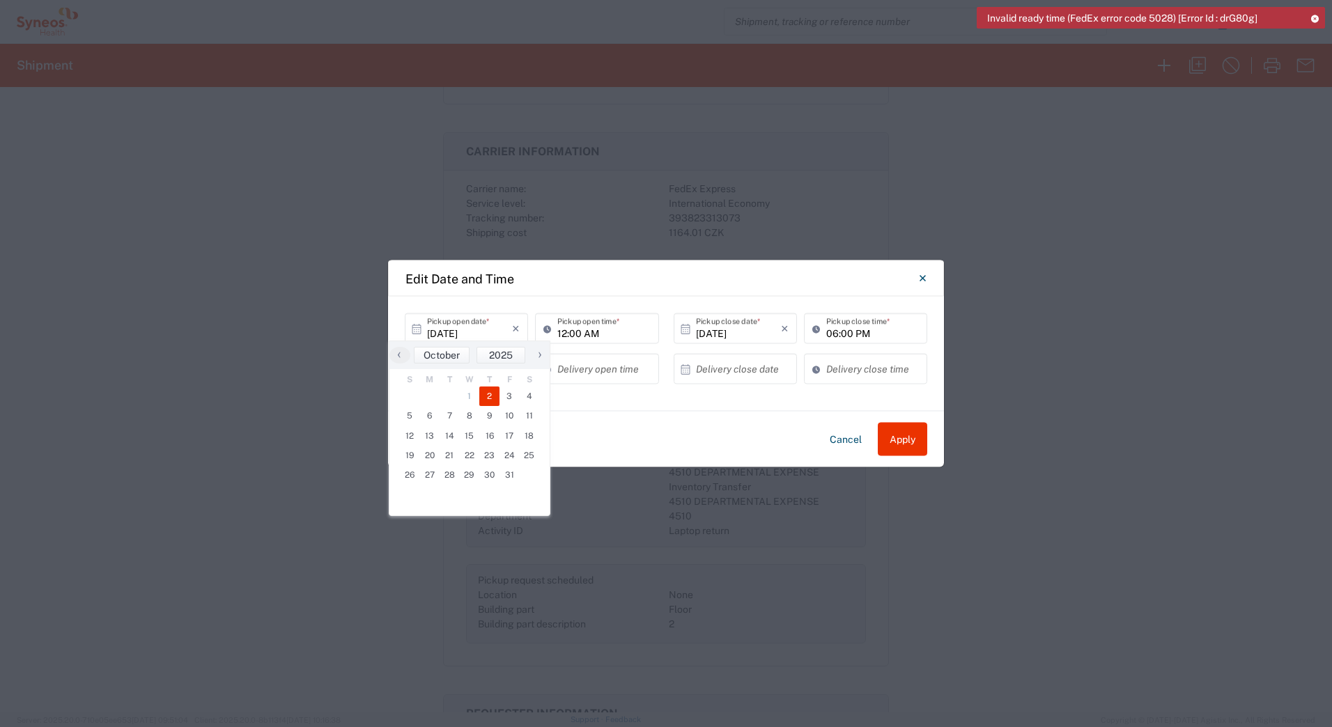
click at [488, 394] on span "2" at bounding box center [489, 397] width 20 height 20
click at [466, 331] on input "[DATE]" at bounding box center [469, 328] width 85 height 24
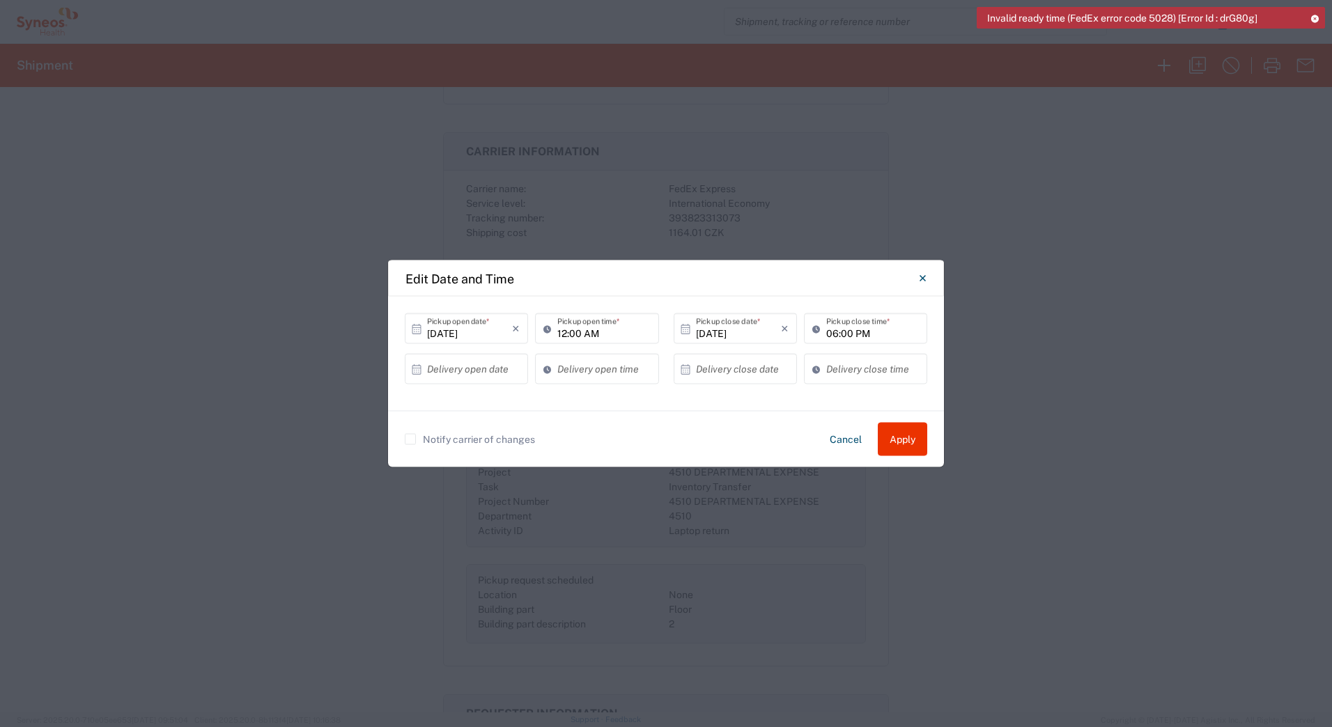
click at [483, 331] on input "[DATE]" at bounding box center [469, 328] width 85 height 24
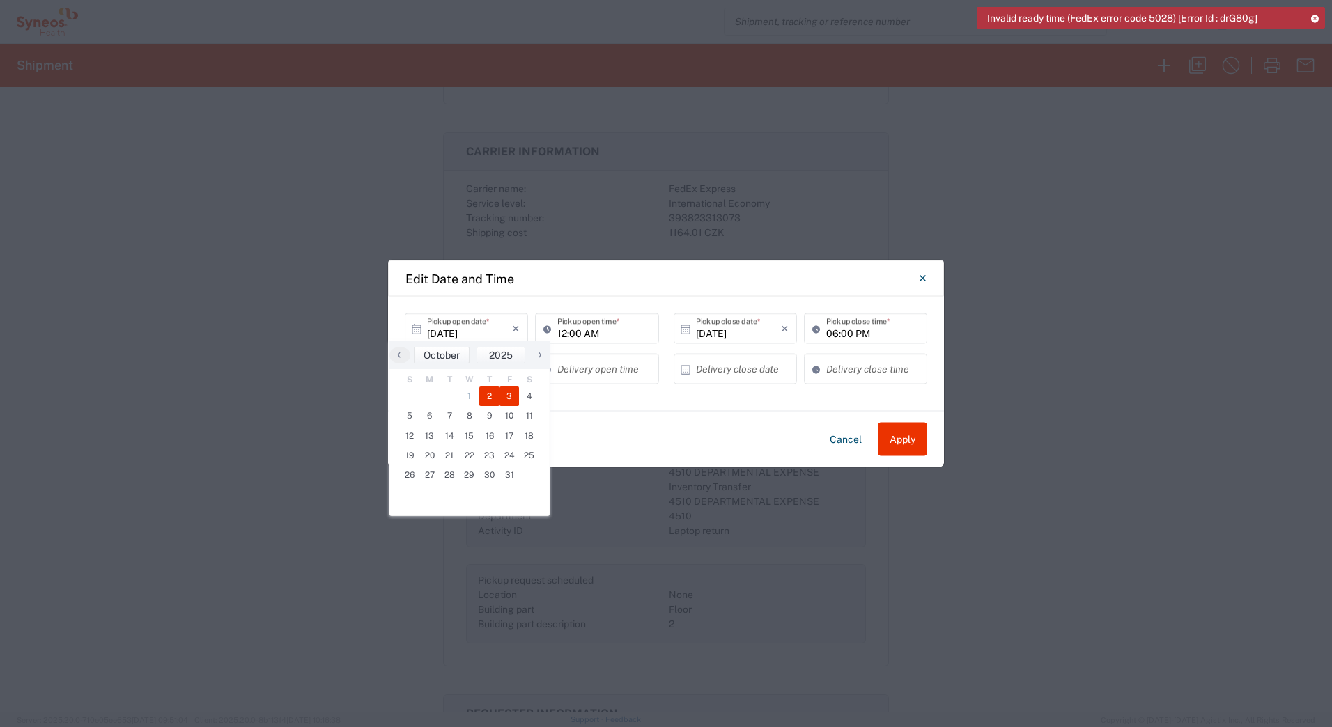
click at [507, 396] on span "3" at bounding box center [509, 397] width 20 height 20
type input "[DATE]"
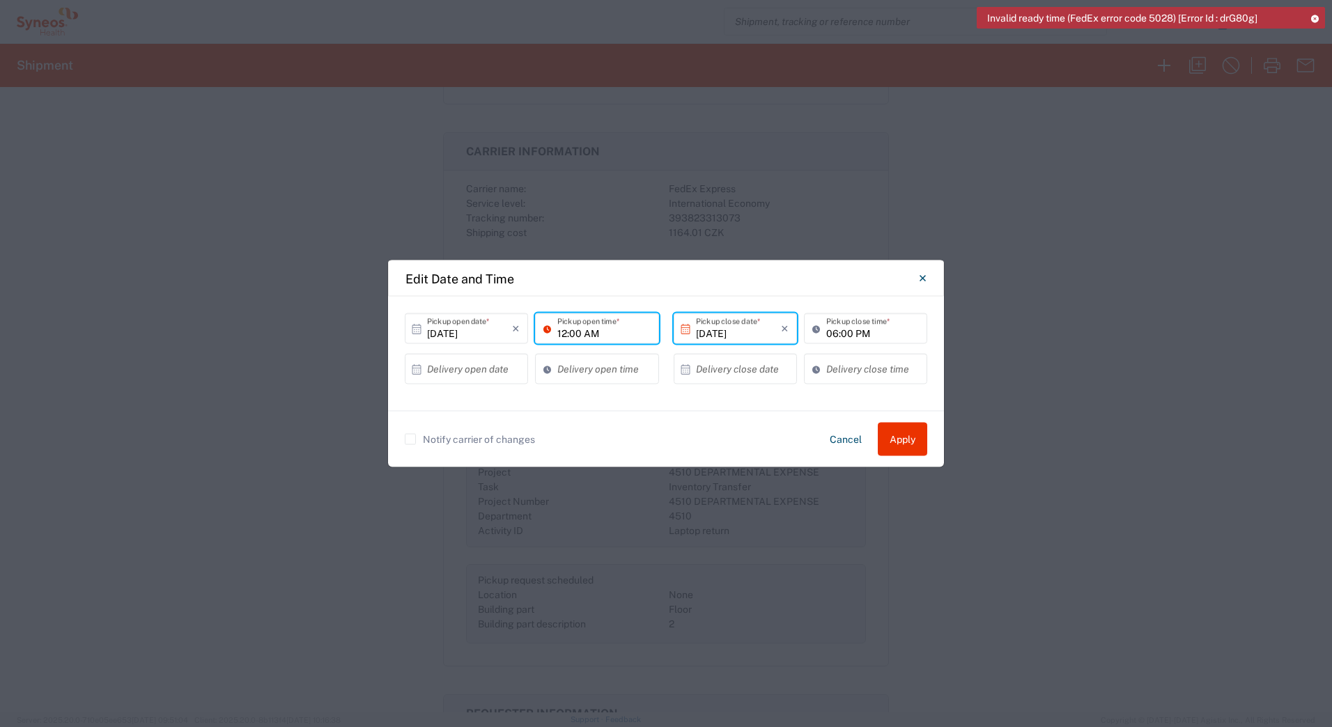
click at [619, 329] on input "12:00 AM" at bounding box center [603, 328] width 93 height 24
type input "09:00 AM"
click at [686, 437] on div "Notify carrier of changes Cancel Apply" at bounding box center [666, 439] width 522 height 33
click at [582, 327] on input "09:00 AM" at bounding box center [603, 328] width 93 height 24
click at [594, 326] on input "09:00 AM" at bounding box center [603, 328] width 93 height 24
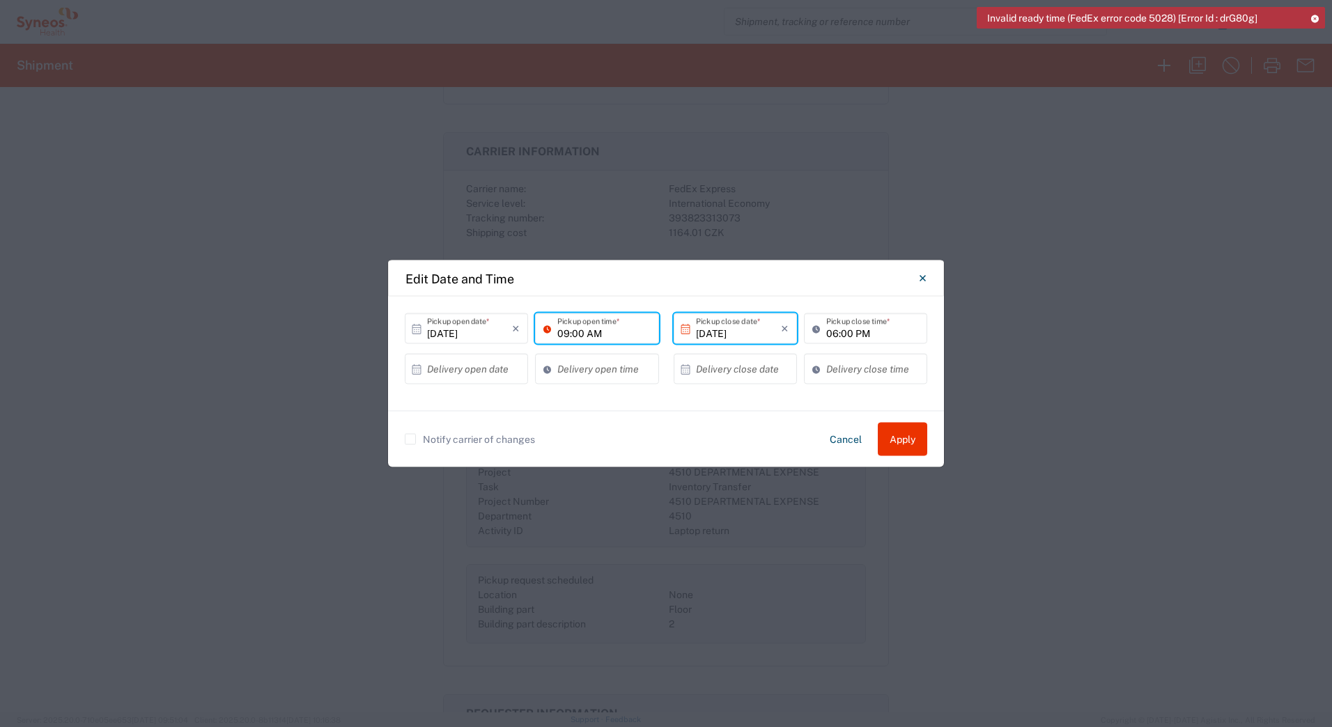
click at [847, 320] on input "06:00 PM" at bounding box center [872, 328] width 93 height 24
click at [840, 331] on input "06:00 PM" at bounding box center [872, 328] width 93 height 24
click at [897, 438] on button "Apply" at bounding box center [902, 439] width 49 height 33
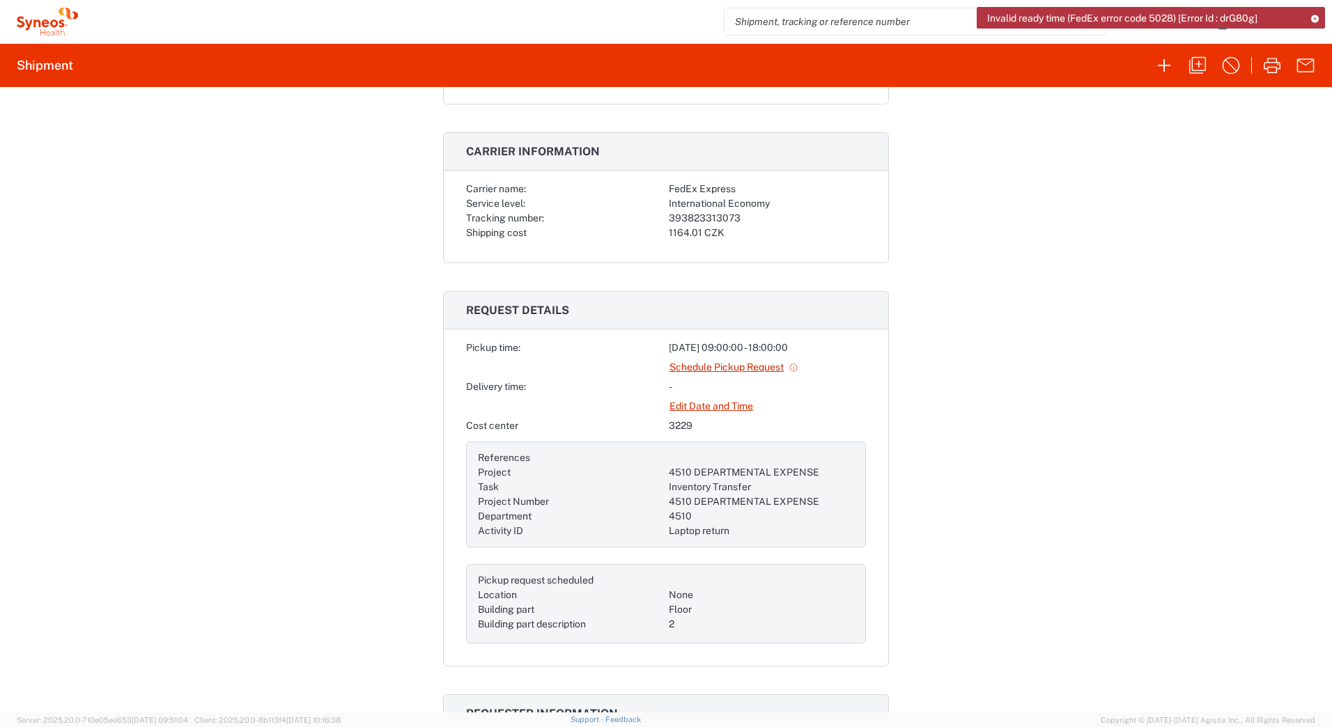
click at [1123, 20] on span "Invalid ready time (FedEx error code 5028) [Error Id : drG80g]" at bounding box center [1122, 18] width 270 height 13
click at [1317, 19] on icon at bounding box center [1315, 19] width 10 height 8
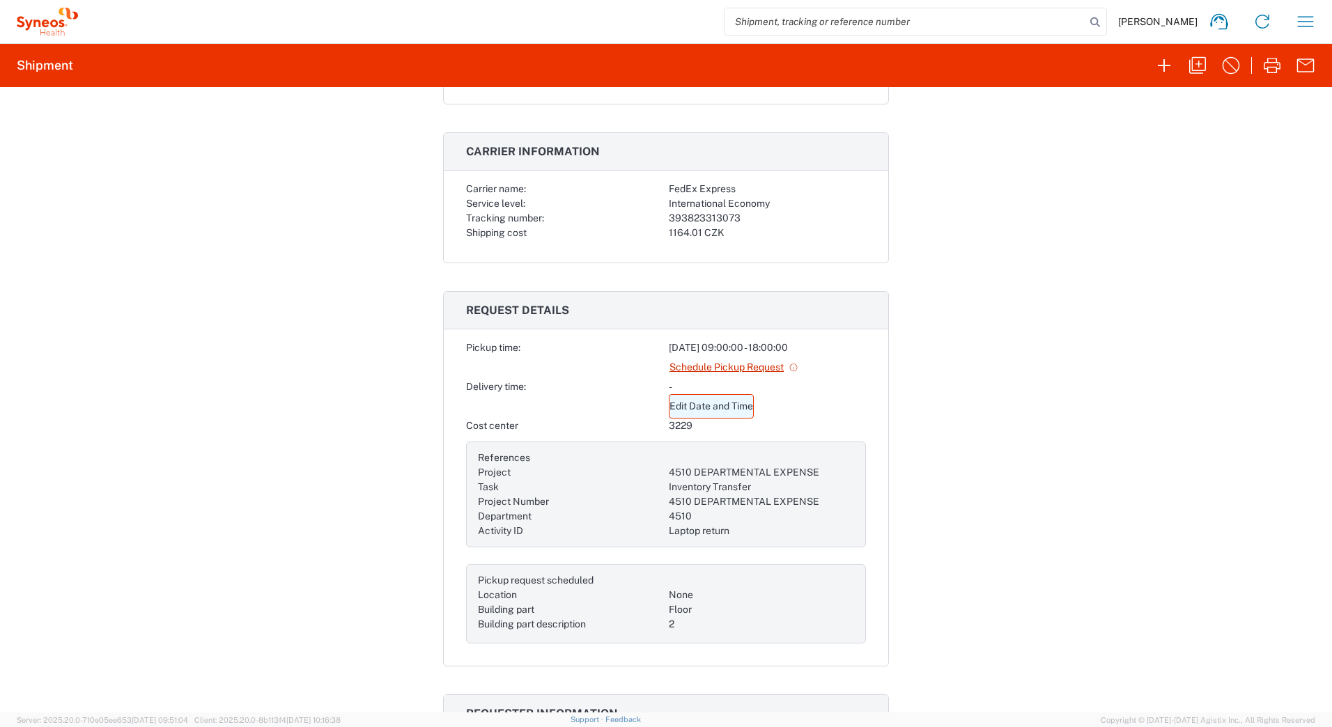
click at [726, 405] on link "Edit Date and Time" at bounding box center [711, 406] width 85 height 24
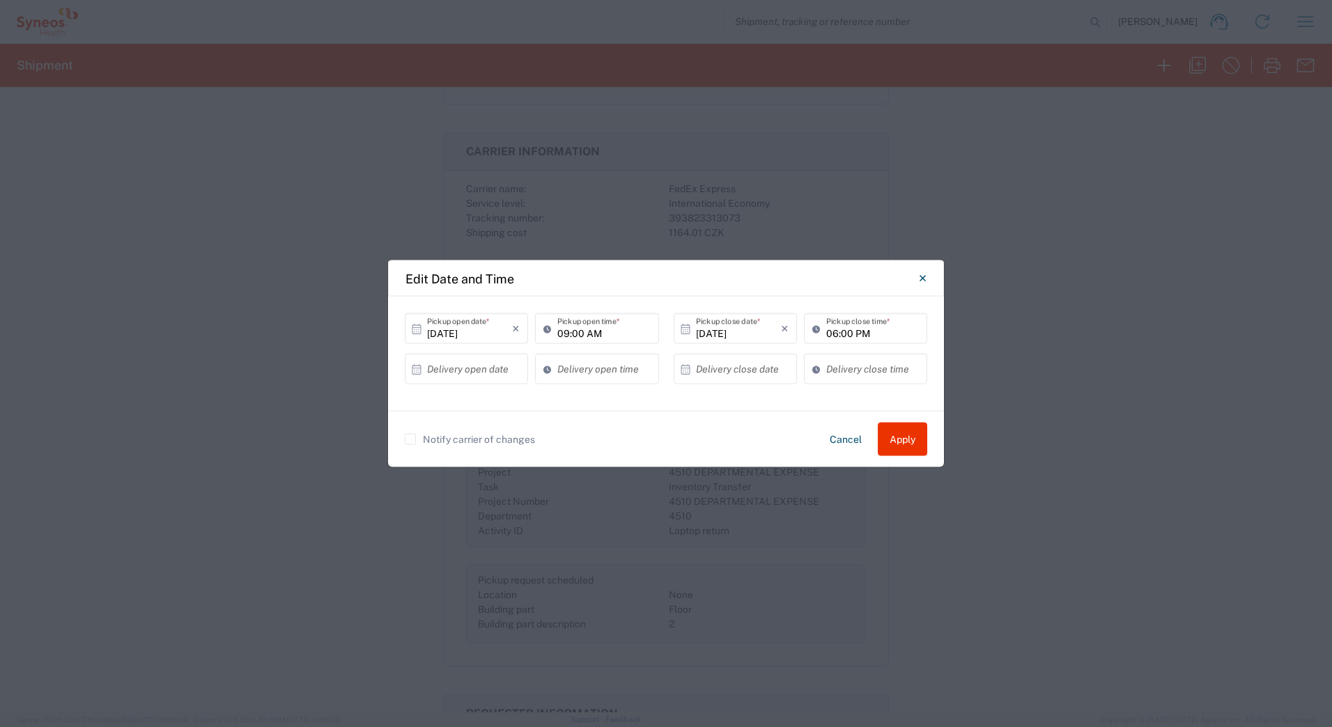
click at [628, 326] on input "09:00 AM" at bounding box center [603, 328] width 93 height 24
drag, startPoint x: 582, startPoint y: 332, endPoint x: 647, endPoint y: 329, distance: 65.6
click at [582, 332] on input "09:00 AM" at bounding box center [603, 328] width 93 height 24
click at [626, 332] on input "09:00 AM" at bounding box center [603, 328] width 93 height 24
click at [605, 323] on input "09:00 AM" at bounding box center [603, 328] width 93 height 24
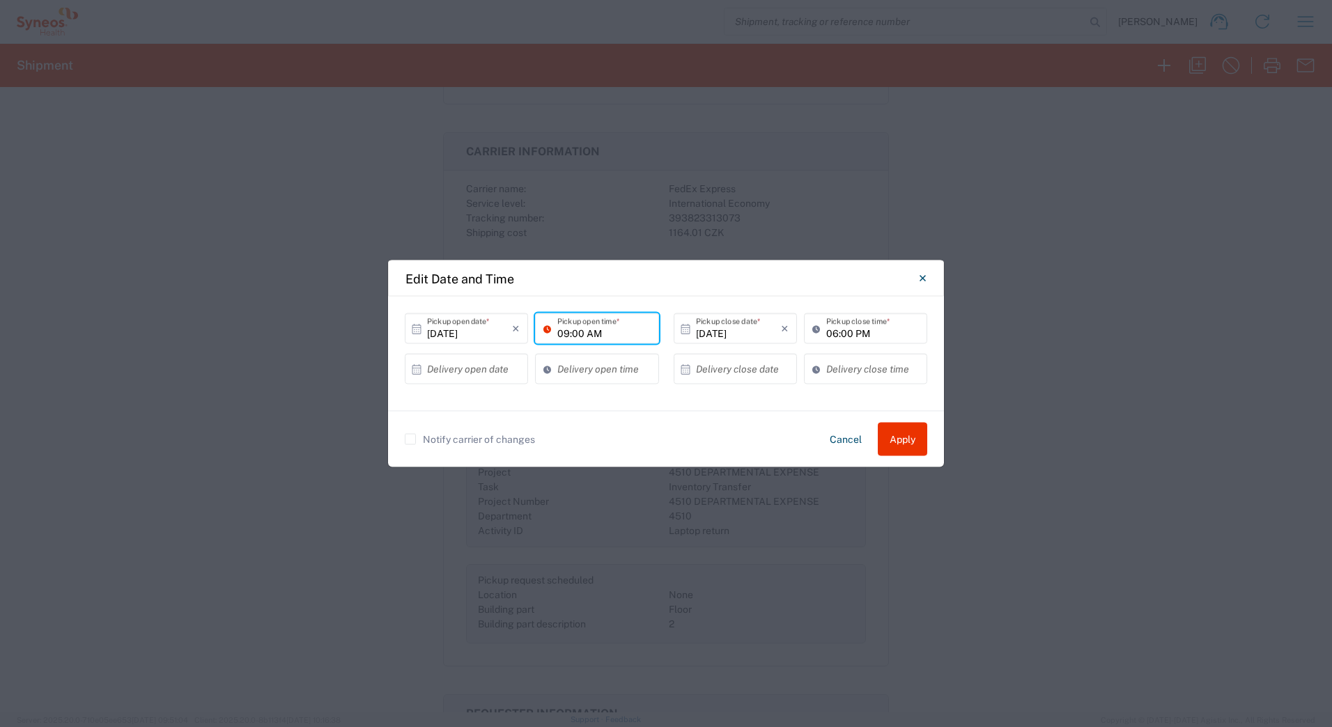
click at [578, 330] on input "09:00 AM" at bounding box center [603, 328] width 93 height 24
click at [550, 329] on icon at bounding box center [550, 329] width 14 height 22
click at [844, 438] on button "Cancel" at bounding box center [846, 439] width 54 height 33
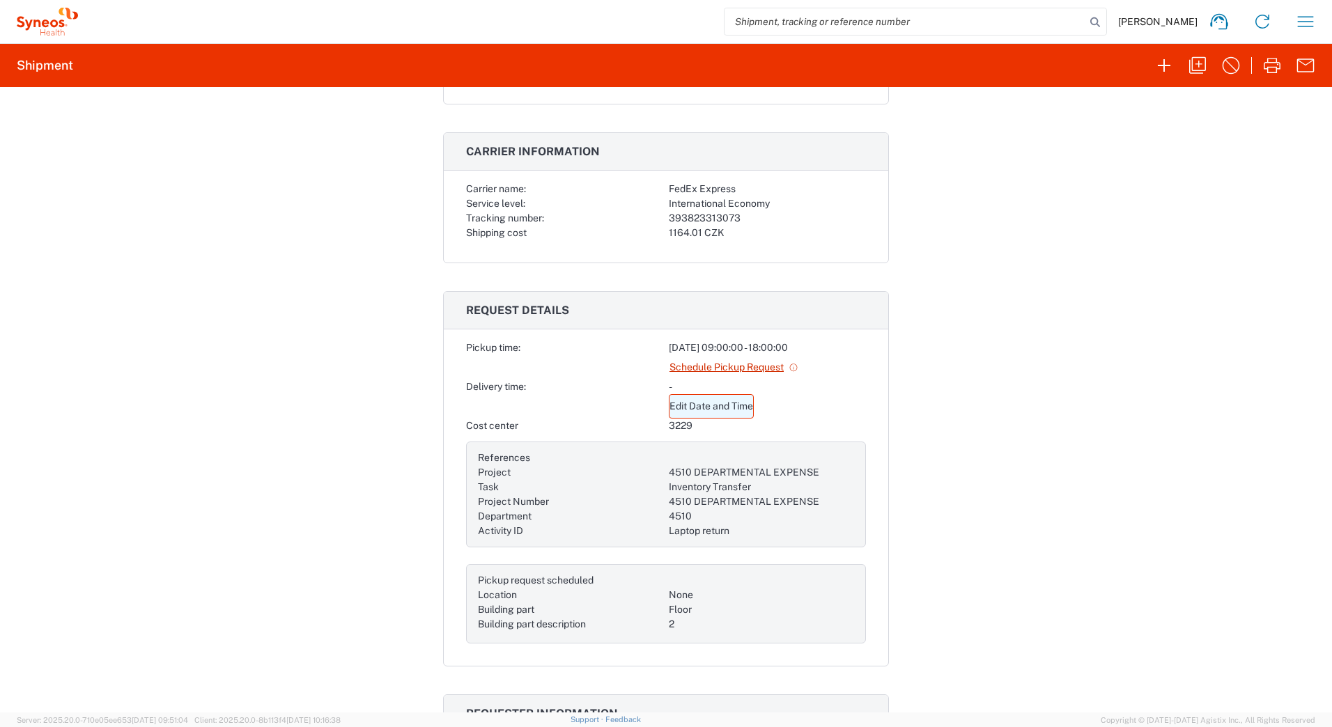
click at [727, 403] on link "Edit Date and Time" at bounding box center [711, 406] width 85 height 24
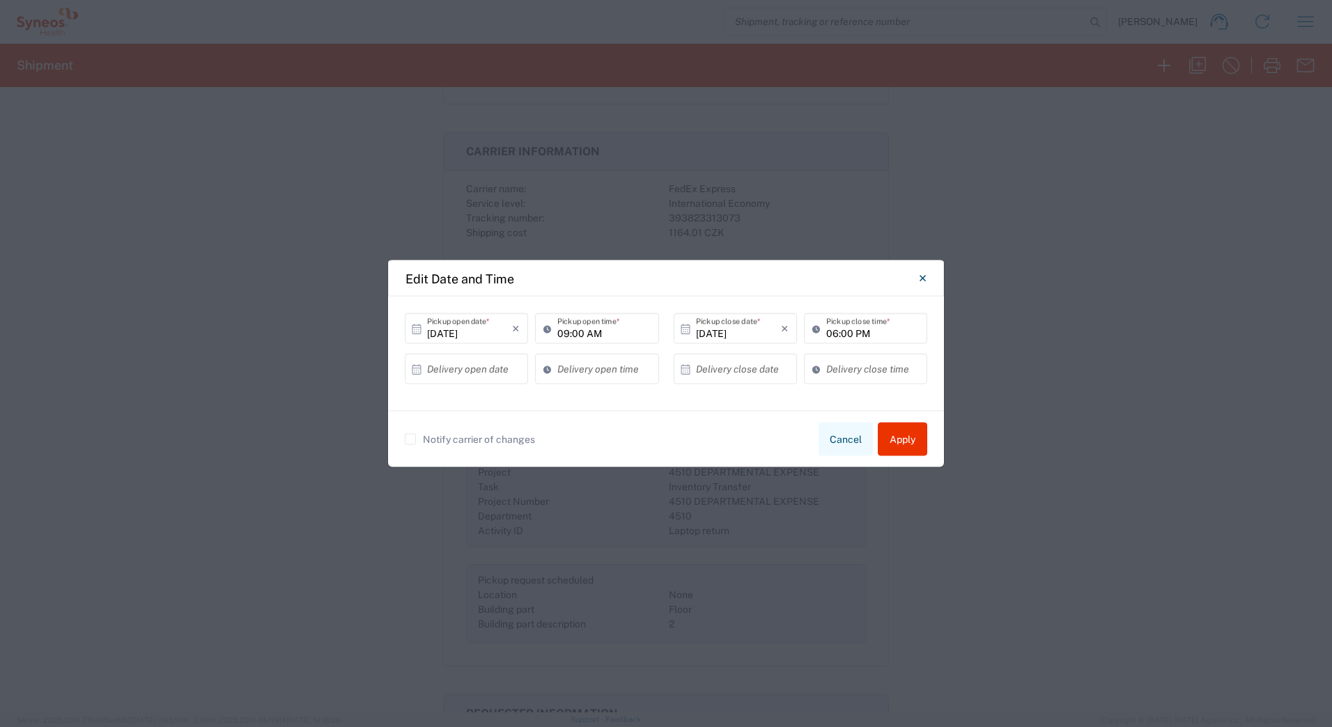
click at [848, 437] on button "Cancel" at bounding box center [846, 439] width 54 height 33
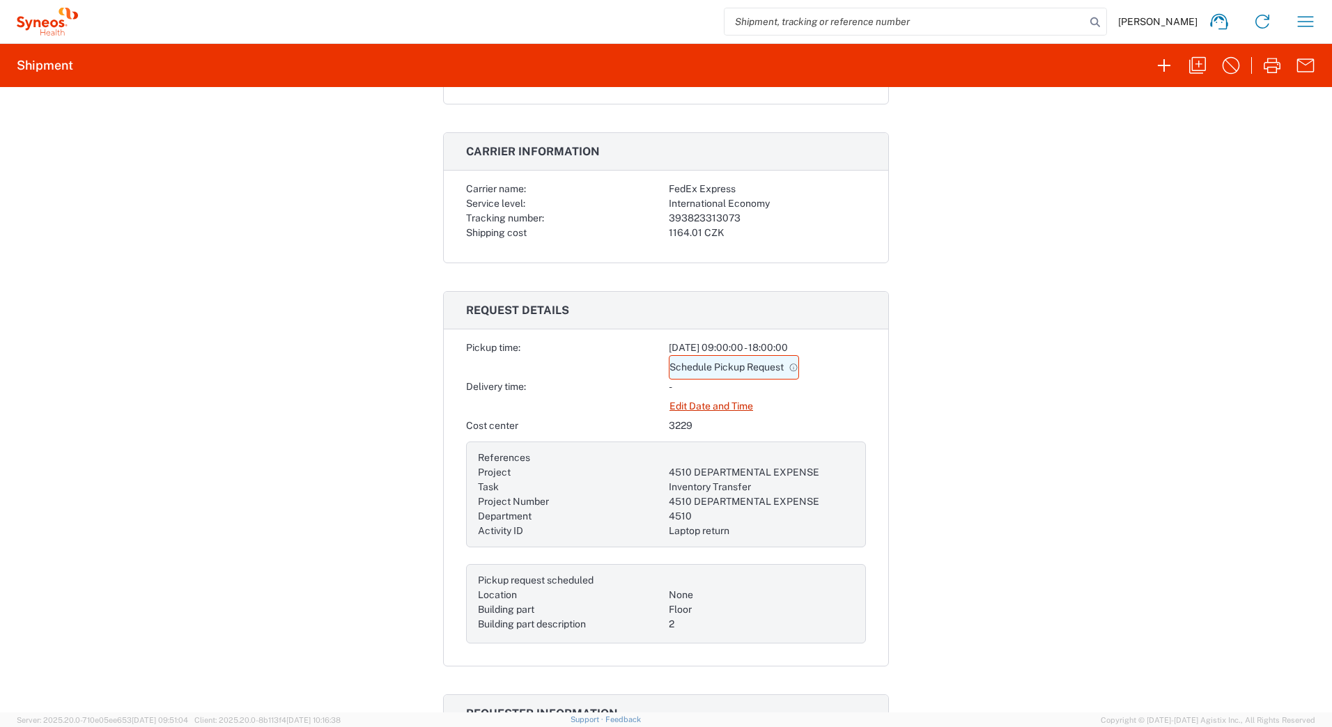
click at [745, 368] on link "Schedule Pickup Request" at bounding box center [734, 367] width 130 height 24
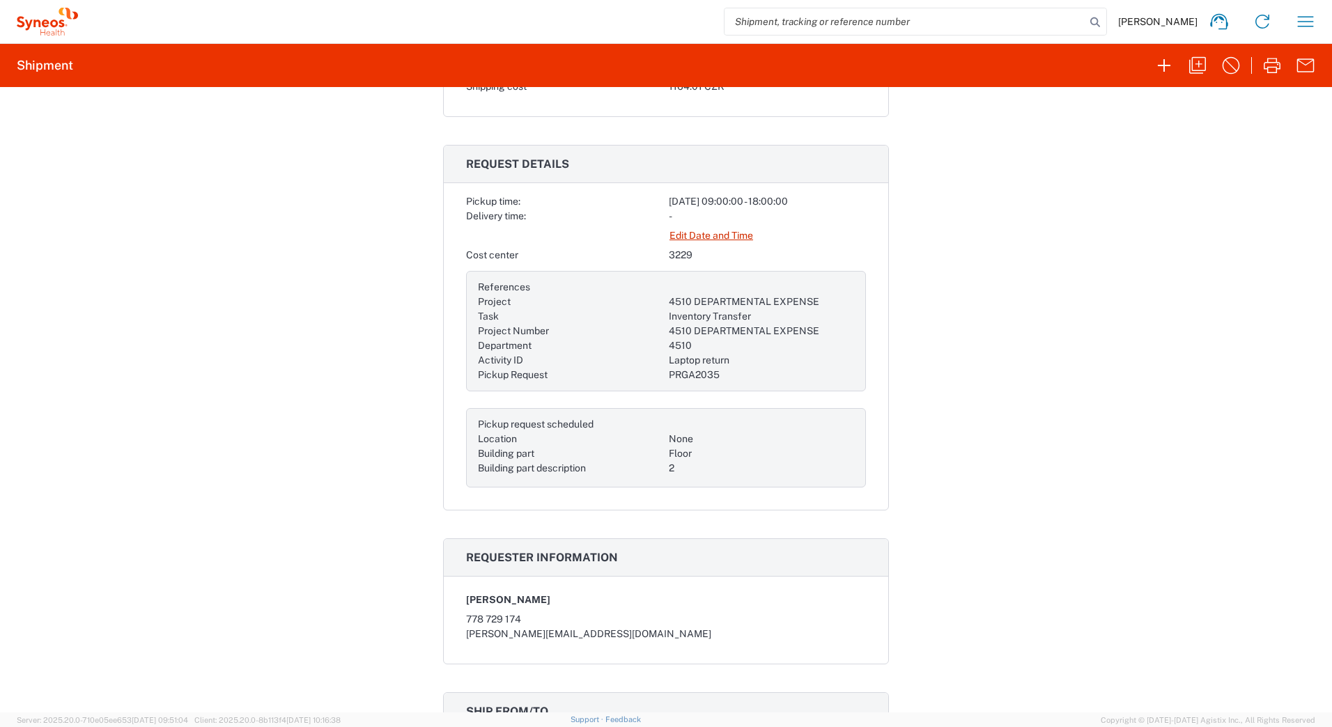
scroll to position [278, 0]
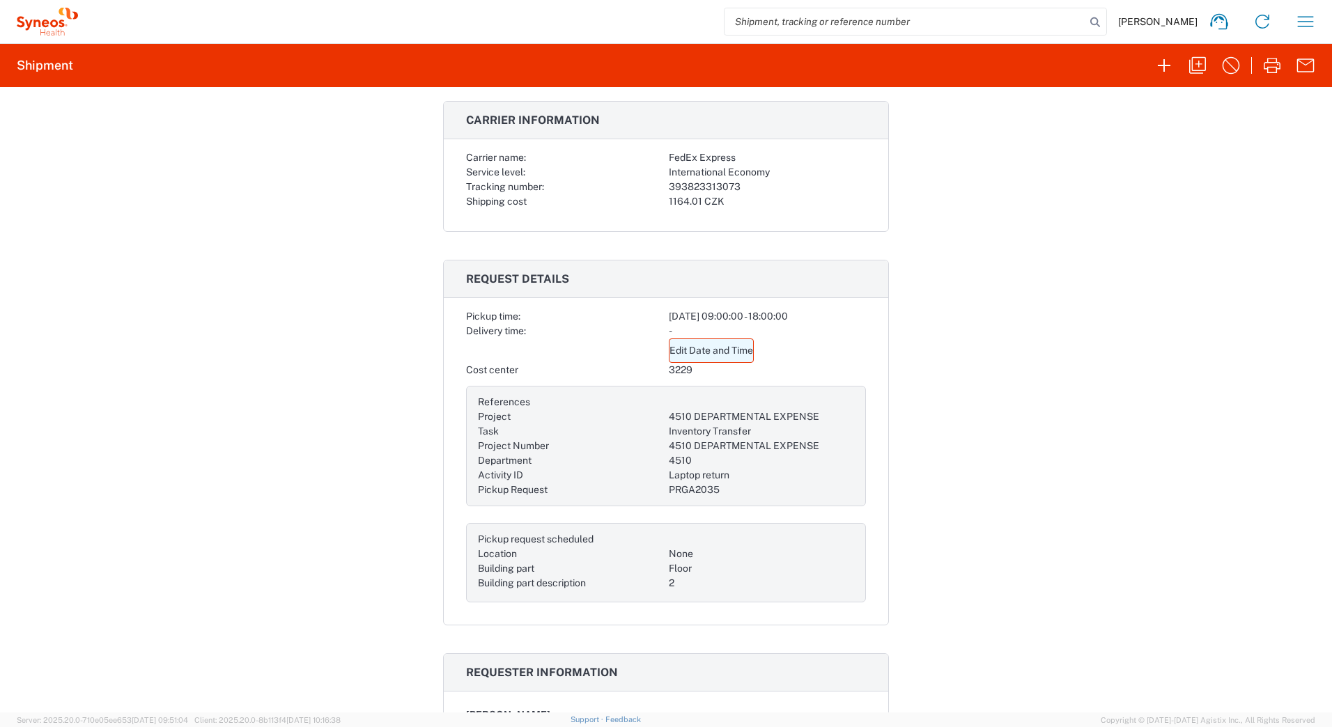
click at [713, 349] on link "Edit Date and Time" at bounding box center [711, 351] width 85 height 24
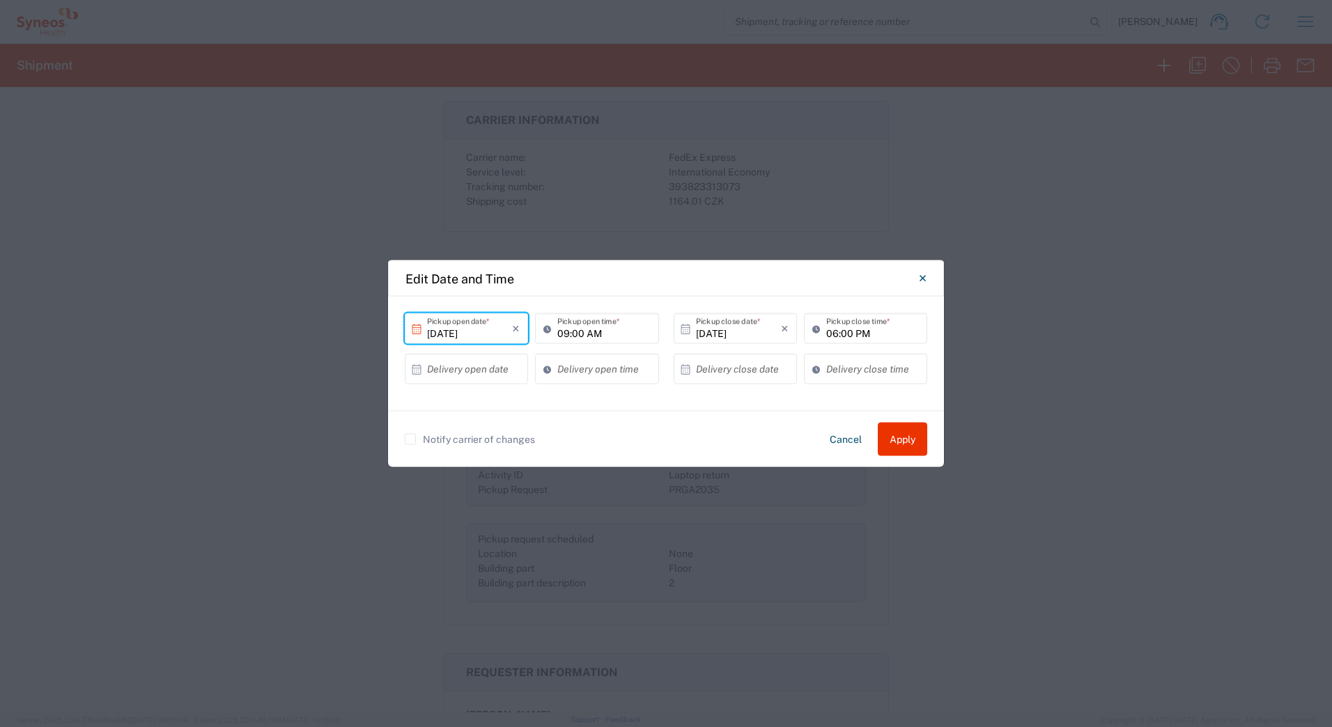
click at [463, 332] on input "[DATE]" at bounding box center [469, 328] width 85 height 24
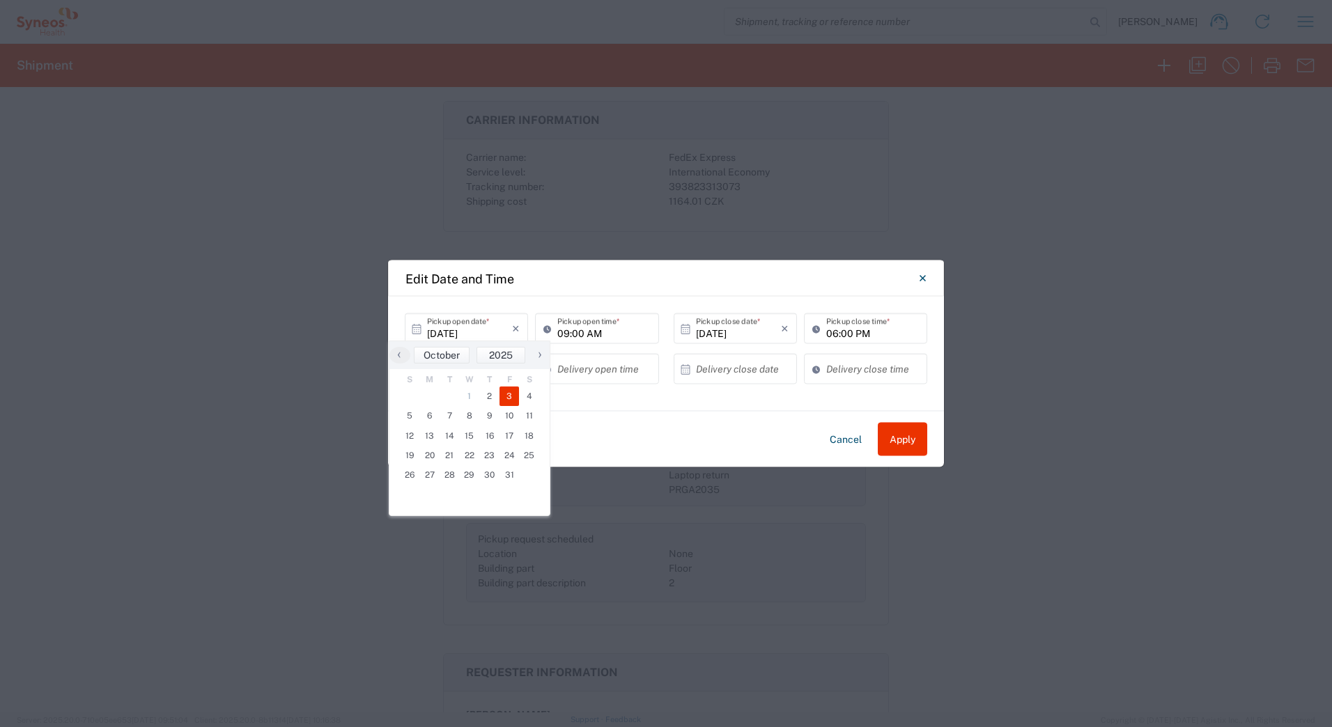
click at [508, 396] on span "3" at bounding box center [509, 397] width 20 height 20
click at [509, 394] on span "3" at bounding box center [509, 397] width 20 height 20
click at [602, 330] on input "09:00 AM" at bounding box center [603, 328] width 93 height 24
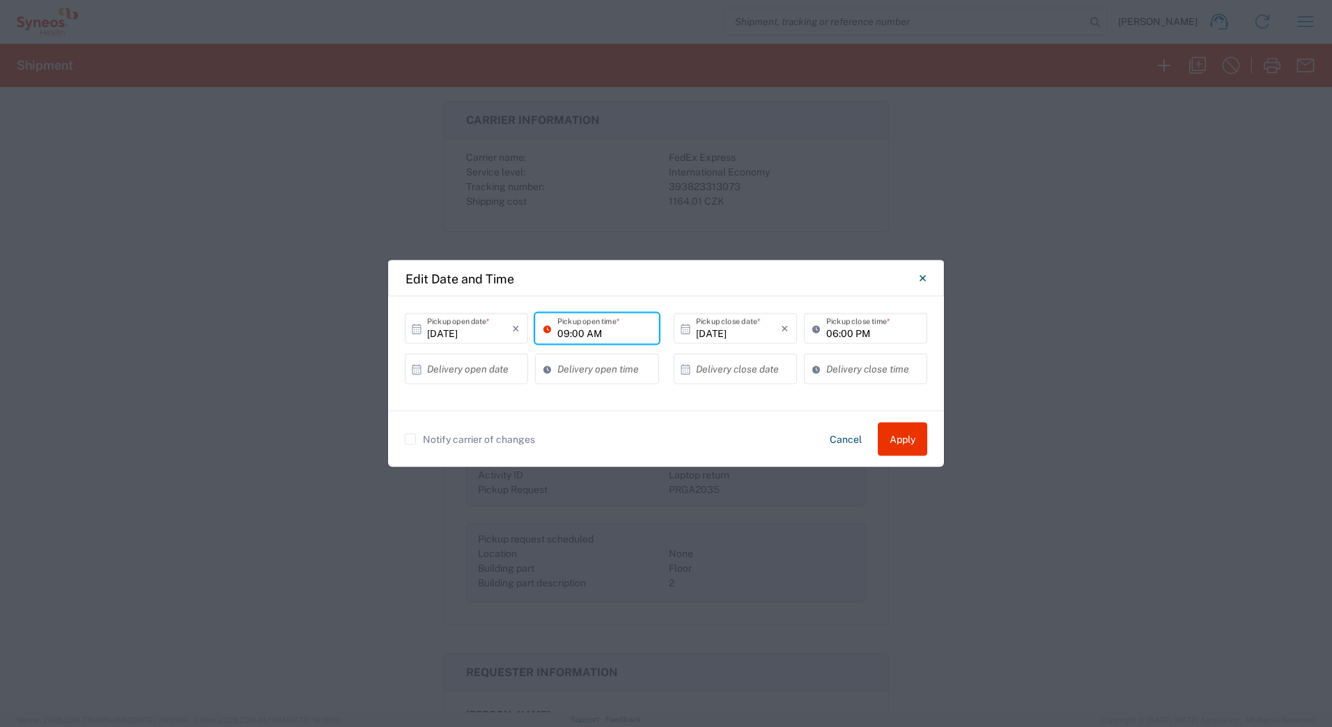
click at [569, 334] on input "09:00 AM" at bounding box center [603, 328] width 93 height 24
click at [584, 333] on input "09:00 AM" at bounding box center [603, 328] width 93 height 24
click at [853, 330] on input "06:00 PM" at bounding box center [872, 328] width 93 height 24
click at [876, 332] on input "06:00 PM" at bounding box center [872, 328] width 93 height 24
click at [714, 327] on input "[DATE]" at bounding box center [738, 328] width 85 height 24
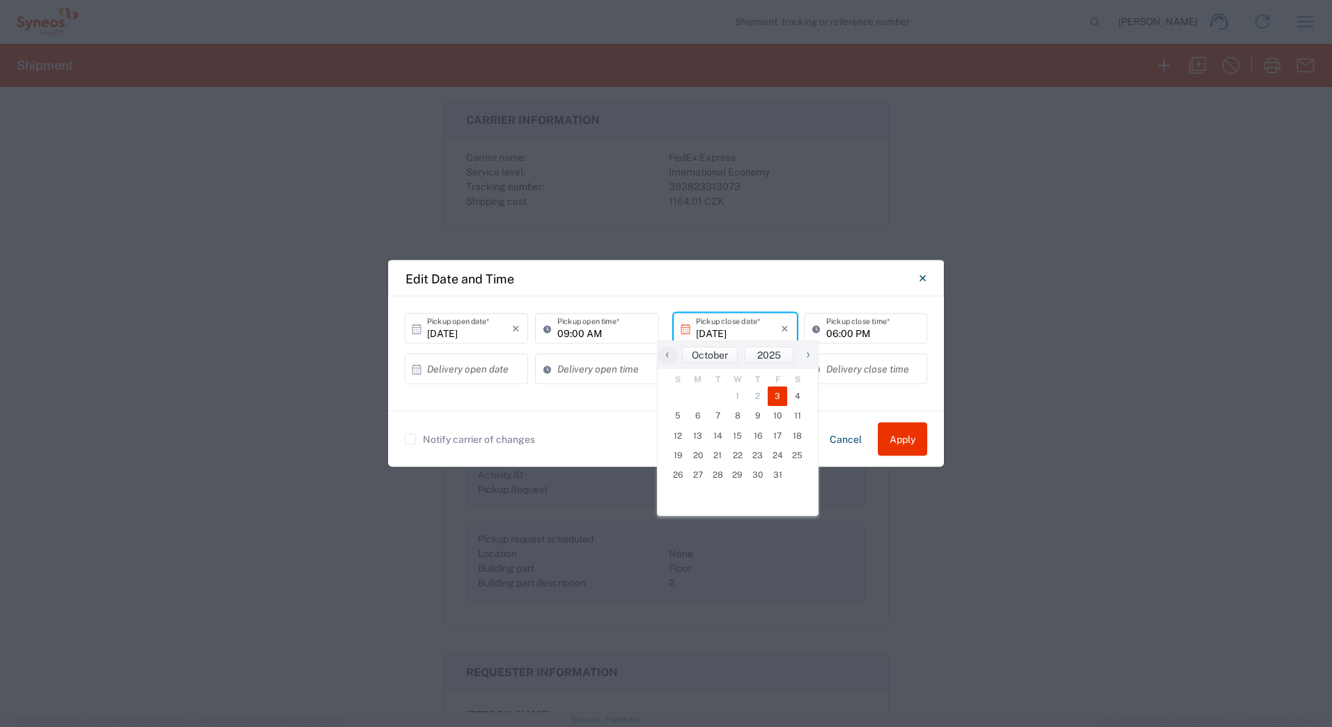
click at [776, 396] on span "3" at bounding box center [778, 397] width 20 height 20
click at [909, 439] on button "Apply" at bounding box center [902, 439] width 49 height 33
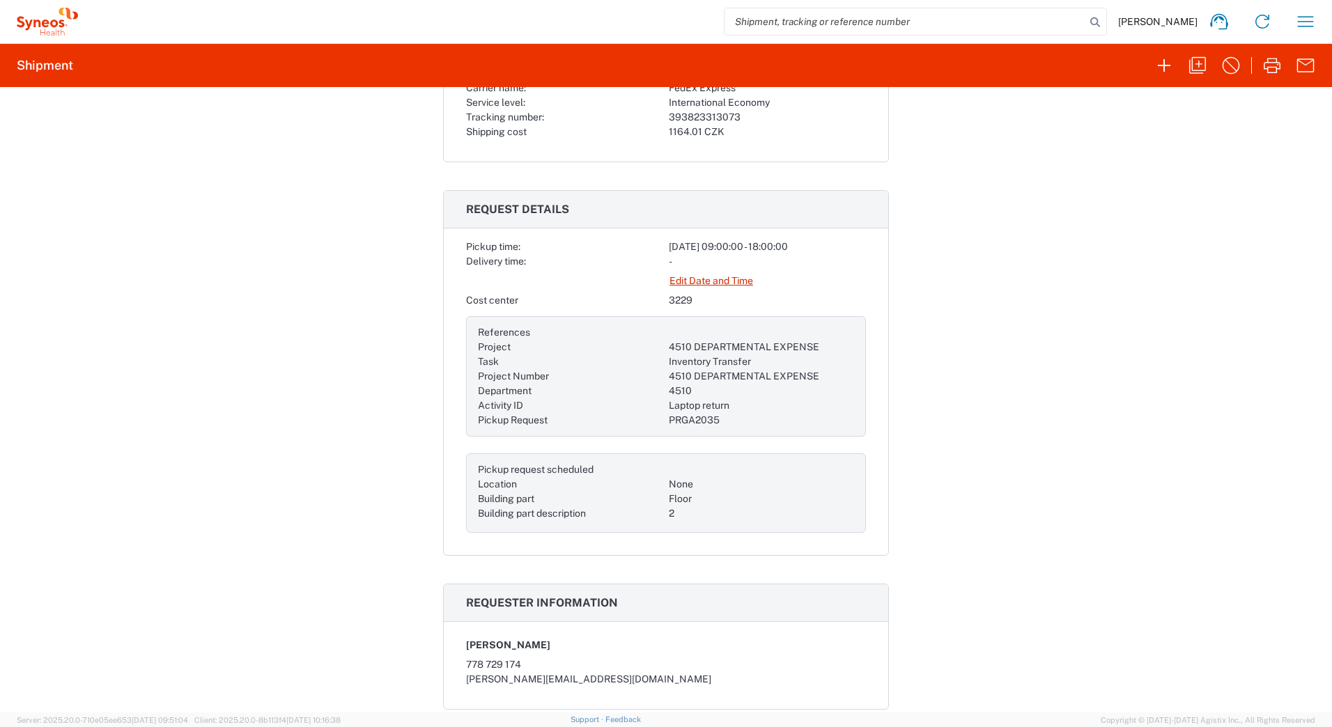
scroll to position [0, 0]
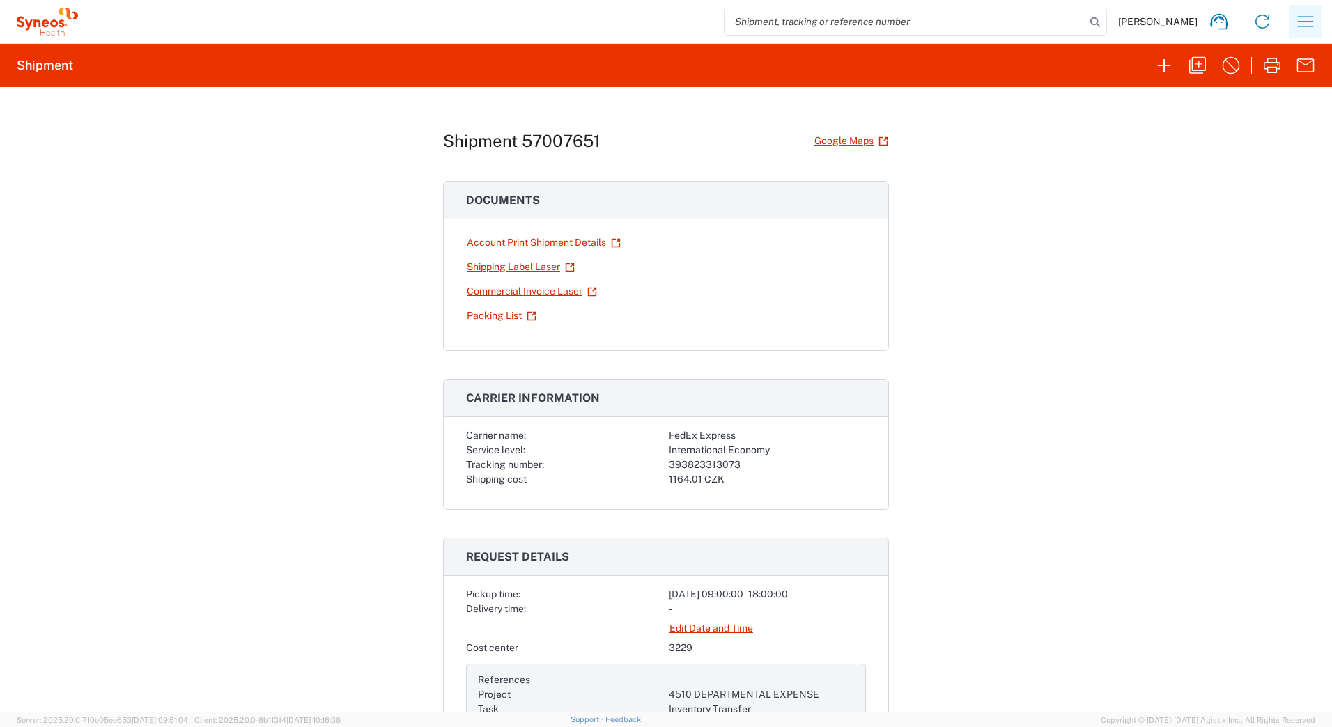
click at [1309, 20] on icon "button" at bounding box center [1305, 21] width 22 height 22
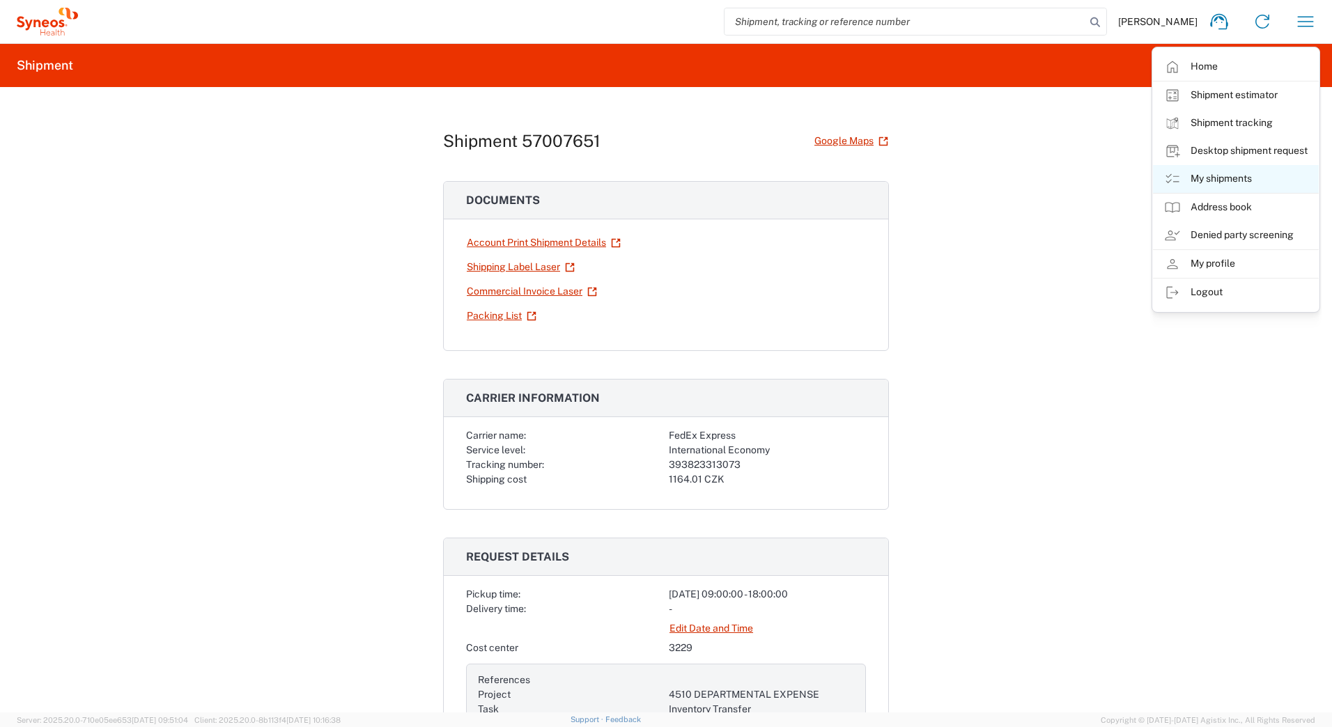
click at [1235, 176] on link "My shipments" at bounding box center [1236, 179] width 166 height 28
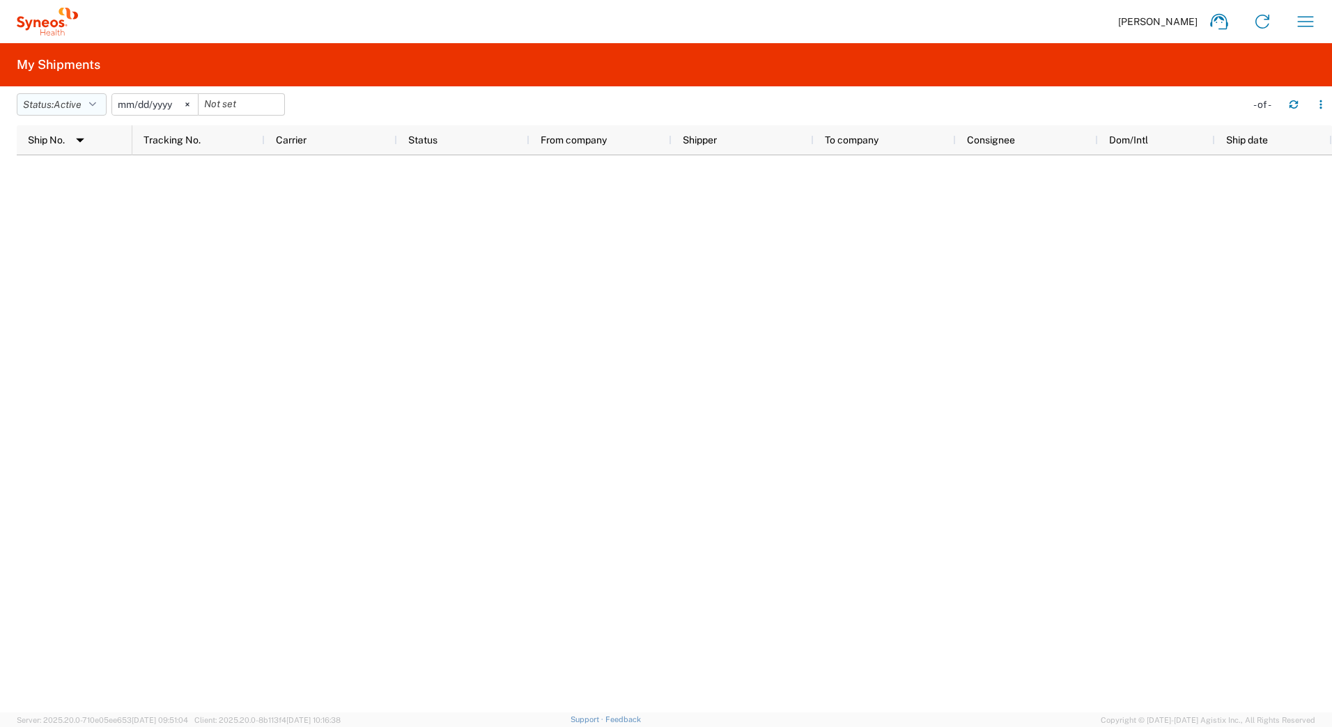
click at [96, 109] on icon "button" at bounding box center [92, 105] width 7 height 10
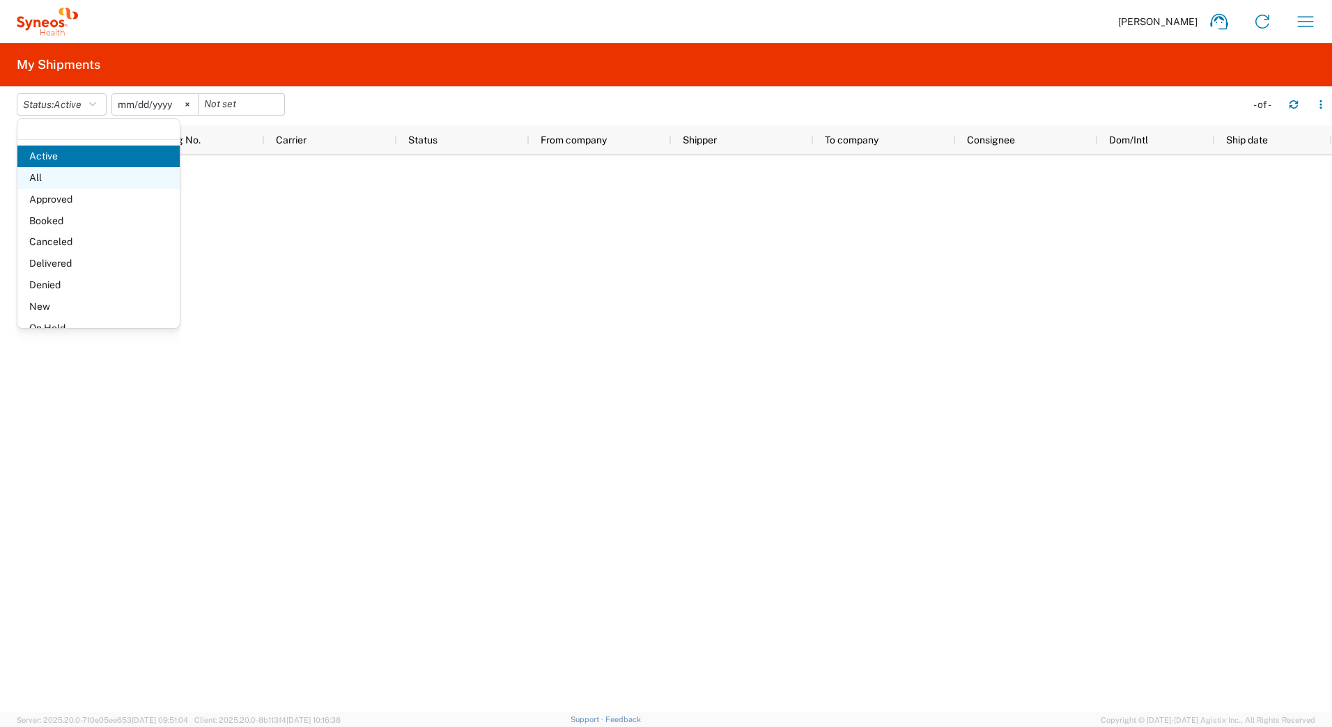
click at [54, 174] on span "All" at bounding box center [98, 178] width 162 height 22
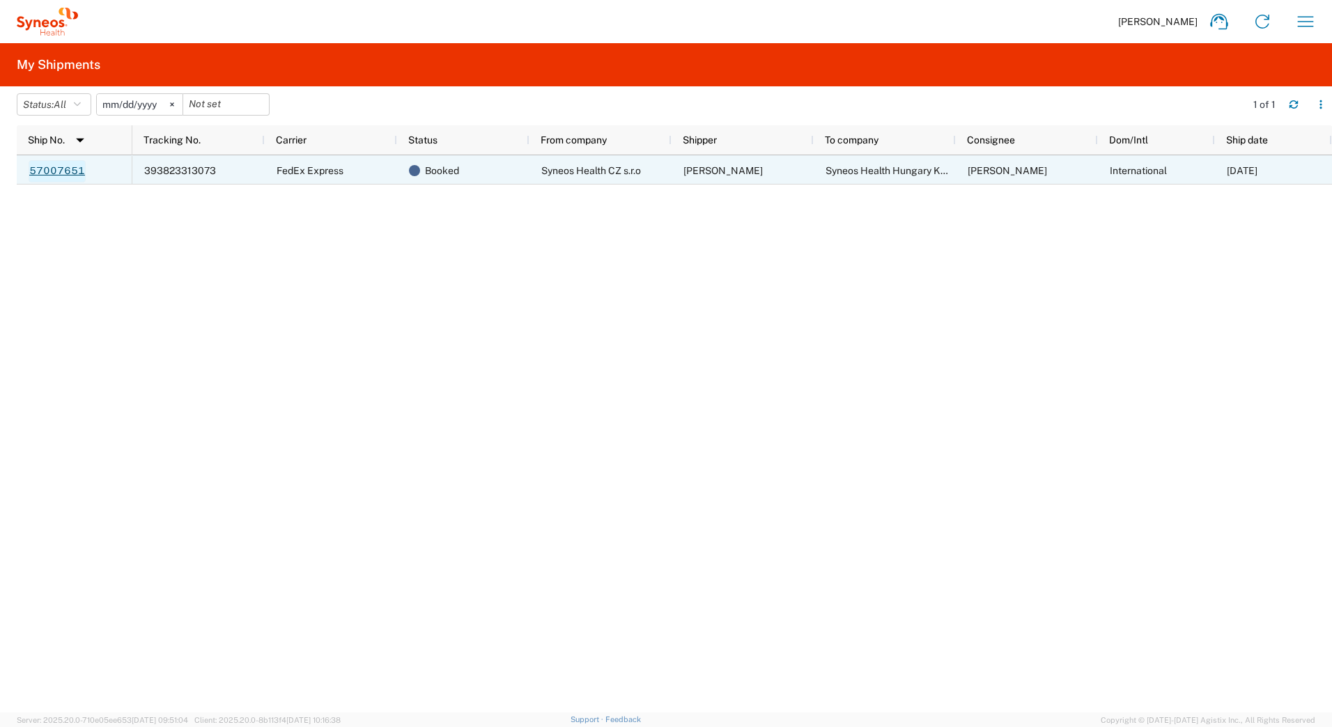
click at [64, 174] on link "57007651" at bounding box center [57, 171] width 57 height 22
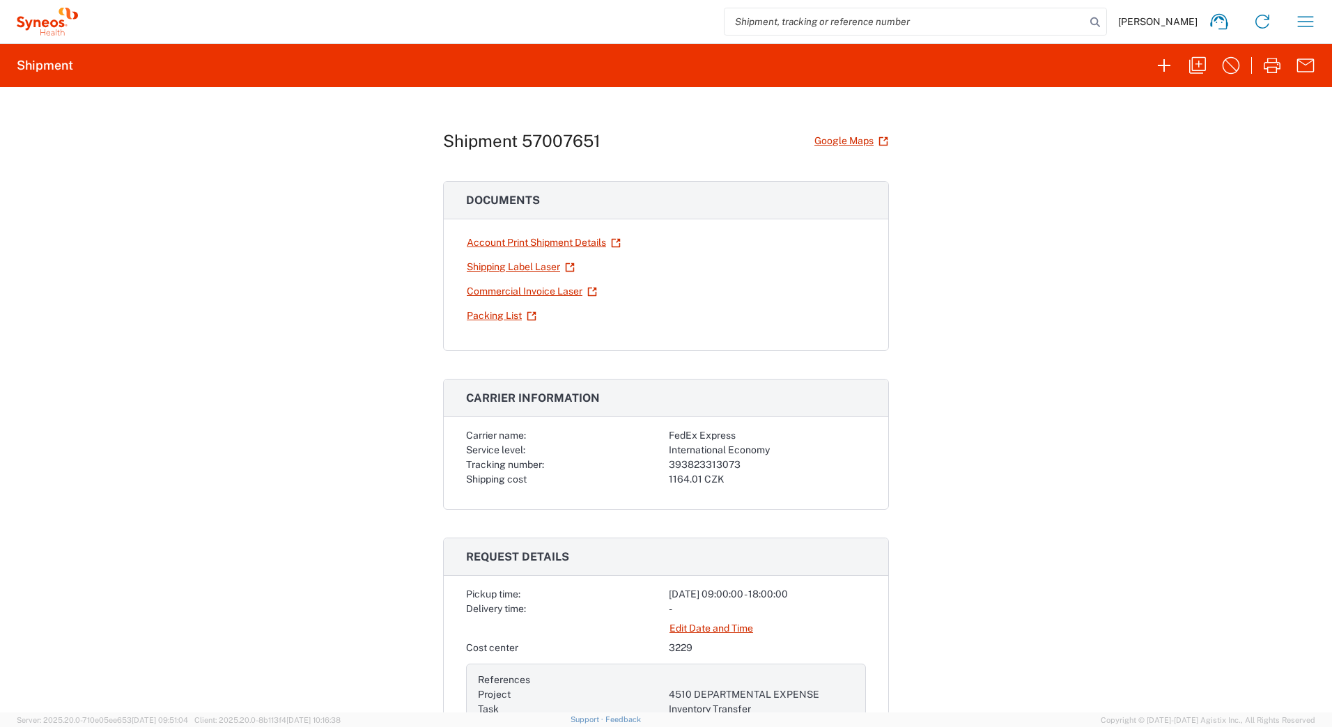
click at [950, 187] on div "Shipment 57007651 Google Maps Documents Account Print Shipment Details Shipping…" at bounding box center [666, 400] width 1332 height 626
click at [943, 268] on div "Shipment 57007651 Google Maps Documents Account Print Shipment Details Shipping…" at bounding box center [666, 400] width 1332 height 626
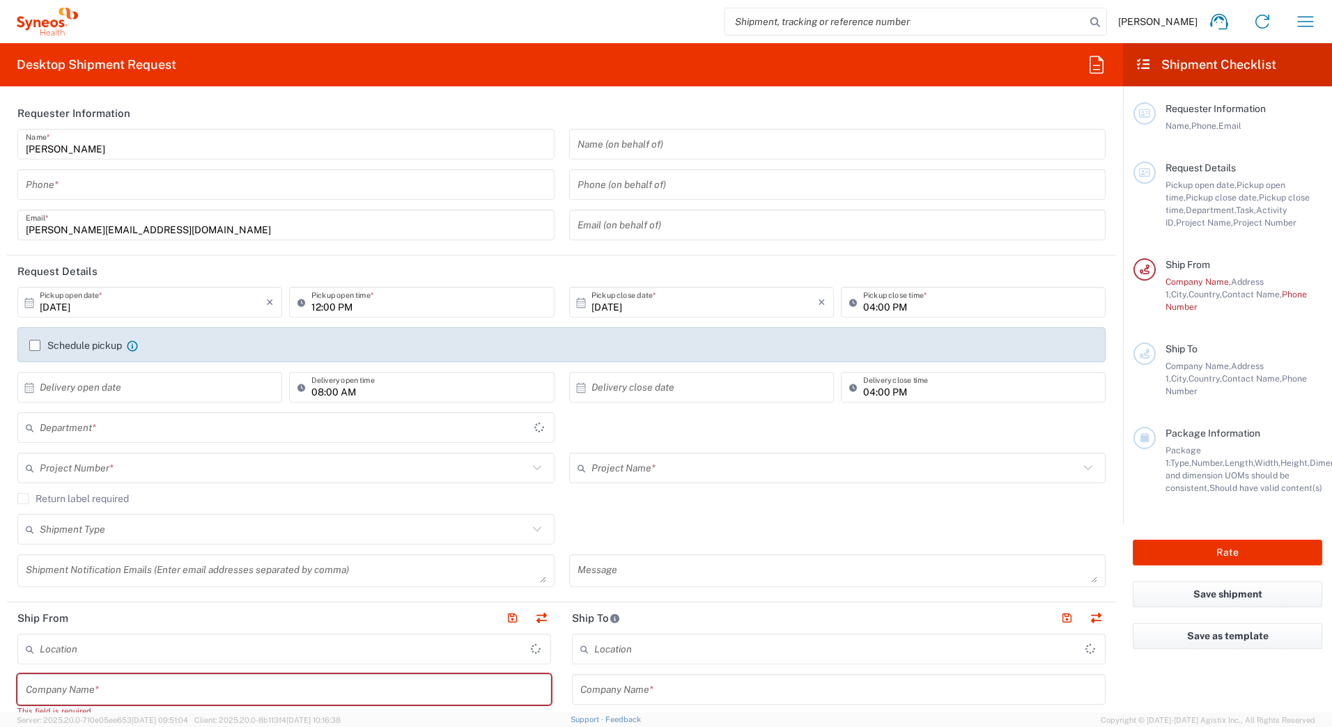
type input "3229"
type input "Czechia"
type input "Syneos Health CZ s.r.o"
click at [1303, 22] on icon "button" at bounding box center [1306, 21] width 16 height 10
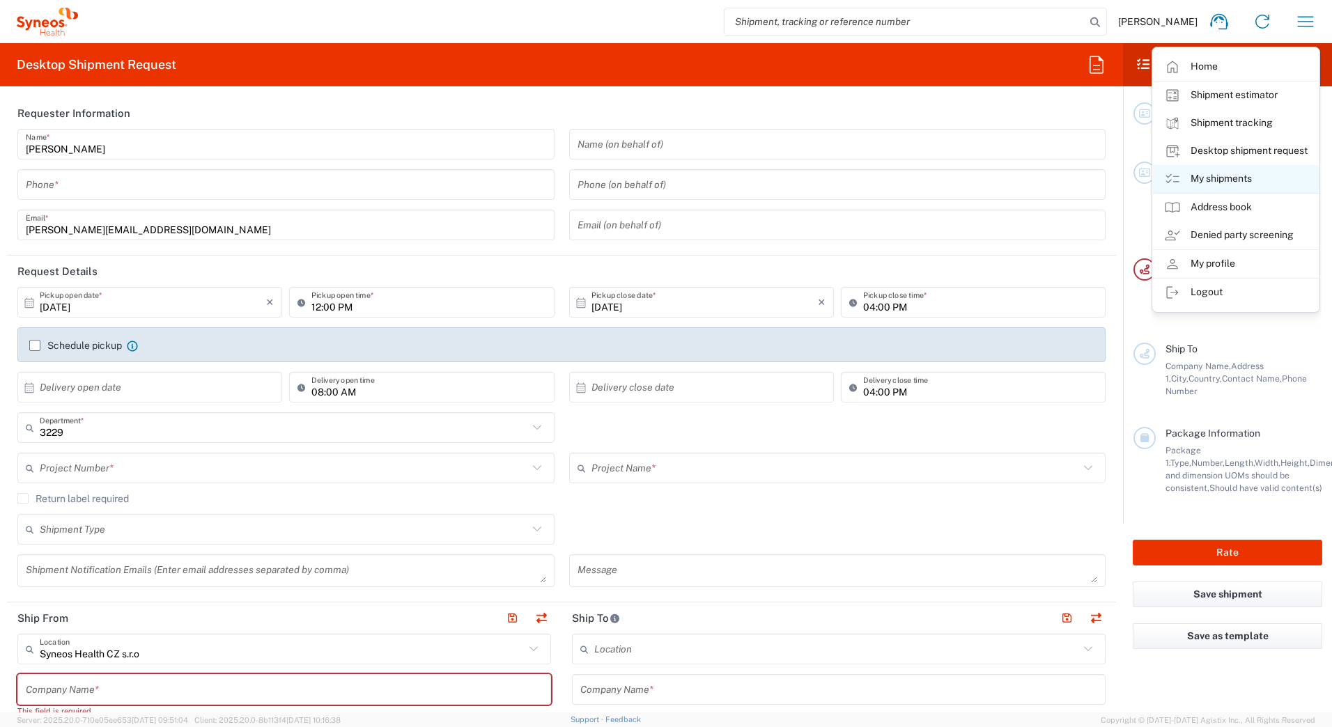
click at [1228, 176] on link "My shipments" at bounding box center [1236, 179] width 166 height 28
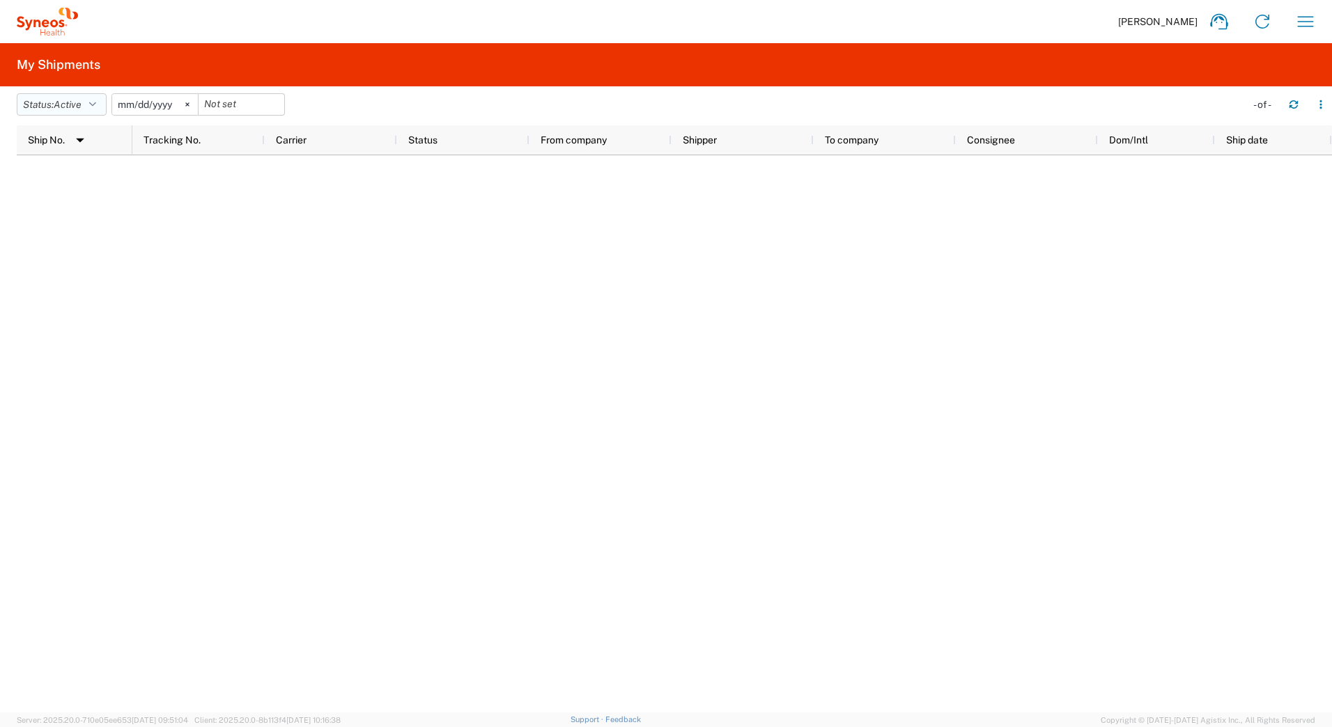
click at [95, 103] on icon "button" at bounding box center [92, 105] width 7 height 10
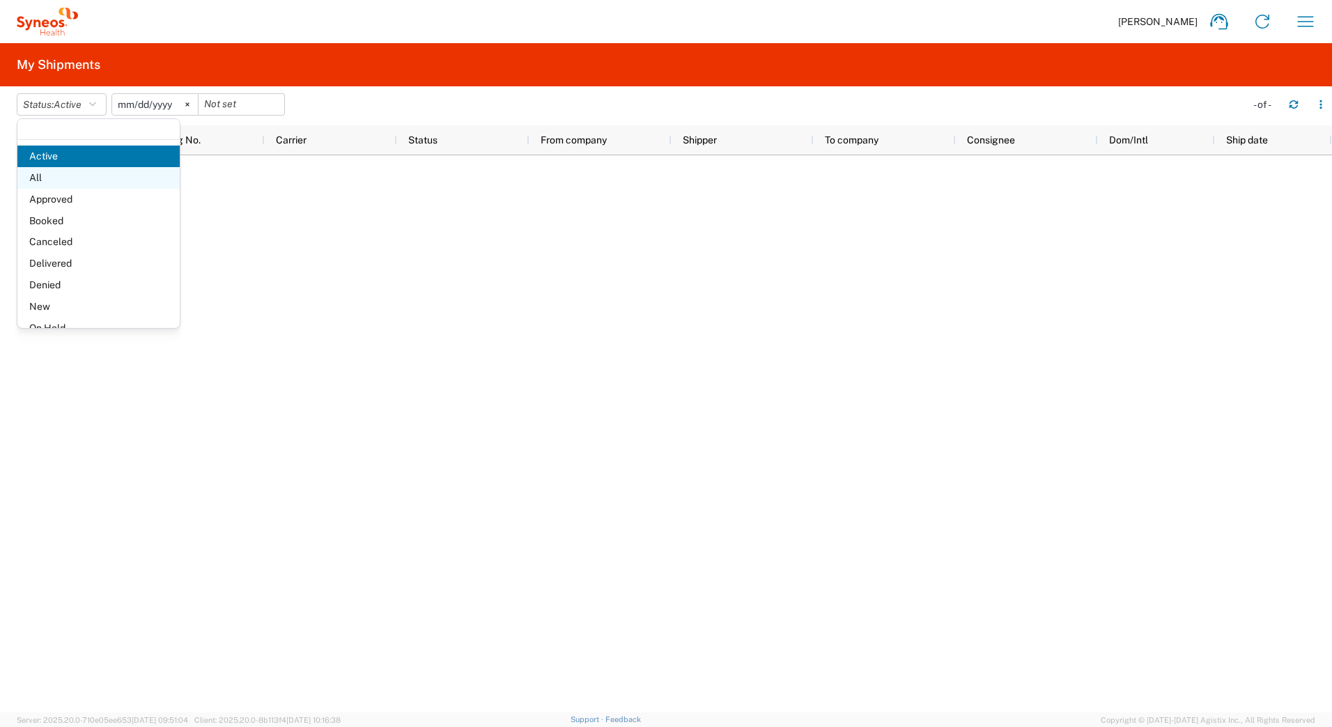
click at [57, 174] on span "All" at bounding box center [98, 178] width 162 height 22
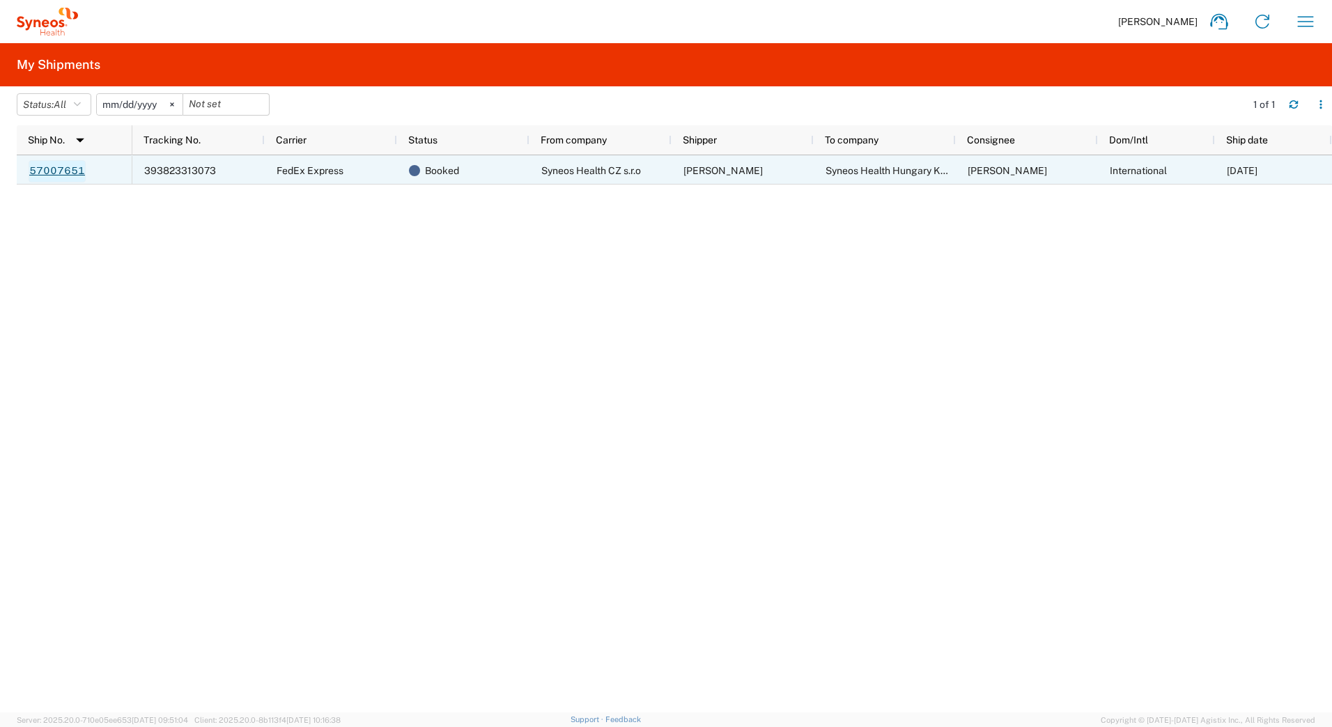
click at [59, 170] on link "57007651" at bounding box center [57, 171] width 57 height 22
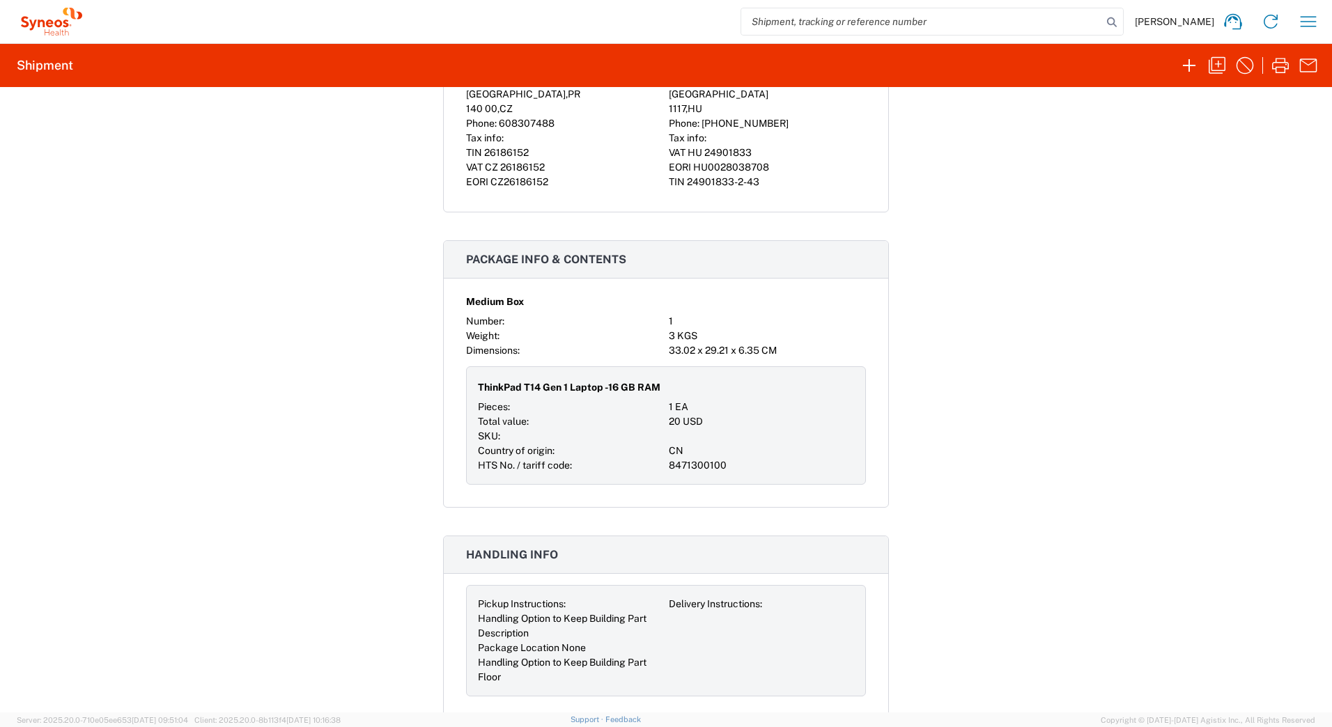
scroll to position [1114, 0]
click at [277, 443] on div "Shipment 57007651 Google Maps Documents Account Print Shipment Details Shipping…" at bounding box center [666, 400] width 1332 height 626
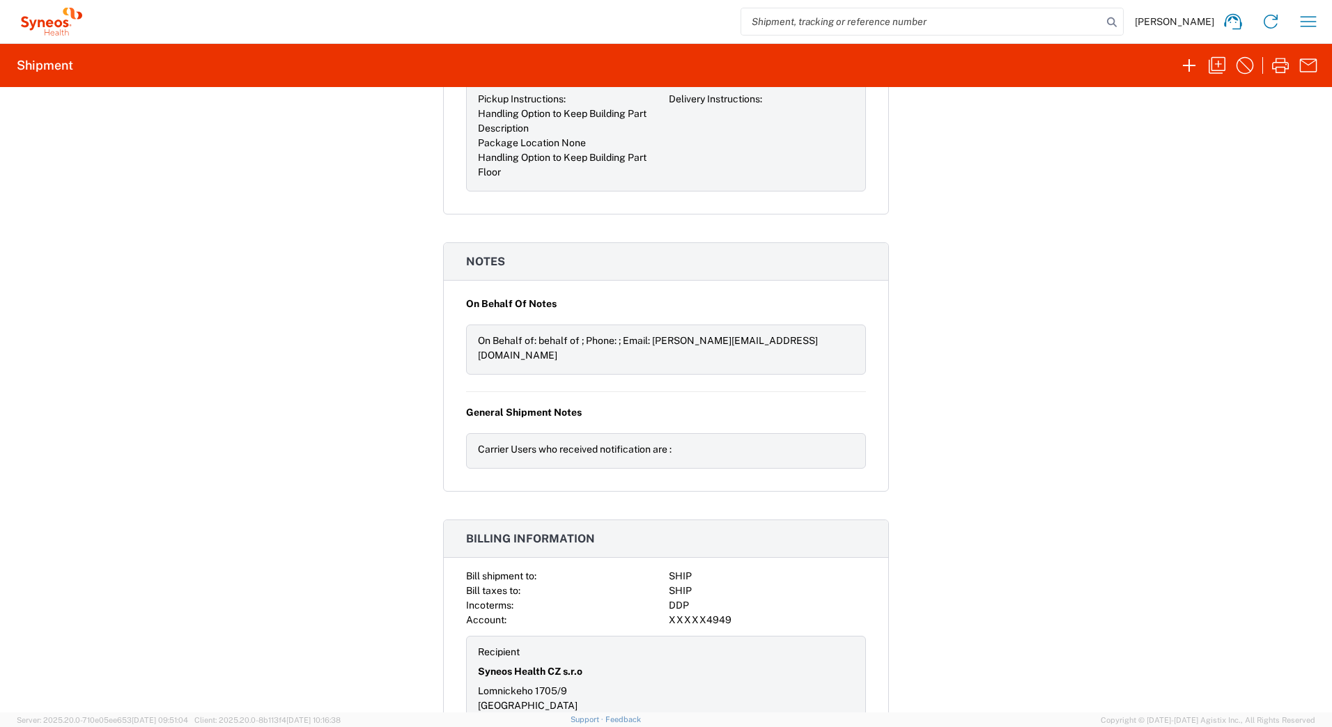
scroll to position [1671, 0]
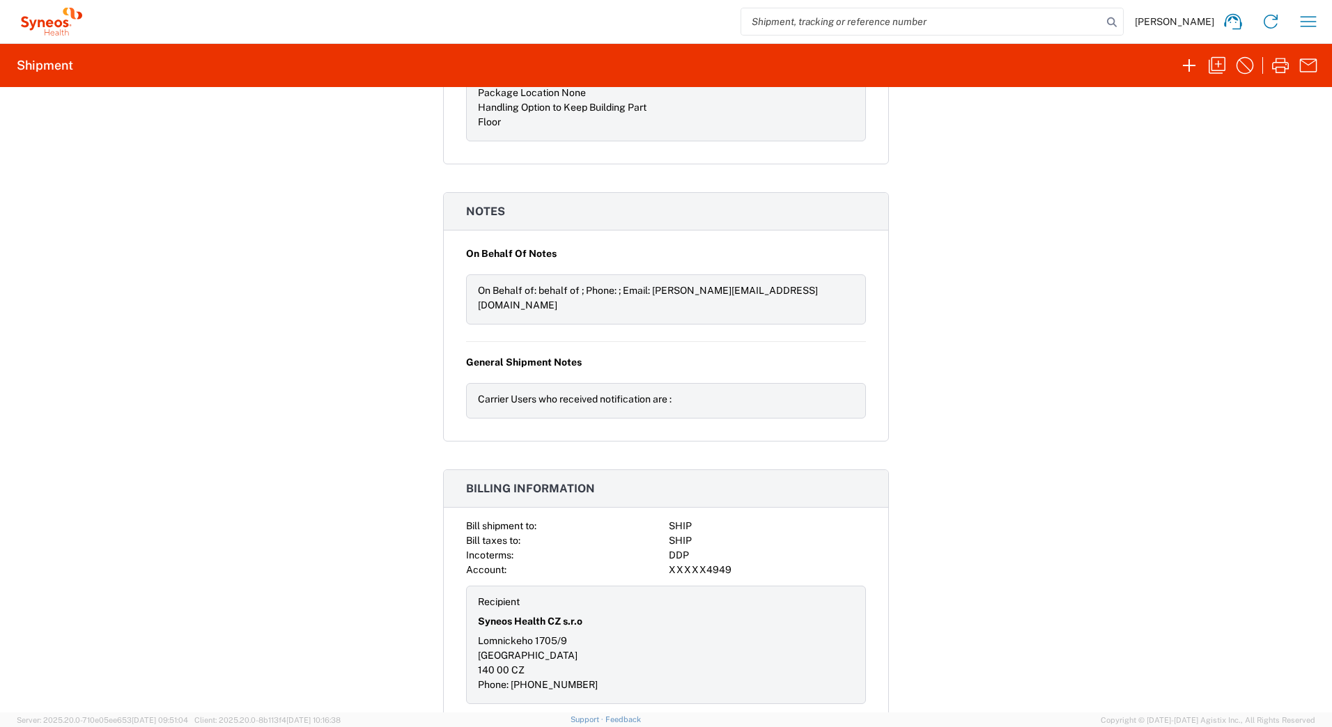
click at [1028, 375] on div "Shipment 57007651 Google Maps Documents Account Print Shipment Details Shipping…" at bounding box center [666, 400] width 1332 height 626
